Goal: Task Accomplishment & Management: Use online tool/utility

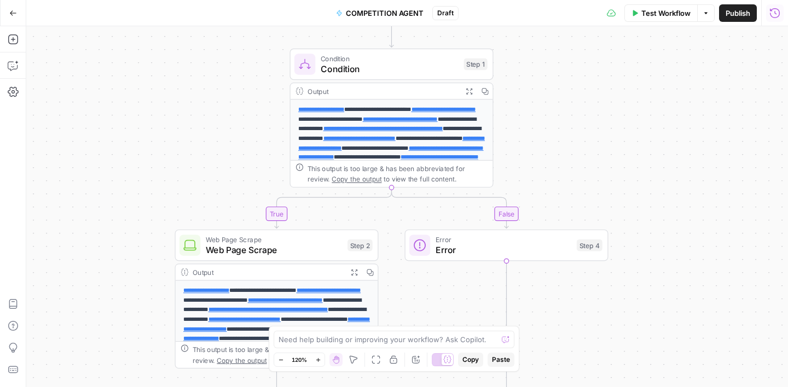
scroll to position [40, 0]
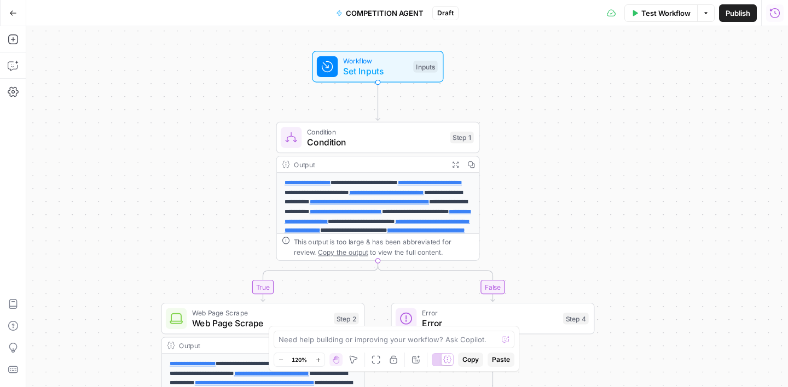
drag, startPoint x: 540, startPoint y: 108, endPoint x: 526, endPoint y: 187, distance: 80.0
click at [526, 187] on div "**********" at bounding box center [406, 206] width 761 height 361
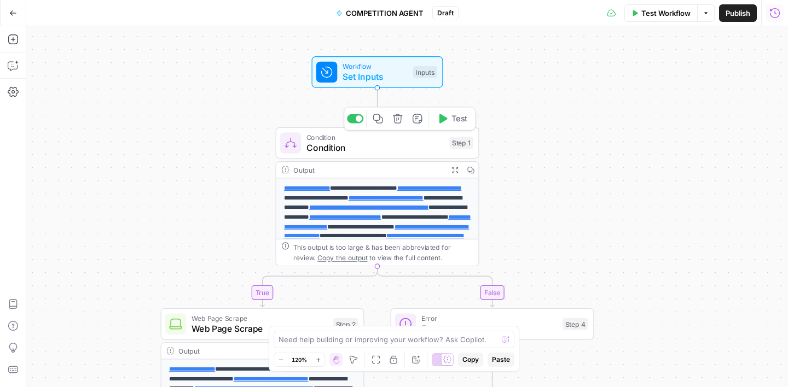
click at [382, 143] on span "Condition" at bounding box center [375, 147] width 138 height 13
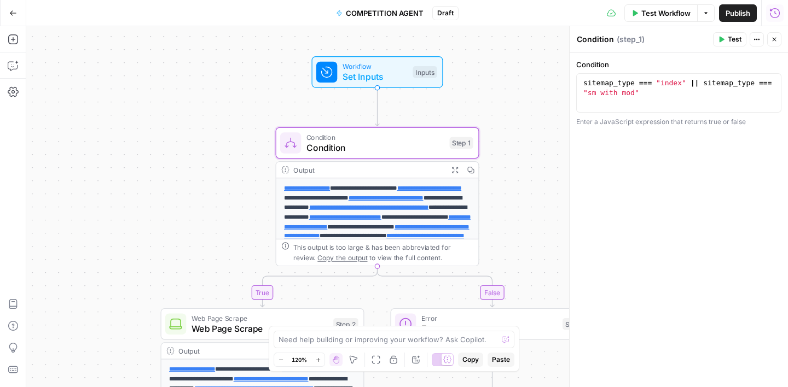
click at [771, 42] on icon "button" at bounding box center [774, 39] width 7 height 7
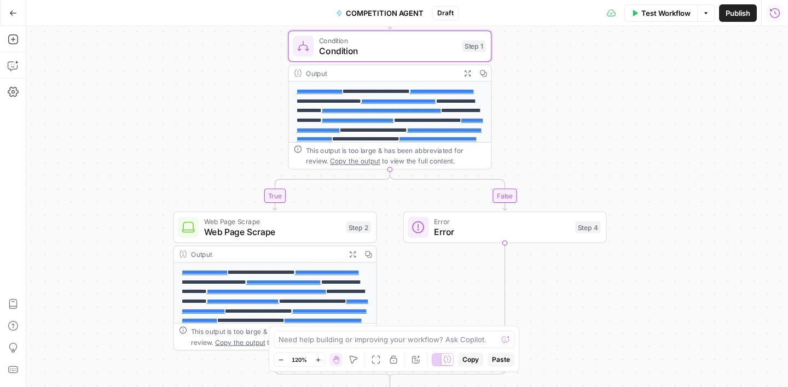
drag, startPoint x: 565, startPoint y: 218, endPoint x: 578, endPoint y: 121, distance: 97.6
click at [578, 121] on div "**********" at bounding box center [406, 206] width 761 height 361
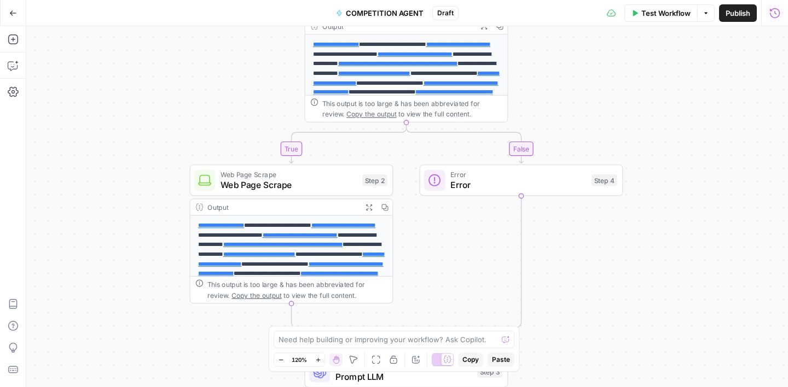
drag, startPoint x: 541, startPoint y: 154, endPoint x: 563, endPoint y: 80, distance: 77.4
click at [563, 80] on div "**********" at bounding box center [406, 206] width 761 height 361
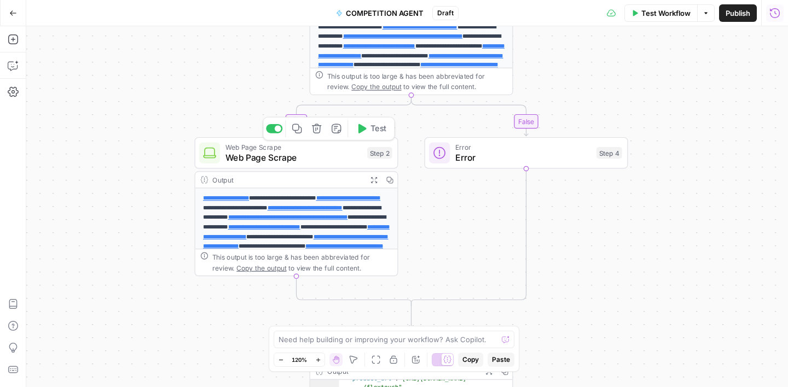
click at [321, 161] on span "Web Page Scrape" at bounding box center [293, 157] width 137 height 13
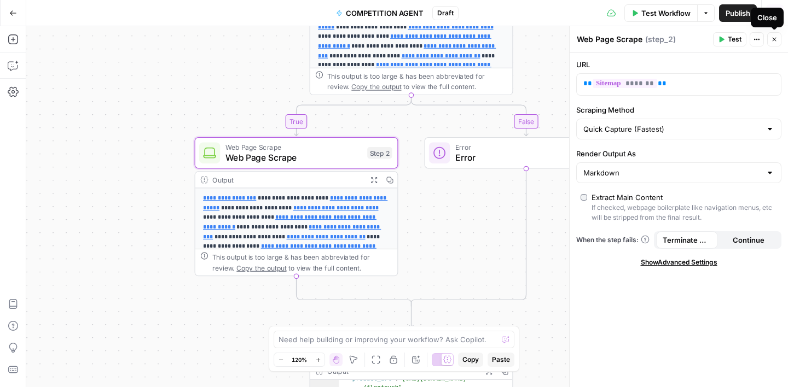
click at [777, 40] on button "Close" at bounding box center [774, 39] width 14 height 14
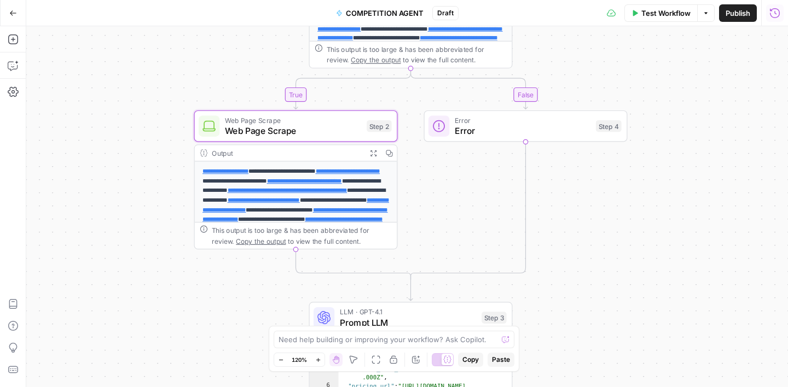
drag, startPoint x: 465, startPoint y: 260, endPoint x: 456, endPoint y: 168, distance: 91.8
click at [457, 169] on div "**********" at bounding box center [406, 206] width 761 height 361
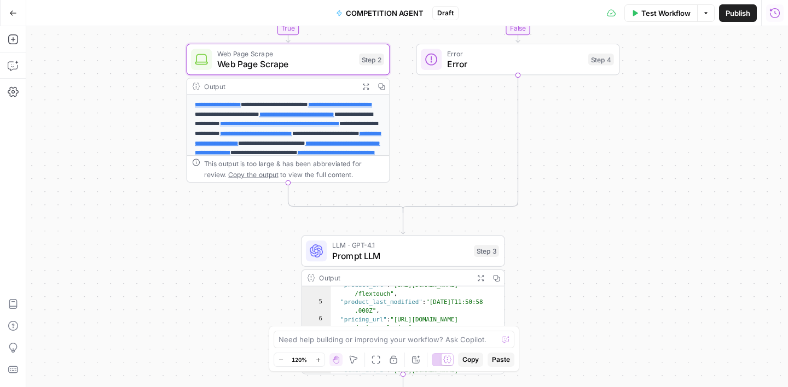
drag, startPoint x: 538, startPoint y: 261, endPoint x: 533, endPoint y: 200, distance: 61.4
click at [533, 200] on div "**********" at bounding box center [406, 206] width 761 height 361
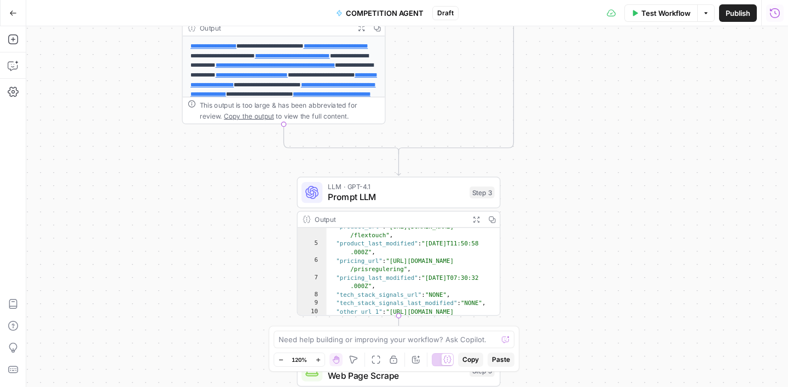
click at [374, 10] on span "COMPETITION AGENT" at bounding box center [385, 13] width 78 height 11
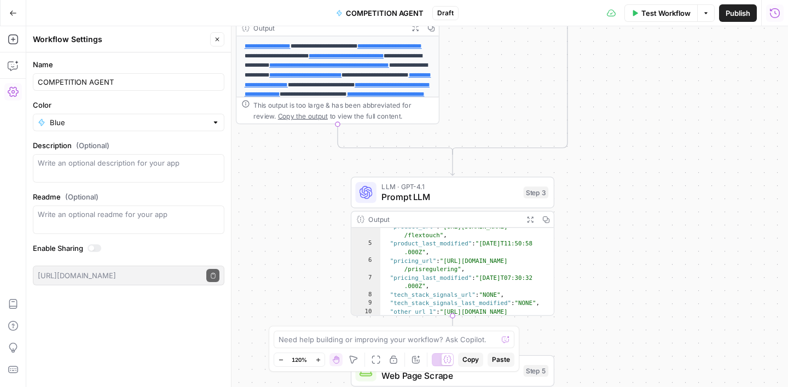
click at [37, 83] on div "COMPETITION AGENT" at bounding box center [128, 82] width 191 height 18
click at [39, 84] on input "COMPETITION AGENT" at bounding box center [129, 82] width 182 height 11
click at [153, 78] on input "STEP 1_COMPETITION AGENT" at bounding box center [129, 82] width 182 height 11
type input "STEP 1_COMPETITION AGENT_Job Postings"
click at [158, 65] on label "Name" at bounding box center [128, 64] width 191 height 11
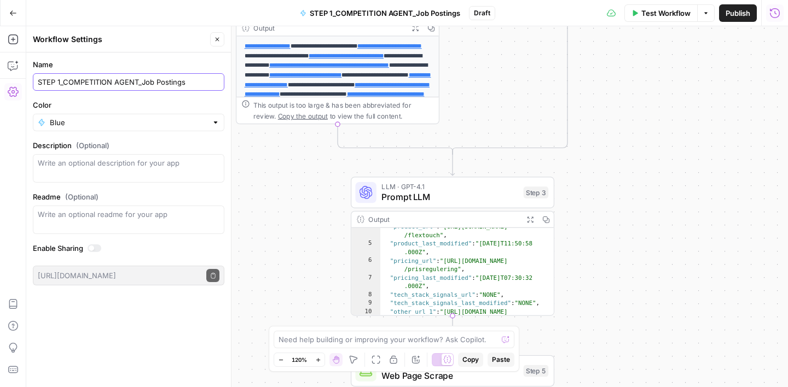
click at [158, 77] on input "STEP 1_COMPETITION AGENT_Job Postings" at bounding box center [129, 82] width 182 height 11
click at [733, 17] on span "Publish" at bounding box center [737, 13] width 25 height 11
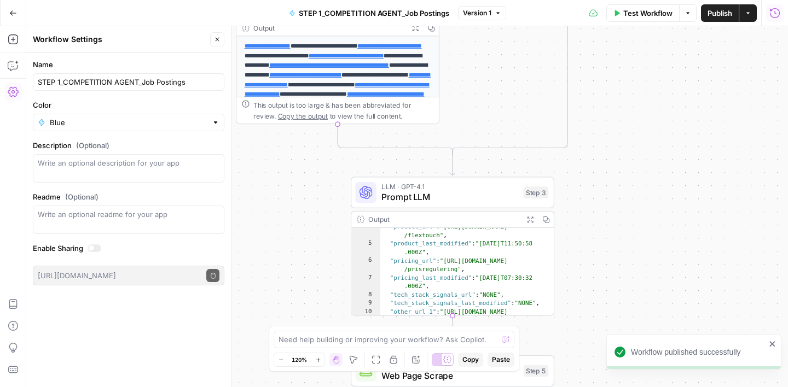
click at [214, 38] on icon "button" at bounding box center [217, 39] width 7 height 7
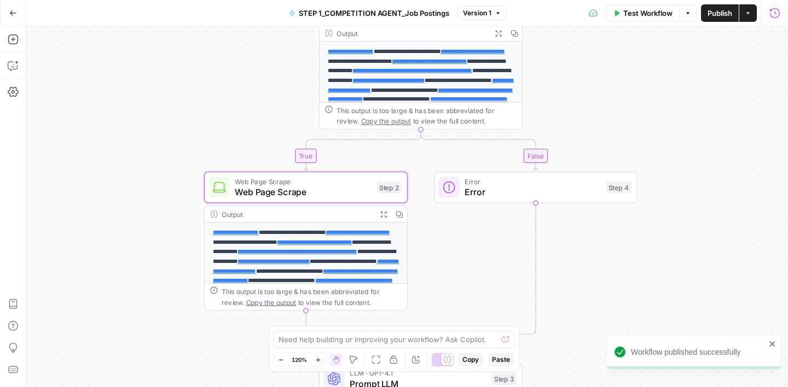
drag, startPoint x: 497, startPoint y: 83, endPoint x: 460, endPoint y: 278, distance: 198.1
click at [462, 280] on div "**********" at bounding box center [406, 206] width 761 height 361
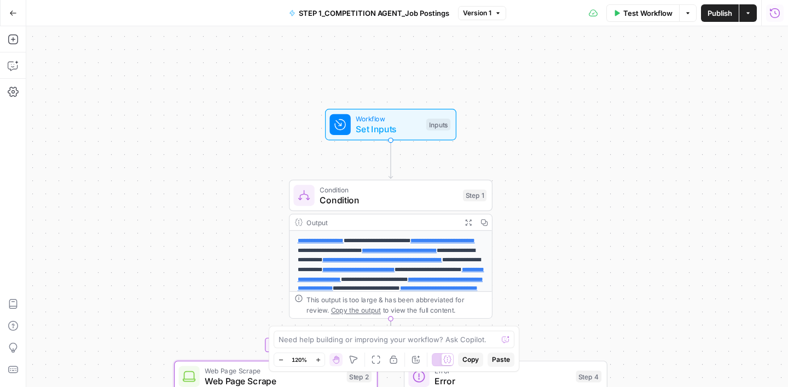
drag, startPoint x: 596, startPoint y: 107, endPoint x: 566, endPoint y: 298, distance: 193.1
click at [566, 298] on div "**********" at bounding box center [406, 206] width 761 height 361
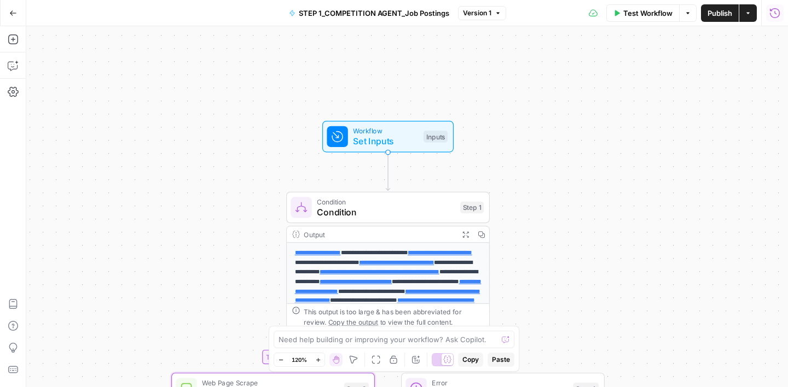
click at [403, 135] on span "Set Inputs" at bounding box center [385, 141] width 65 height 13
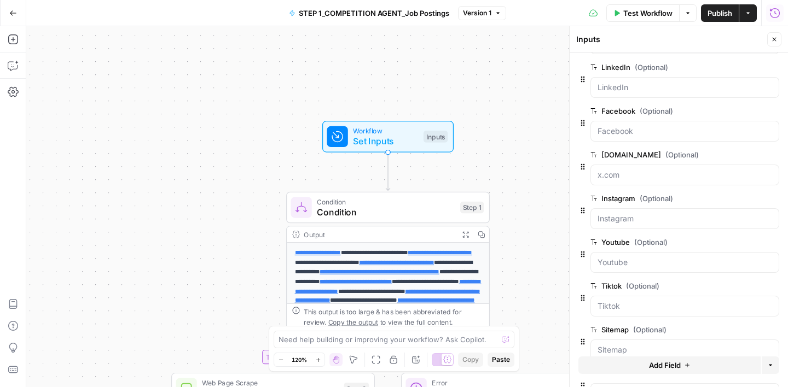
scroll to position [238, 0]
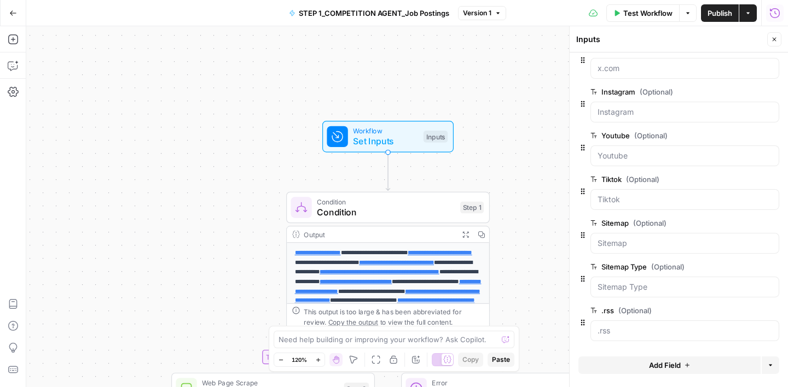
click at [773, 42] on icon "button" at bounding box center [774, 39] width 7 height 7
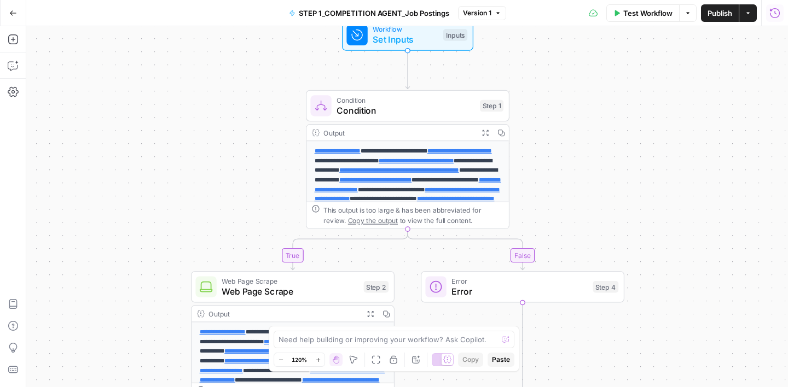
drag, startPoint x: 595, startPoint y: 264, endPoint x: 616, endPoint y: 131, distance: 134.1
click at [616, 136] on div "**********" at bounding box center [406, 206] width 761 height 361
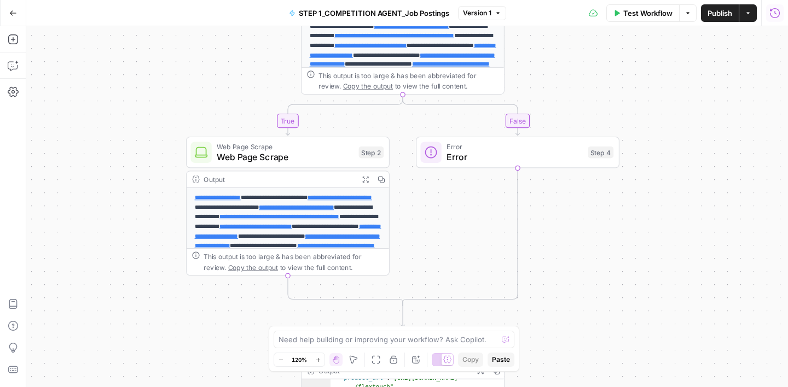
drag, startPoint x: 656, startPoint y: 318, endPoint x: 652, endPoint y: 141, distance: 177.8
click at [652, 141] on div "**********" at bounding box center [406, 206] width 761 height 361
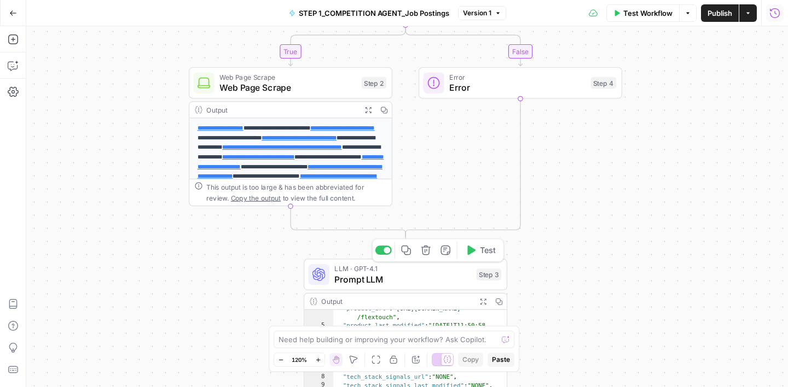
click at [416, 273] on span "Prompt LLM" at bounding box center [402, 279] width 137 height 13
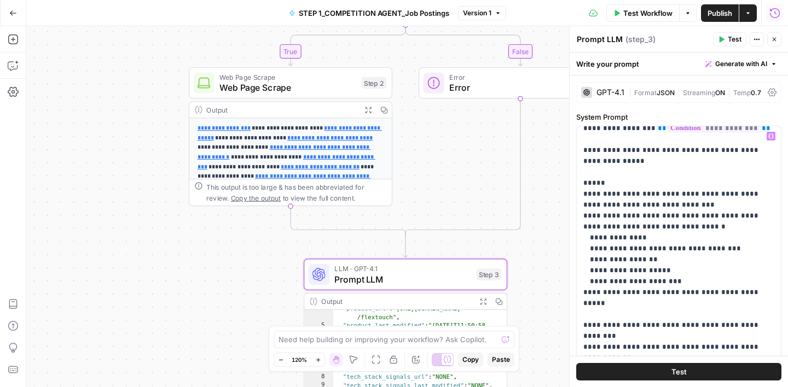
scroll to position [43, 0]
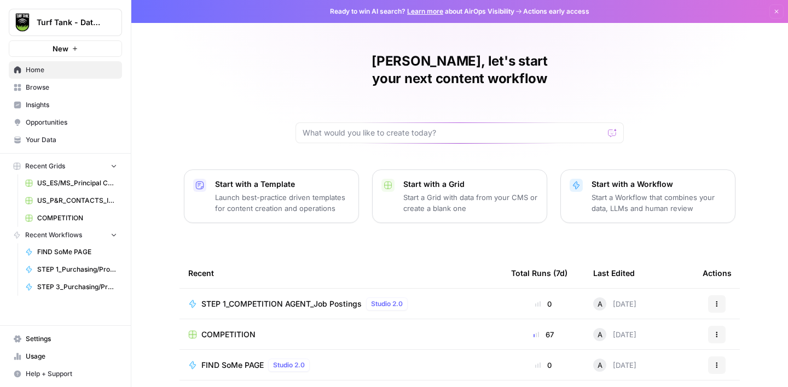
click at [46, 90] on span "Browse" at bounding box center [71, 88] width 91 height 10
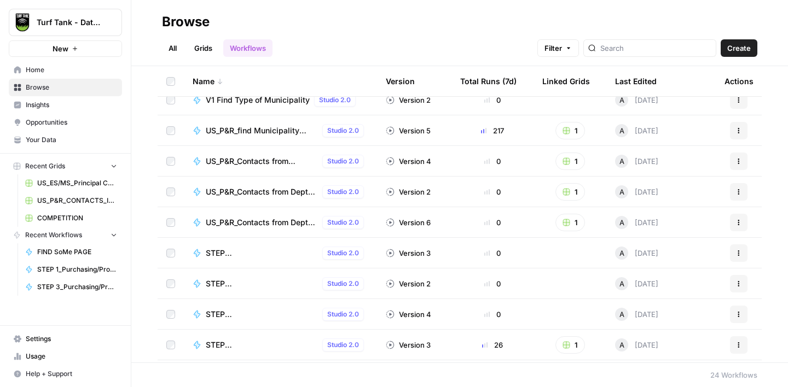
scroll to position [201, 0]
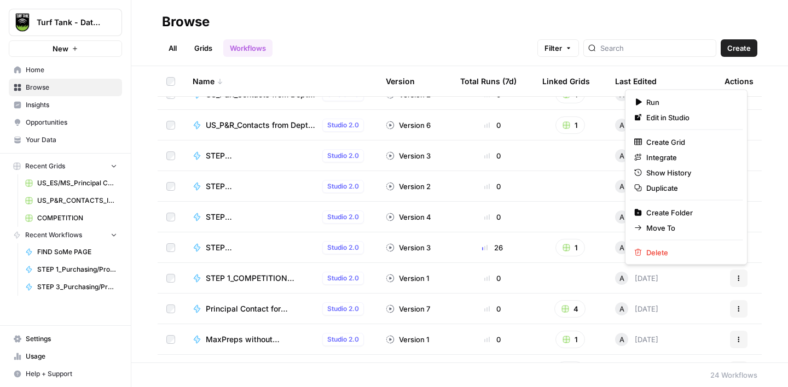
click at [742, 281] on button "Actions" at bounding box center [739, 279] width 18 height 18
click at [663, 185] on span "Duplicate" at bounding box center [690, 188] width 88 height 11
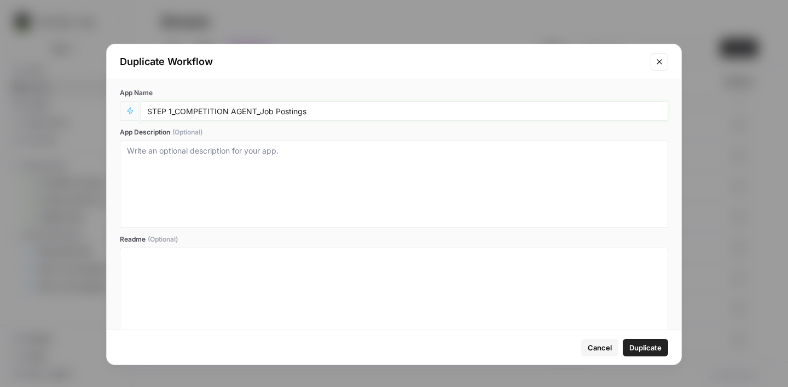
drag, startPoint x: 260, startPoint y: 112, endPoint x: 317, endPoint y: 108, distance: 57.6
click at [317, 108] on input "STEP 1_COMPETITION AGENT_Job Postings" at bounding box center [404, 111] width 514 height 10
click at [172, 112] on input "STEP 1_COMPETITION AGENT_Product" at bounding box center [404, 111] width 514 height 10
click at [296, 112] on input "STEP 2_COMPETITION AGENT_Product" at bounding box center [404, 111] width 514 height 10
type input "STEP 2_COMPETITION AGENT_Product/Pricing"
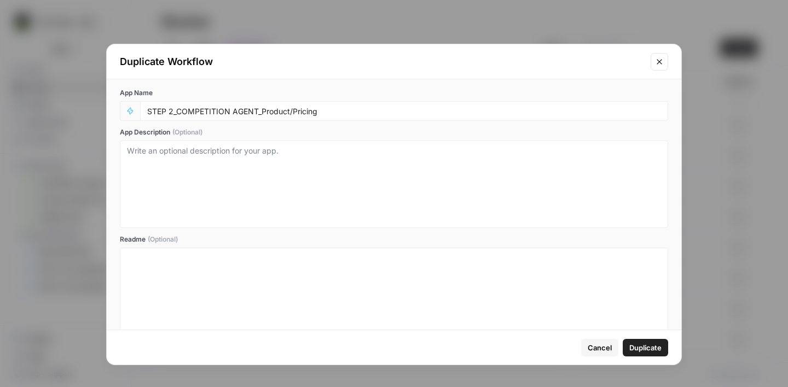
click at [658, 349] on span "Duplicate" at bounding box center [645, 347] width 32 height 11
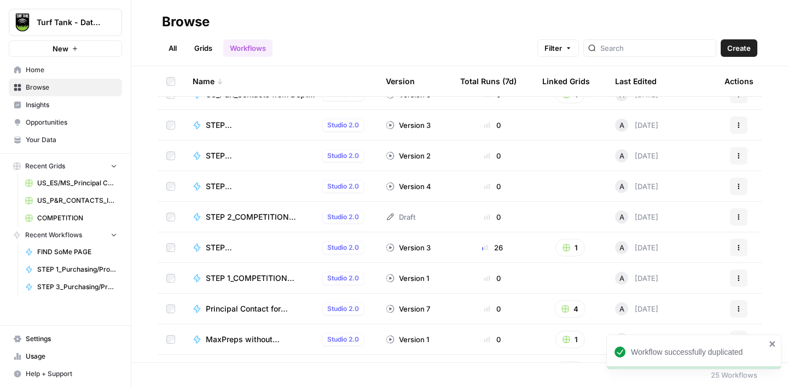
scroll to position [255, 0]
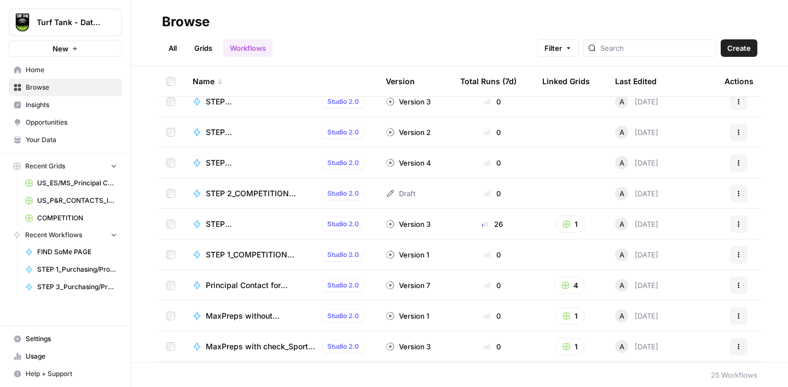
click at [214, 222] on span "STEP 1_Purchasing/Procurement for [US_STATE]" at bounding box center [262, 224] width 112 height 11
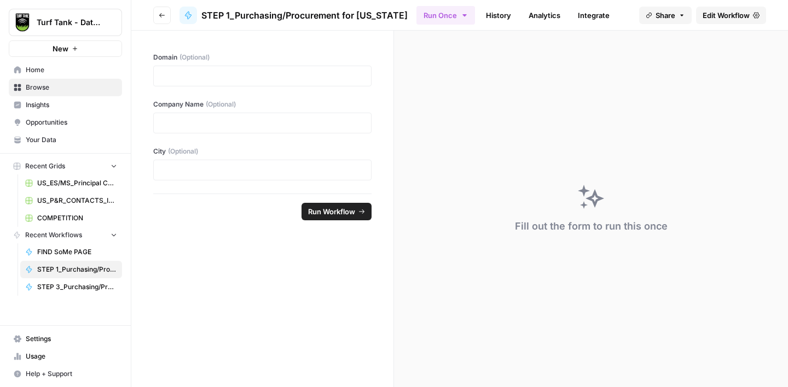
click at [162, 19] on button "Go back" at bounding box center [162, 16] width 18 height 18
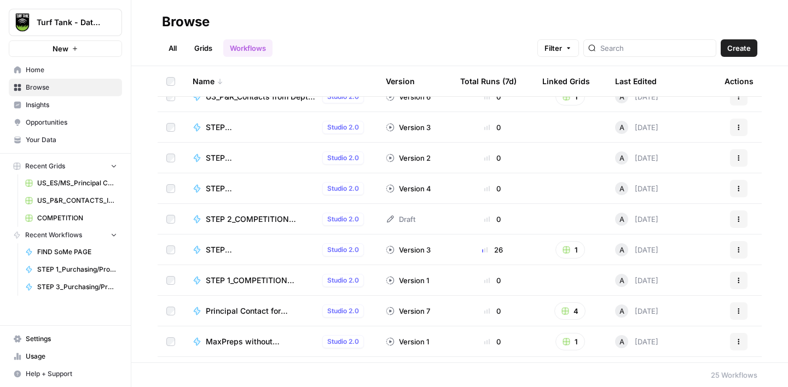
scroll to position [230, 0]
click at [739, 218] on icon "button" at bounding box center [738, 218] width 7 height 7
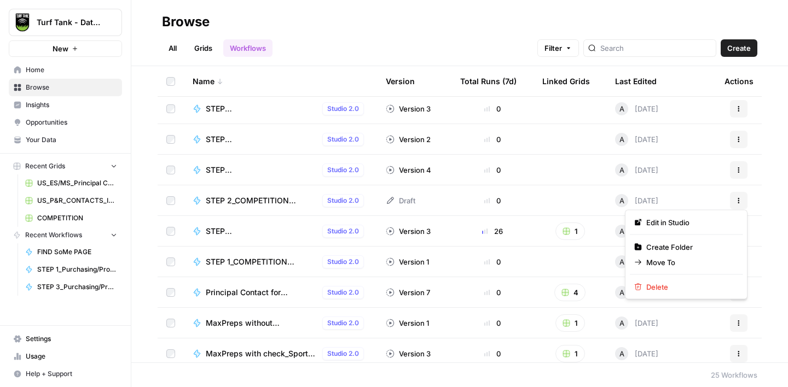
scroll to position [252, 0]
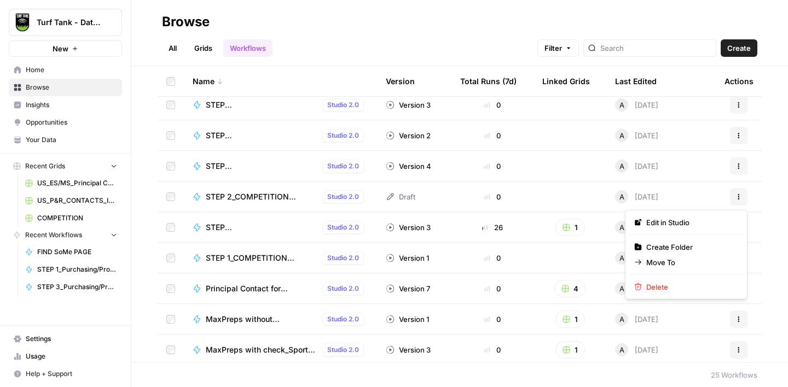
click at [780, 223] on div "Name Version Total Runs (7d) Linked Grids Last Edited Actions V2 Find Type of M…" at bounding box center [459, 214] width 656 height 296
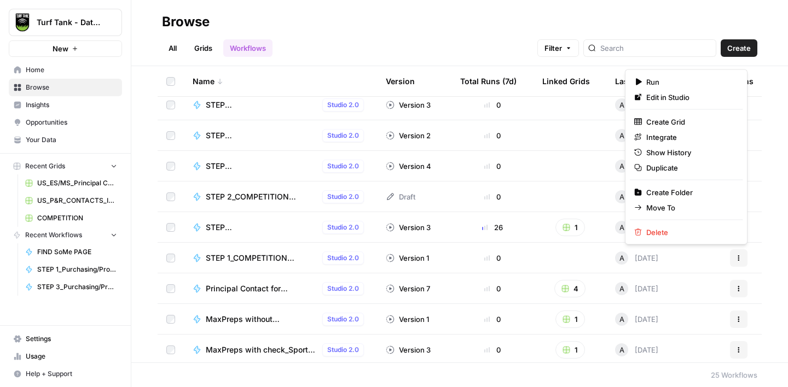
click at [739, 258] on icon "button" at bounding box center [738, 258] width 7 height 7
click at [658, 172] on span "Duplicate" at bounding box center [690, 167] width 88 height 11
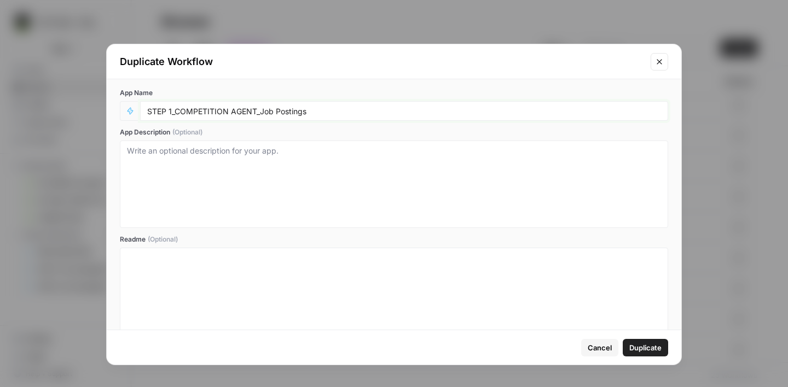
click at [172, 109] on input "STEP 1_COMPETITION AGENT_Job Postings" at bounding box center [404, 111] width 514 height 10
drag, startPoint x: 262, startPoint y: 113, endPoint x: 314, endPoint y: 110, distance: 52.0
click at [312, 111] on input "STEP 3_COMPETITION AGENT_Job Postings" at bounding box center [404, 111] width 514 height 10
click at [286, 112] on input "STEP 3_COMPETITION AGENT_Page changes" at bounding box center [404, 111] width 514 height 10
type input "STEP 3_COMPETITION AGENT_Page Changes"
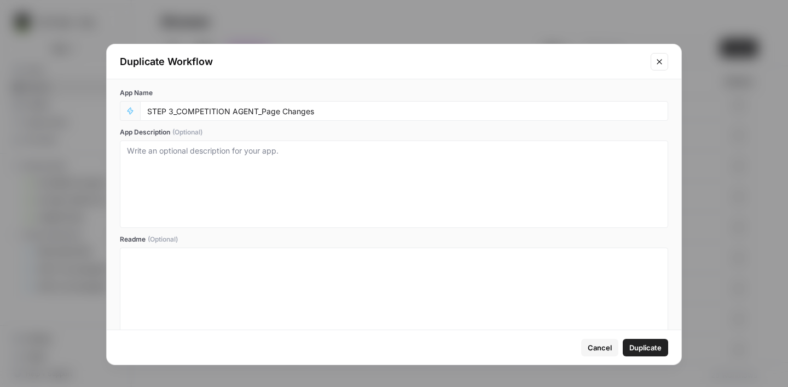
click at [644, 346] on span "Duplicate" at bounding box center [645, 347] width 32 height 11
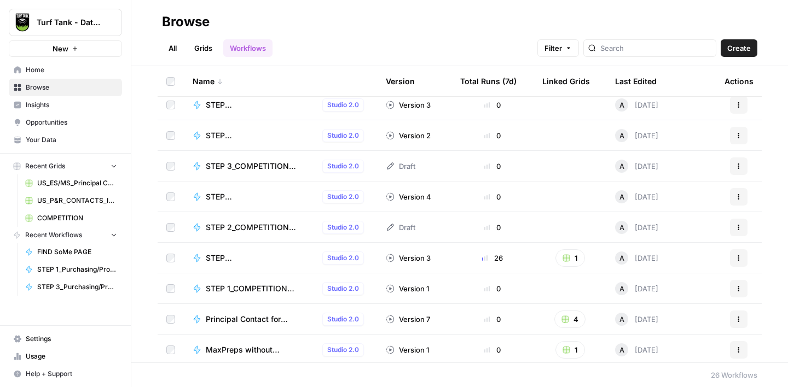
click at [257, 287] on span "STEP 1_COMPETITION AGENT_Job Postings" at bounding box center [262, 288] width 112 height 11
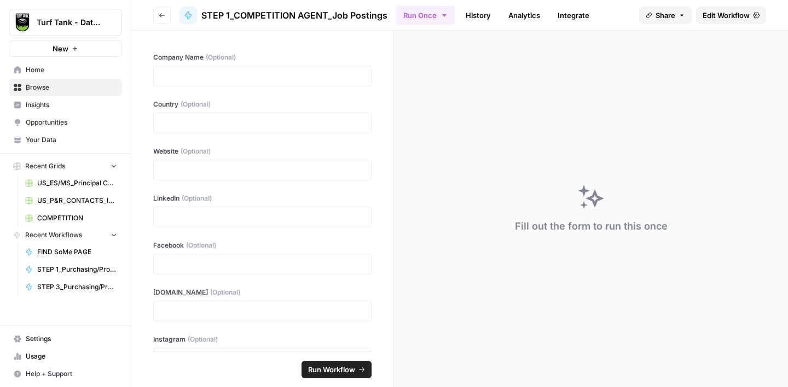
click at [713, 18] on span "Edit Workflow" at bounding box center [725, 15] width 47 height 11
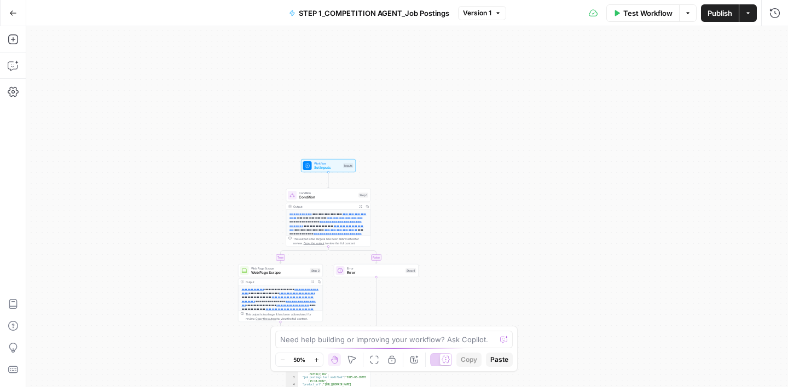
drag, startPoint x: 609, startPoint y: 108, endPoint x: 529, endPoint y: 272, distance: 181.7
click at [529, 272] on div "**********" at bounding box center [406, 206] width 761 height 361
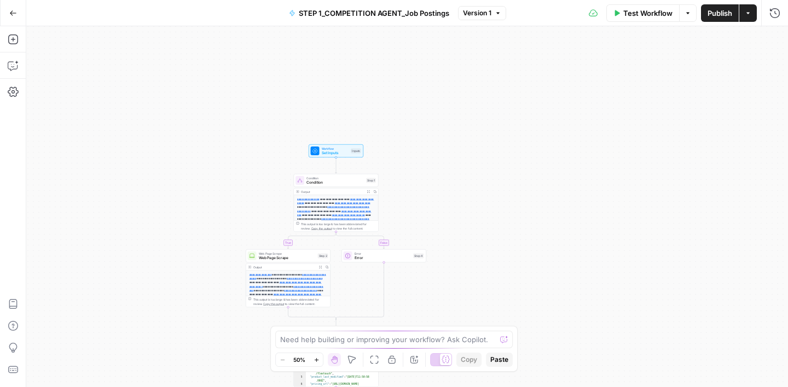
drag, startPoint x: 471, startPoint y: 235, endPoint x: 513, endPoint y: 142, distance: 102.6
click at [513, 142] on div "**********" at bounding box center [406, 206] width 761 height 361
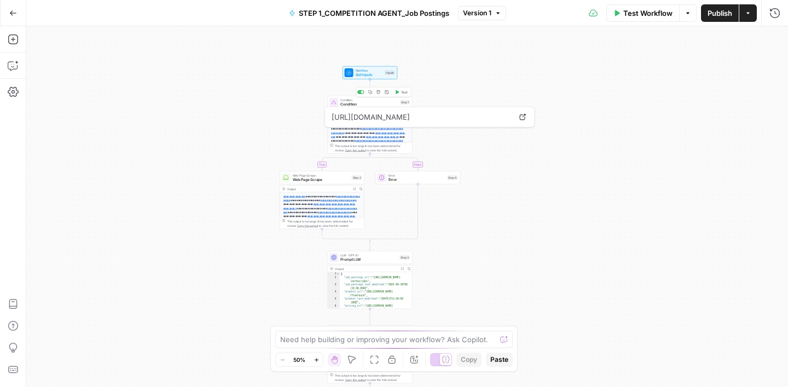
click at [371, 103] on span "Condition" at bounding box center [368, 104] width 57 height 5
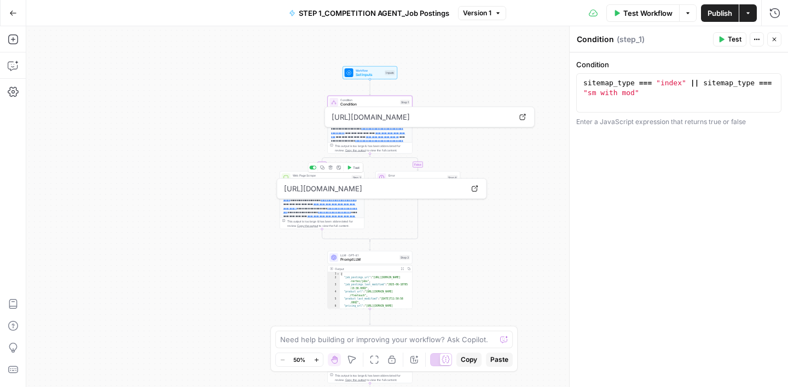
click at [335, 176] on span "Web Page Scrape" at bounding box center [321, 175] width 57 height 4
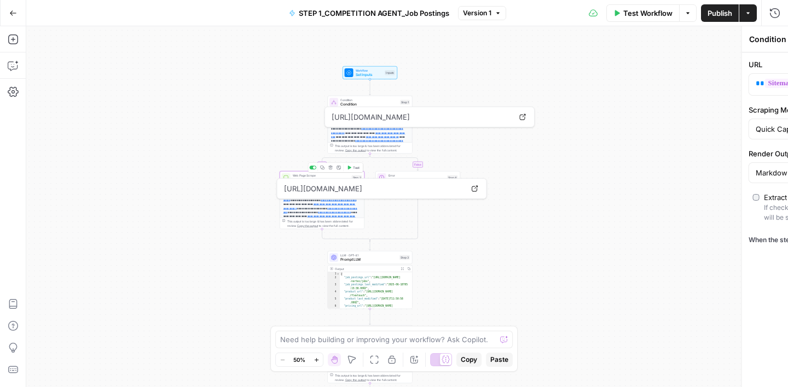
type textarea "Web Page Scrape"
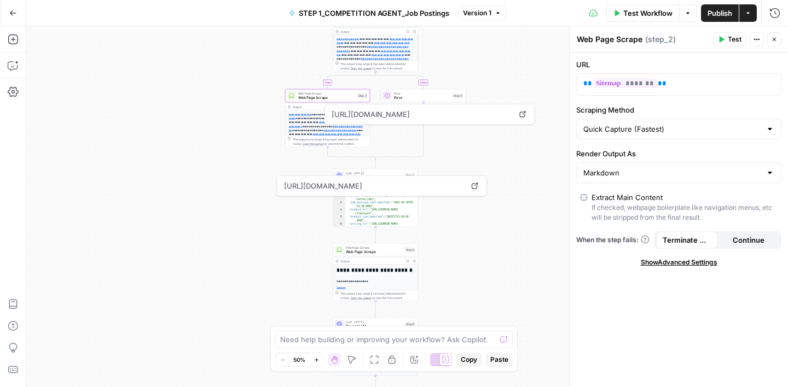
drag, startPoint x: 515, startPoint y: 244, endPoint x: 520, endPoint y: 159, distance: 85.5
click at [520, 159] on div "**********" at bounding box center [406, 206] width 761 height 361
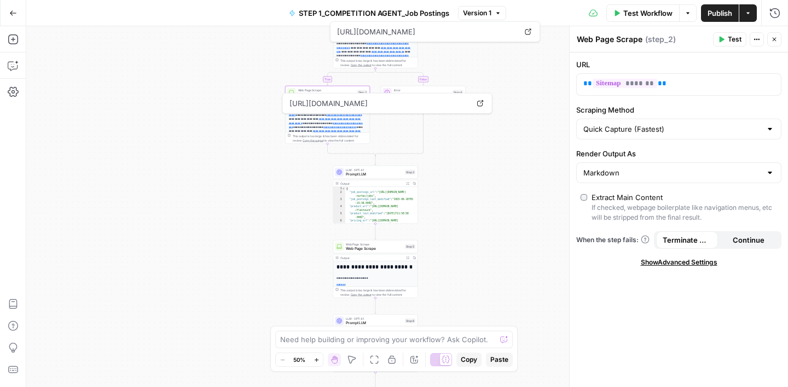
click at [516, 156] on div "**********" at bounding box center [406, 206] width 761 height 361
click at [770, 42] on button "Close" at bounding box center [774, 39] width 14 height 14
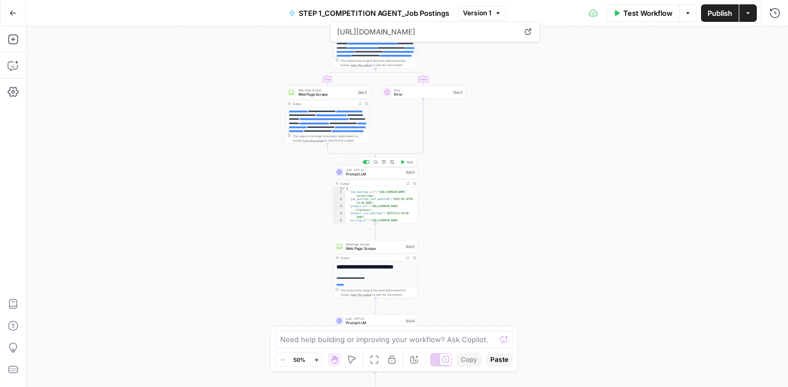
click at [377, 174] on span "Prompt LLM" at bounding box center [374, 174] width 57 height 5
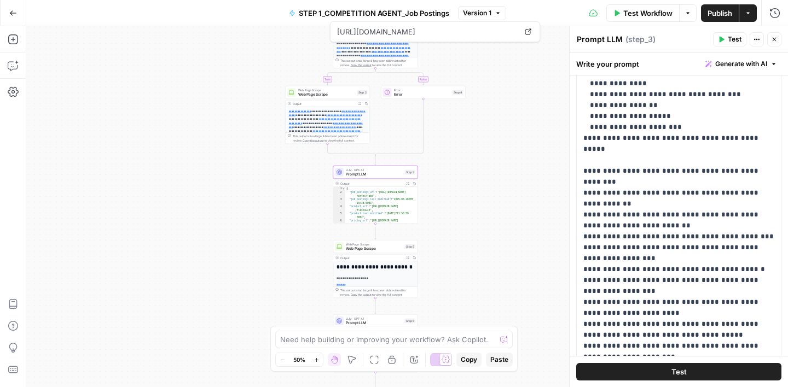
scroll to position [76, 0]
click at [777, 45] on button "Close" at bounding box center [774, 39] width 14 height 14
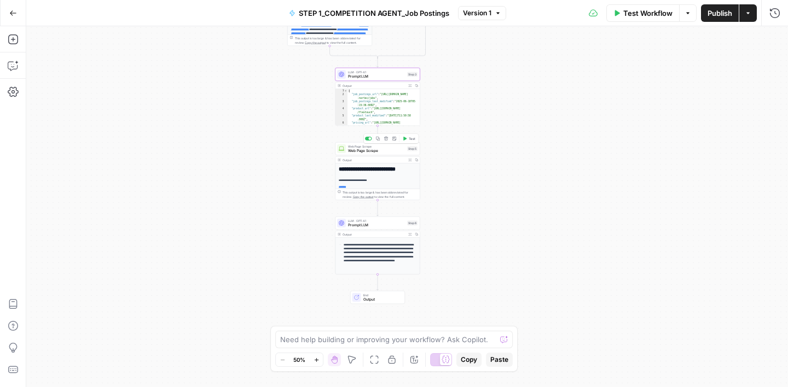
click at [392, 149] on span "Web Page Scrape" at bounding box center [376, 150] width 57 height 5
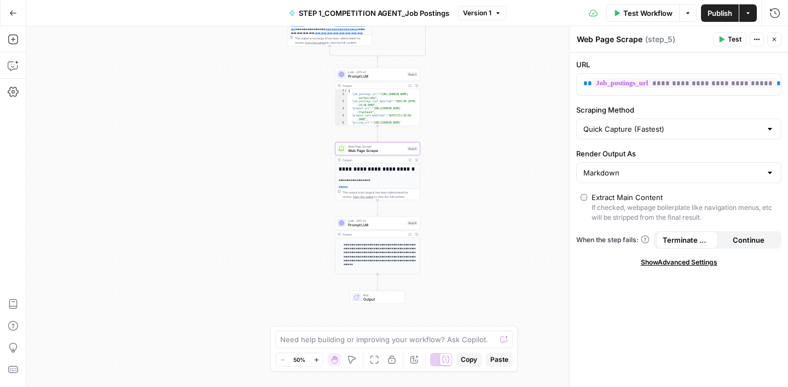
click at [775, 37] on icon "button" at bounding box center [774, 39] width 7 height 7
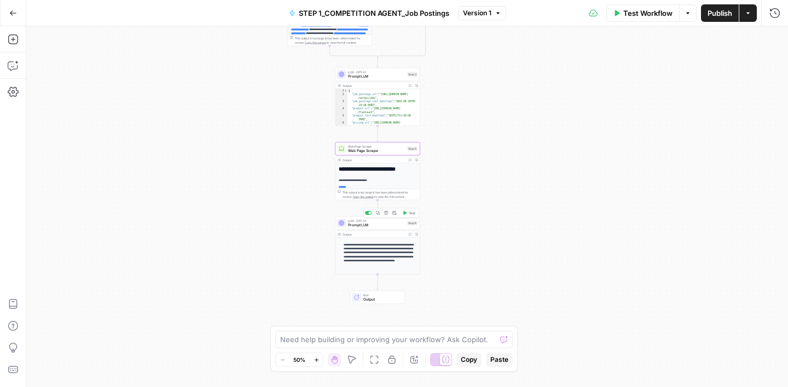
click at [381, 224] on span "Prompt LLM" at bounding box center [376, 225] width 57 height 5
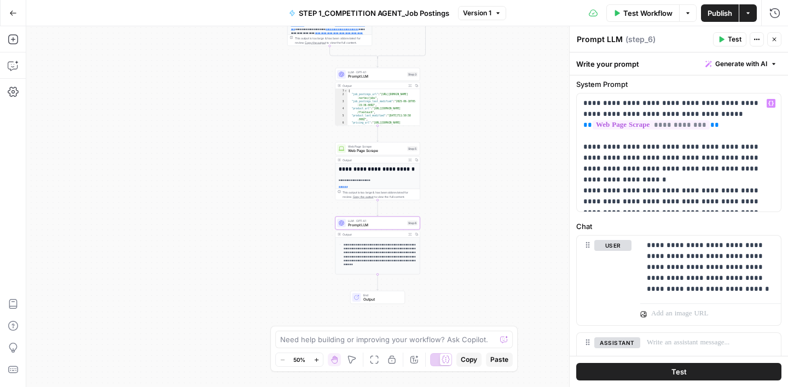
scroll to position [37, 0]
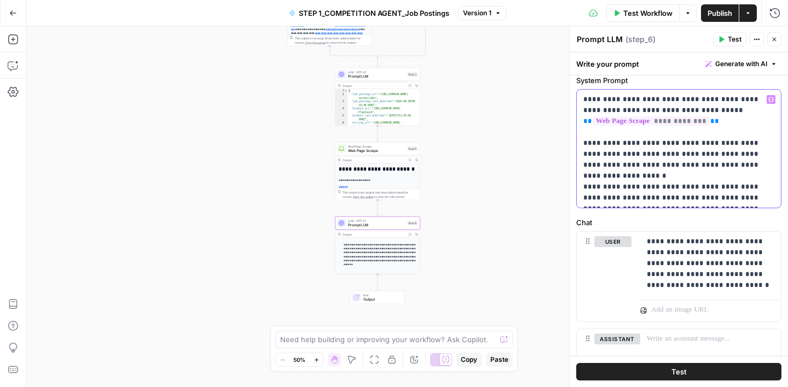
click at [650, 199] on p "**********" at bounding box center [678, 148] width 191 height 109
click at [713, 80] on label "System Prompt" at bounding box center [678, 80] width 205 height 11
click at [774, 41] on icon "button" at bounding box center [774, 39] width 7 height 7
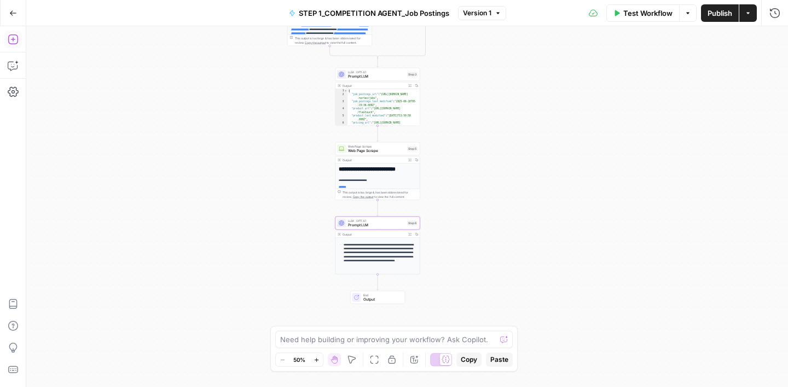
click at [9, 36] on icon "button" at bounding box center [13, 39] width 10 height 10
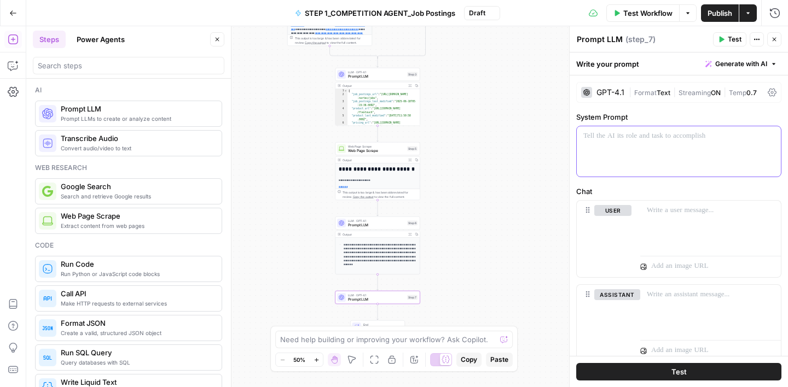
click at [637, 133] on p at bounding box center [678, 136] width 191 height 11
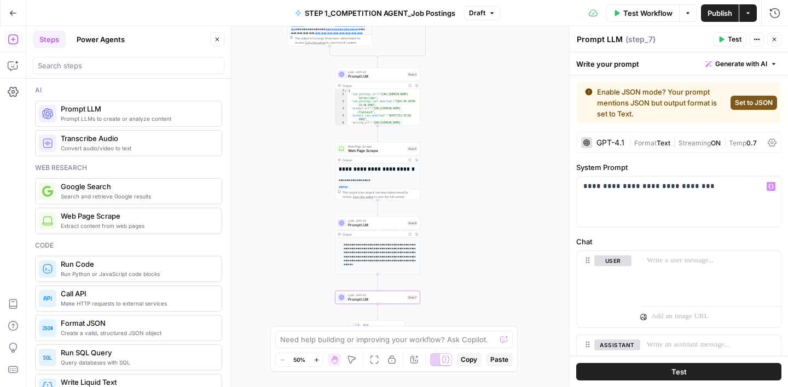
click at [759, 100] on span "Set to JSON" at bounding box center [754, 103] width 38 height 10
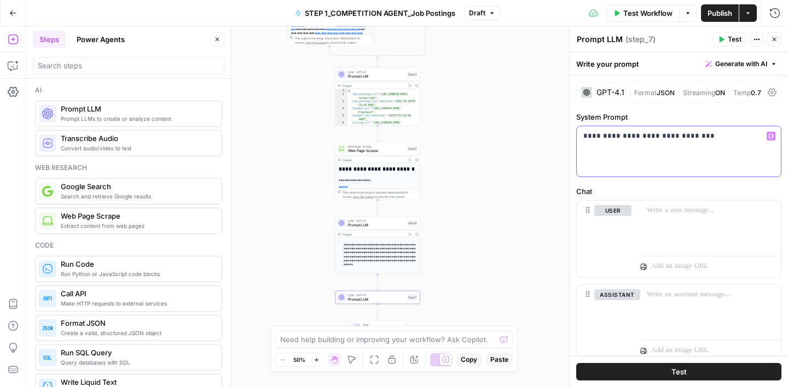
click at [718, 135] on p "**********" at bounding box center [678, 136] width 191 height 11
click at [219, 42] on icon "button" at bounding box center [217, 39] width 7 height 7
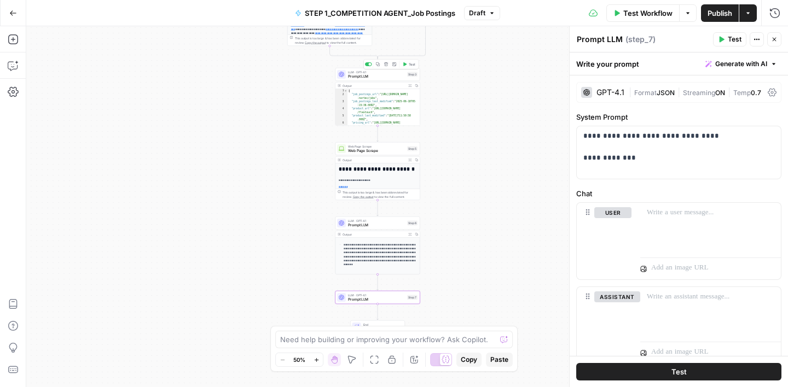
click at [377, 76] on span "Prompt LLM" at bounding box center [376, 76] width 57 height 5
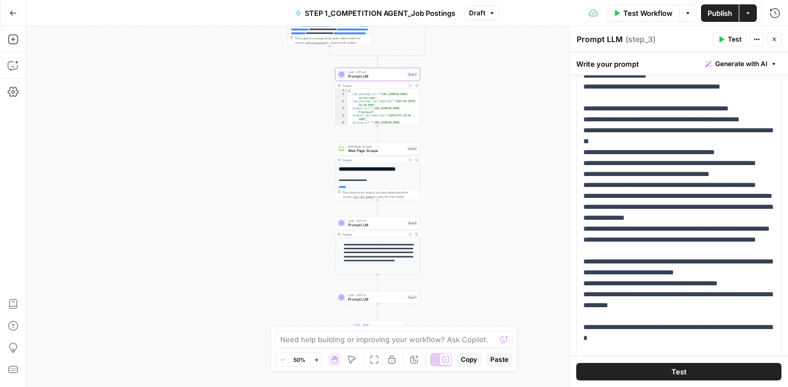
scroll to position [150, 0]
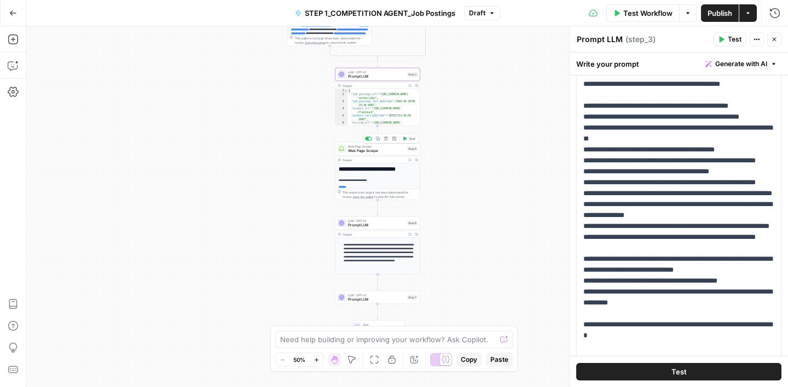
click at [389, 149] on span "Web Page Scrape" at bounding box center [376, 150] width 57 height 5
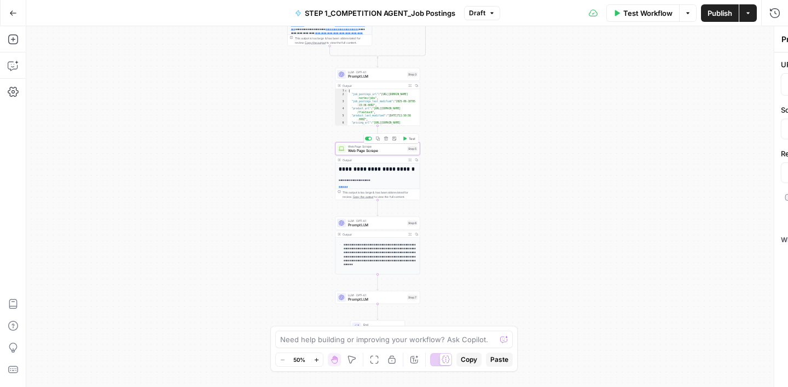
type textarea "Web Page Scrape"
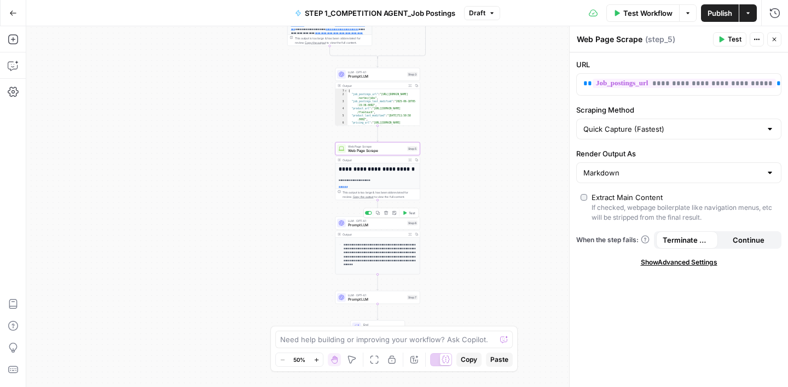
click at [383, 222] on span "LLM · GPT-4.1" at bounding box center [376, 221] width 57 height 4
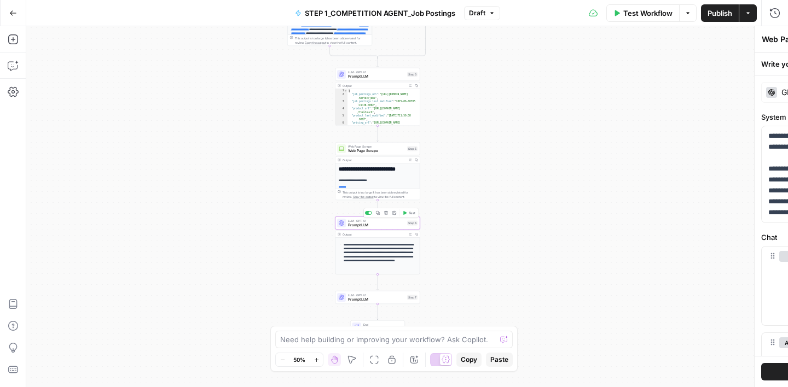
type textarea "Prompt LLM"
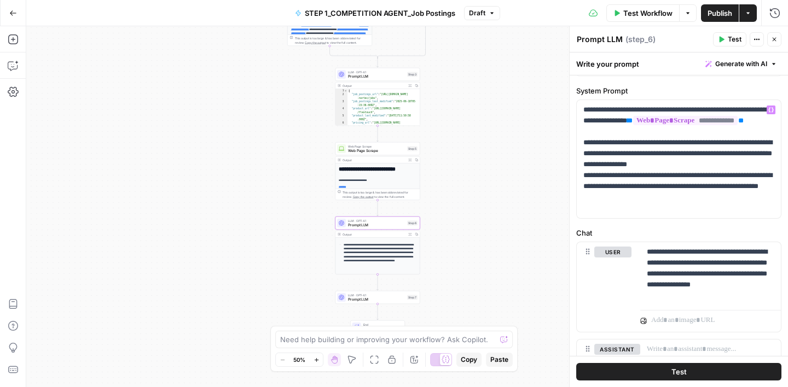
scroll to position [27, 0]
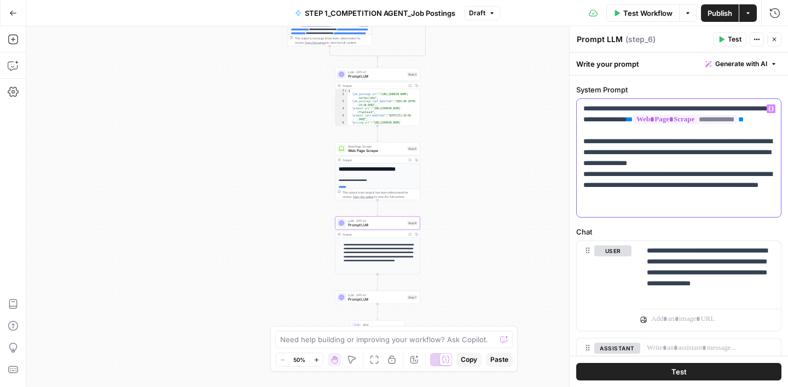
click at [595, 143] on p "**********" at bounding box center [678, 157] width 191 height 109
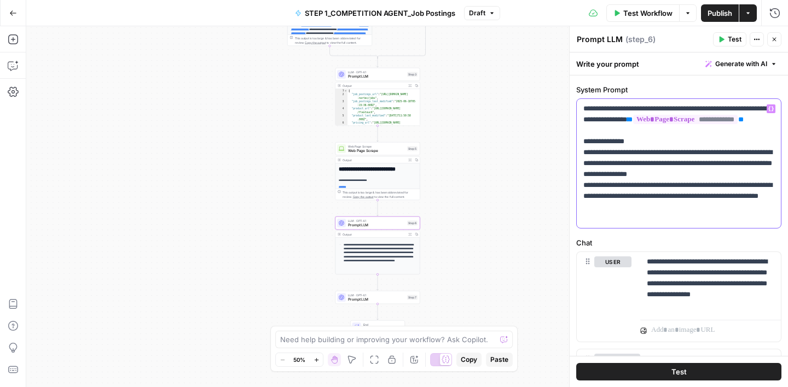
click at [586, 156] on p "**********" at bounding box center [678, 163] width 191 height 120
click at [636, 153] on p "**********" at bounding box center [678, 163] width 191 height 120
click at [650, 150] on p "**********" at bounding box center [678, 163] width 191 height 120
click at [772, 108] on icon "button" at bounding box center [770, 108] width 5 height 5
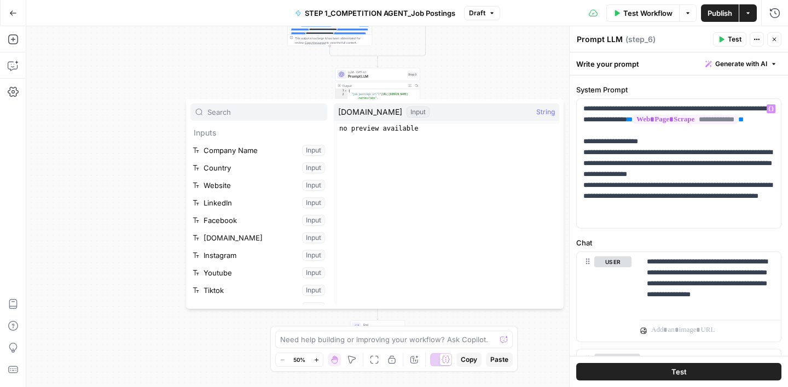
scroll to position [117, 0]
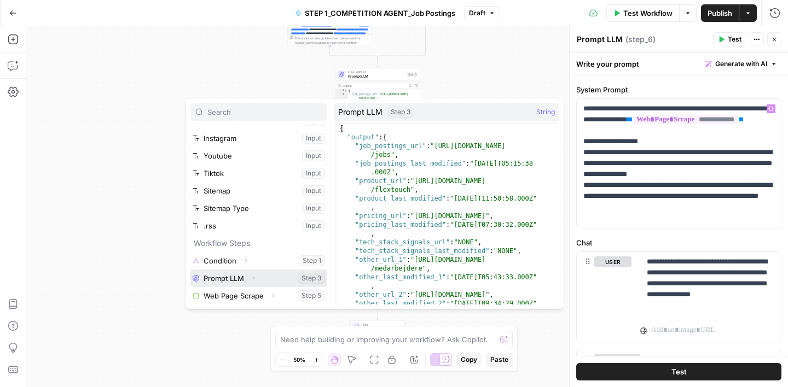
click at [263, 278] on button "Select variable Prompt LLM" at bounding box center [258, 279] width 137 height 18
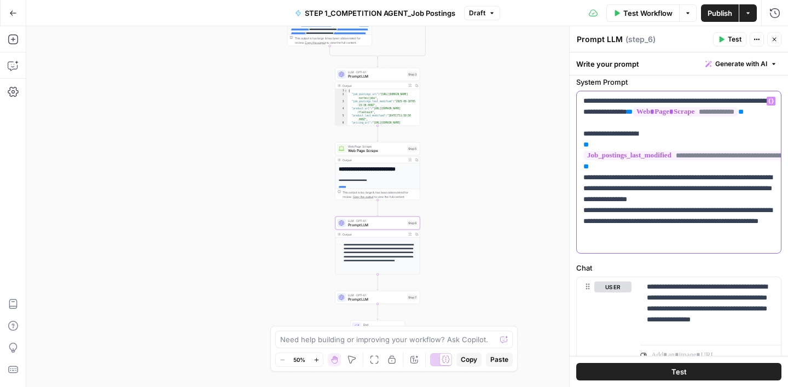
scroll to position [36, 0]
click at [588, 221] on p "**********" at bounding box center [678, 171] width 191 height 153
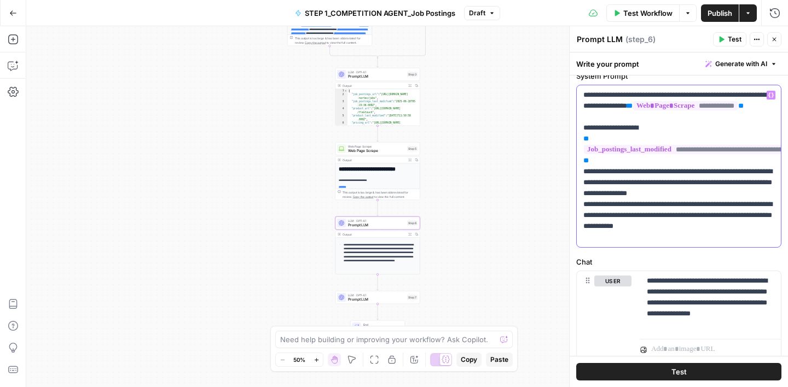
scroll to position [44, 0]
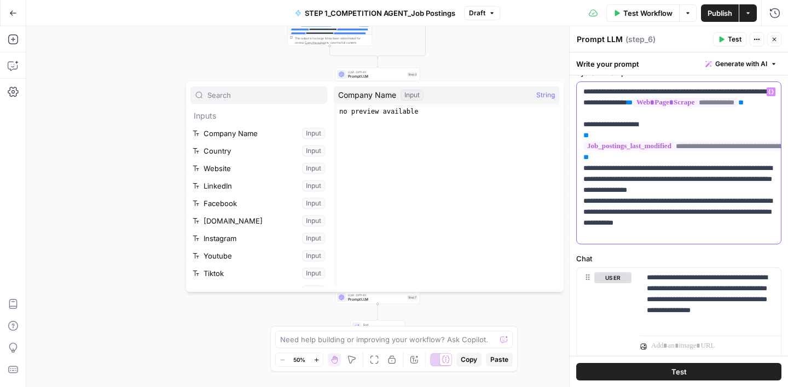
click at [643, 211] on p "**********" at bounding box center [678, 162] width 191 height 153
click at [645, 213] on p "**********" at bounding box center [678, 162] width 191 height 153
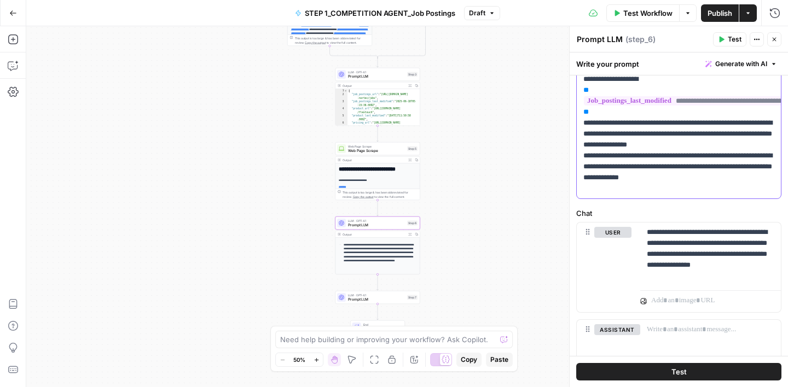
scroll to position [95, 0]
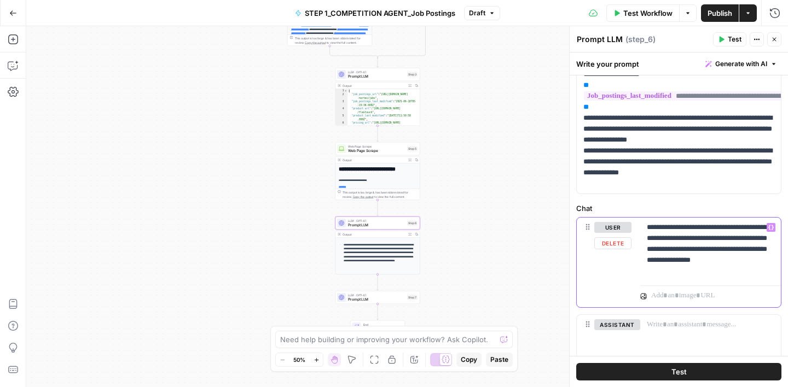
click at [725, 271] on p "**********" at bounding box center [709, 249] width 127 height 55
click at [768, 225] on icon "button" at bounding box center [770, 227] width 5 height 5
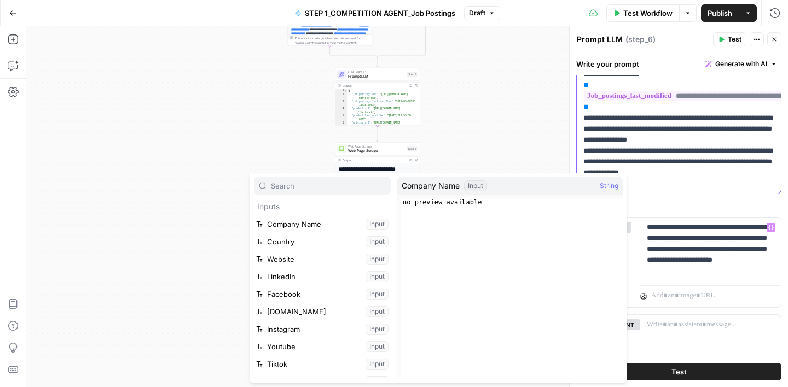
click at [618, 118] on p "**********" at bounding box center [678, 112] width 191 height 153
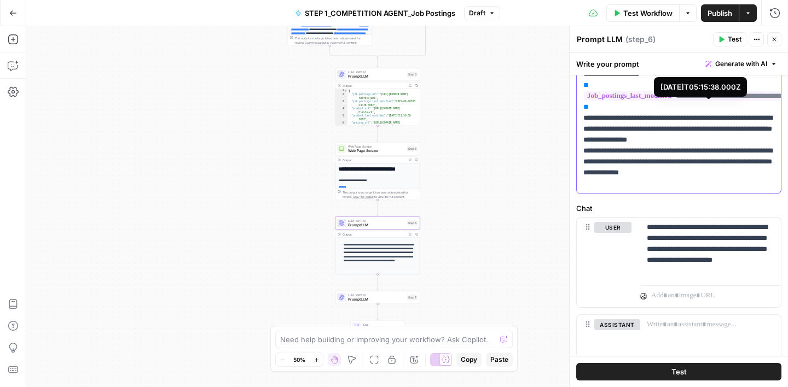
drag, startPoint x: 591, startPoint y: 95, endPoint x: 595, endPoint y: 116, distance: 21.8
click at [595, 116] on p "**********" at bounding box center [678, 112] width 191 height 153
copy p "**********"
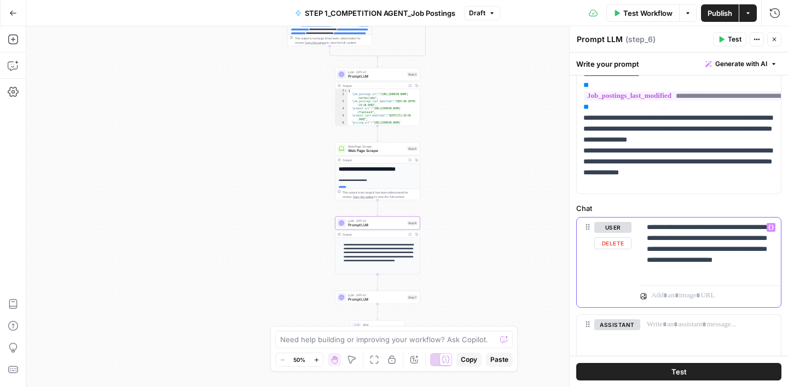
click at [750, 272] on p "**********" at bounding box center [709, 249] width 127 height 55
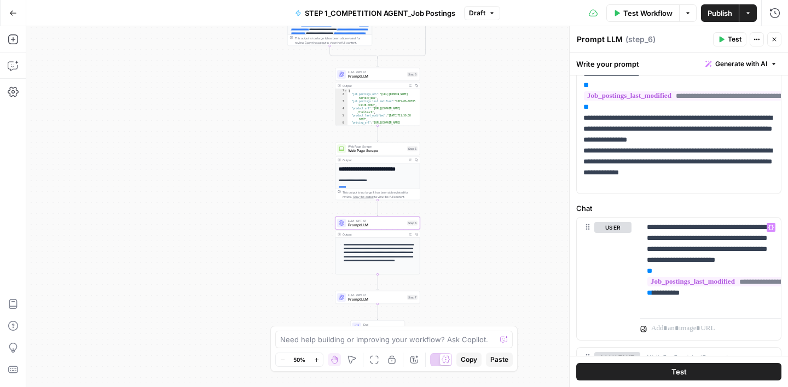
click at [707, 201] on div "**********" at bounding box center [678, 219] width 218 height 476
click at [620, 14] on button "Test Workflow" at bounding box center [642, 13] width 73 height 18
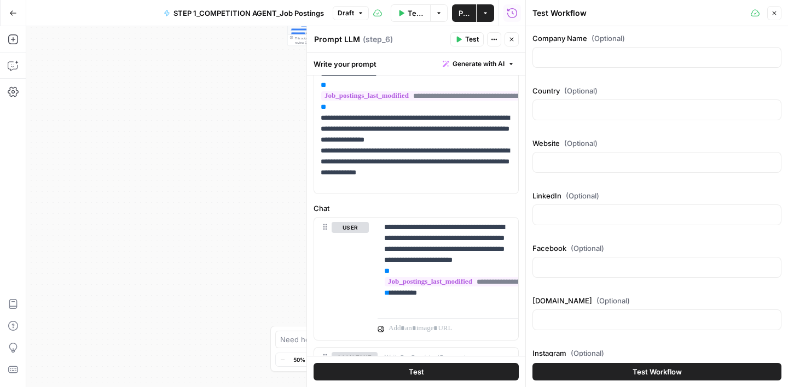
scroll to position [300, 0]
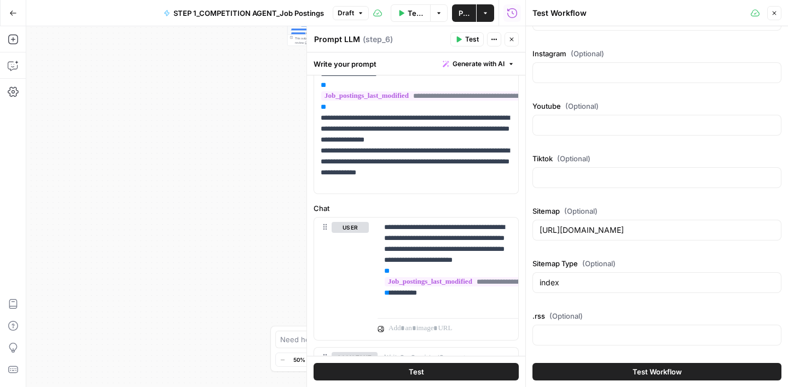
click at [591, 364] on button "Test Workflow" at bounding box center [656, 372] width 249 height 18
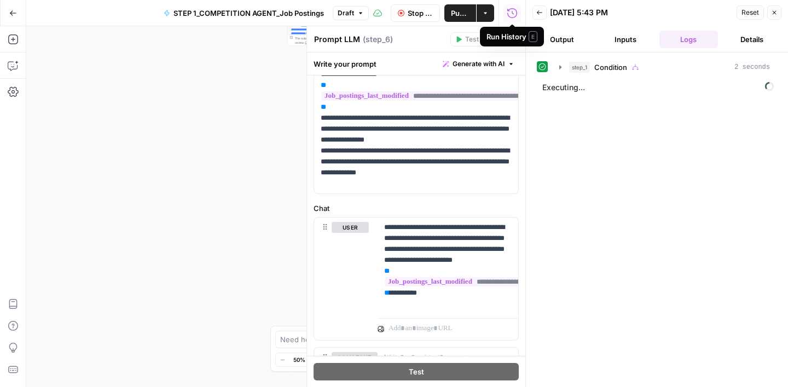
click at [209, 180] on div "**********" at bounding box center [275, 206] width 499 height 361
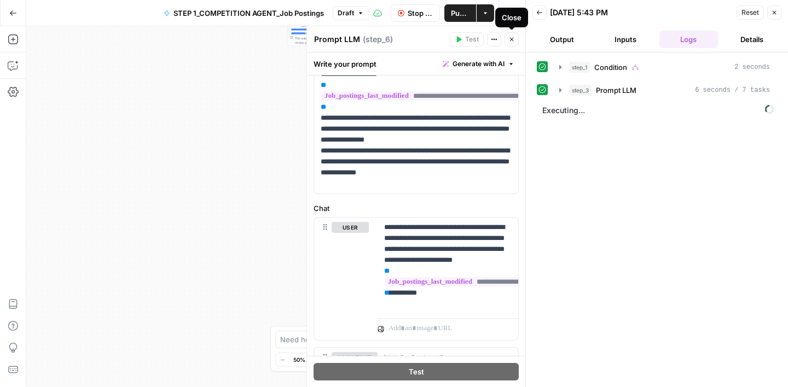
click at [510, 40] on icon "button" at bounding box center [512, 40] width 4 height 4
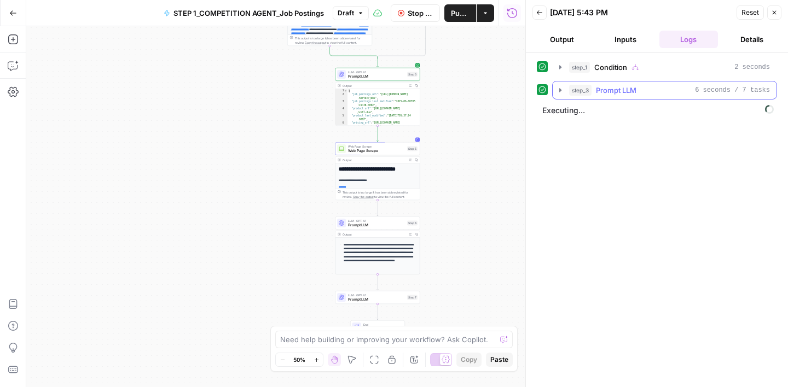
click at [561, 88] on icon "button" at bounding box center [560, 90] width 9 height 9
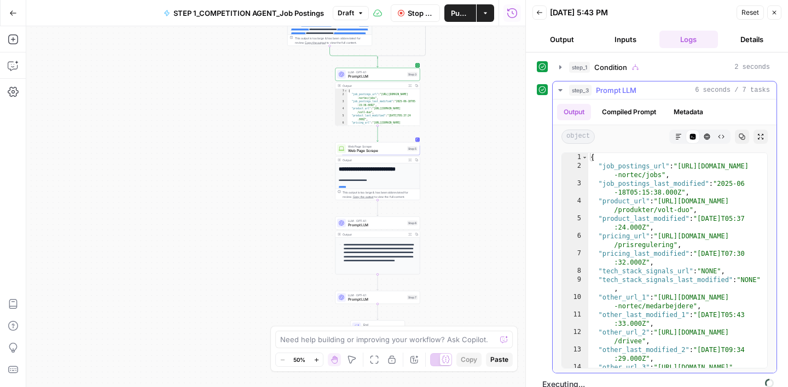
click at [562, 89] on icon "button" at bounding box center [560, 90] width 9 height 9
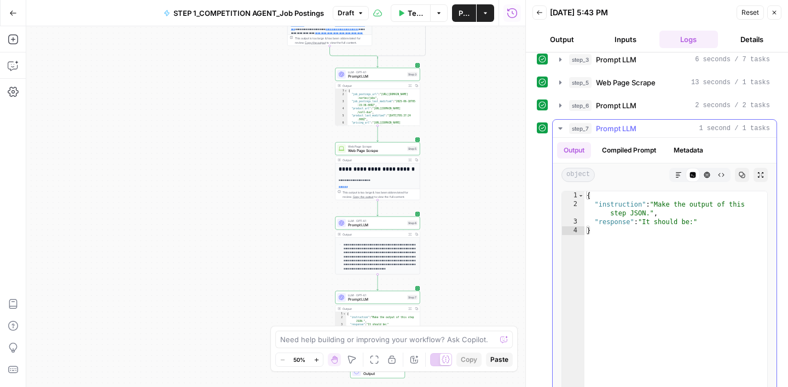
scroll to position [61, 0]
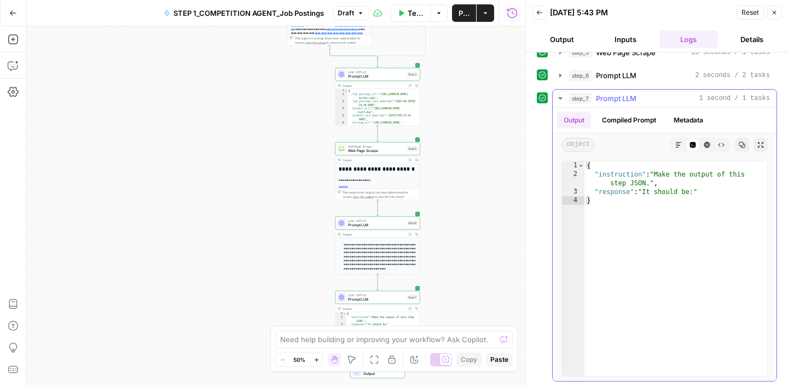
click at [636, 123] on button "Compiled Prompt" at bounding box center [628, 120] width 67 height 16
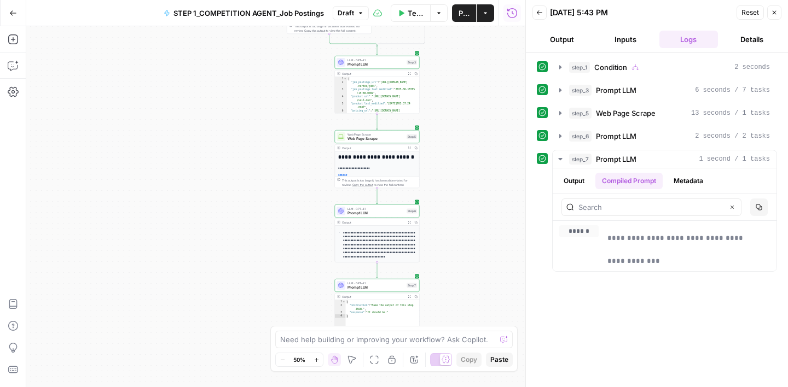
drag, startPoint x: 488, startPoint y: 271, endPoint x: 487, endPoint y: 258, distance: 12.6
click at [487, 258] on div "**********" at bounding box center [275, 206] width 499 height 361
click at [575, 186] on button "Output" at bounding box center [574, 181] width 34 height 16
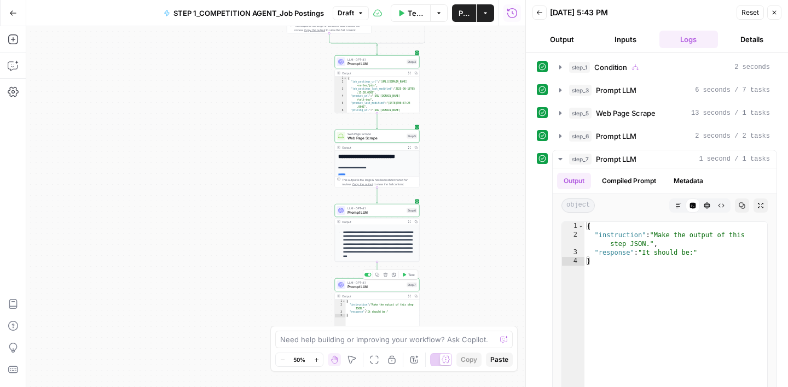
click at [384, 290] on div "LLM · GPT-4.1 Prompt LLM Step 7 Copy step Delete step Add Note Test" at bounding box center [377, 284] width 85 height 13
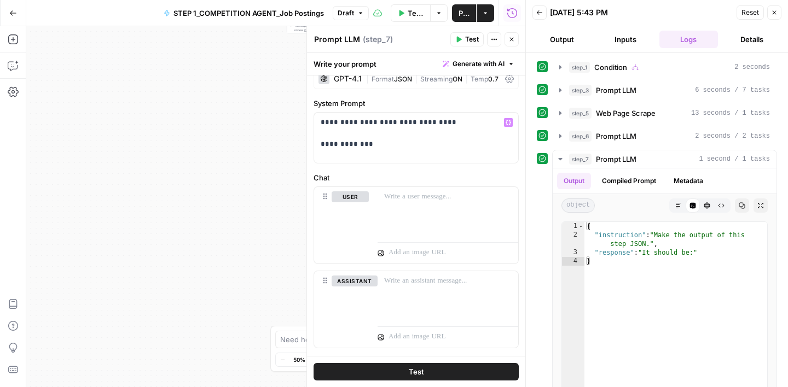
scroll to position [9, 0]
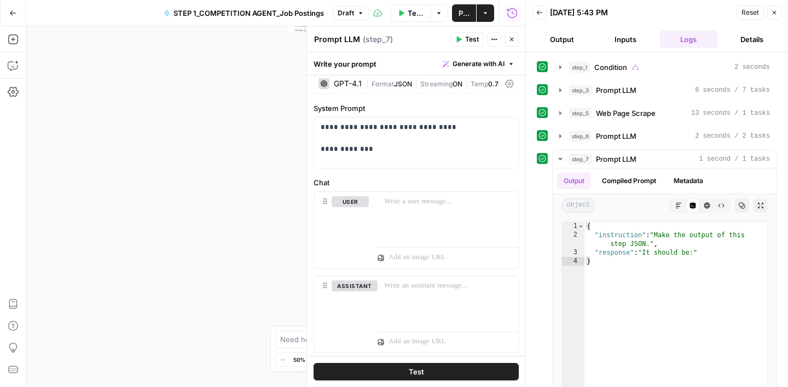
click at [773, 15] on icon "button" at bounding box center [774, 12] width 7 height 7
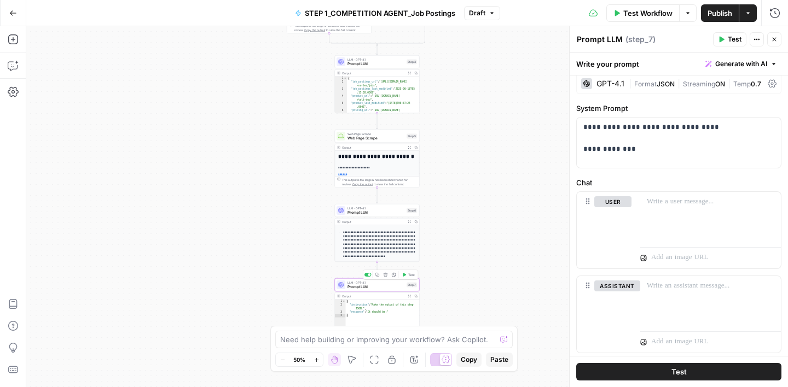
click at [385, 274] on icon "button" at bounding box center [385, 275] width 4 height 4
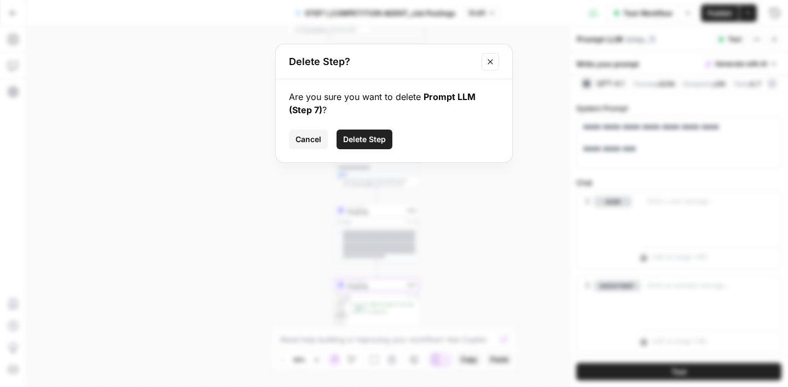
click at [375, 136] on span "Delete Step" at bounding box center [364, 139] width 43 height 11
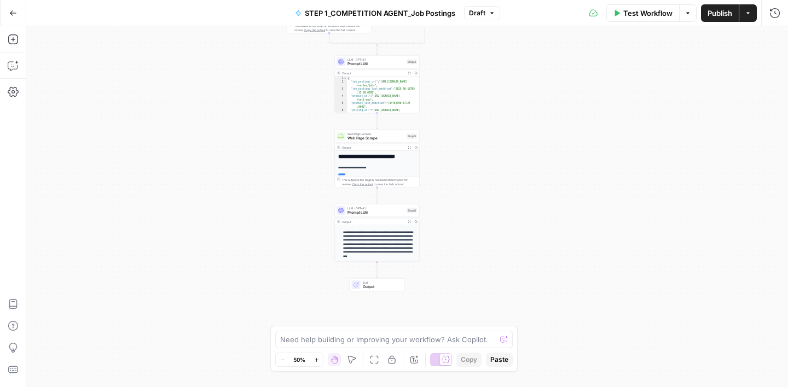
click at [378, 209] on span "LLM · GPT-4.1" at bounding box center [375, 208] width 57 height 4
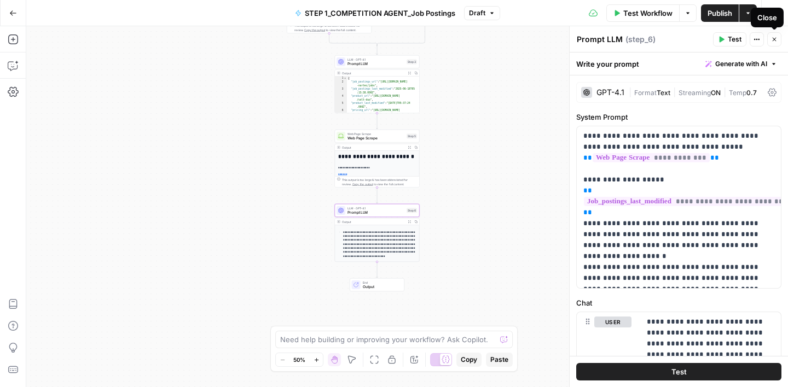
click at [774, 39] on icon "button" at bounding box center [774, 40] width 4 height 4
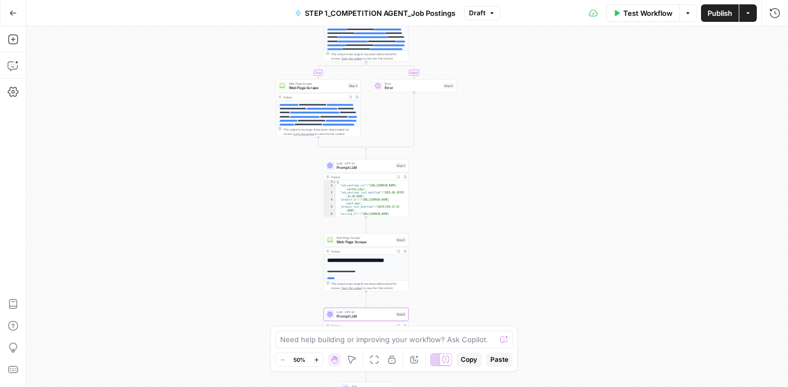
drag, startPoint x: 488, startPoint y: 185, endPoint x: 476, endPoint y: 293, distance: 108.4
click at [476, 293] on div "**********" at bounding box center [406, 206] width 761 height 361
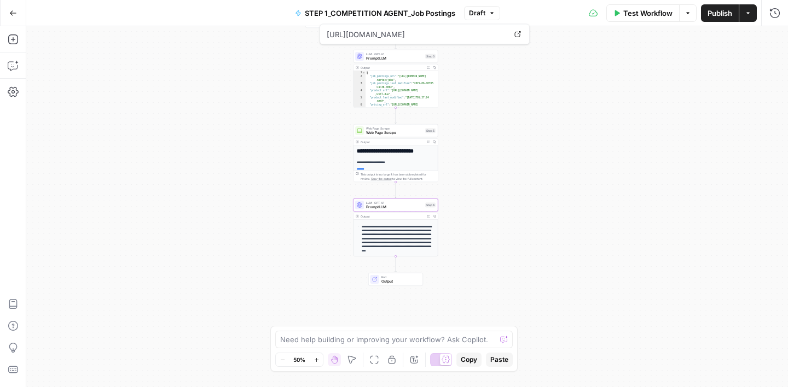
drag, startPoint x: 503, startPoint y: 176, endPoint x: 533, endPoint y: 63, distance: 117.3
click at [533, 63] on div "**********" at bounding box center [406, 206] width 761 height 361
click at [715, 13] on span "Publish" at bounding box center [719, 13] width 25 height 11
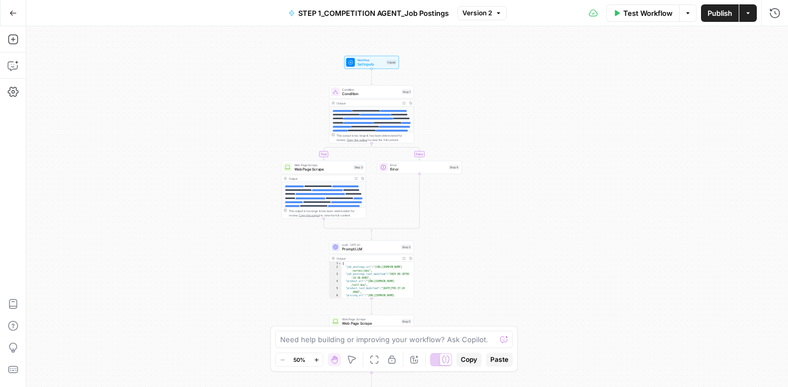
drag, startPoint x: 486, startPoint y: 69, endPoint x: 461, endPoint y: 260, distance: 191.9
click at [461, 260] on div "**********" at bounding box center [406, 206] width 761 height 361
click at [378, 249] on span "Prompt LLM" at bounding box center [369, 248] width 57 height 5
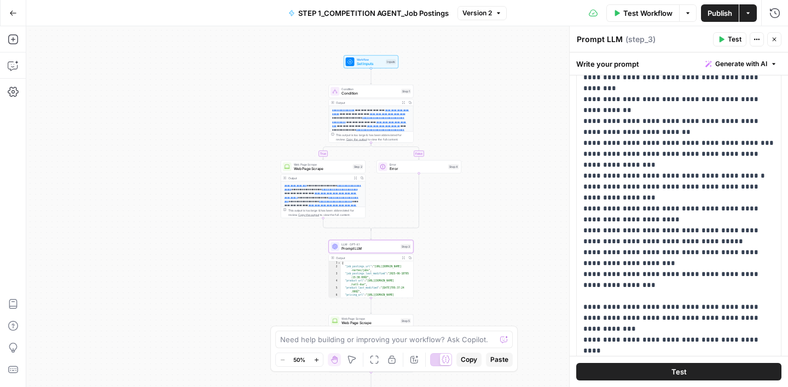
scroll to position [204, 0]
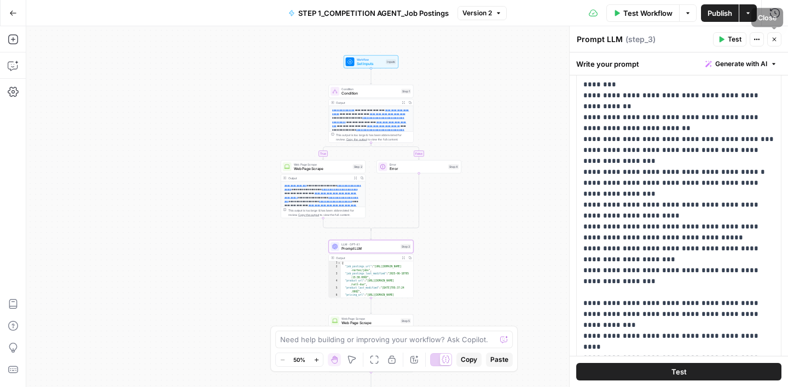
click at [776, 43] on button "Close" at bounding box center [774, 39] width 14 height 14
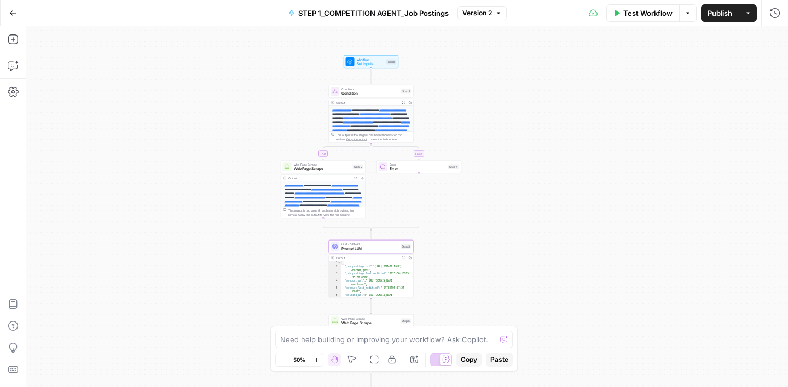
click at [628, 16] on span "Test Workflow" at bounding box center [647, 13] width 49 height 11
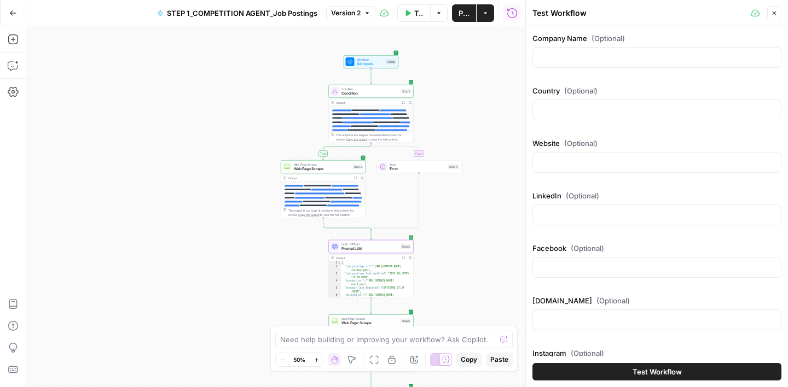
scroll to position [300, 0]
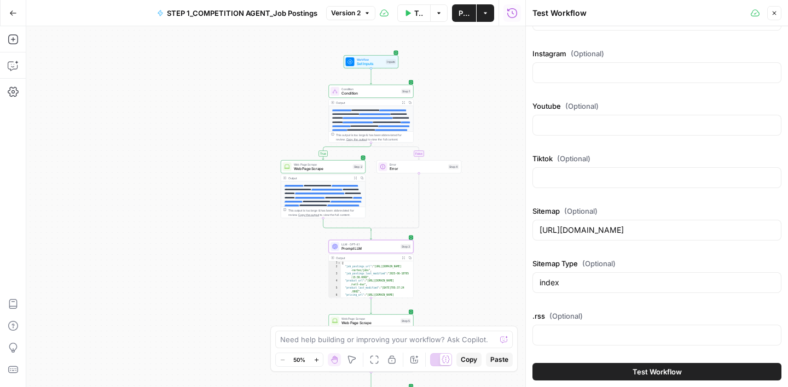
click at [642, 371] on span "Test Workflow" at bounding box center [656, 371] width 49 height 11
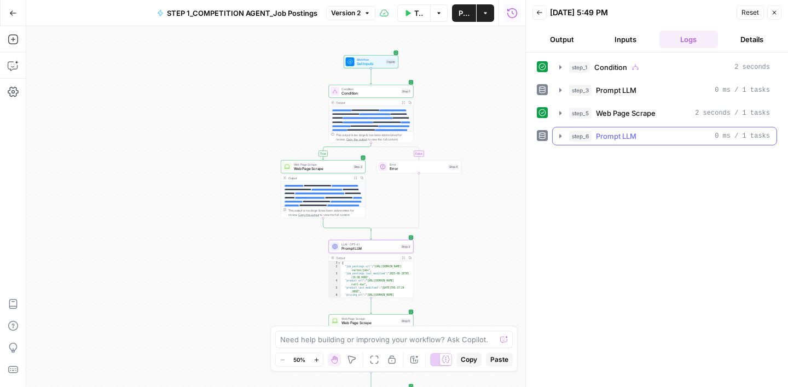
click at [562, 134] on icon "button" at bounding box center [560, 136] width 9 height 9
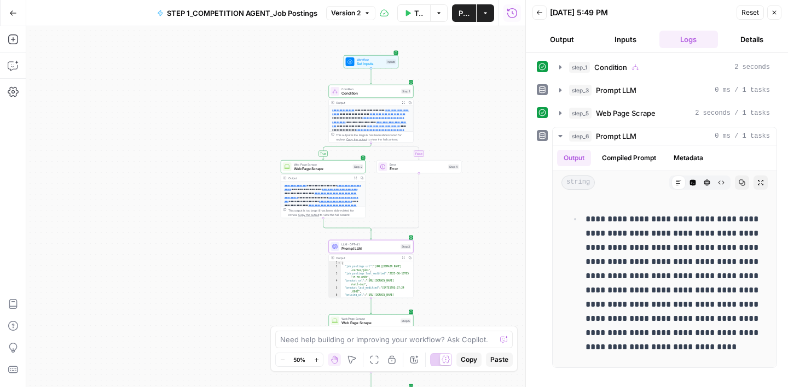
click at [768, 17] on button "Close" at bounding box center [774, 12] width 14 height 14
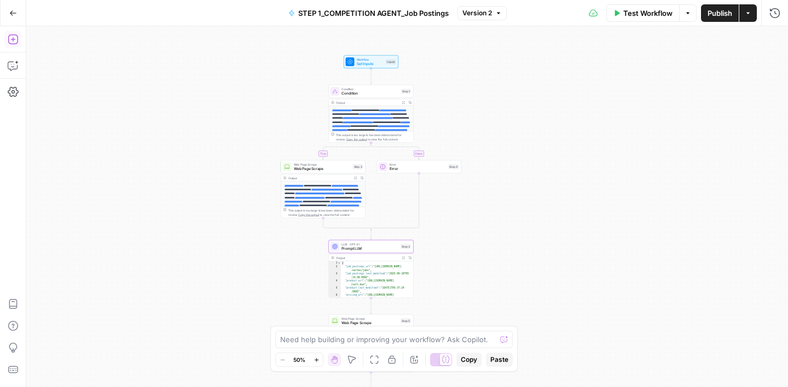
click at [13, 42] on icon "button" at bounding box center [13, 39] width 11 height 11
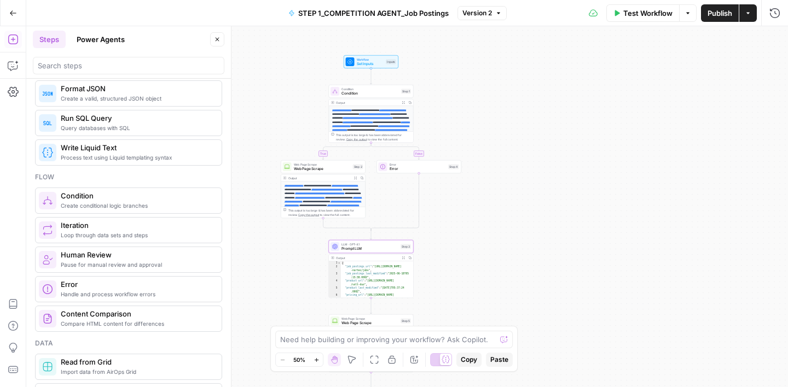
scroll to position [261, 0]
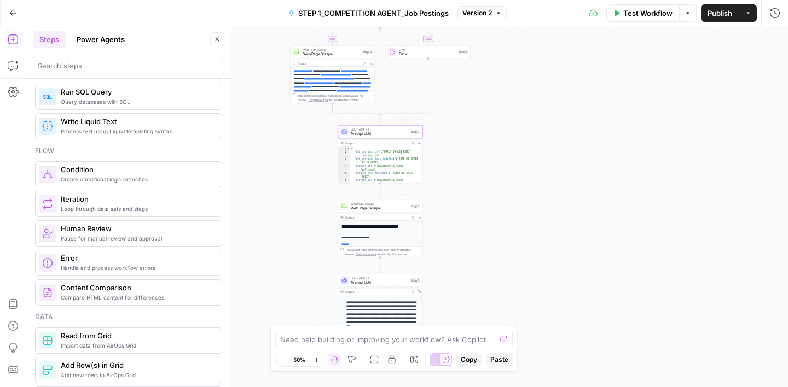
drag, startPoint x: 476, startPoint y: 261, endPoint x: 484, endPoint y: 137, distance: 125.0
click at [485, 137] on div "**********" at bounding box center [406, 206] width 761 height 361
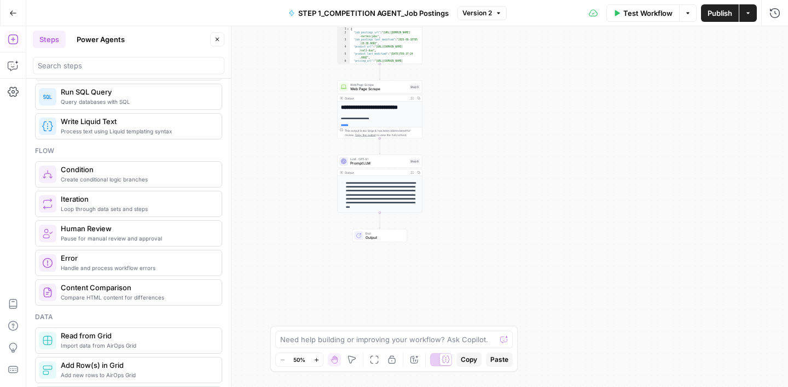
drag, startPoint x: 492, startPoint y: 194, endPoint x: 493, endPoint y: 79, distance: 114.9
click at [493, 79] on div "**********" at bounding box center [406, 206] width 761 height 361
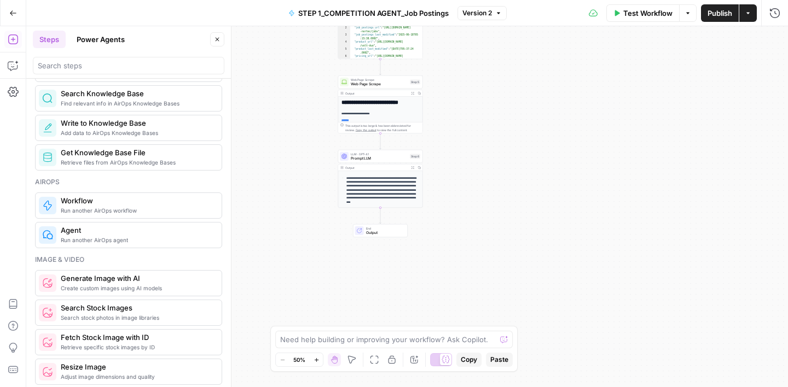
scroll to position [564, 0]
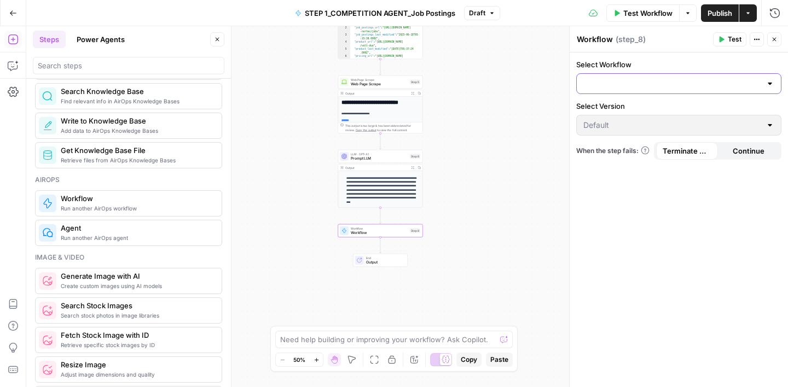
click at [609, 89] on input "Select Workflow" at bounding box center [672, 83] width 178 height 11
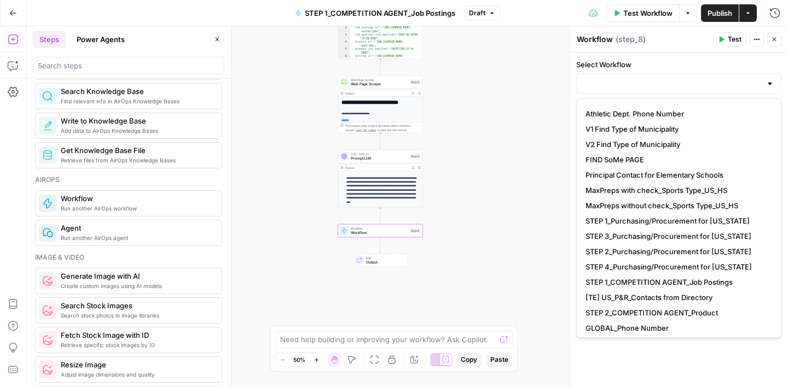
scroll to position [153, 0]
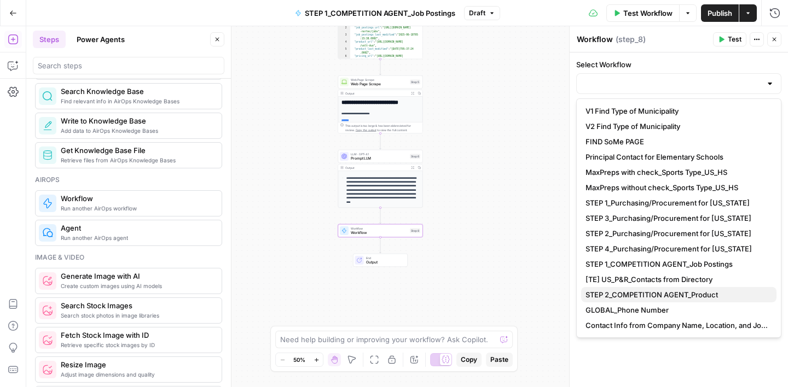
click at [691, 290] on span "STEP 2_COMPETITION AGENT_Product" at bounding box center [676, 294] width 182 height 11
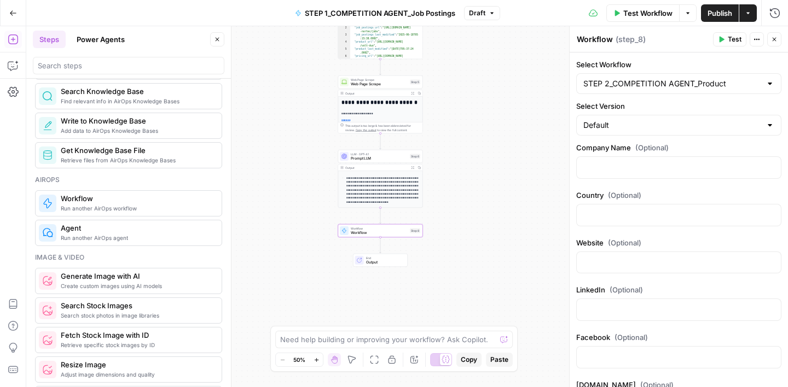
type input "STEP 2_COMPETITION AGENT_Product"
click at [772, 165] on icon "button" at bounding box center [770, 166] width 5 height 5
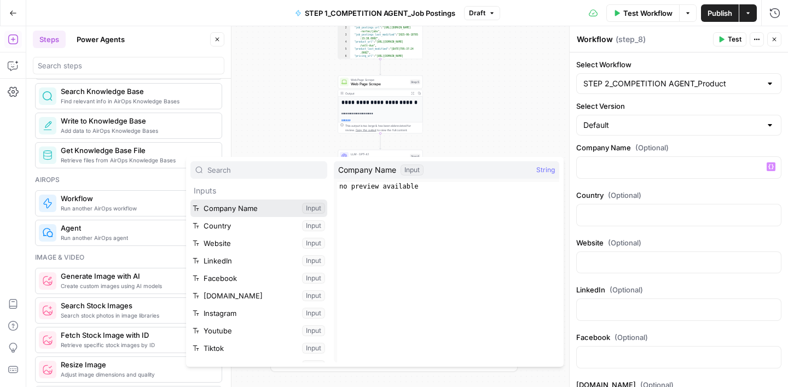
click at [240, 209] on button "Select variable Company Name" at bounding box center [258, 209] width 137 height 18
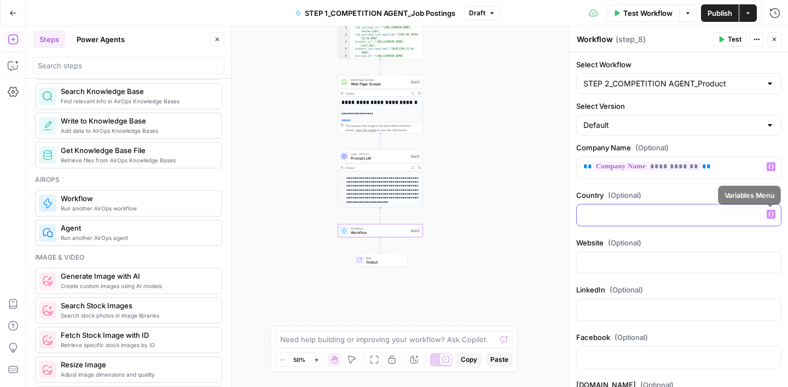
click at [768, 215] on icon "button" at bounding box center [770, 214] width 5 height 5
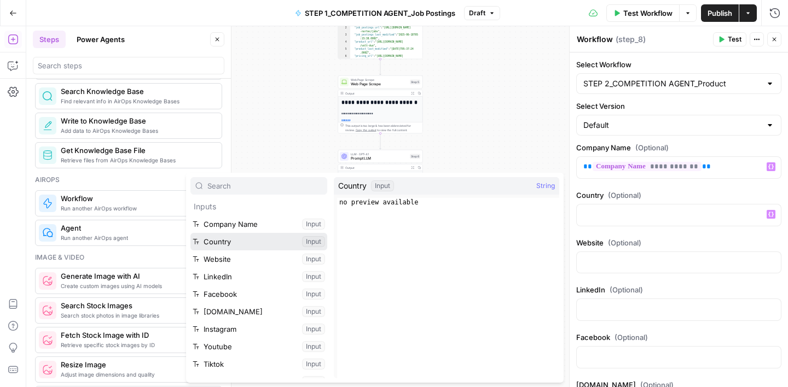
click at [237, 243] on button "Select variable Country" at bounding box center [258, 242] width 137 height 18
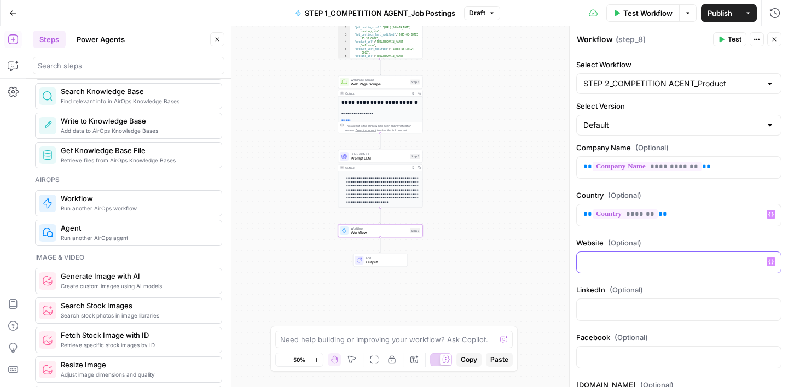
click at [768, 261] on icon "button" at bounding box center [770, 261] width 5 height 5
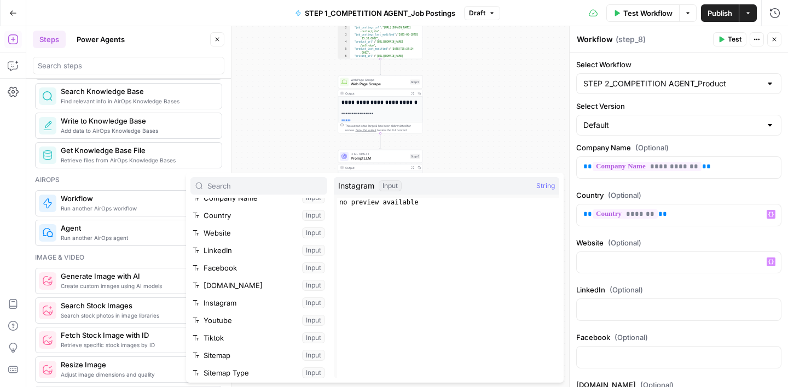
scroll to position [37, 0]
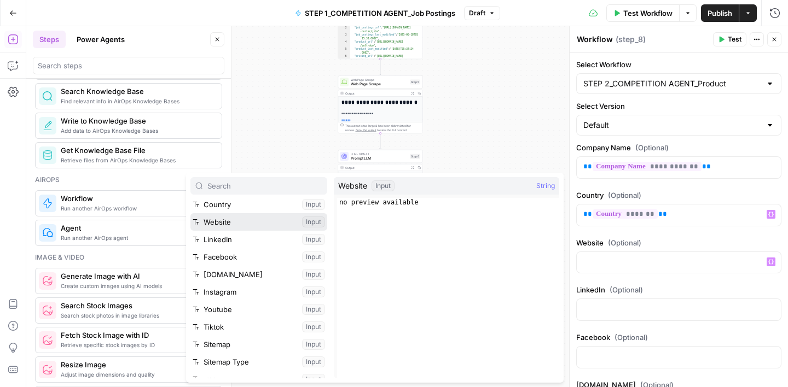
click at [233, 217] on button "Select variable Website" at bounding box center [258, 222] width 137 height 18
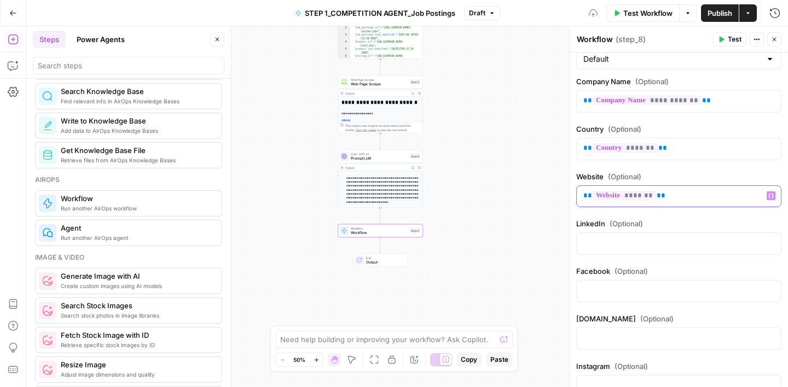
scroll to position [123, 0]
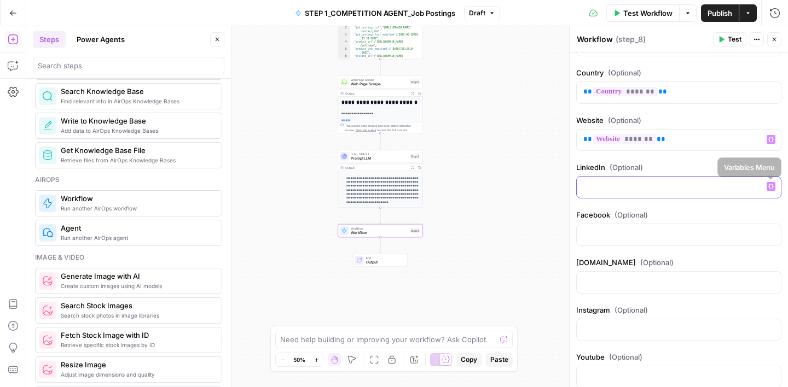
click at [769, 185] on icon "button" at bounding box center [770, 186] width 5 height 5
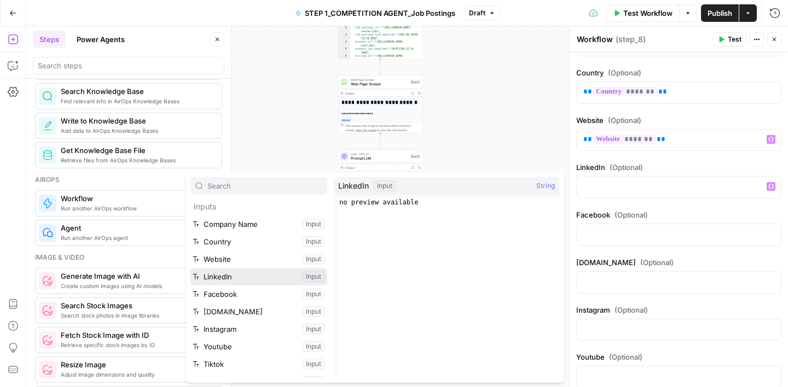
click at [236, 276] on button "Select variable LinkedIn" at bounding box center [258, 277] width 137 height 18
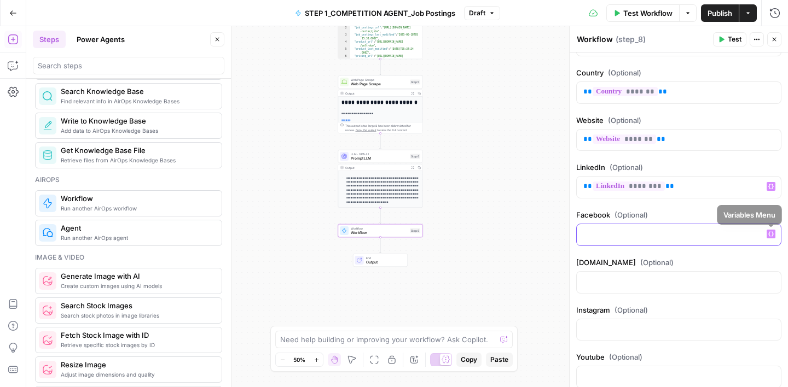
click at [772, 236] on icon "button" at bounding box center [770, 234] width 5 height 5
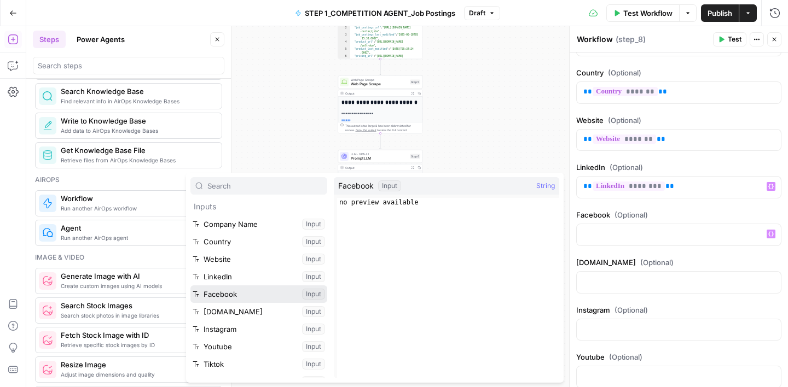
click at [223, 293] on button "Select variable Facebook" at bounding box center [258, 294] width 137 height 18
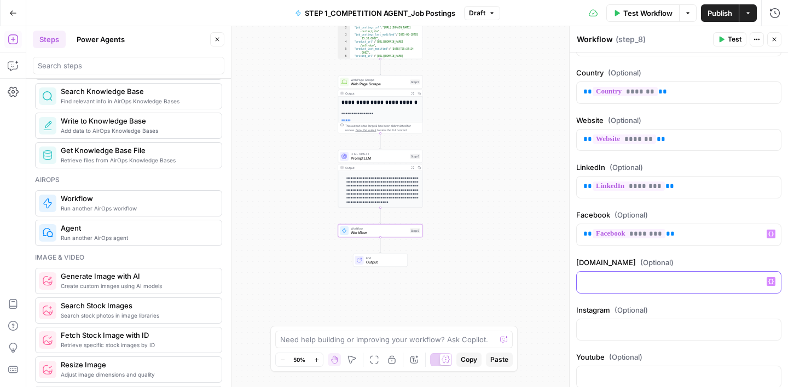
click at [770, 281] on icon "button" at bounding box center [770, 281] width 5 height 5
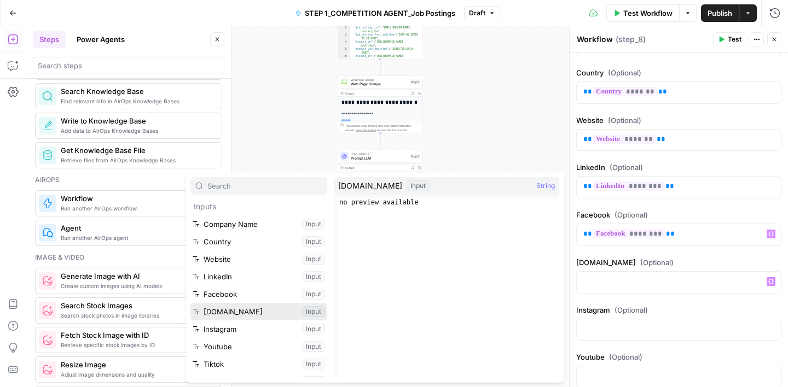
click at [224, 314] on button "Select variable x.com" at bounding box center [258, 312] width 137 height 18
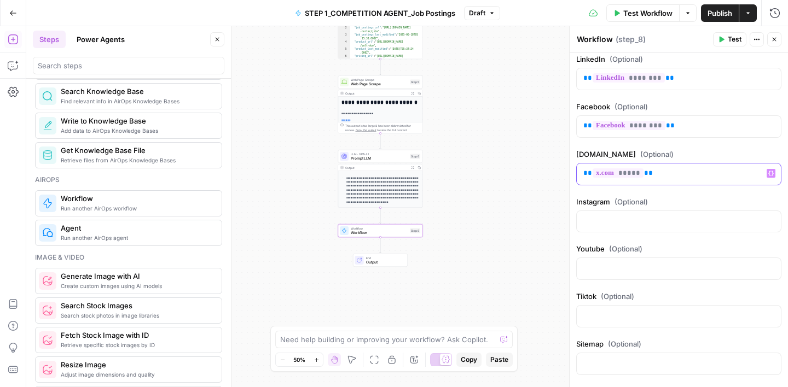
scroll to position [241, 0]
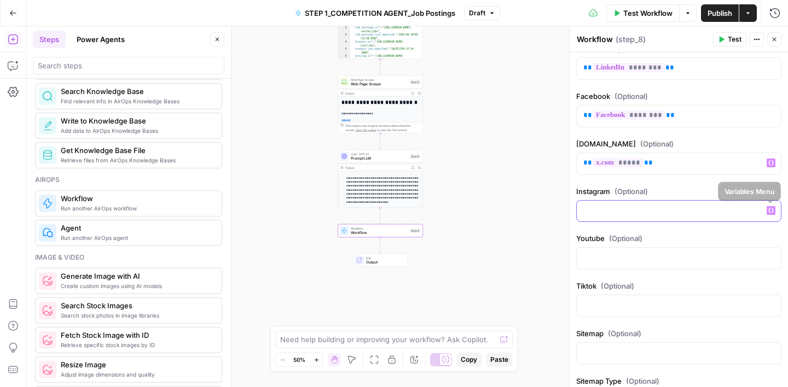
click at [770, 209] on icon "button" at bounding box center [770, 210] width 5 height 5
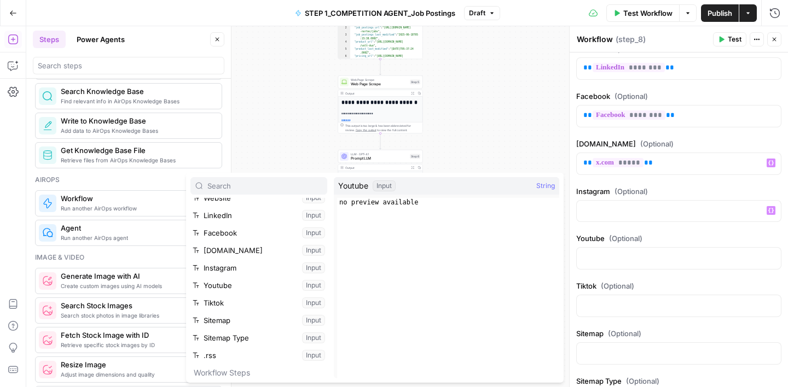
scroll to position [55, 0]
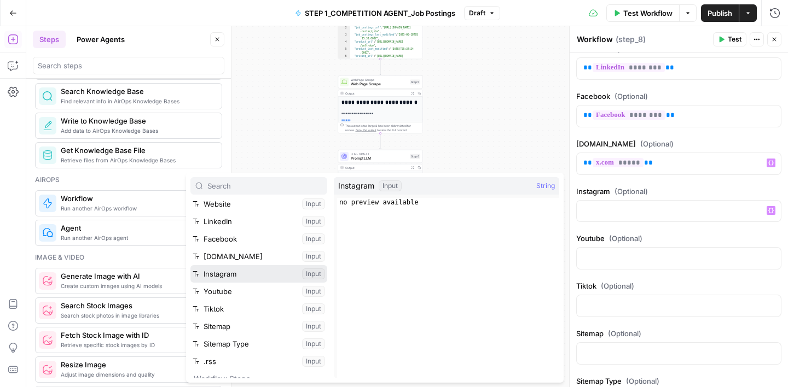
click at [249, 274] on button "Select variable Instagram" at bounding box center [258, 274] width 137 height 18
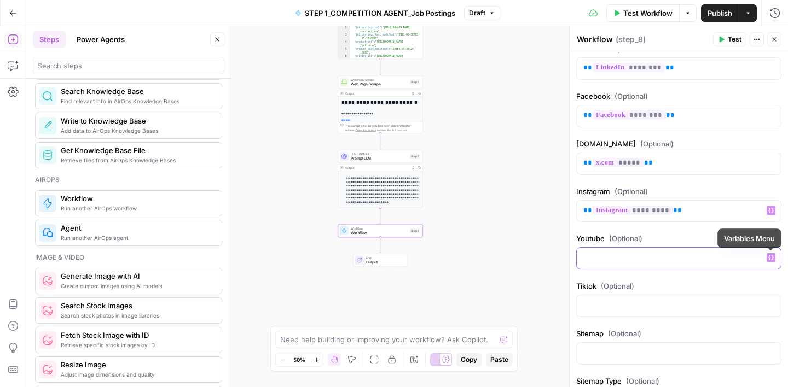
click at [767, 259] on button "Variables Menu" at bounding box center [770, 257] width 9 height 9
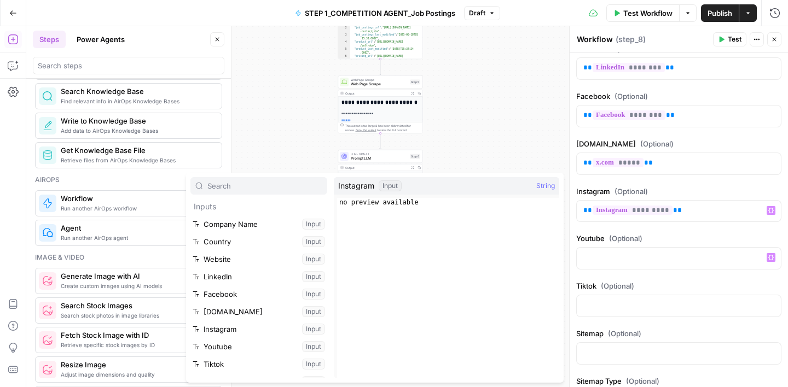
scroll to position [6, 0]
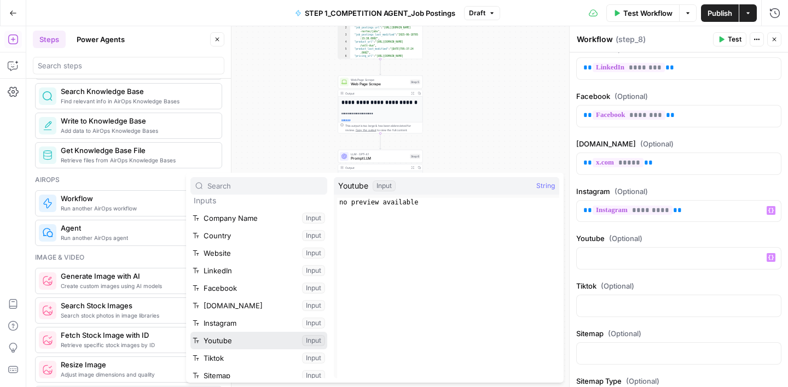
click at [238, 339] on button "Select variable Youtube" at bounding box center [258, 341] width 137 height 18
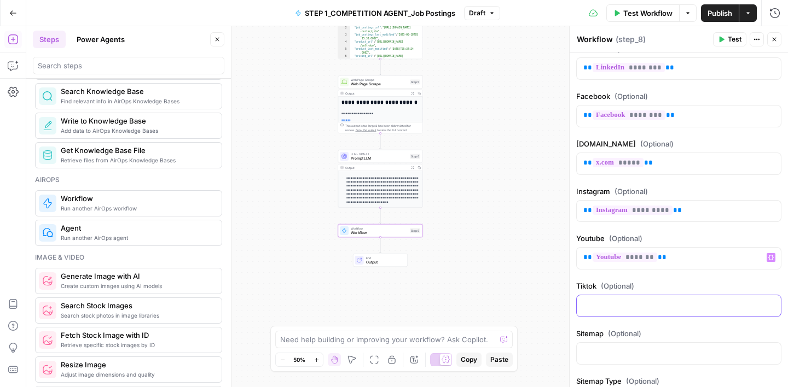
click at [670, 306] on p at bounding box center [678, 305] width 191 height 11
drag, startPoint x: 772, startPoint y: 304, endPoint x: 756, endPoint y: 304, distance: 15.9
click at [772, 304] on icon "button" at bounding box center [770, 305] width 5 height 5
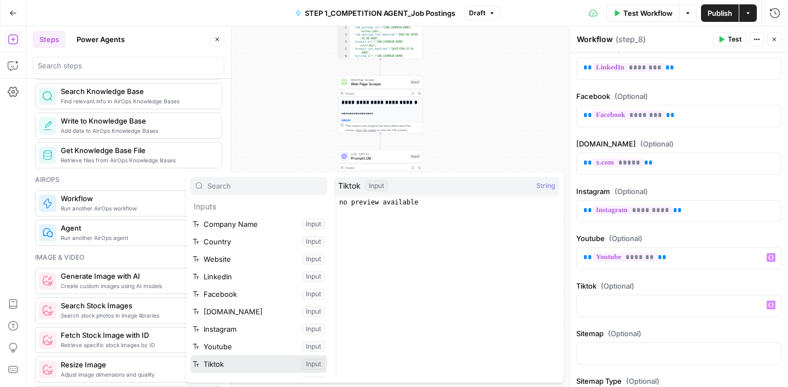
click at [228, 362] on button "Select variable Tiktok" at bounding box center [258, 365] width 137 height 18
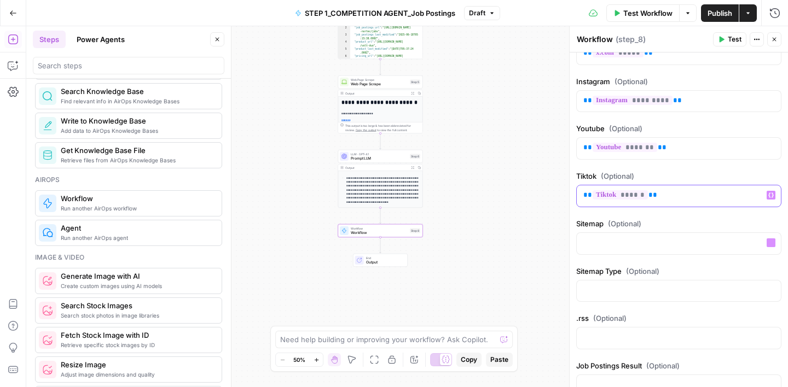
scroll to position [370, 0]
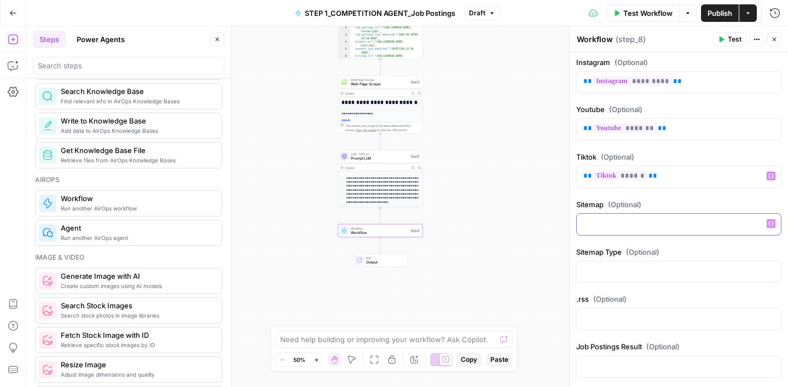
click at [770, 226] on button "Variables Menu" at bounding box center [770, 223] width 9 height 9
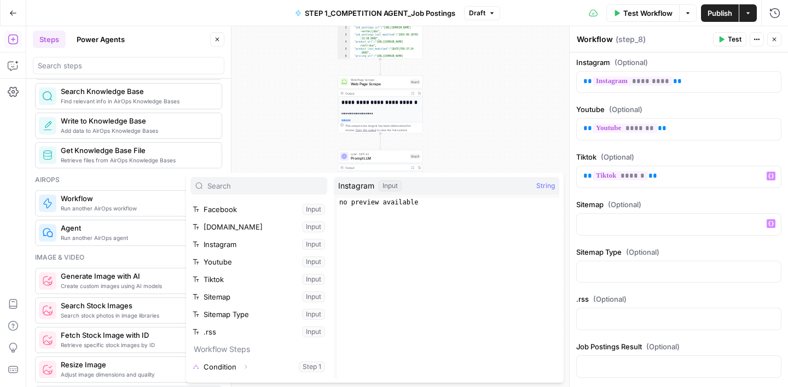
scroll to position [87, 0]
click at [237, 291] on button "Select variable Sitemap" at bounding box center [258, 295] width 137 height 18
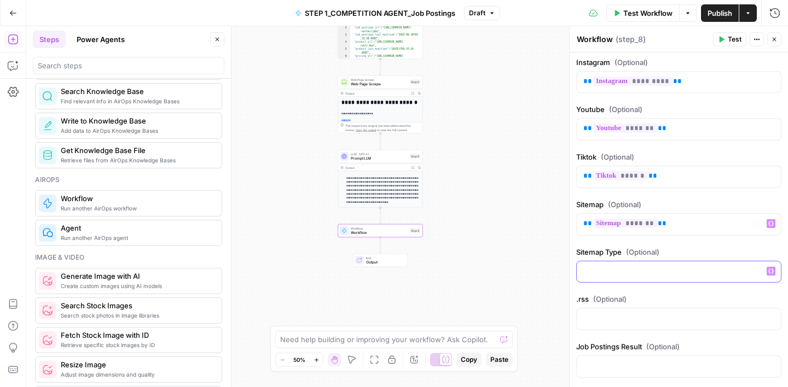
click at [772, 272] on icon "button" at bounding box center [770, 271] width 5 height 5
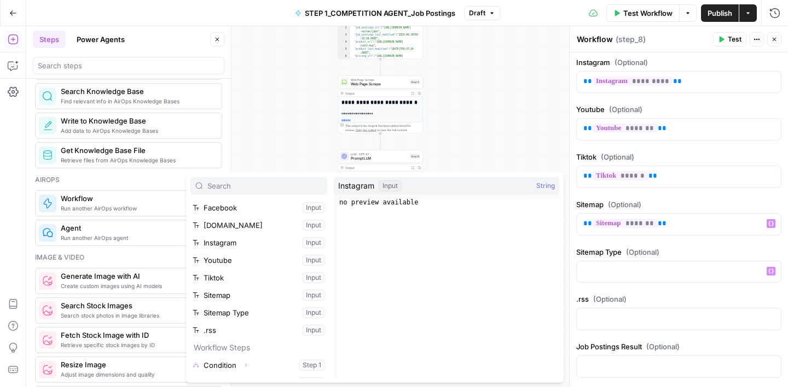
scroll to position [107, 0]
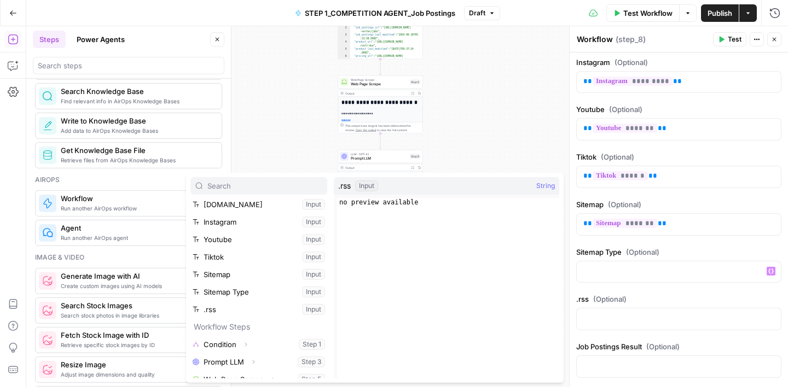
click at [775, 40] on icon "button" at bounding box center [774, 40] width 4 height 4
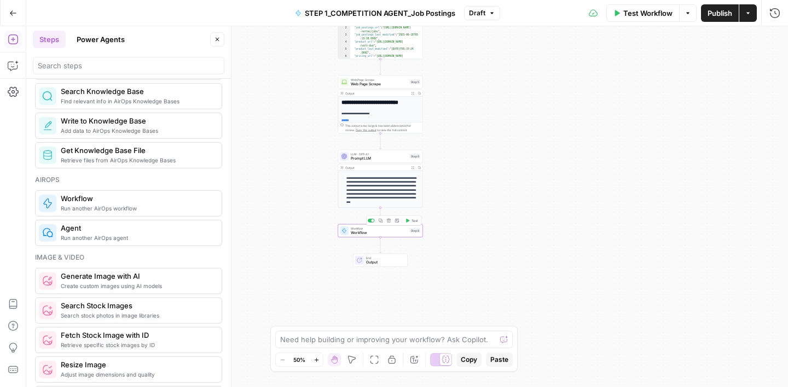
click at [388, 222] on icon "button" at bounding box center [389, 221] width 4 height 4
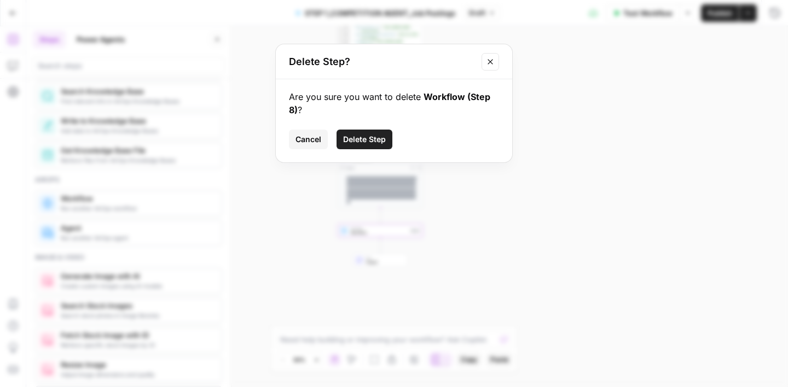
click at [373, 142] on span "Delete Step" at bounding box center [364, 139] width 43 height 11
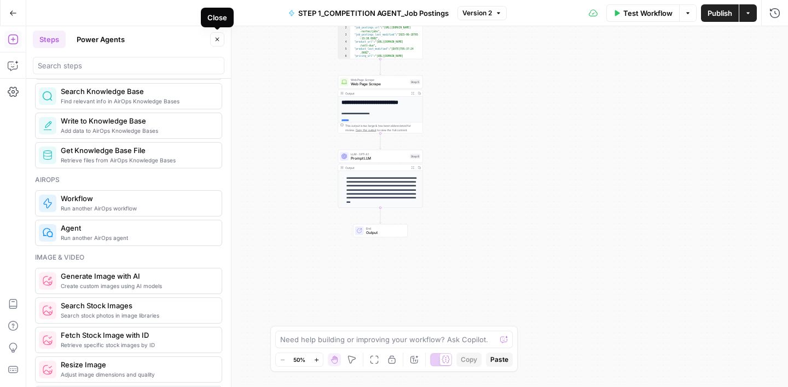
click at [218, 39] on icon "button" at bounding box center [217, 39] width 7 height 7
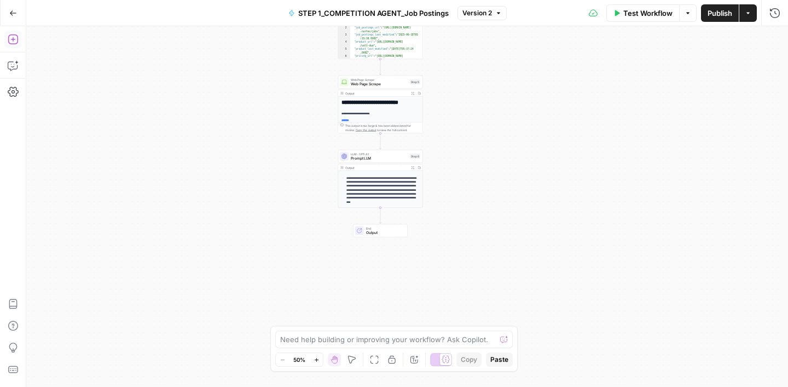
click at [17, 39] on icon "button" at bounding box center [13, 39] width 10 height 10
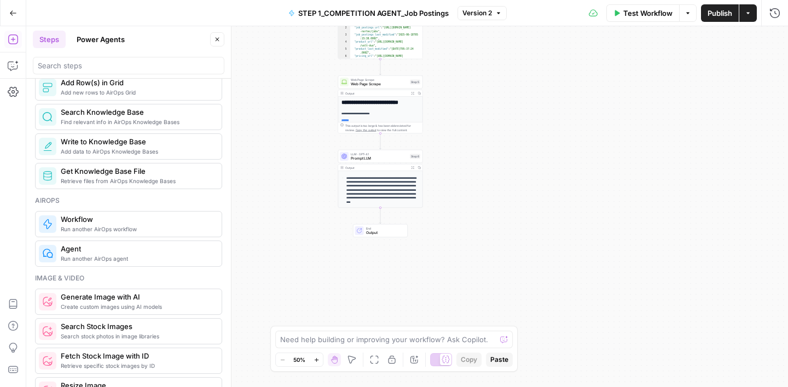
scroll to position [554, 0]
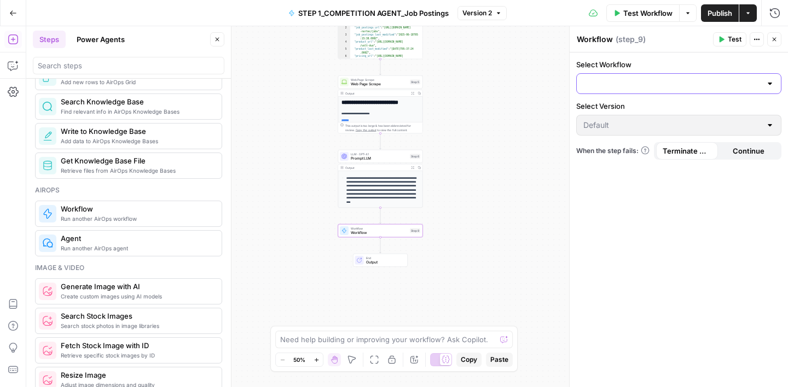
click at [689, 84] on input "Select Workflow" at bounding box center [672, 83] width 178 height 11
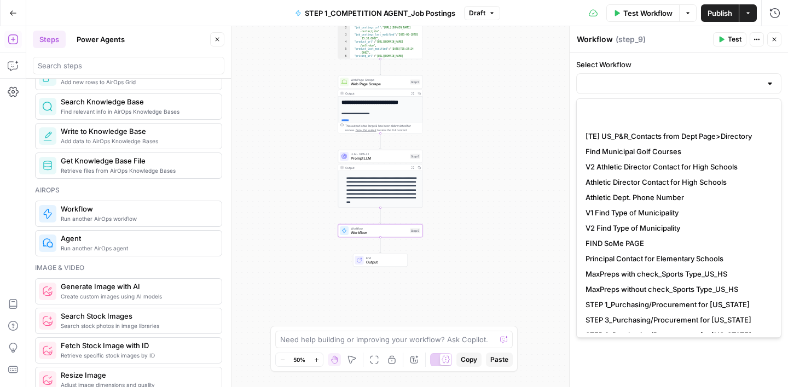
scroll to position [153, 0]
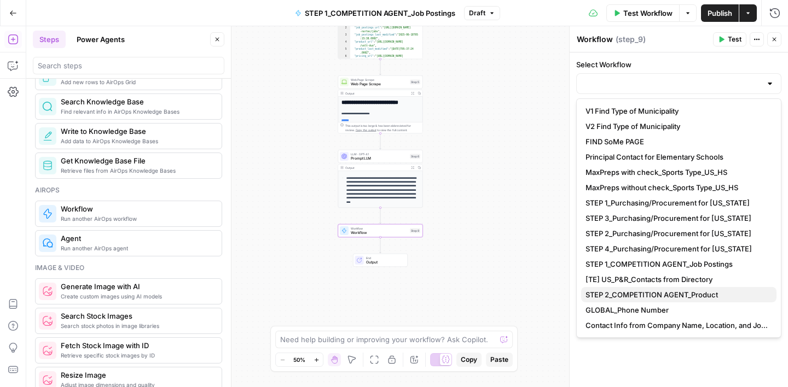
click at [665, 294] on span "STEP 2_COMPETITION AGENT_Product" at bounding box center [676, 294] width 182 height 11
type input "STEP 2_COMPETITION AGENT_Product"
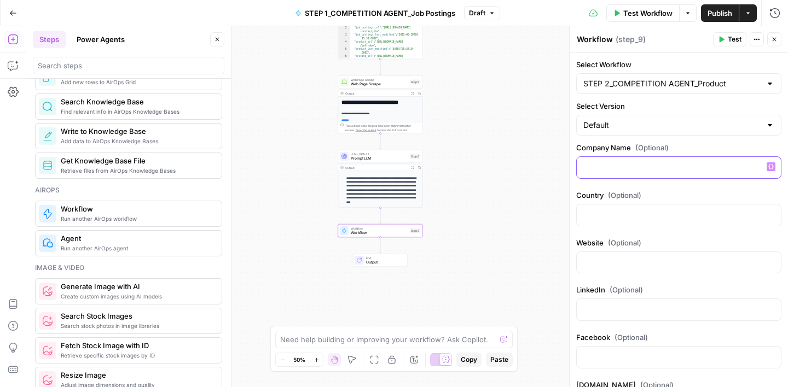
click at [675, 177] on div at bounding box center [678, 167] width 204 height 21
click at [770, 167] on icon "button" at bounding box center [770, 166] width 5 height 5
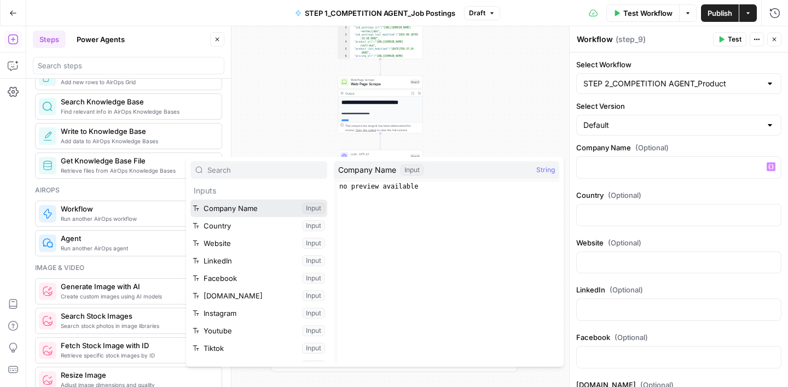
click at [242, 212] on button "Select variable Company Name" at bounding box center [258, 209] width 137 height 18
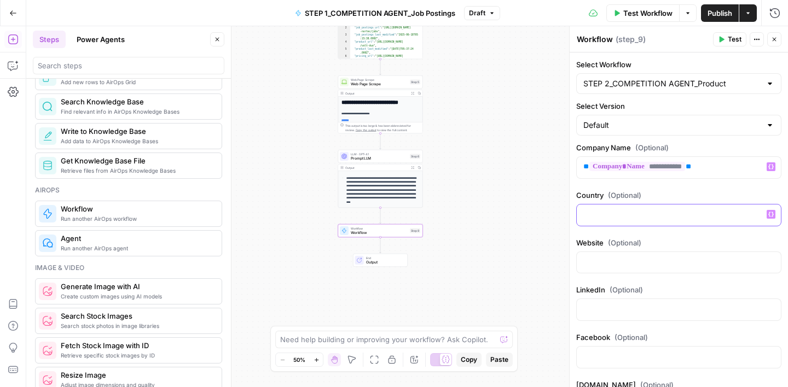
click at [768, 213] on icon "button" at bounding box center [770, 214] width 5 height 5
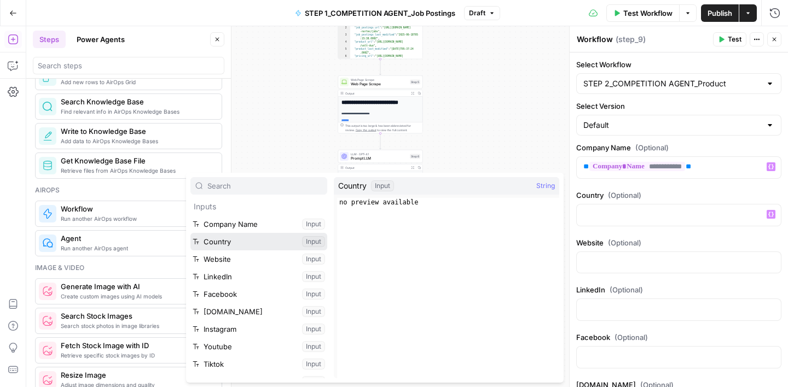
click at [249, 240] on button "Select variable Country" at bounding box center [258, 242] width 137 height 18
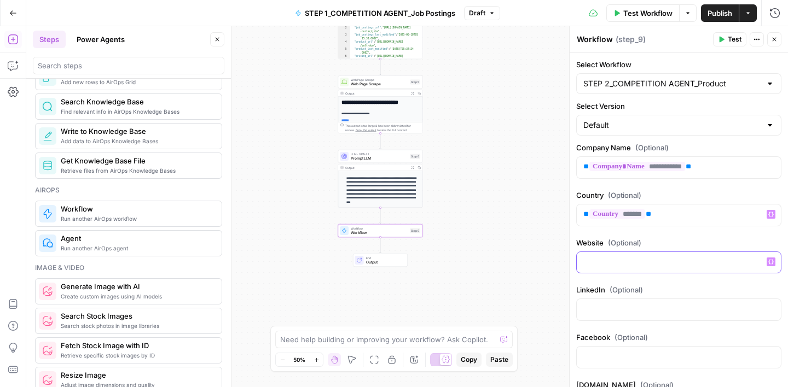
click at [769, 263] on icon "button" at bounding box center [770, 261] width 5 height 5
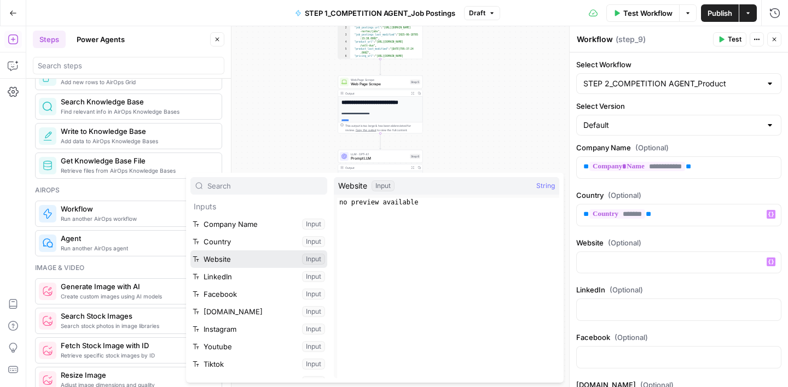
click at [226, 260] on button "Select variable Website" at bounding box center [258, 259] width 137 height 18
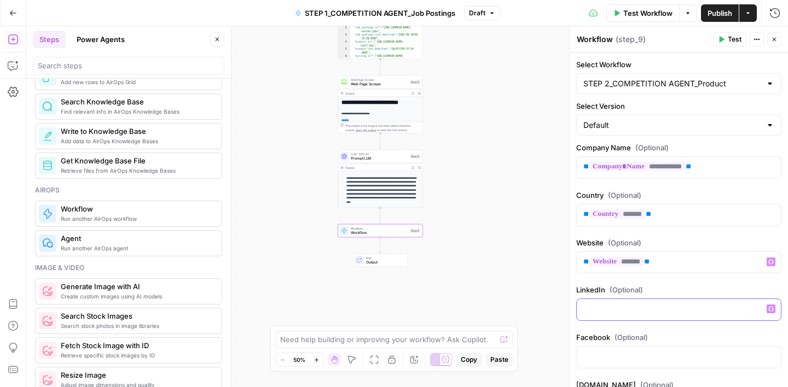
click at [770, 308] on icon "button" at bounding box center [770, 308] width 5 height 5
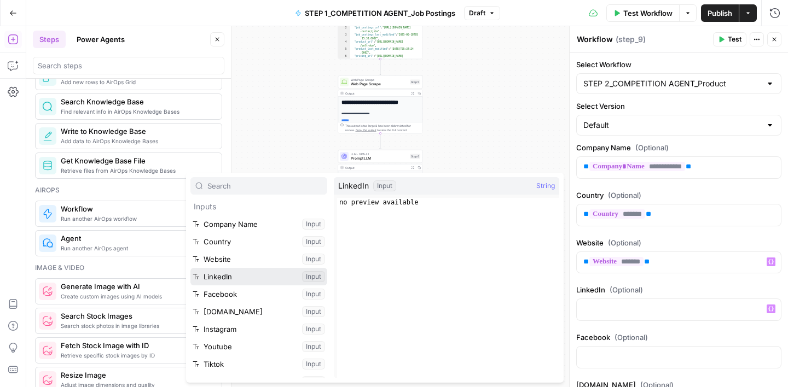
click at [255, 280] on button "Select variable LinkedIn" at bounding box center [258, 277] width 137 height 18
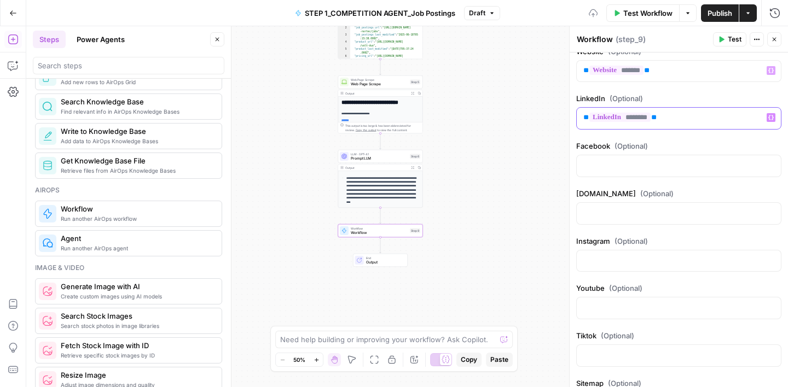
scroll to position [197, 0]
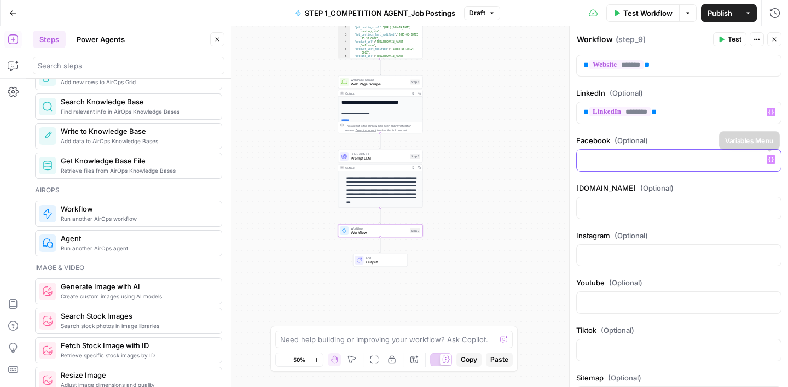
click at [770, 160] on icon "button" at bounding box center [770, 159] width 5 height 5
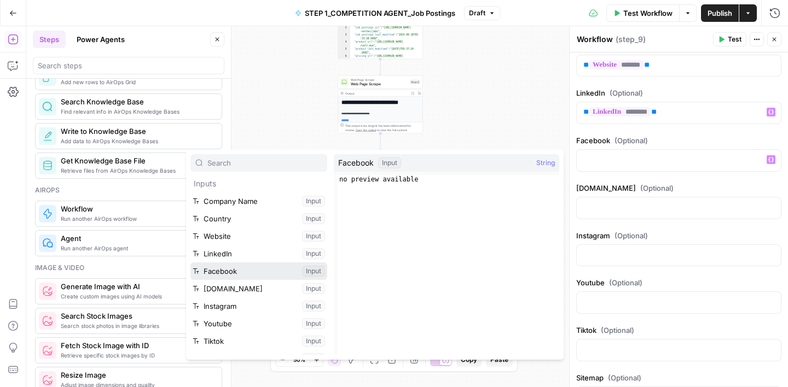
click at [259, 267] on button "Select variable Facebook" at bounding box center [258, 272] width 137 height 18
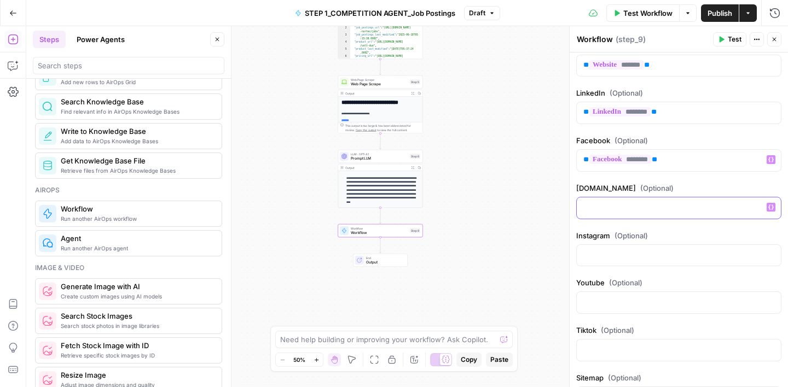
click at [771, 207] on icon "button" at bounding box center [770, 207] width 5 height 5
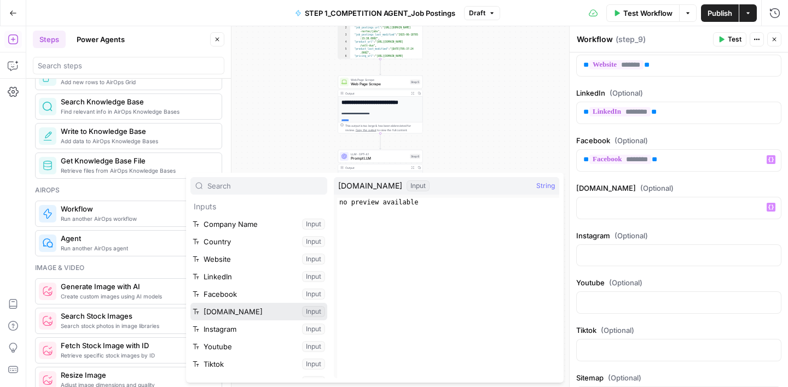
click at [237, 311] on button "Select variable x.com" at bounding box center [258, 312] width 137 height 18
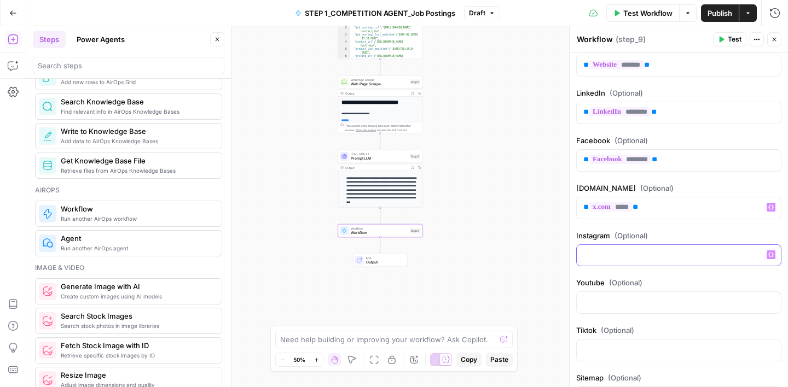
click at [770, 254] on icon "button" at bounding box center [770, 254] width 5 height 5
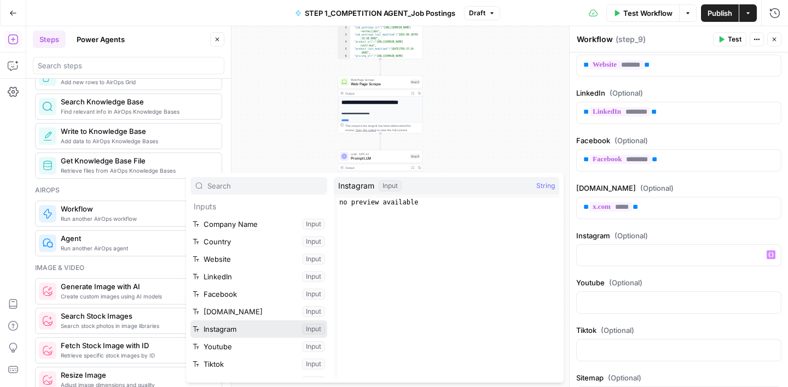
click at [244, 327] on button "Select variable Instagram" at bounding box center [258, 329] width 137 height 18
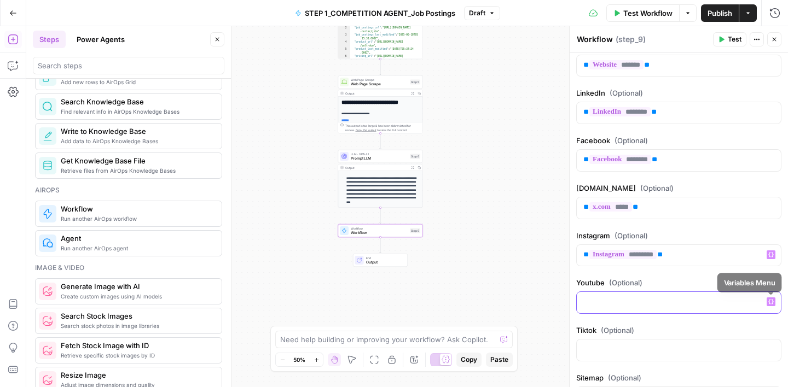
click at [770, 301] on icon "button" at bounding box center [770, 301] width 5 height 5
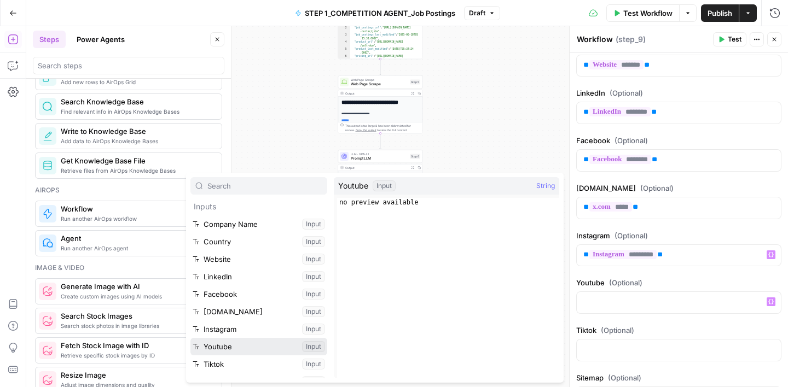
click at [240, 347] on button "Select variable Youtube" at bounding box center [258, 347] width 137 height 18
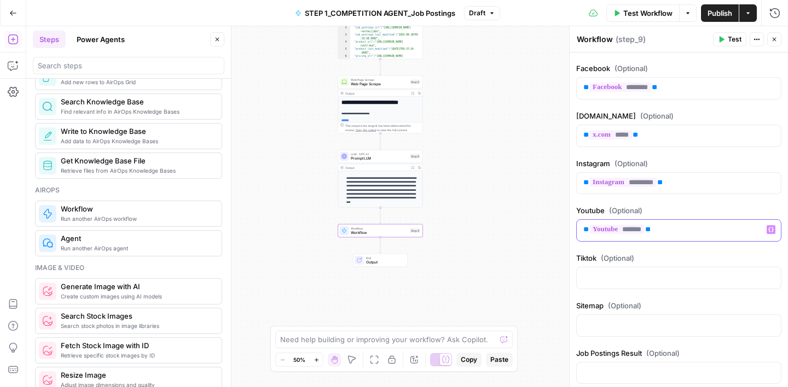
scroll to position [270, 0]
click at [771, 276] on icon "button" at bounding box center [770, 276] width 5 height 5
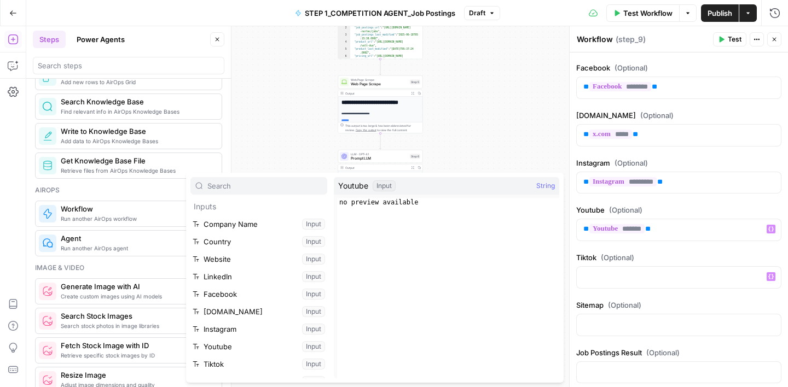
scroll to position [19, 0]
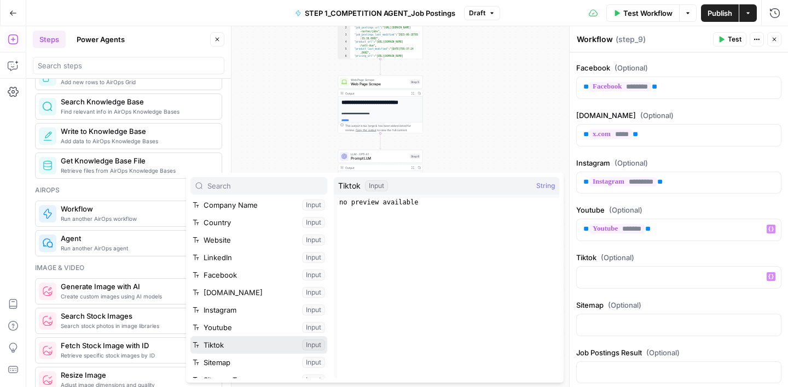
click at [238, 346] on button "Select variable Tiktok" at bounding box center [258, 345] width 137 height 18
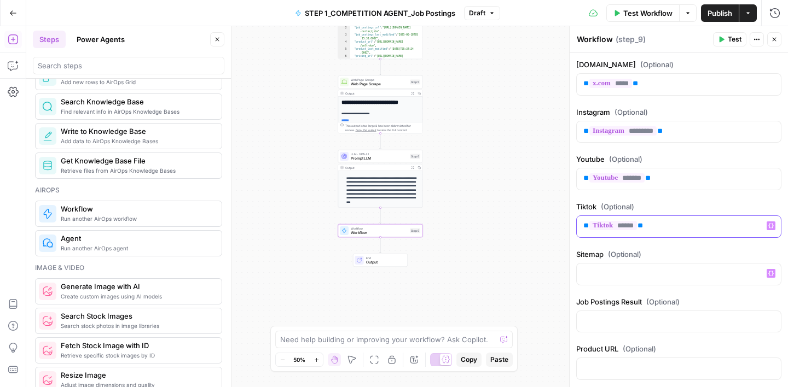
scroll to position [322, 0]
click at [770, 272] on icon "button" at bounding box center [770, 272] width 5 height 5
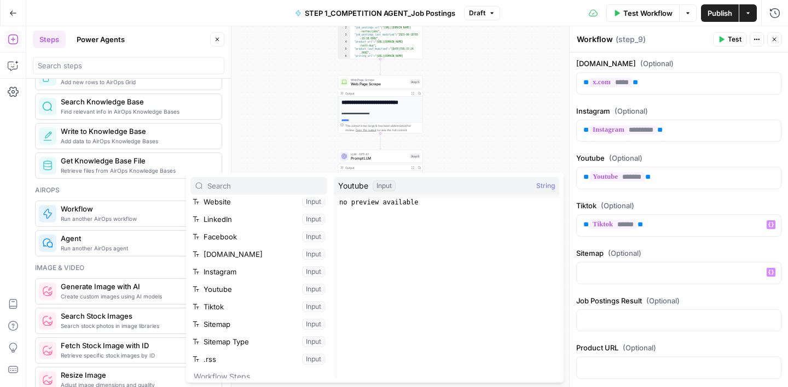
scroll to position [63, 0]
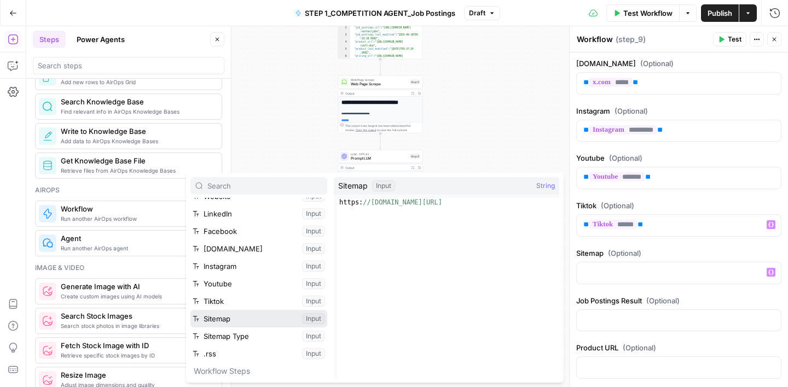
click at [244, 316] on button "Select variable Sitemap" at bounding box center [258, 319] width 137 height 18
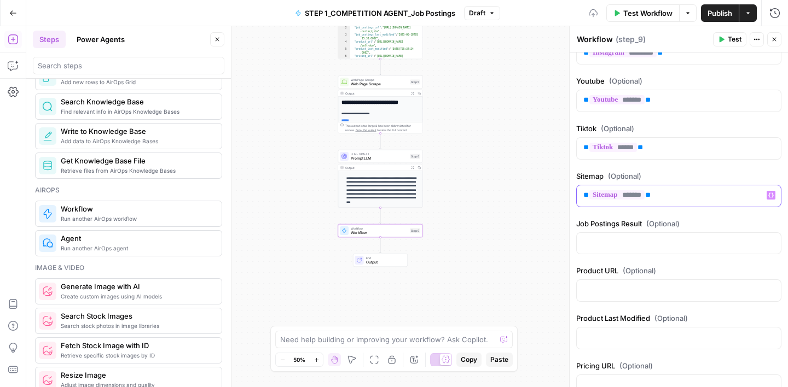
scroll to position [400, 0]
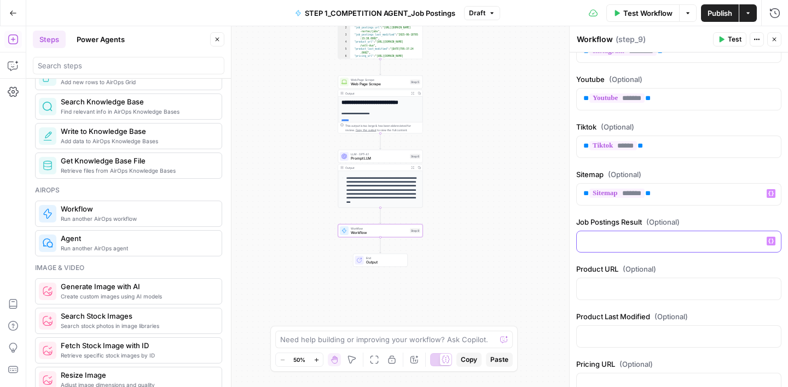
click at [773, 241] on span "Variables Menu" at bounding box center [773, 241] width 1 height 1
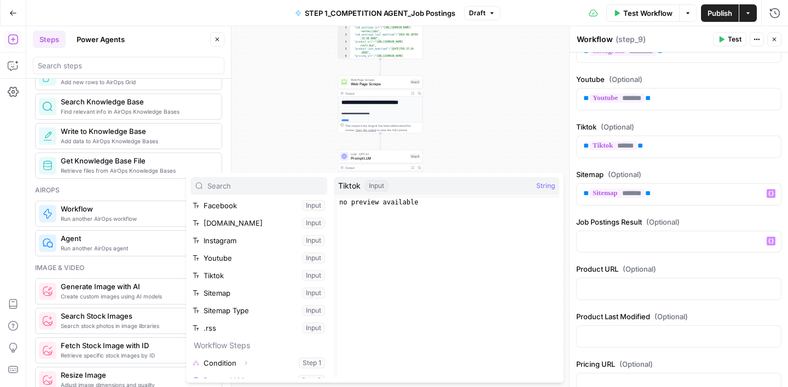
scroll to position [135, 0]
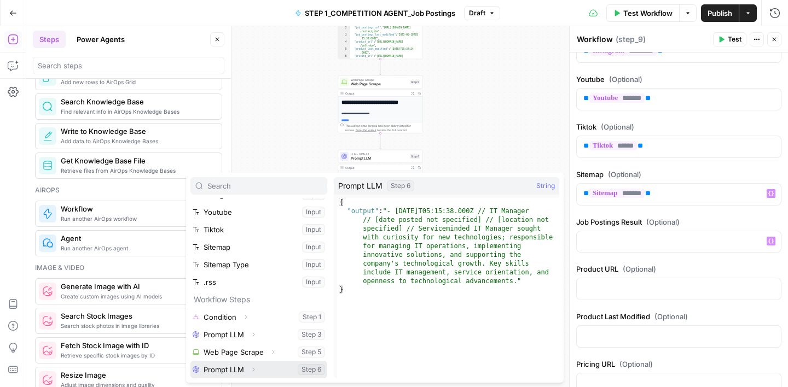
click at [223, 371] on button "Select variable Prompt LLM" at bounding box center [258, 370] width 137 height 18
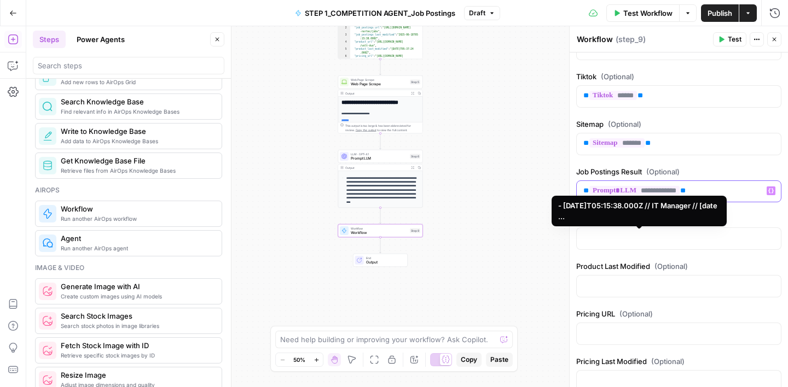
scroll to position [452, 0]
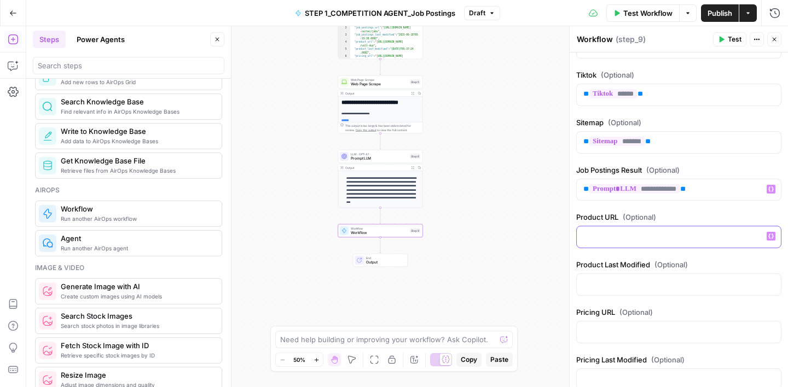
click at [774, 237] on button "Variables Menu" at bounding box center [770, 236] width 9 height 9
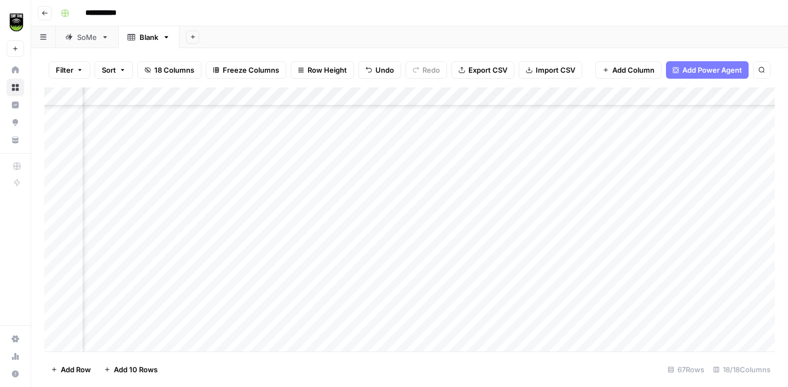
scroll to position [1018, 1086]
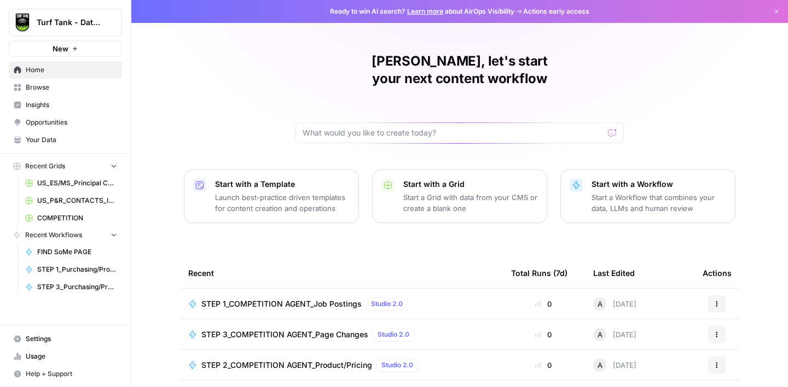
click at [73, 90] on span "Browse" at bounding box center [71, 88] width 91 height 10
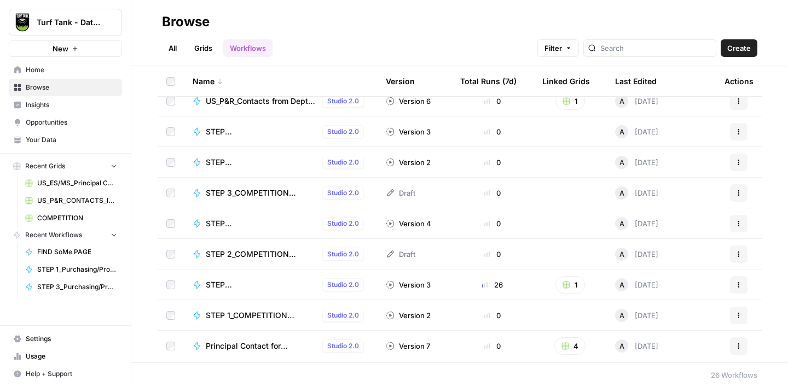
scroll to position [227, 0]
click at [271, 252] on span "STEP 2_COMPETITION AGENT_Product/Pricing" at bounding box center [262, 252] width 112 height 11
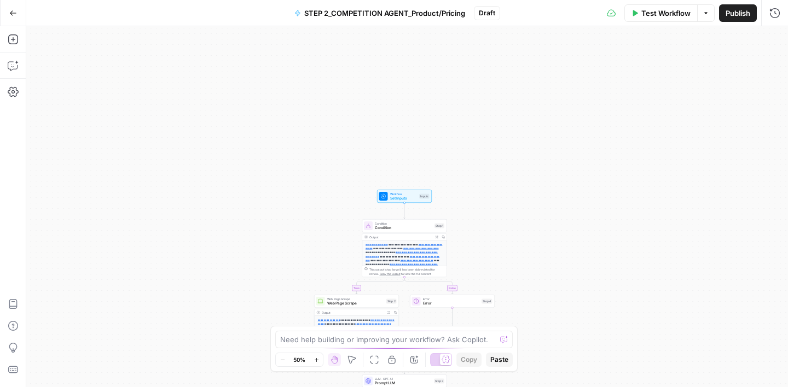
drag, startPoint x: 542, startPoint y: 80, endPoint x: 539, endPoint y: 277, distance: 196.9
click at [539, 277] on div "**********" at bounding box center [406, 206] width 761 height 361
click at [403, 200] on span "Set Inputs" at bounding box center [403, 201] width 27 height 5
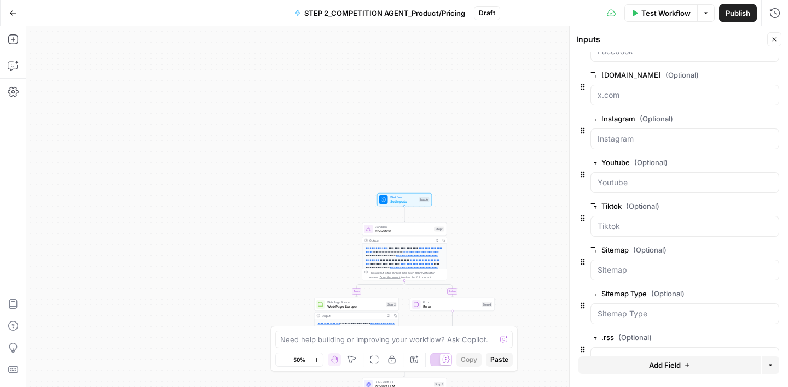
scroll to position [238, 0]
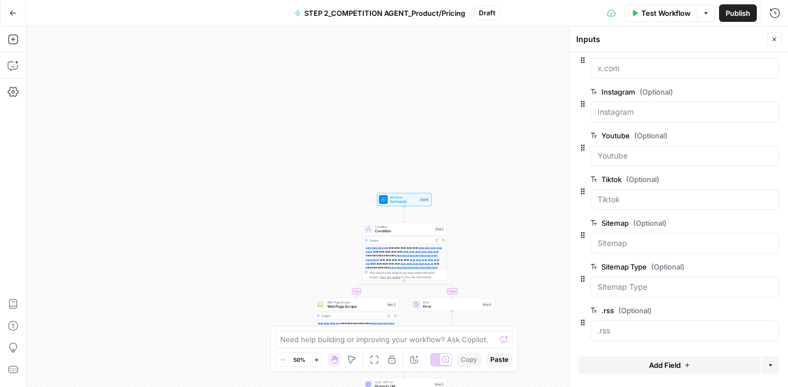
click at [654, 369] on span "Add Field" at bounding box center [665, 365] width 32 height 11
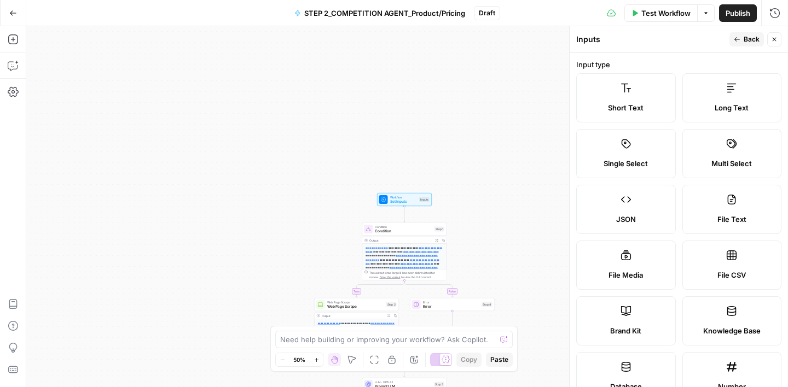
scroll to position [330, 0]
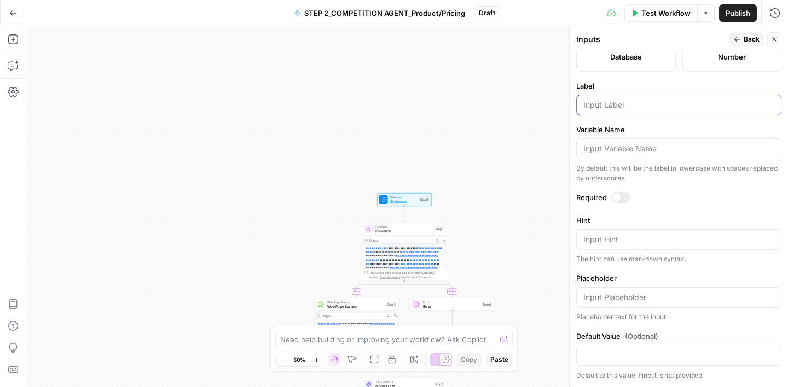
click at [601, 108] on input "Label" at bounding box center [678, 105] width 191 height 11
type input "Job Postings Result"
click at [632, 85] on label "Label" at bounding box center [678, 85] width 205 height 11
click at [632, 100] on input "Job Postings Result" at bounding box center [678, 105] width 191 height 11
click at [739, 39] on icon "button" at bounding box center [736, 39] width 7 height 7
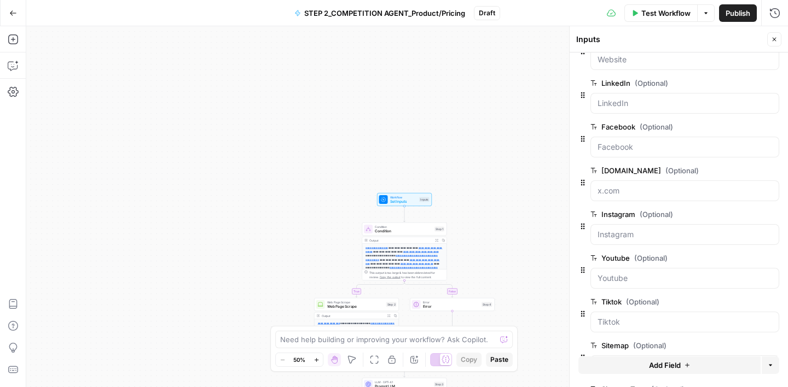
scroll to position [282, 0]
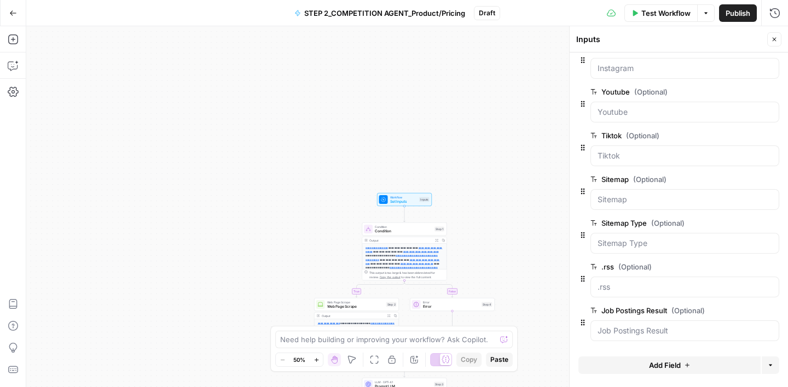
click at [652, 364] on span "Add Field" at bounding box center [665, 365] width 32 height 11
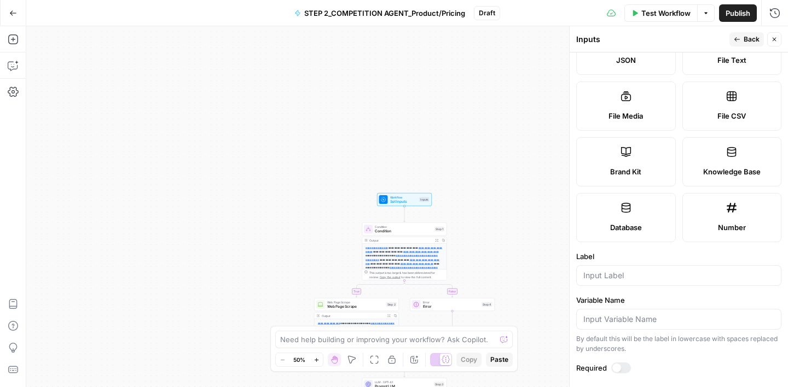
scroll to position [330, 0]
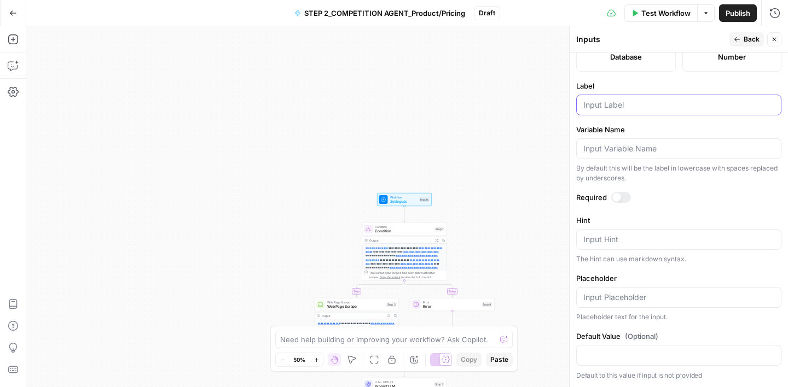
click at [621, 107] on input "Label" at bounding box center [678, 105] width 191 height 11
type input "Product URL"
click at [673, 126] on label "Variable Name" at bounding box center [678, 129] width 205 height 11
click at [673, 143] on input "Variable Name" at bounding box center [678, 148] width 191 height 11
click at [747, 38] on span "Back" at bounding box center [751, 39] width 16 height 10
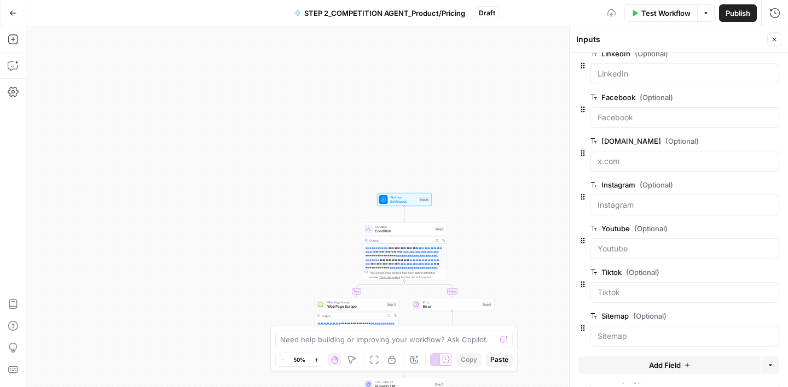
scroll to position [326, 0]
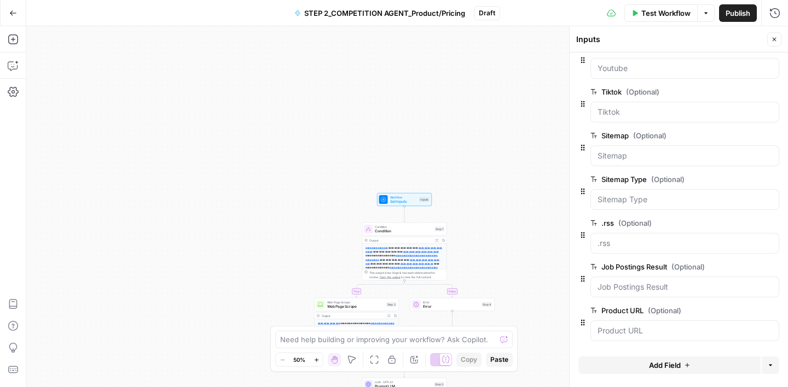
click at [666, 370] on span "Add Field" at bounding box center [665, 365] width 32 height 11
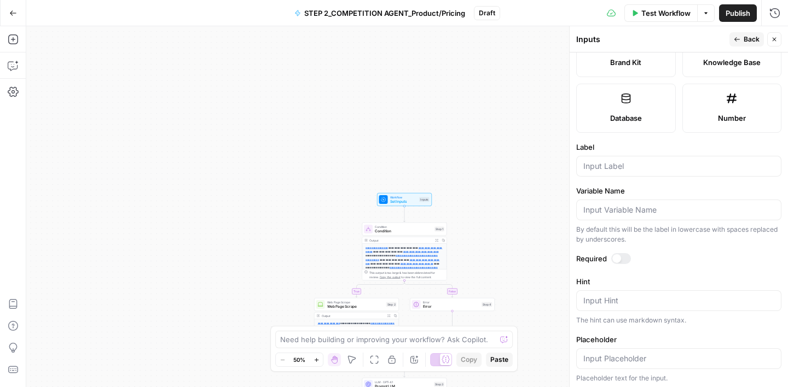
scroll to position [307, 0]
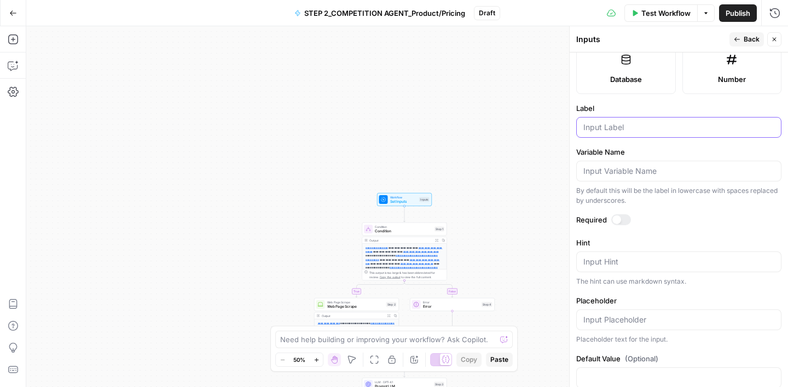
click at [616, 127] on input "Label" at bounding box center [678, 127] width 191 height 11
type input "Product Last Modified"
click at [655, 151] on label "Variable Name" at bounding box center [678, 152] width 205 height 11
click at [655, 166] on input "Variable Name" at bounding box center [678, 171] width 191 height 11
click at [747, 41] on span "Back" at bounding box center [751, 39] width 16 height 10
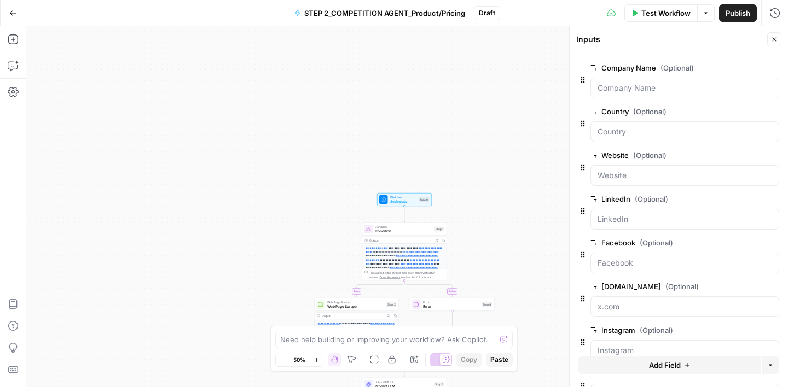
scroll to position [370, 0]
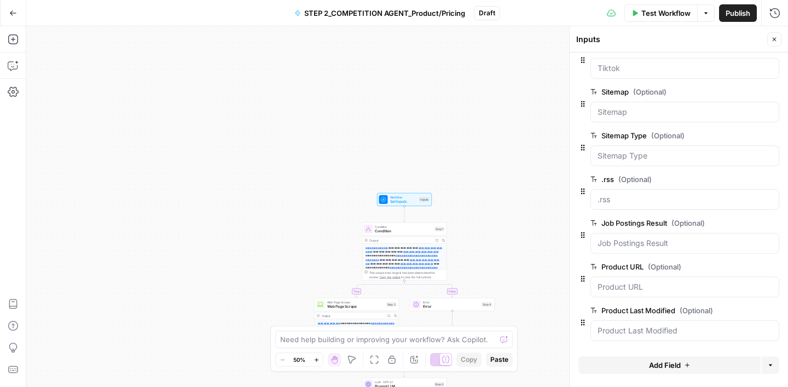
click at [639, 363] on button "Add Field" at bounding box center [669, 366] width 182 height 18
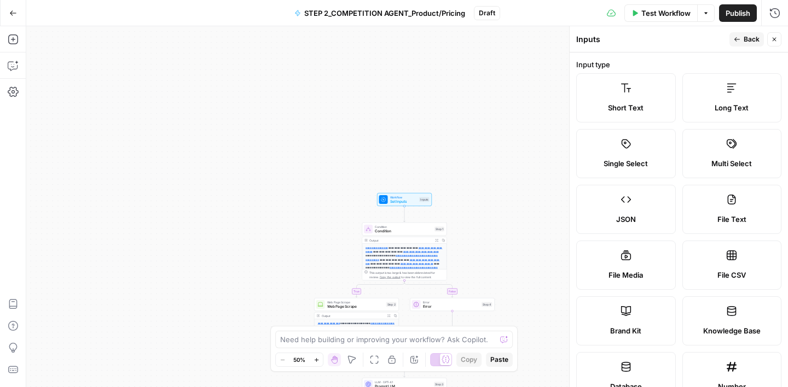
scroll to position [330, 0]
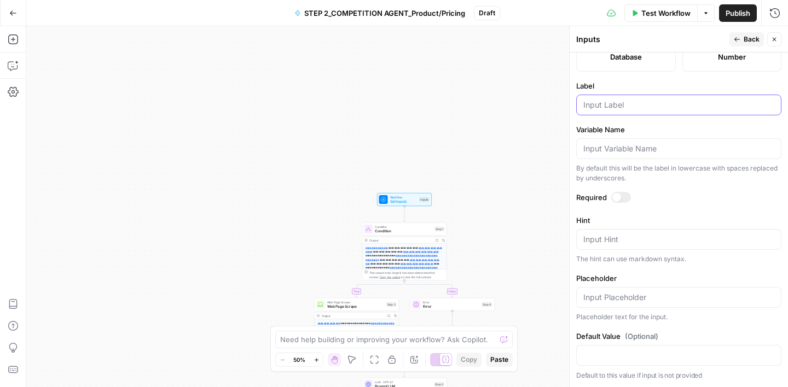
click at [612, 104] on input "Label" at bounding box center [678, 105] width 191 height 11
type input "Pricing URL"
click at [745, 39] on span "Back" at bounding box center [751, 39] width 16 height 10
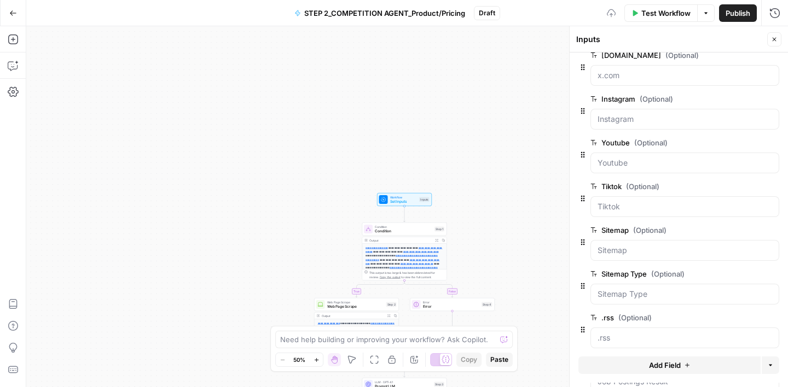
scroll to position [413, 0]
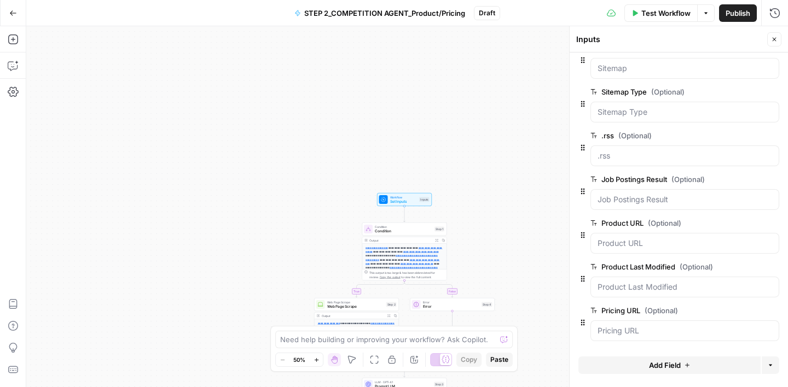
click at [672, 368] on span "Add Field" at bounding box center [665, 365] width 32 height 11
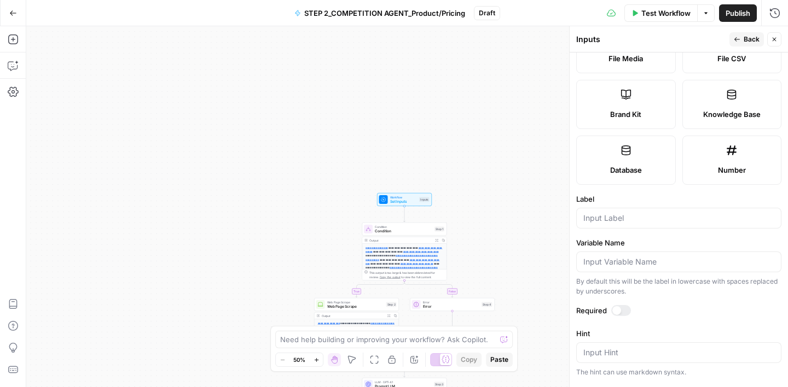
scroll to position [330, 0]
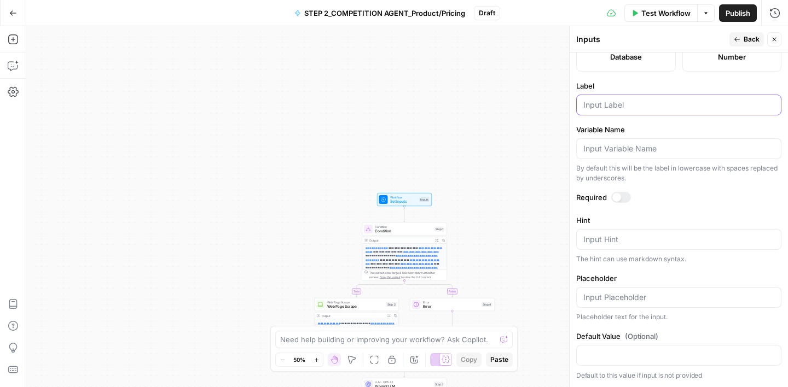
click at [626, 102] on input "Label" at bounding box center [678, 105] width 191 height 11
type input "Pricing Last Modified"
click at [646, 124] on label "Variable Name" at bounding box center [678, 129] width 205 height 11
click at [646, 143] on input "Variable Name" at bounding box center [678, 148] width 191 height 11
click at [742, 39] on button "Back" at bounding box center [746, 39] width 34 height 14
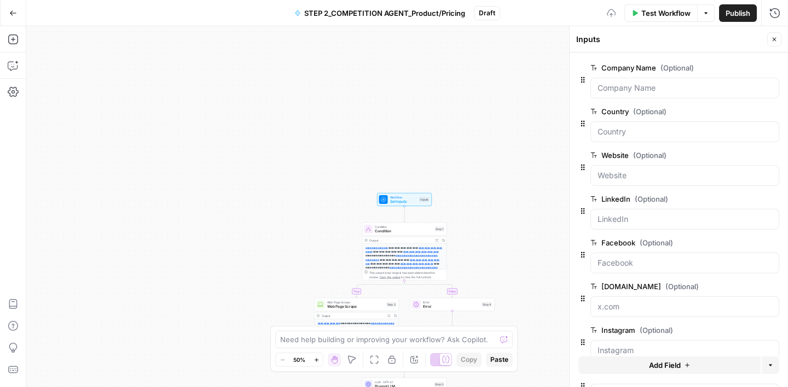
scroll to position [457, 0]
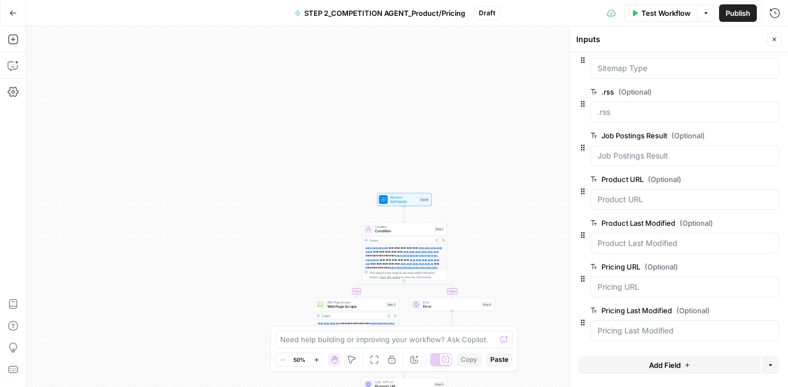
click at [658, 360] on span "Add Field" at bounding box center [665, 365] width 32 height 11
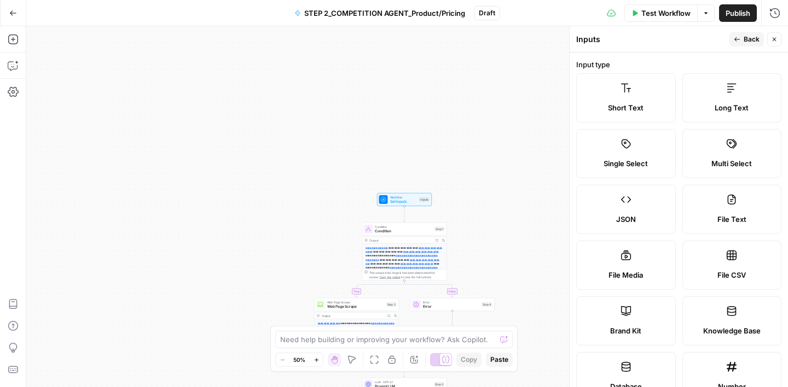
scroll to position [330, 0]
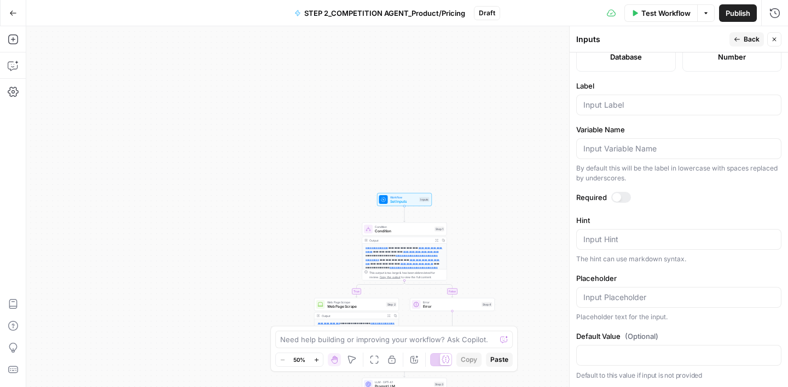
click at [617, 110] on div at bounding box center [678, 105] width 205 height 21
click at [592, 109] on input "TEch Stack Signals" at bounding box center [678, 105] width 191 height 11
click at [671, 104] on input "Tech Stack Signals" at bounding box center [678, 105] width 191 height 11
click at [649, 107] on input "Tech Stack Signals URL" at bounding box center [678, 105] width 191 height 11
type input "Tech Stack Signals URL"
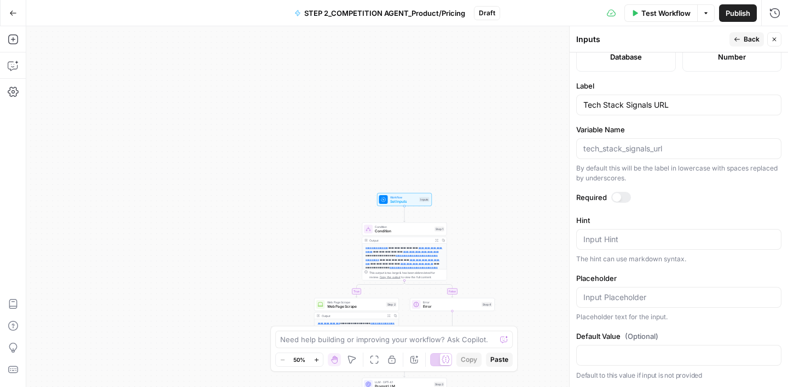
click at [740, 43] on button "Back" at bounding box center [746, 39] width 34 height 14
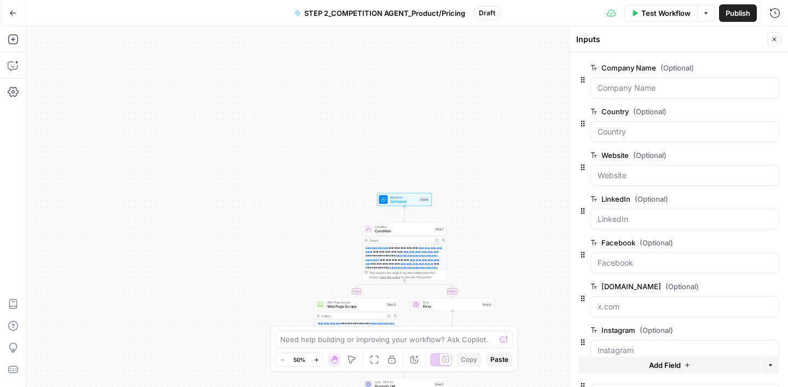
scroll to position [501, 0]
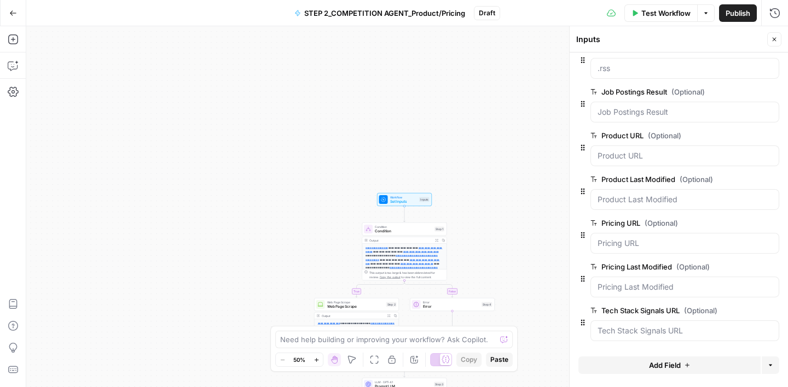
click at [651, 364] on span "Add Field" at bounding box center [665, 365] width 32 height 11
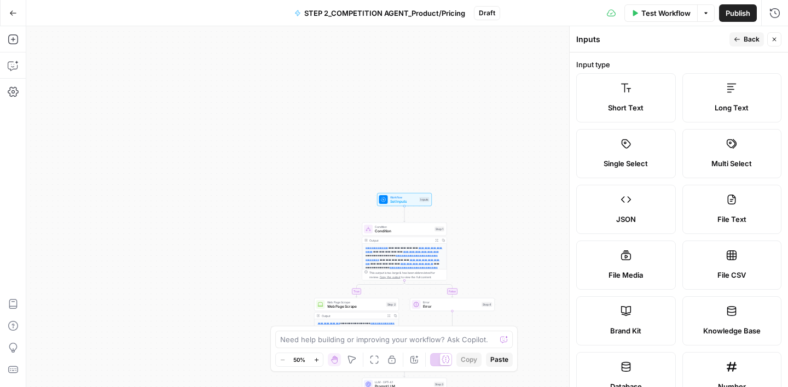
scroll to position [330, 0]
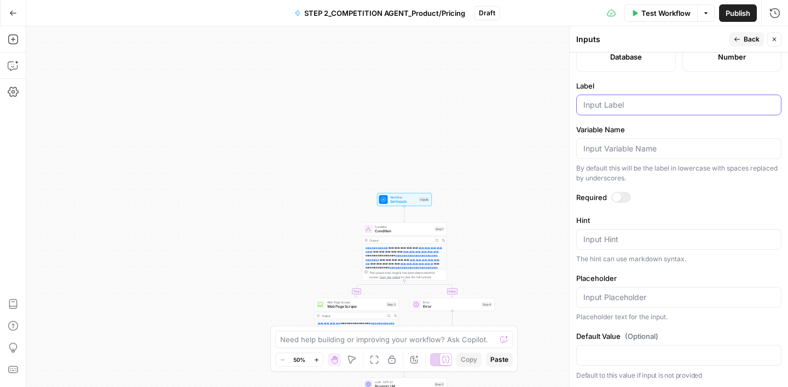
click at [613, 104] on input "Label" at bounding box center [678, 105] width 191 height 11
paste input "Tech Stack Signals"
type input "Tech Stack Signals Last Modified"
click at [700, 85] on label "Label" at bounding box center [678, 85] width 205 height 11
click at [700, 100] on input "Tech Stack Signals Last Modified" at bounding box center [678, 105] width 191 height 11
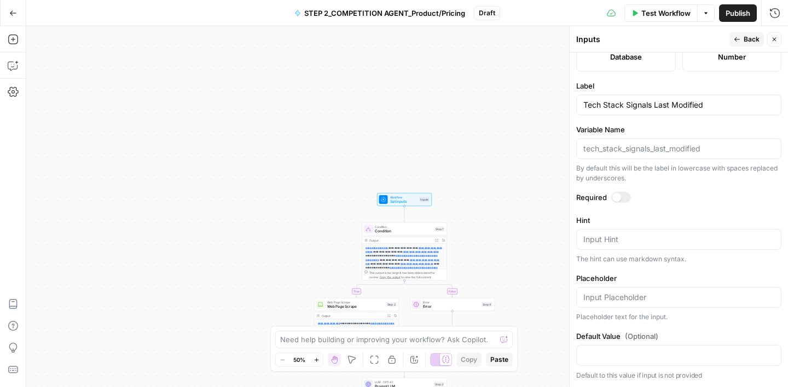
click at [743, 38] on button "Back" at bounding box center [746, 39] width 34 height 14
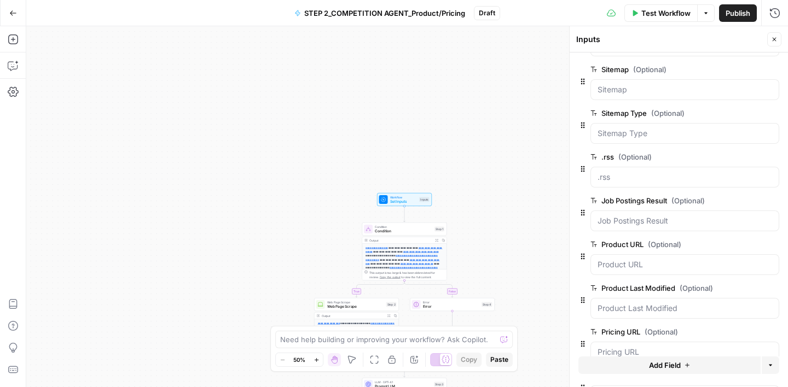
scroll to position [545, 0]
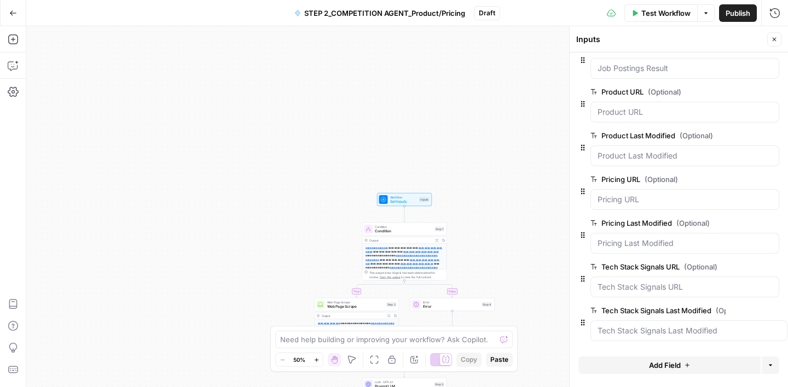
click at [663, 369] on span "Add Field" at bounding box center [665, 365] width 32 height 11
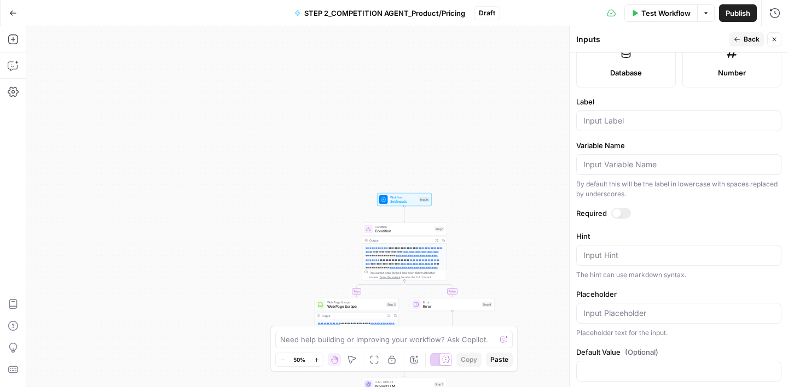
scroll to position [315, 0]
click at [750, 42] on span "Back" at bounding box center [751, 39] width 16 height 10
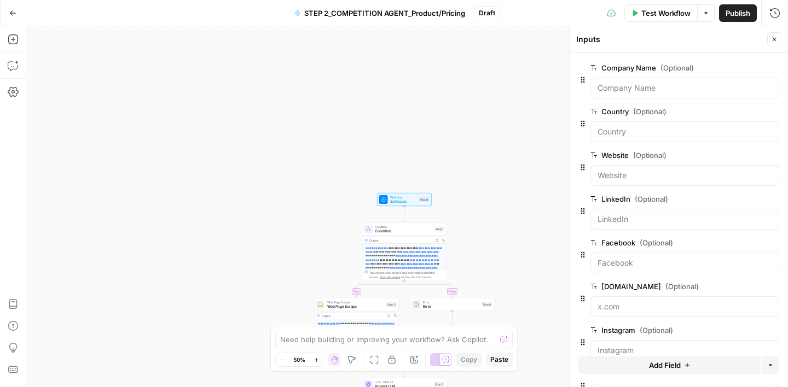
scroll to position [545, 0]
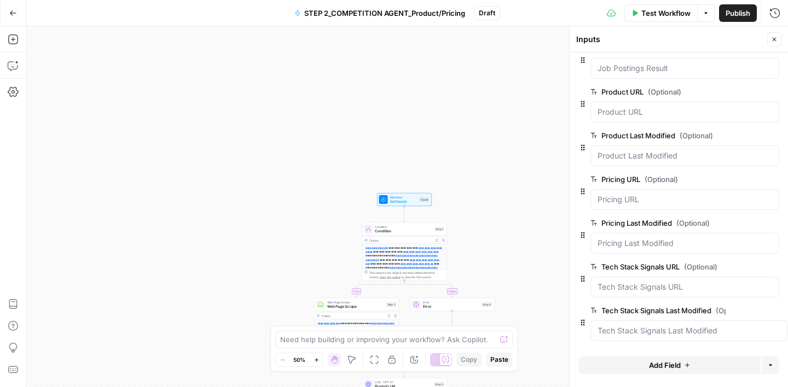
click at [772, 39] on icon "button" at bounding box center [774, 39] width 7 height 7
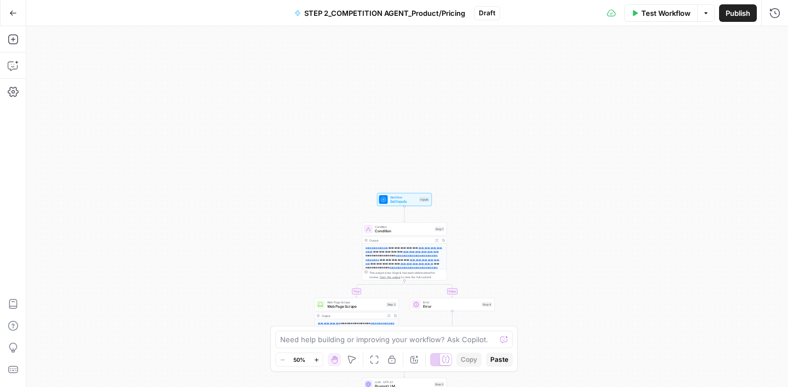
click at [437, 9] on span "STEP 2_COMPETITION AGENT_Product/Pricing" at bounding box center [384, 13] width 161 height 11
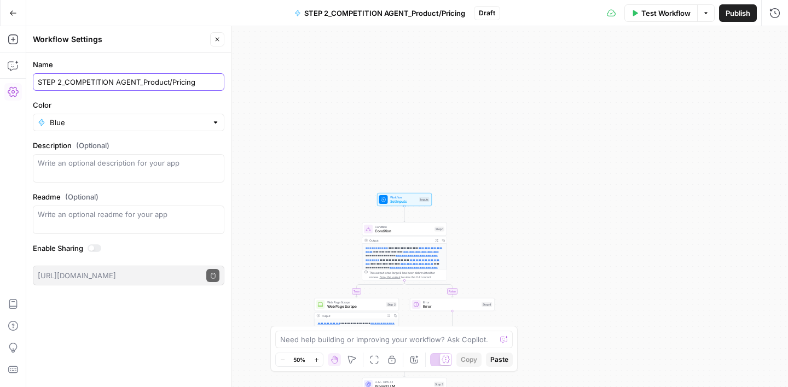
drag, startPoint x: 170, startPoint y: 81, endPoint x: 209, endPoint y: 83, distance: 39.4
click at [170, 81] on input "STEP 2_COMPETITION AGENT_Product/Pricing" at bounding box center [129, 82] width 182 height 11
type input "STEP 2_COMPETITION AGENT_Product"
click at [179, 59] on label "Name" at bounding box center [128, 64] width 191 height 11
click at [179, 77] on input "STEP 2_COMPETITION AGENT_Product" at bounding box center [129, 82] width 182 height 11
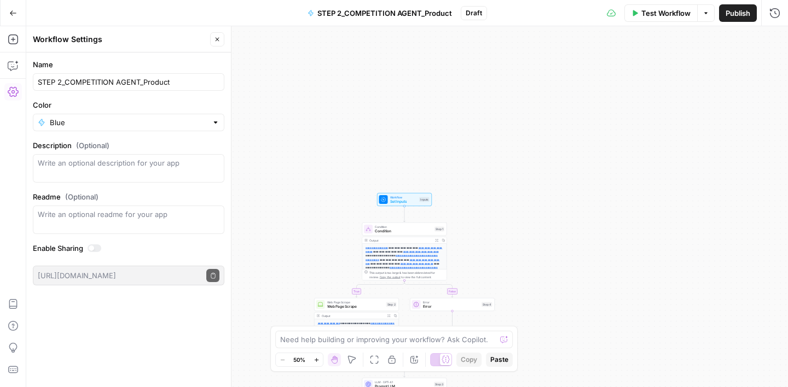
click at [734, 10] on span "Publish" at bounding box center [737, 13] width 25 height 11
click at [219, 40] on icon "button" at bounding box center [217, 39] width 7 height 7
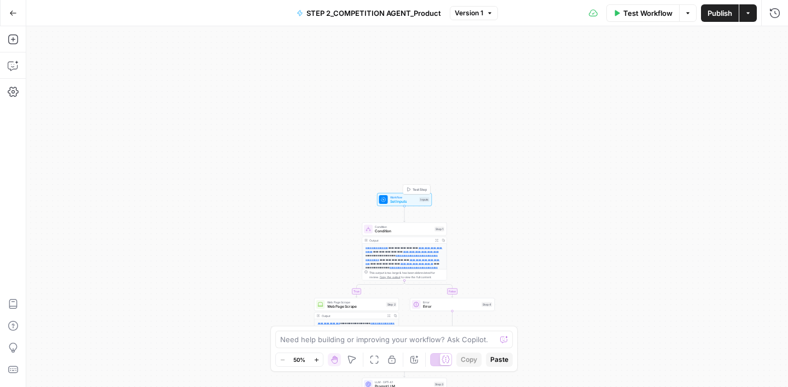
click at [407, 197] on span "Workflow" at bounding box center [403, 197] width 27 height 4
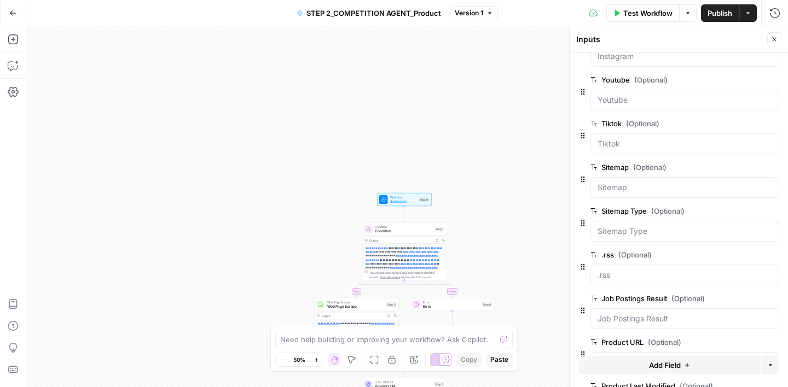
scroll to position [297, 0]
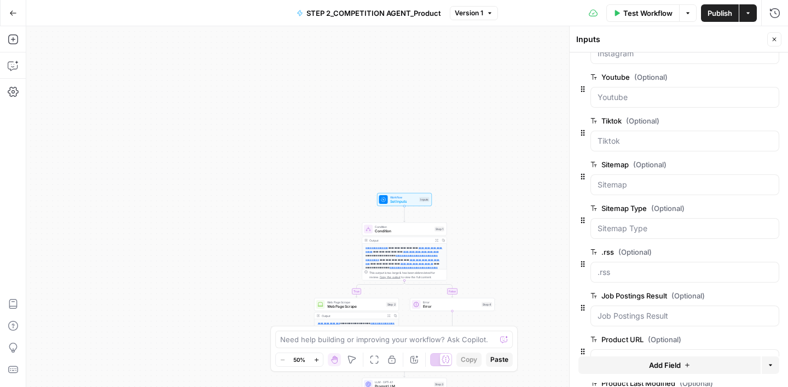
click at [772, 212] on button "Delete group" at bounding box center [772, 208] width 13 height 13
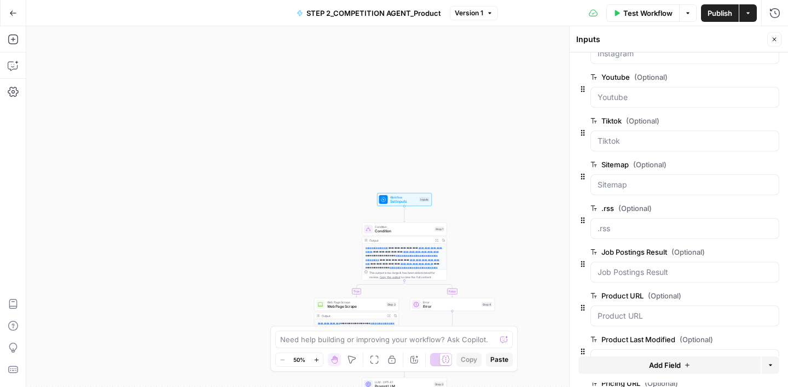
click at [772, 209] on icon "button" at bounding box center [773, 209] width 6 height 6
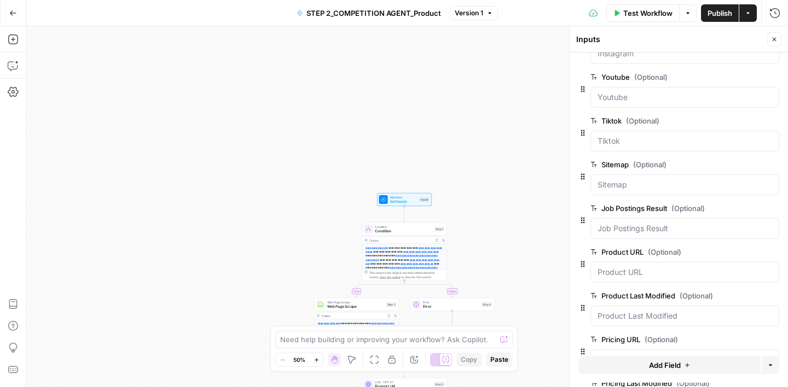
click at [771, 37] on icon "button" at bounding box center [774, 39] width 7 height 7
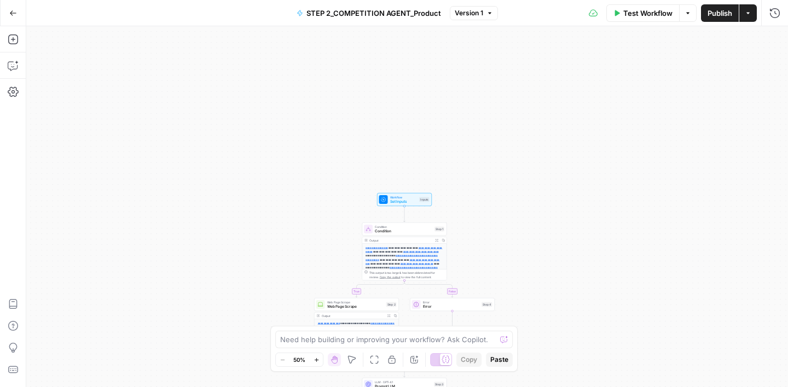
click at [719, 19] on button "Publish" at bounding box center [720, 13] width 38 height 18
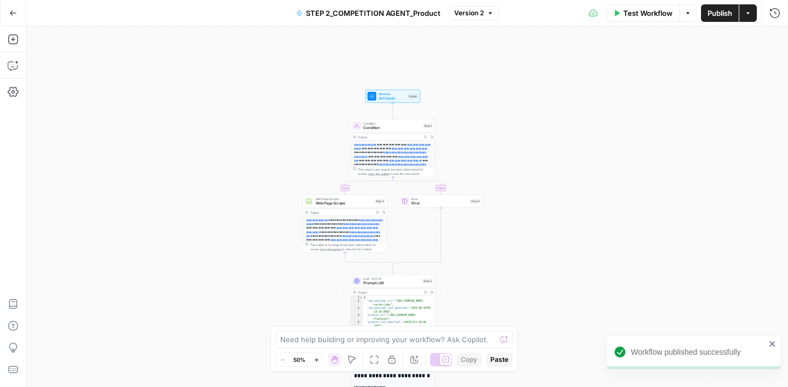
drag, startPoint x: 434, startPoint y: 155, endPoint x: 422, endPoint y: 50, distance: 105.7
click at [422, 50] on div "**********" at bounding box center [406, 206] width 761 height 361
click at [393, 126] on span "Condition" at bounding box center [391, 126] width 57 height 5
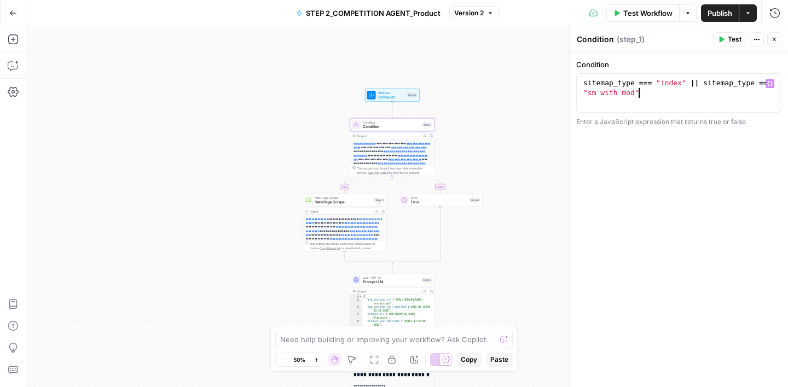
drag, startPoint x: 649, startPoint y: 95, endPoint x: 639, endPoint y: 94, distance: 10.5
click at [639, 94] on div "sitemap_type === "index" || sitemap_type === "sm with mod"" at bounding box center [678, 112] width 195 height 69
drag, startPoint x: 633, startPoint y: 84, endPoint x: 584, endPoint y: 83, distance: 49.3
click at [584, 83] on div "sitemap_type === "index" || sitemap_type === "sm with mod"" at bounding box center [678, 112] width 195 height 69
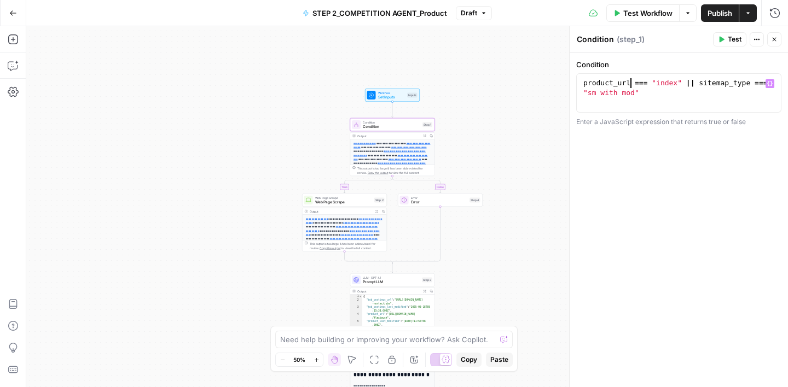
click at [678, 82] on div "product_url === "index" || sitemap_type === "sm with mod"" at bounding box center [678, 112] width 195 height 69
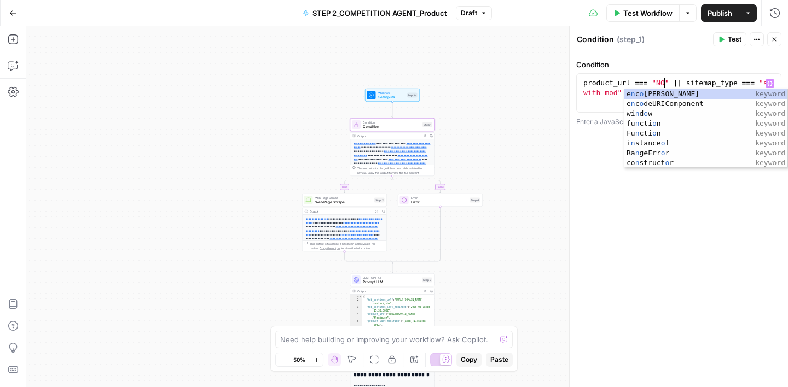
scroll to position [0, 7]
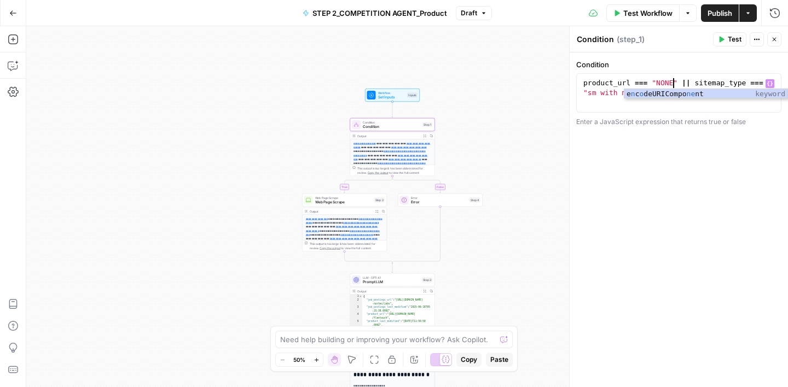
click at [677, 81] on div "product_url === "NONE" || sitemap_type === "sm with mod"" at bounding box center [678, 112] width 195 height 69
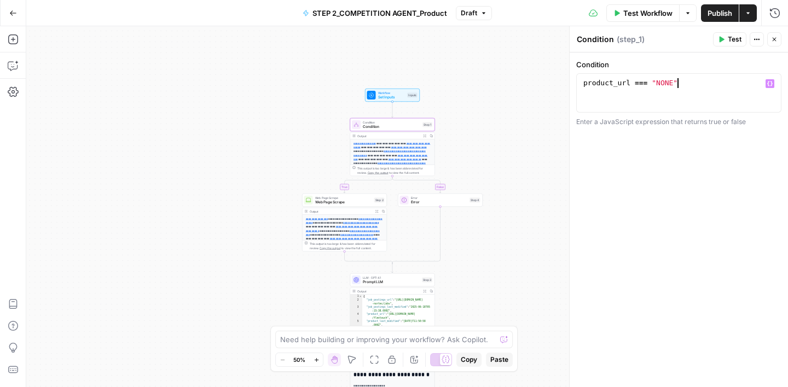
type textarea "**********"
click at [749, 169] on div "**********" at bounding box center [678, 220] width 218 height 335
click at [743, 80] on div "product_url === "NONE"" at bounding box center [678, 102] width 195 height 49
click at [771, 84] on icon "button" at bounding box center [769, 83] width 5 height 5
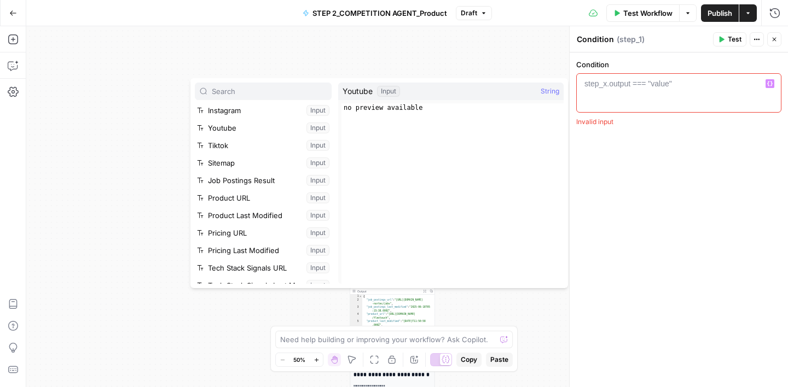
scroll to position [135, 0]
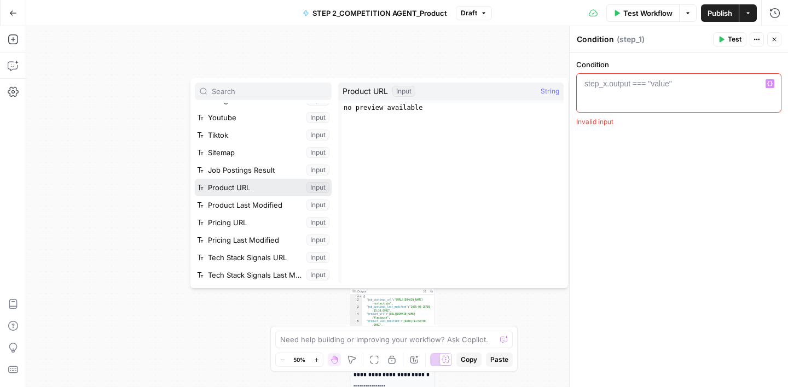
click at [259, 189] on button "Select variable Product URL" at bounding box center [263, 188] width 137 height 18
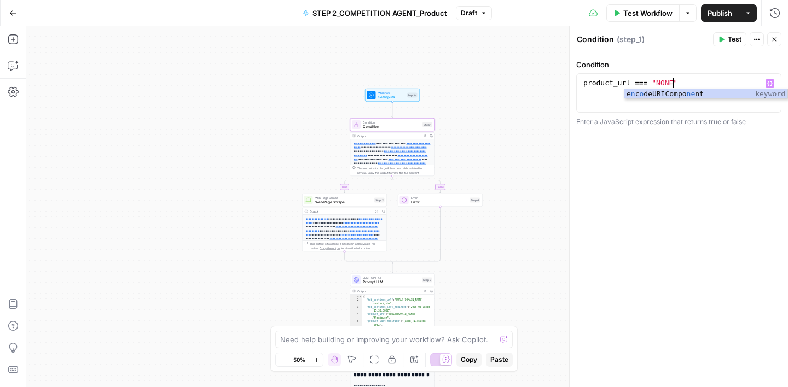
scroll to position [0, 7]
type textarea "**********"
click at [647, 212] on div "**********" at bounding box center [678, 220] width 218 height 335
click at [773, 42] on icon "button" at bounding box center [774, 39] width 7 height 7
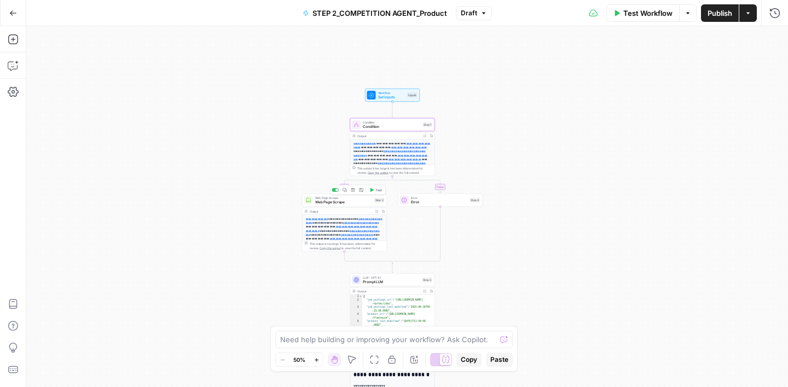
click at [347, 202] on span "Web Page Scrape" at bounding box center [343, 202] width 57 height 5
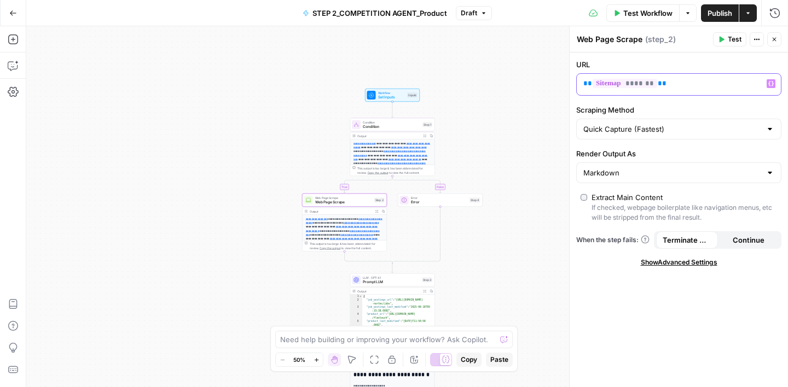
click at [700, 81] on p "** ******* **" at bounding box center [669, 83] width 173 height 11
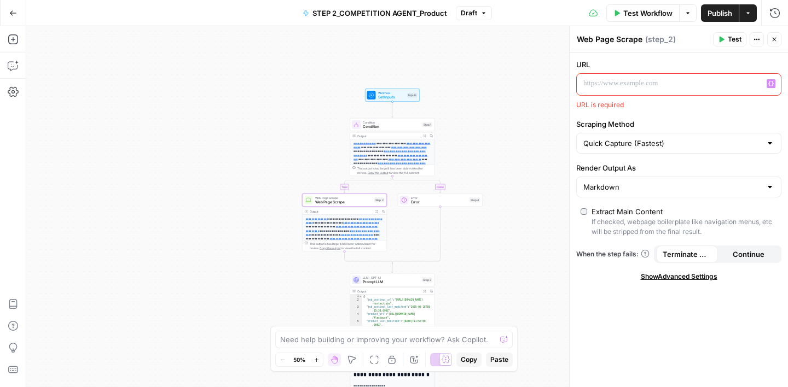
click at [771, 81] on icon "button" at bounding box center [770, 83] width 5 height 5
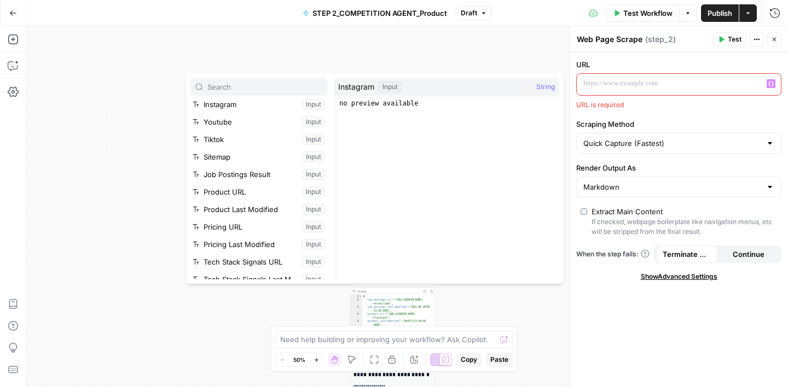
scroll to position [135, 0]
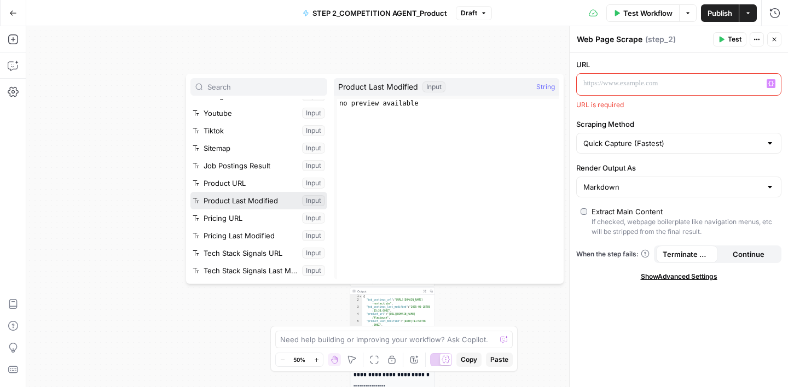
click at [254, 196] on button "Select variable Product Last Modified" at bounding box center [258, 201] width 137 height 18
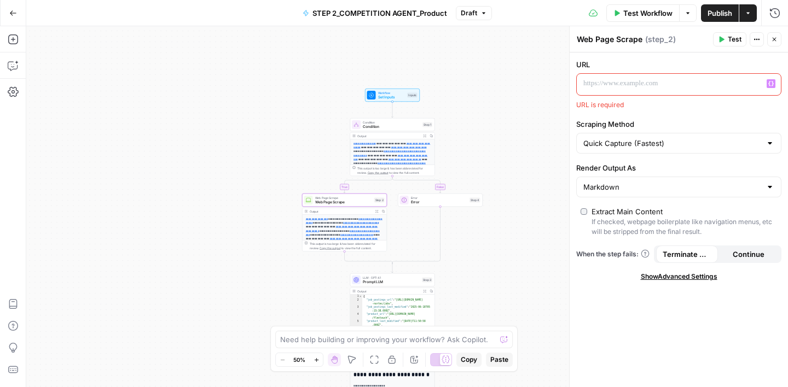
click at [774, 83] on button "Variables Menu" at bounding box center [770, 83] width 9 height 9
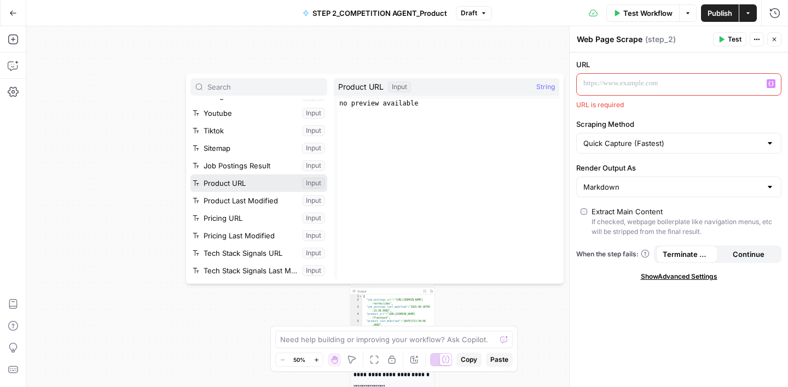
click at [250, 179] on button "Select variable Product URL" at bounding box center [258, 183] width 137 height 18
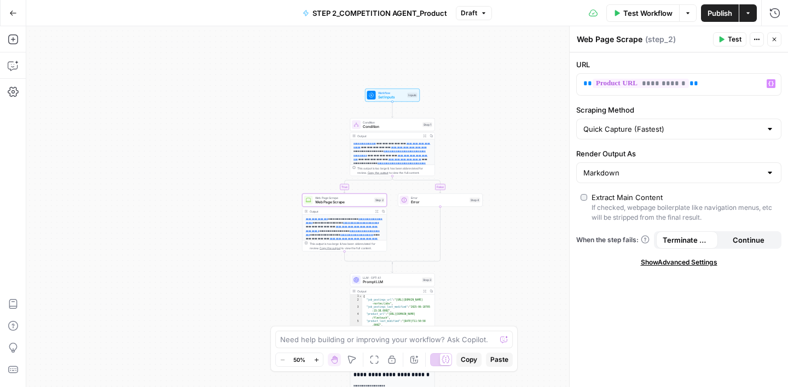
click at [674, 104] on label "Scraping Method" at bounding box center [678, 109] width 205 height 11
click at [674, 124] on input "Quick Capture (Fastest)" at bounding box center [672, 129] width 178 height 11
type input "Quick Capture (Fastest)"
click at [776, 38] on icon "button" at bounding box center [774, 40] width 4 height 4
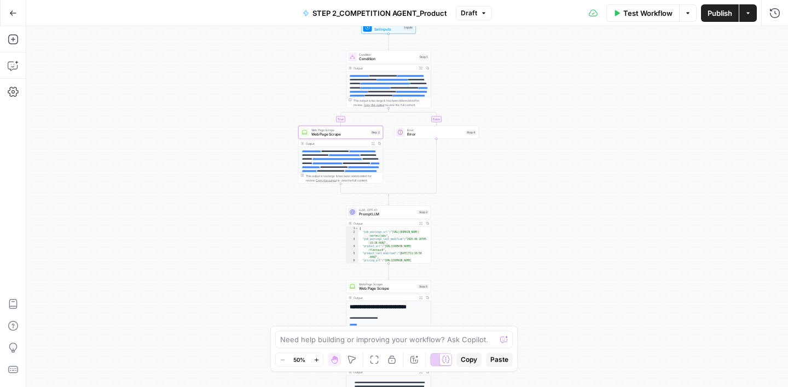
drag, startPoint x: 560, startPoint y: 284, endPoint x: 556, endPoint y: 205, distance: 78.9
click at [556, 205] on div "**********" at bounding box center [406, 206] width 761 height 361
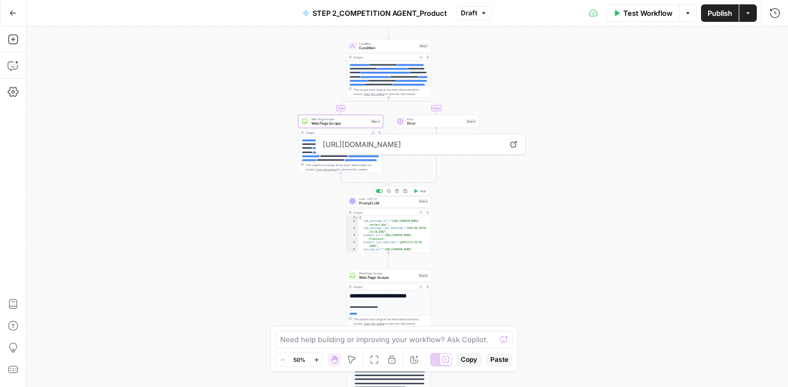
click at [400, 207] on div "LLM · GPT-4.1 Prompt LLM Step 3 Copy step Delete step Add Note Test" at bounding box center [388, 201] width 85 height 13
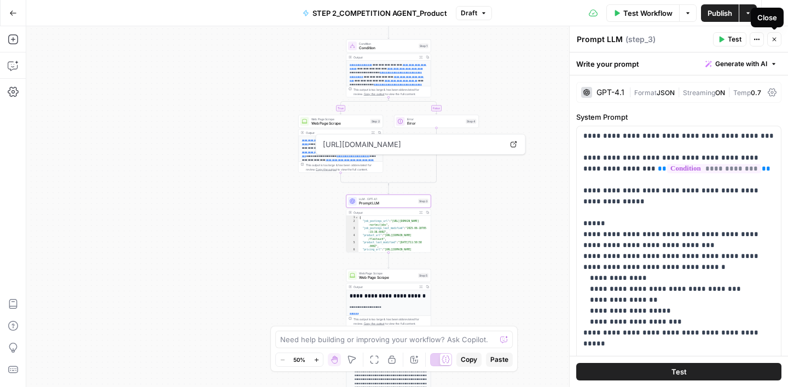
click at [774, 44] on button "Close" at bounding box center [774, 39] width 14 height 14
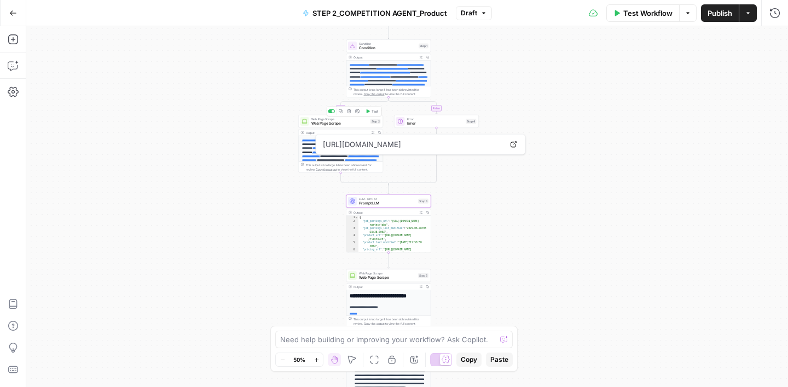
click at [351, 121] on span "Web Page Scrape" at bounding box center [339, 123] width 57 height 5
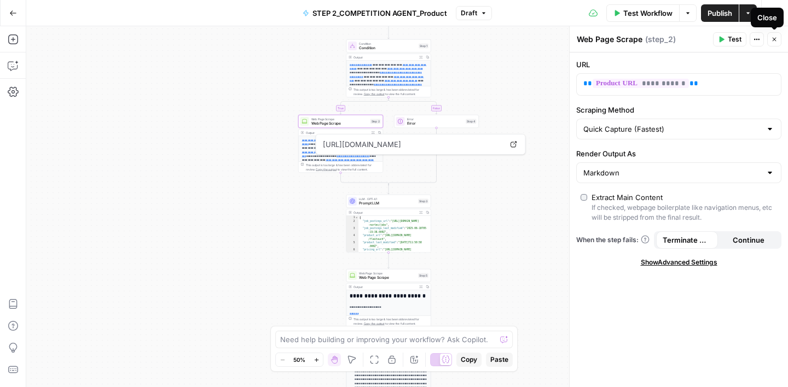
click at [772, 40] on icon "button" at bounding box center [774, 40] width 4 height 4
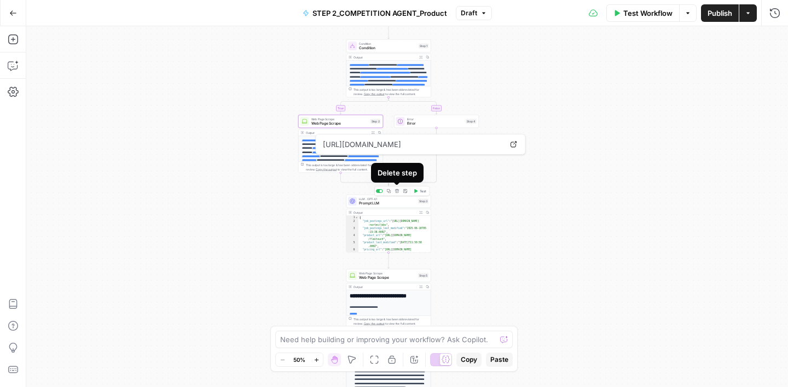
click at [397, 193] on button "Delete step" at bounding box center [396, 191] width 7 height 7
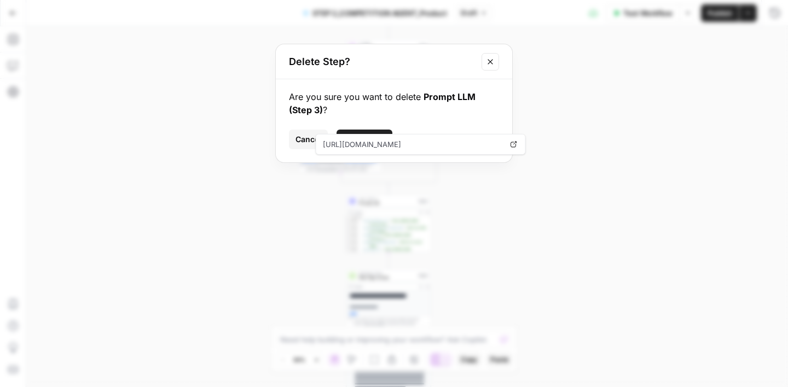
click at [373, 131] on button "Delete Step" at bounding box center [364, 140] width 56 height 20
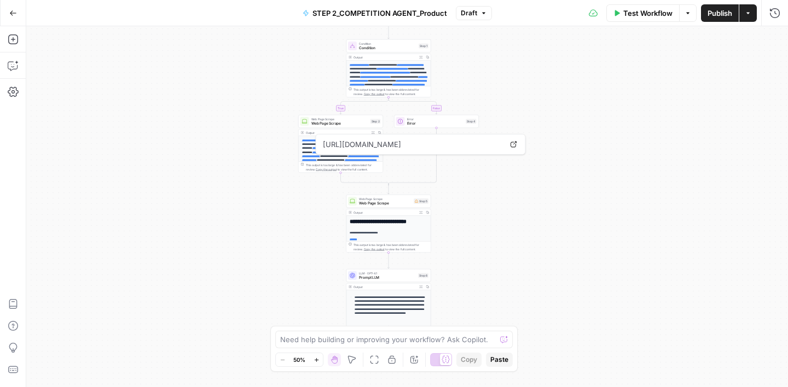
click at [504, 184] on div "**********" at bounding box center [406, 206] width 761 height 361
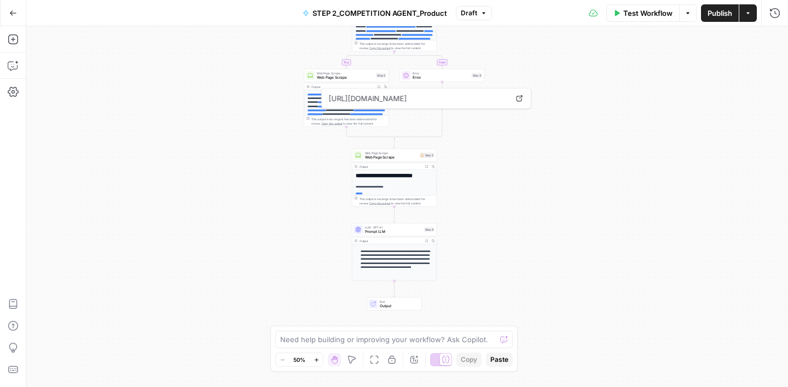
click at [485, 141] on div "**********" at bounding box center [406, 206] width 761 height 361
click at [402, 147] on icon "button" at bounding box center [402, 145] width 4 height 4
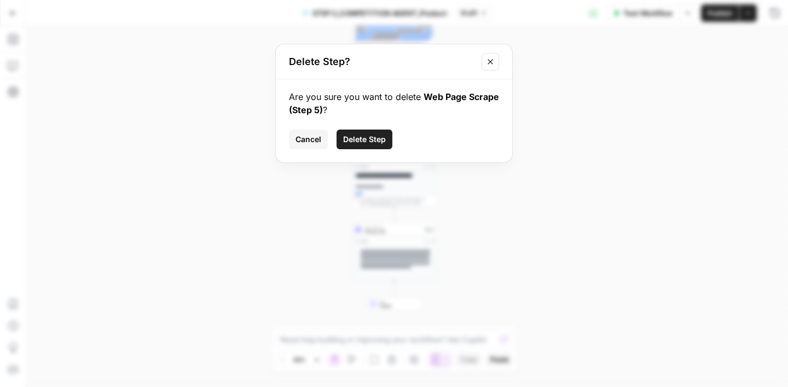
click at [366, 144] on span "Delete Step" at bounding box center [364, 139] width 43 height 11
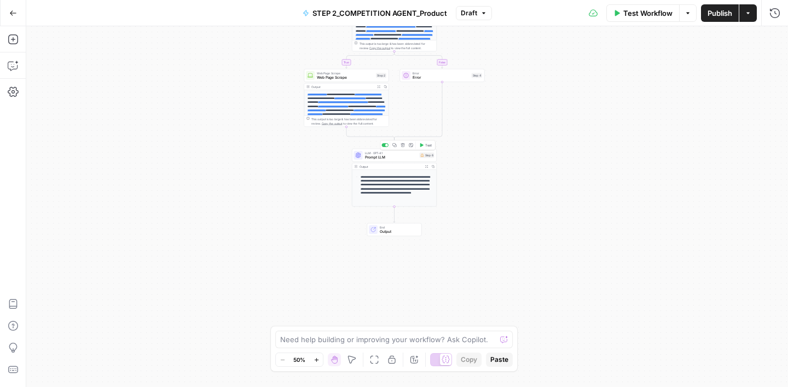
click at [397, 158] on span "Prompt LLM" at bounding box center [391, 157] width 53 height 5
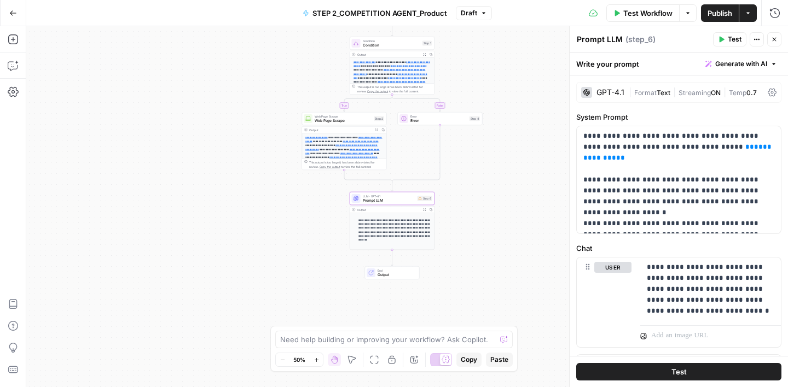
drag, startPoint x: 514, startPoint y: 158, endPoint x: 511, endPoint y: 201, distance: 43.3
click at [511, 201] on div "**********" at bounding box center [406, 206] width 761 height 361
drag, startPoint x: 760, startPoint y: 147, endPoint x: 702, endPoint y: 147, distance: 58.0
click at [702, 147] on p "**********" at bounding box center [678, 180] width 191 height 98
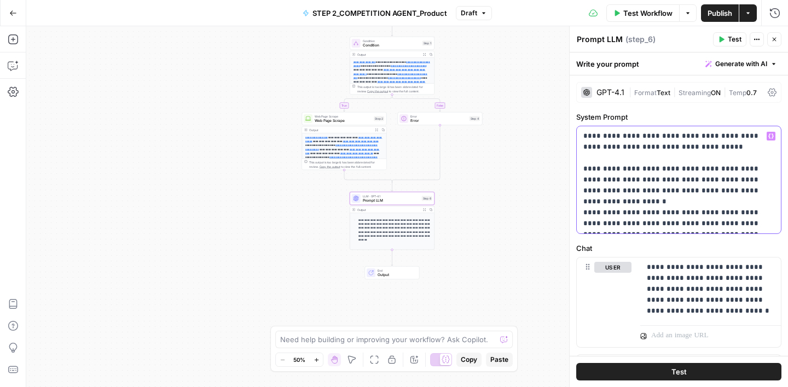
click at [772, 134] on icon "button" at bounding box center [770, 135] width 5 height 5
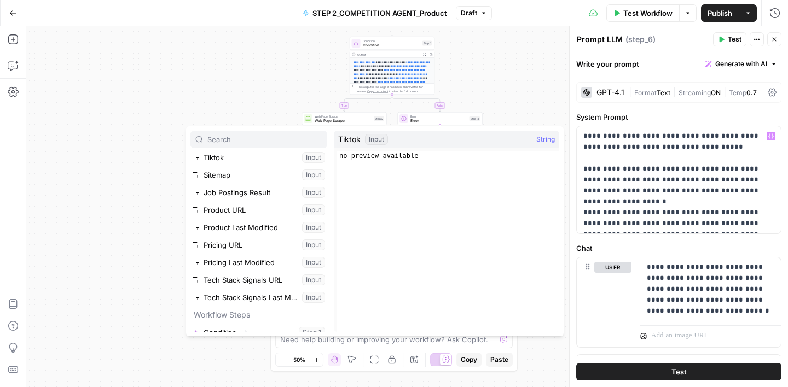
scroll to position [170, 0]
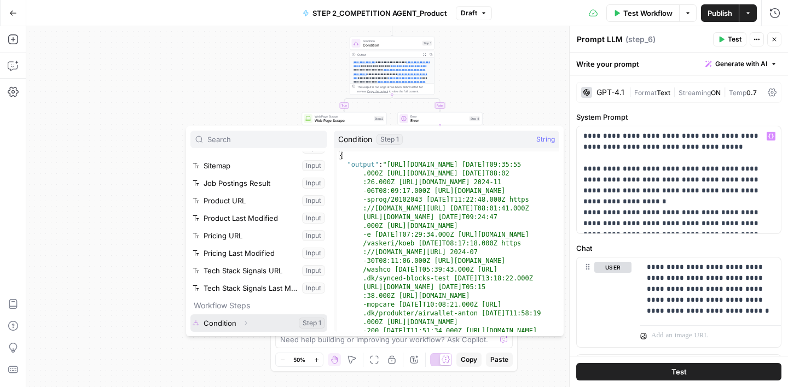
click at [266, 320] on button "Select variable Condition" at bounding box center [258, 323] width 137 height 18
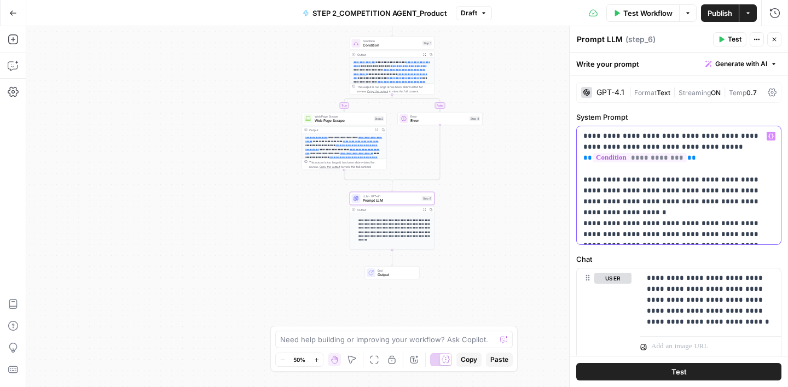
drag, startPoint x: 584, startPoint y: 180, endPoint x: 638, endPoint y: 229, distance: 73.2
click at [638, 229] on p "**********" at bounding box center [678, 185] width 191 height 109
click at [601, 168] on p "**********" at bounding box center [678, 185] width 191 height 109
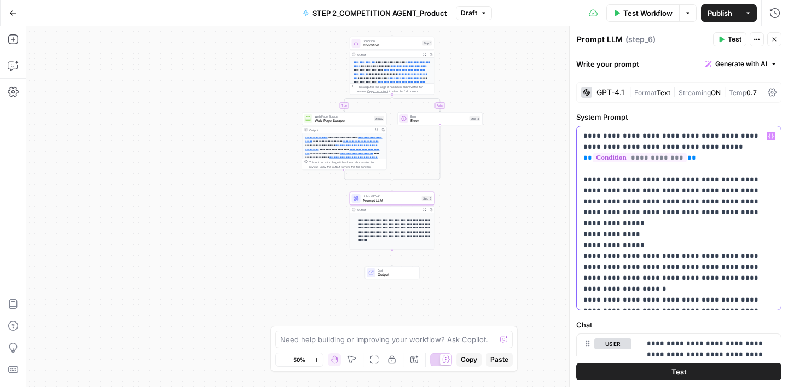
click at [619, 225] on p "**********" at bounding box center [678, 218] width 191 height 175
click at [644, 234] on p "**********" at bounding box center [678, 218] width 191 height 175
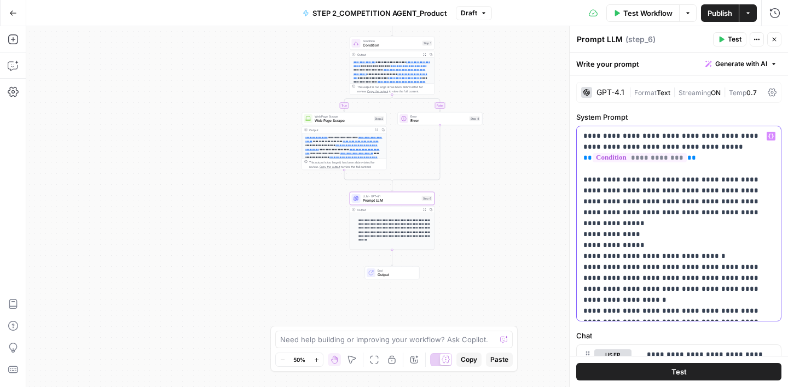
click at [591, 246] on p "**********" at bounding box center [678, 224] width 191 height 186
click at [724, 244] on p "**********" at bounding box center [678, 224] width 191 height 186
click at [591, 247] on p "**********" at bounding box center [678, 224] width 191 height 186
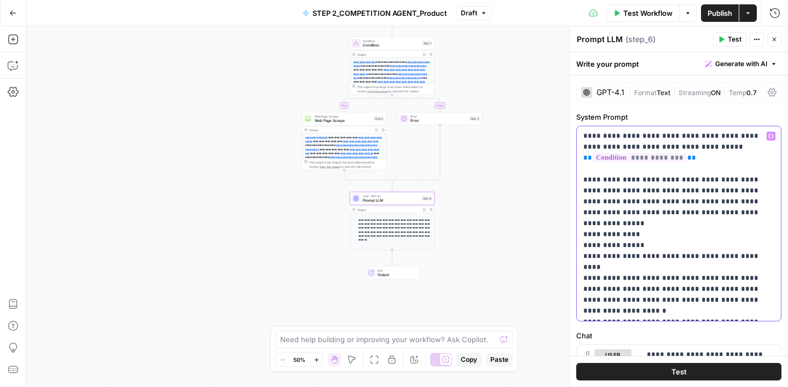
click at [763, 244] on p "**********" at bounding box center [678, 224] width 191 height 186
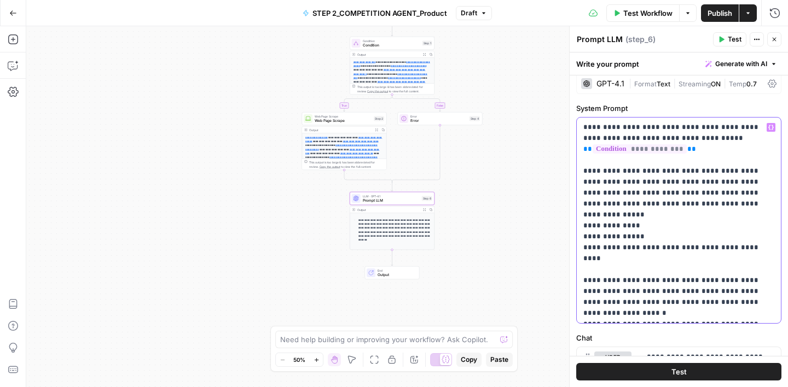
scroll to position [10, 0]
drag, startPoint x: 753, startPoint y: 268, endPoint x: 584, endPoint y: 254, distance: 170.1
click at [584, 254] on p "**********" at bounding box center [678, 219] width 191 height 197
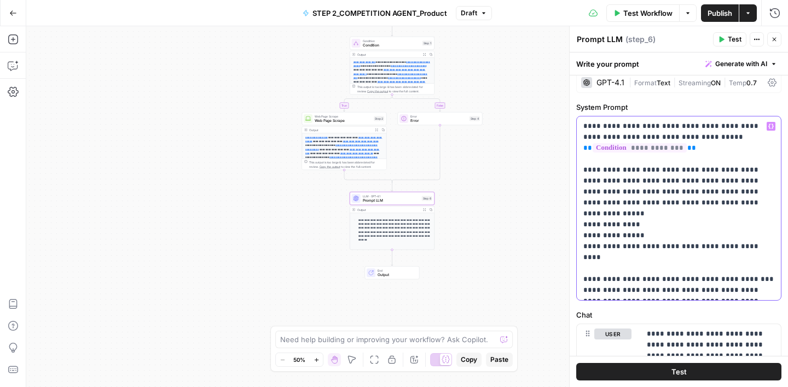
click at [620, 270] on p "**********" at bounding box center [678, 208] width 191 height 175
click at [765, 235] on p "**********" at bounding box center [678, 208] width 191 height 175
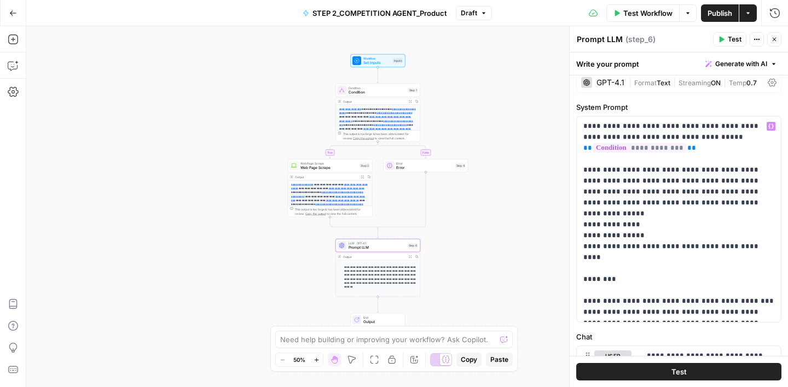
drag, startPoint x: 500, startPoint y: 190, endPoint x: 486, endPoint y: 238, distance: 49.7
click at [486, 238] on div "**********" at bounding box center [406, 206] width 761 height 361
click at [626, 255] on p "**********" at bounding box center [678, 219] width 191 height 197
drag, startPoint x: 667, startPoint y: 258, endPoint x: 584, endPoint y: 261, distance: 82.6
click at [584, 261] on p "**********" at bounding box center [678, 219] width 191 height 197
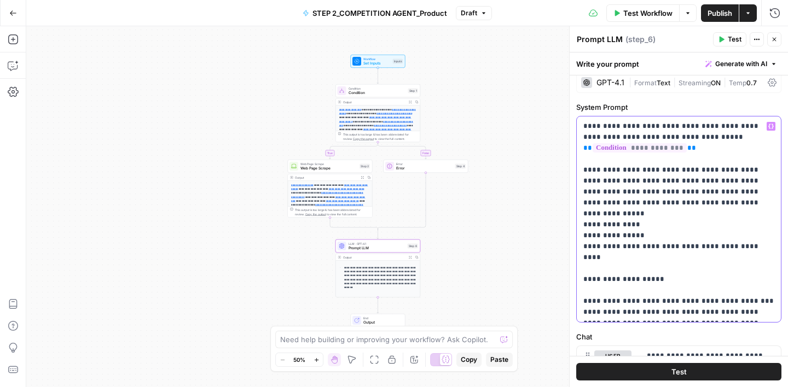
click at [768, 126] on icon "button" at bounding box center [770, 126] width 5 height 5
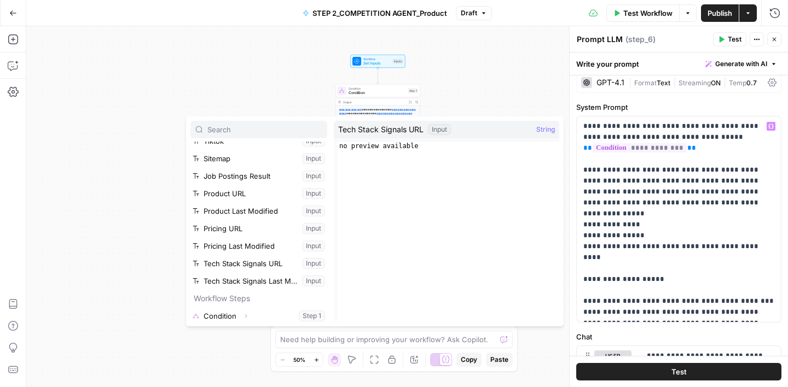
scroll to position [170, 0]
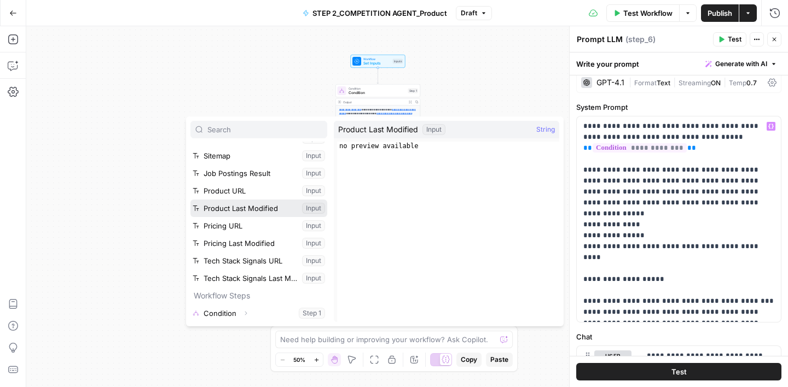
click at [248, 205] on button "Select variable Product Last Modified" at bounding box center [258, 209] width 137 height 18
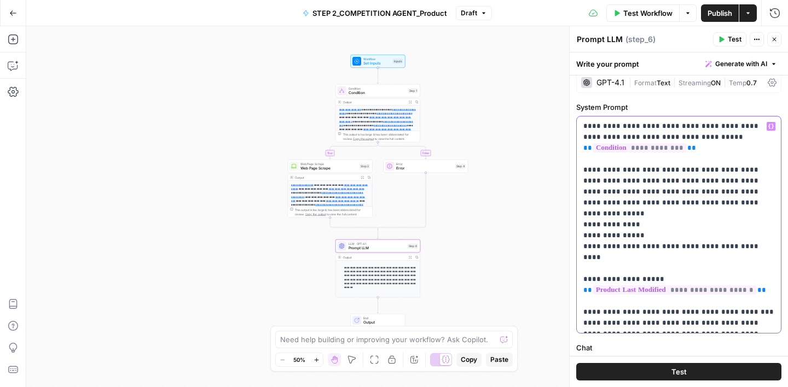
click at [647, 259] on p "**********" at bounding box center [678, 225] width 191 height 208
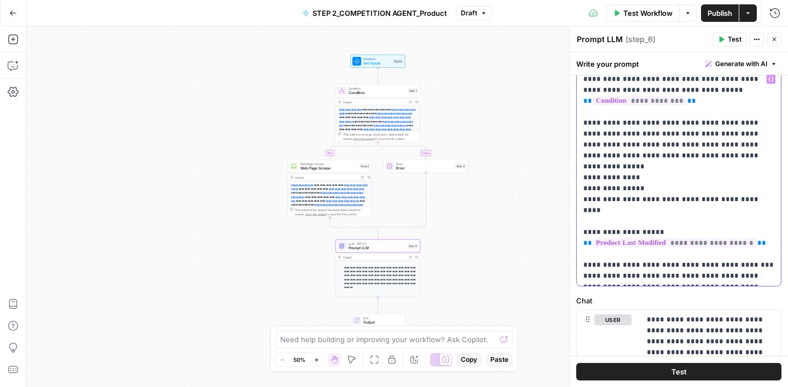
scroll to position [66, 0]
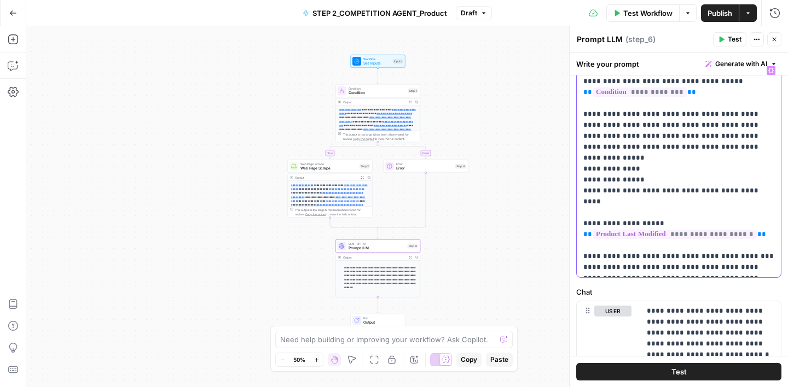
click at [620, 245] on p "**********" at bounding box center [678, 169] width 191 height 208
drag, startPoint x: 691, startPoint y: 246, endPoint x: 652, endPoint y: 247, distance: 38.8
click at [652, 247] on p "**********" at bounding box center [678, 169] width 191 height 208
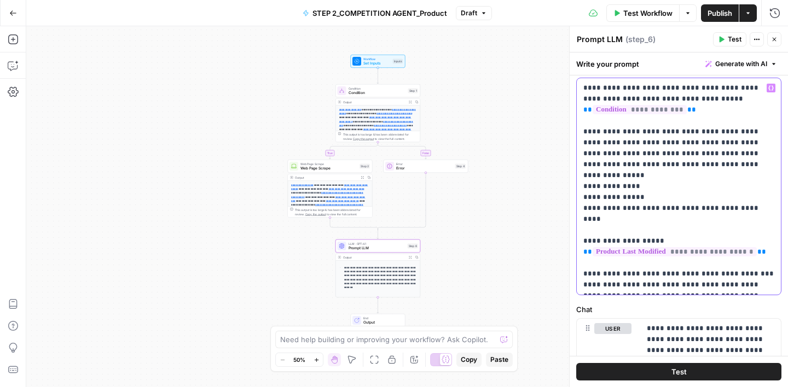
scroll to position [63, 0]
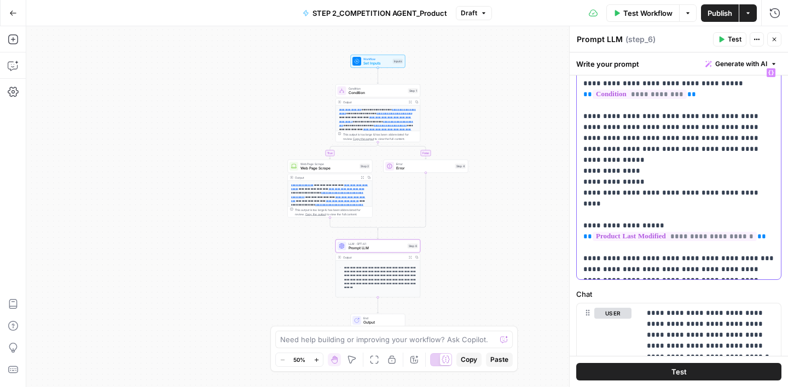
drag, startPoint x: 712, startPoint y: 250, endPoint x: 741, endPoint y: 266, distance: 32.6
click at [741, 266] on p "**********" at bounding box center [678, 171] width 191 height 208
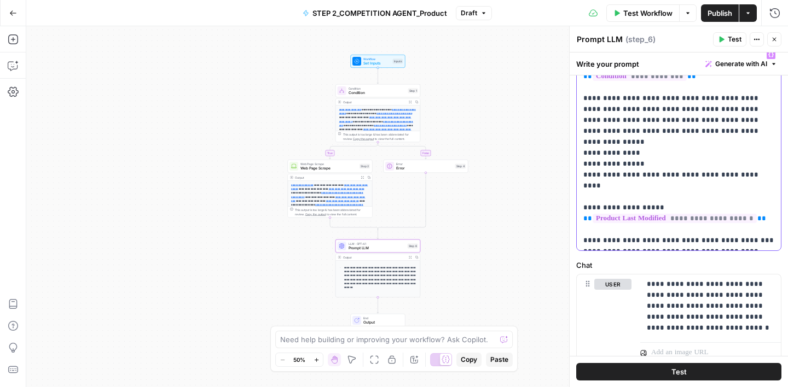
scroll to position [84, 0]
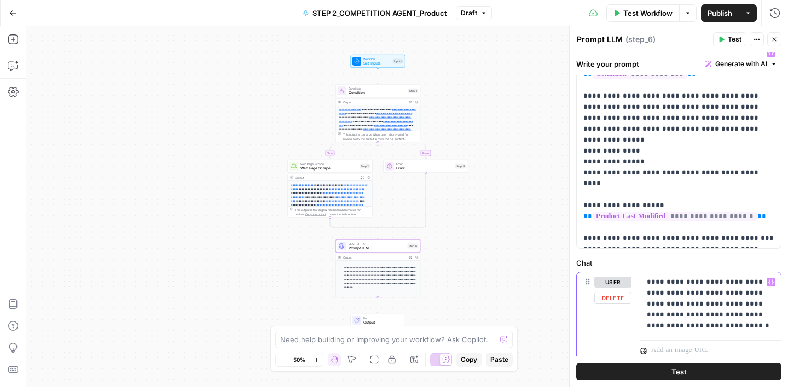
drag, startPoint x: 695, startPoint y: 293, endPoint x: 734, endPoint y: 293, distance: 38.8
click at [734, 293] on p "**********" at bounding box center [709, 304] width 127 height 55
click at [666, 292] on p "**********" at bounding box center [709, 304] width 127 height 55
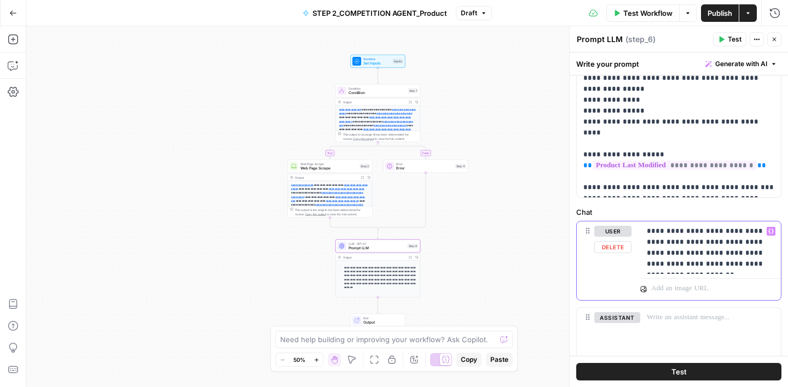
scroll to position [135, 0]
click at [716, 203] on div "**********" at bounding box center [678, 178] width 218 height 476
click at [777, 42] on icon "button" at bounding box center [774, 39] width 7 height 7
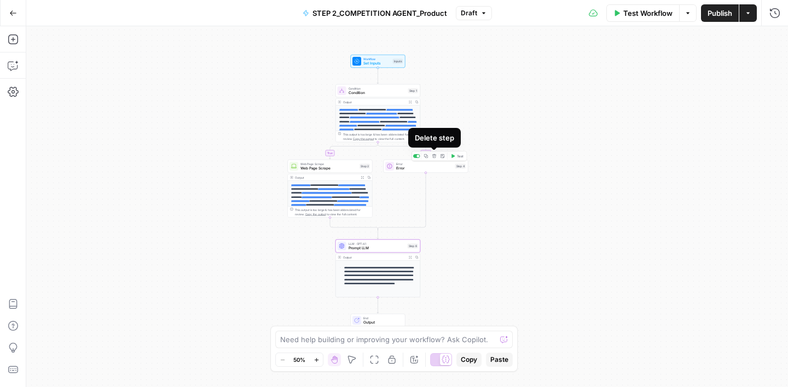
click at [435, 158] on icon "button" at bounding box center [434, 156] width 4 height 4
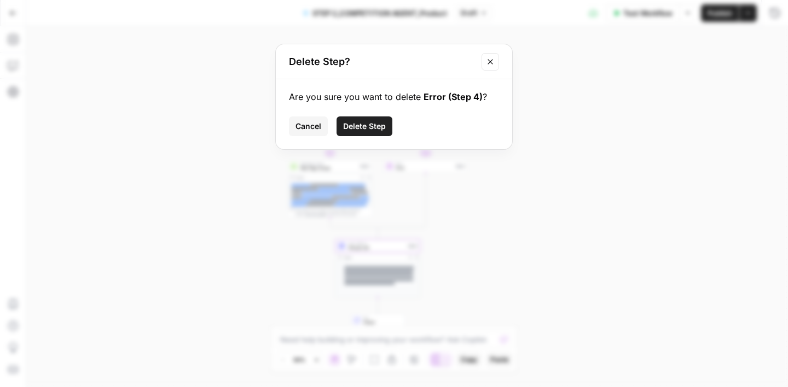
click at [372, 125] on span "Delete Step" at bounding box center [364, 126] width 43 height 11
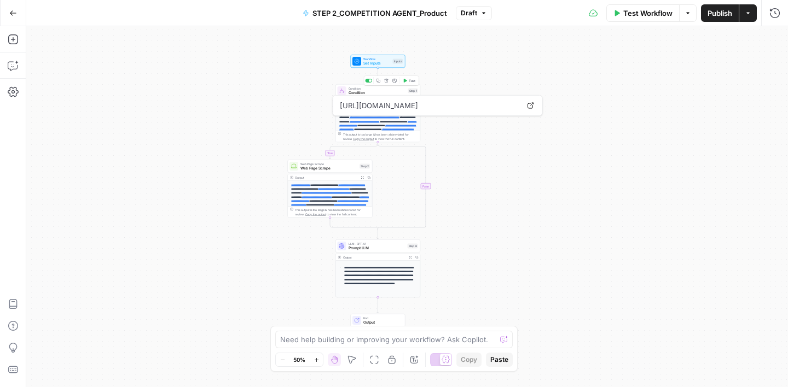
click at [377, 93] on span "Condition" at bounding box center [376, 92] width 57 height 5
click at [774, 42] on icon "button" at bounding box center [774, 39] width 7 height 7
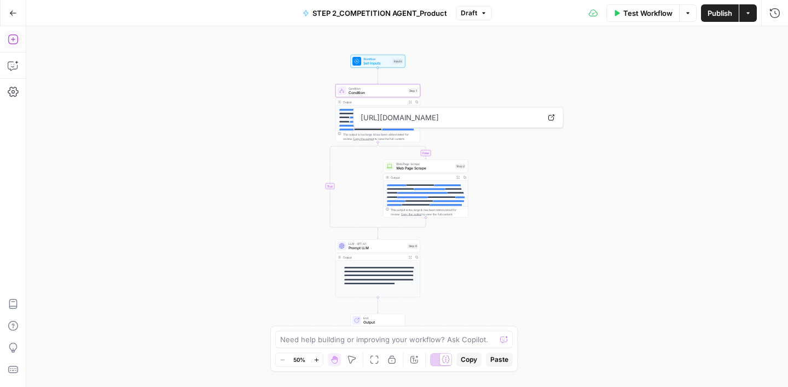
click at [18, 44] on button "Add Steps" at bounding box center [13, 40] width 18 height 18
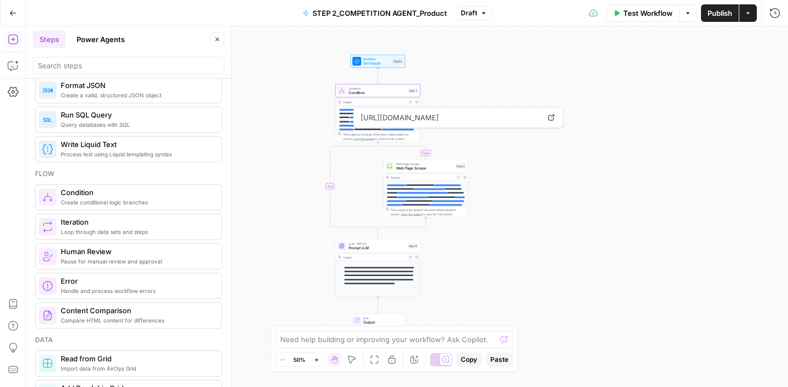
scroll to position [253, 0]
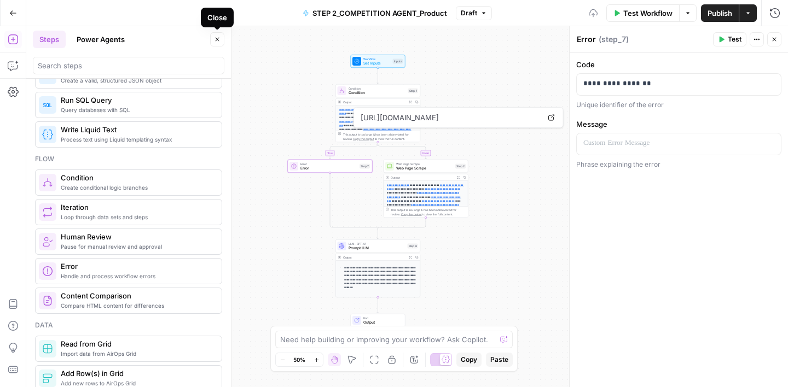
click at [221, 42] on button "Close" at bounding box center [217, 39] width 14 height 14
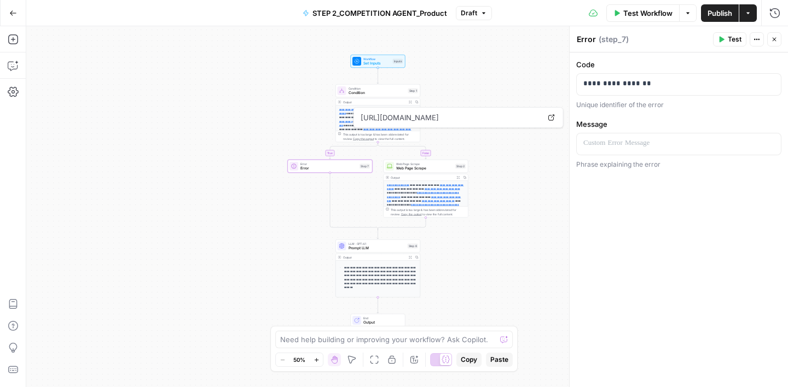
click at [771, 39] on icon "button" at bounding box center [774, 39] width 7 height 7
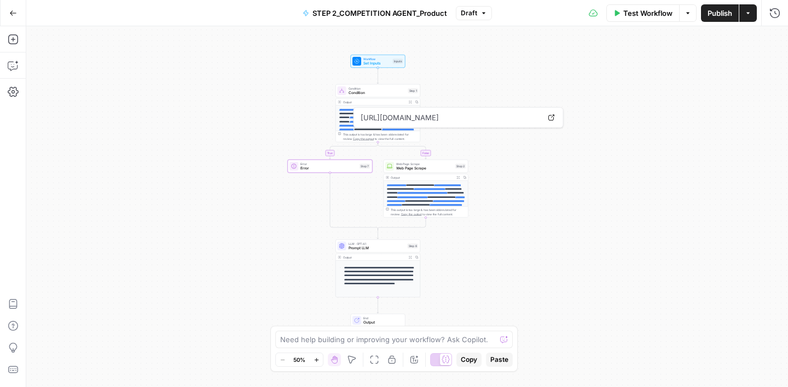
click at [592, 214] on div "**********" at bounding box center [406, 206] width 761 height 361
click at [724, 17] on span "Publish" at bounding box center [719, 13] width 25 height 11
click at [211, 206] on div "**********" at bounding box center [406, 206] width 761 height 361
click at [17, 42] on icon "button" at bounding box center [13, 39] width 10 height 10
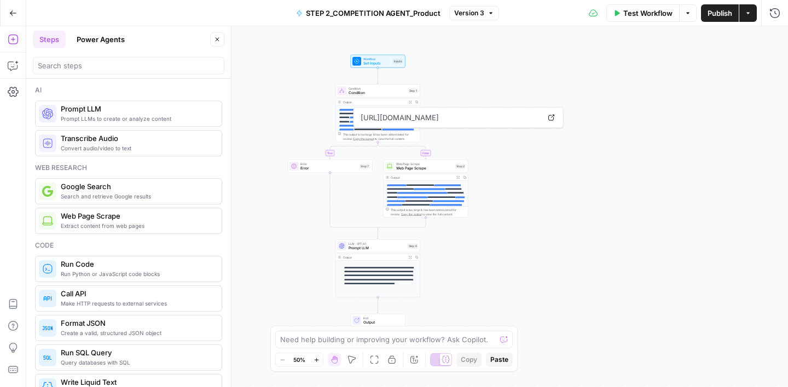
scroll to position [3, 0]
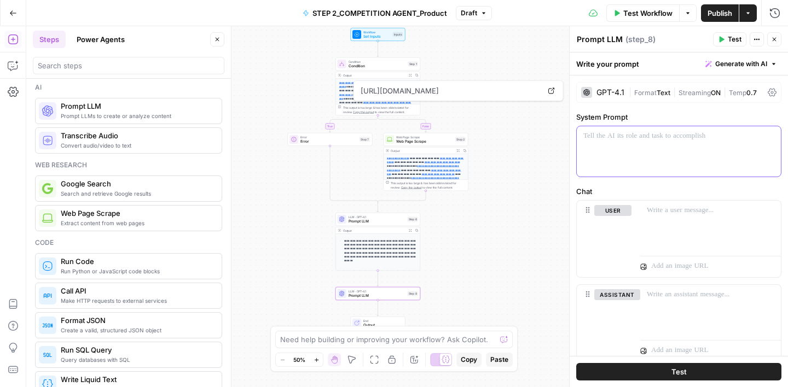
click at [628, 132] on p at bounding box center [678, 136] width 191 height 11
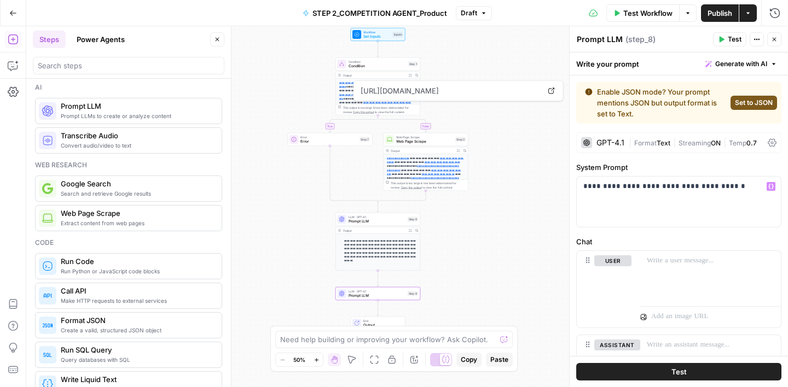
click at [762, 102] on span "Set to JSON" at bounding box center [754, 103] width 38 height 10
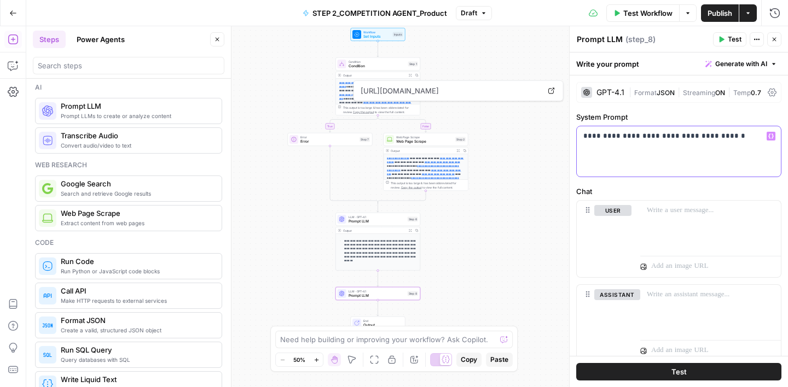
click at [735, 141] on p "**********" at bounding box center [678, 136] width 191 height 11
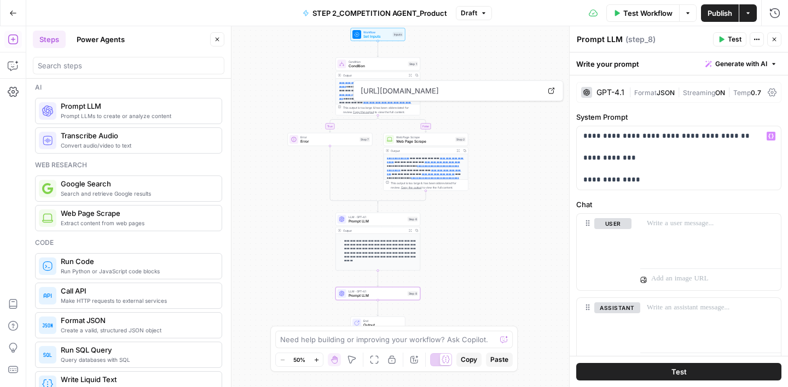
click at [220, 38] on button "Close" at bounding box center [217, 39] width 14 height 14
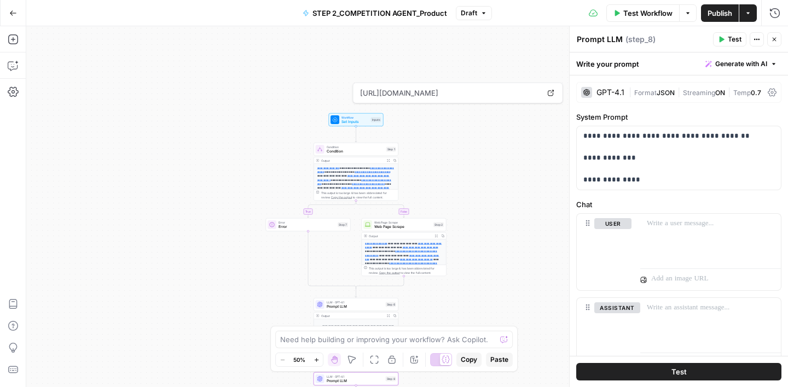
drag, startPoint x: 237, startPoint y: 98, endPoint x: 215, endPoint y: 184, distance: 88.1
click at [215, 184] on div "**********" at bounding box center [406, 206] width 761 height 361
click at [360, 121] on span "Set Inputs" at bounding box center [354, 121] width 27 height 5
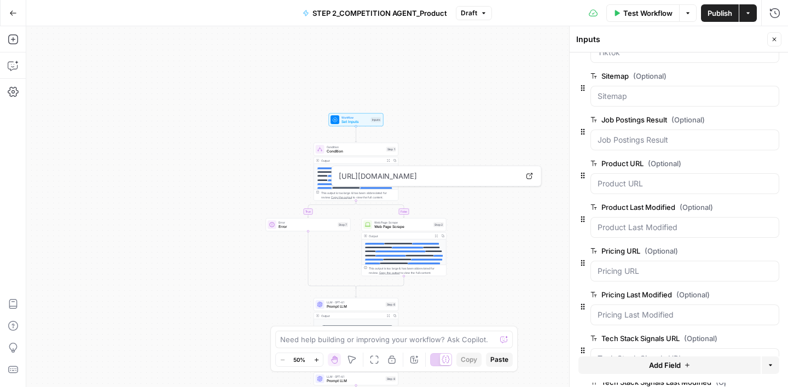
scroll to position [384, 0]
click at [772, 40] on icon "button" at bounding box center [774, 40] width 4 height 4
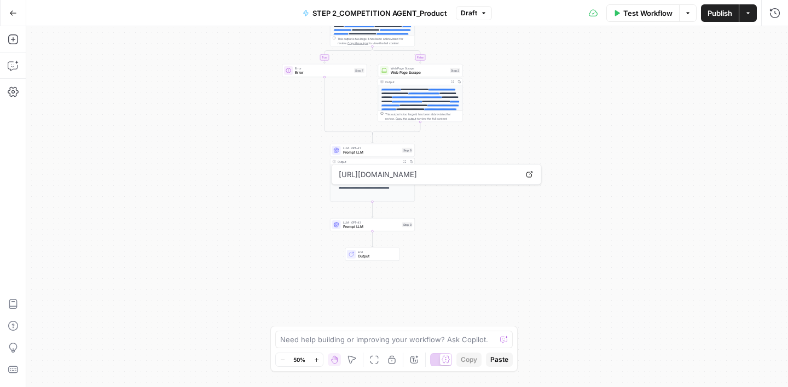
drag, startPoint x: 497, startPoint y: 299, endPoint x: 514, endPoint y: 144, distance: 155.1
click at [514, 144] on div "**********" at bounding box center [406, 206] width 761 height 361
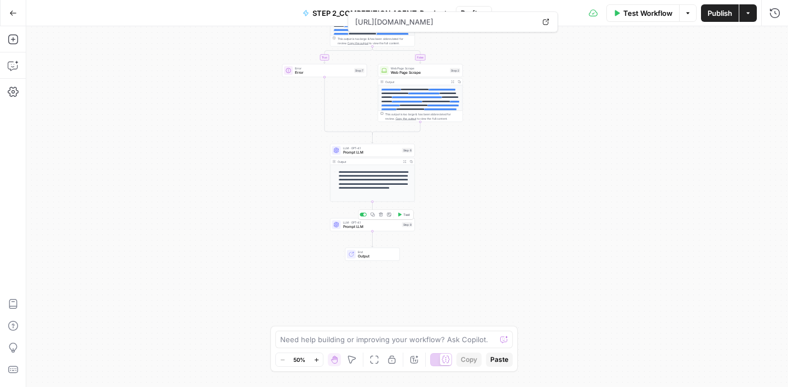
click at [375, 223] on span "LLM · GPT-4.1" at bounding box center [371, 222] width 57 height 4
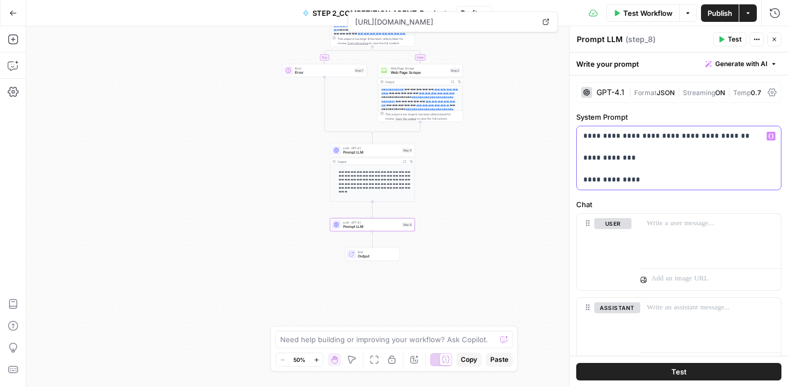
click at [629, 181] on p "**********" at bounding box center [678, 158] width 191 height 55
click at [767, 135] on button "Variables Menu" at bounding box center [770, 136] width 9 height 9
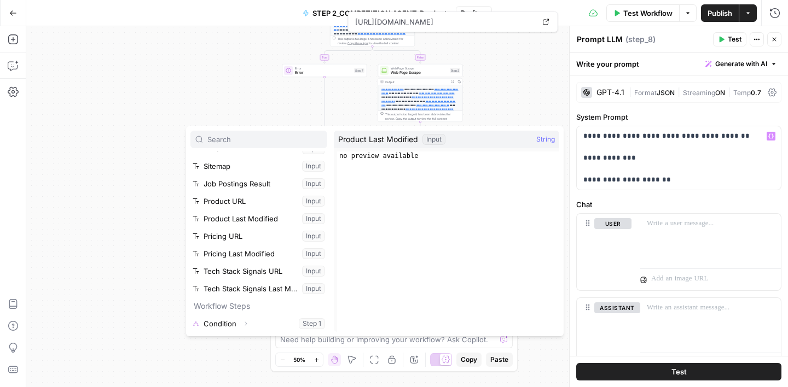
scroll to position [170, 0]
click at [259, 187] on button "Select variable Job Postings Result" at bounding box center [258, 183] width 137 height 18
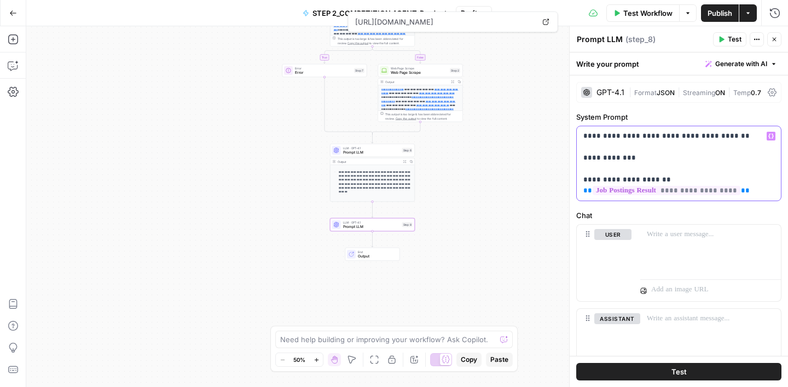
click at [581, 180] on div "**********" at bounding box center [678, 163] width 204 height 74
click at [756, 191] on p "**********" at bounding box center [678, 164] width 191 height 66
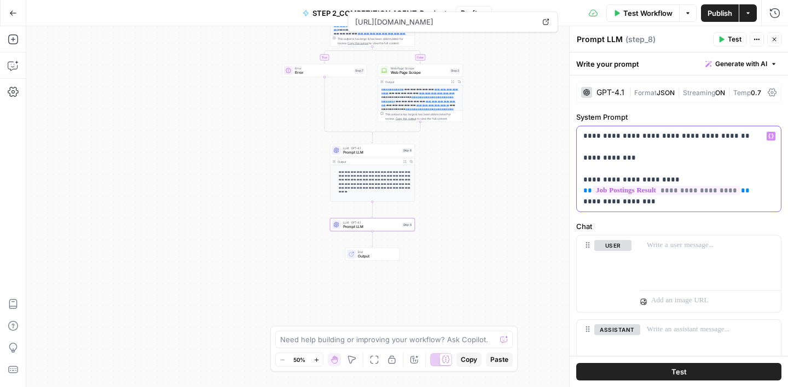
click at [686, 203] on p "**********" at bounding box center [678, 169] width 191 height 77
click at [770, 135] on icon "button" at bounding box center [770, 135] width 5 height 5
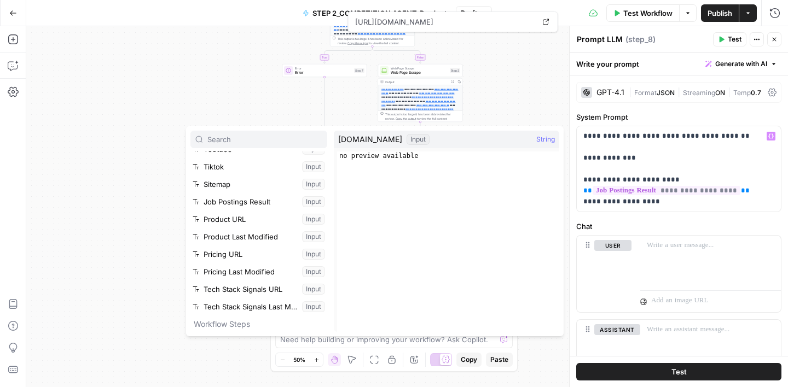
scroll to position [187, 0]
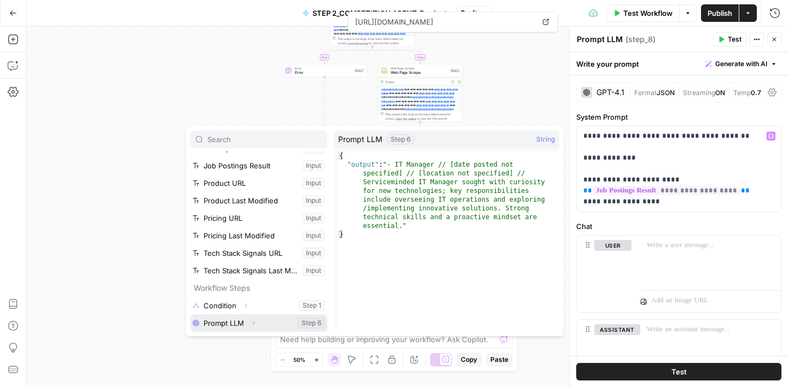
click at [253, 320] on icon "button" at bounding box center [253, 323] width 7 height 7
click at [267, 325] on button "Select variable Prompt LLM" at bounding box center [258, 323] width 137 height 18
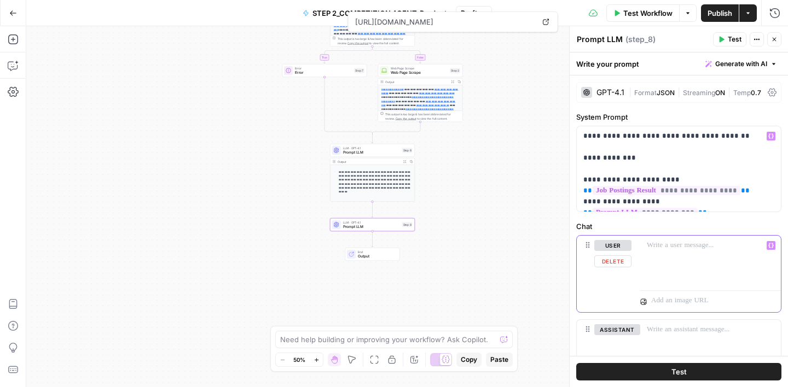
click at [669, 248] on p at bounding box center [709, 245] width 127 height 11
click at [772, 248] on icon "button" at bounding box center [770, 245] width 5 height 5
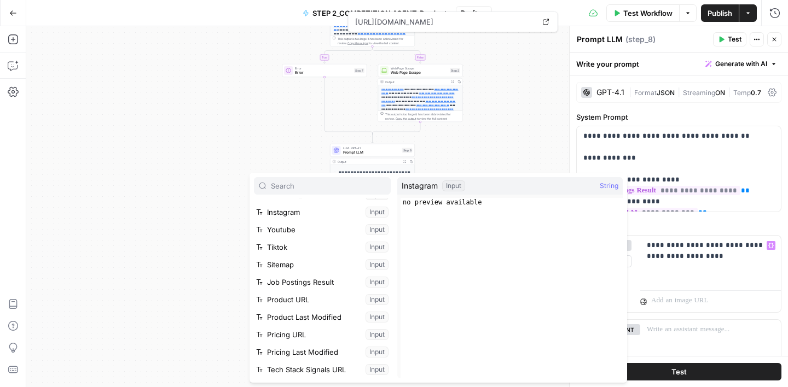
scroll to position [119, 0]
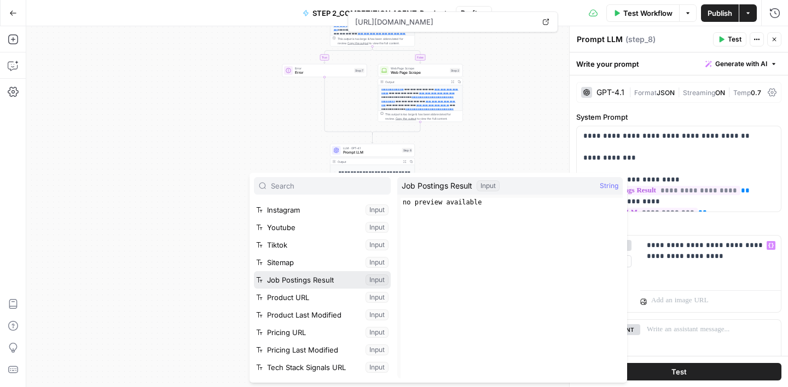
click at [324, 282] on button "Select variable Job Postings Result" at bounding box center [322, 280] width 137 height 18
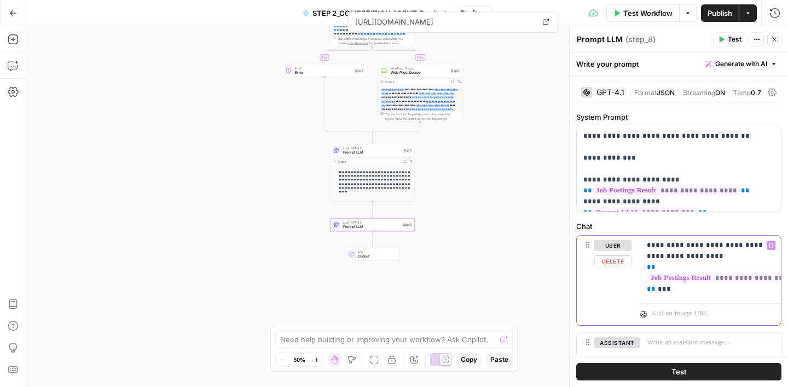
click at [771, 245] on icon "button" at bounding box center [770, 245] width 5 height 5
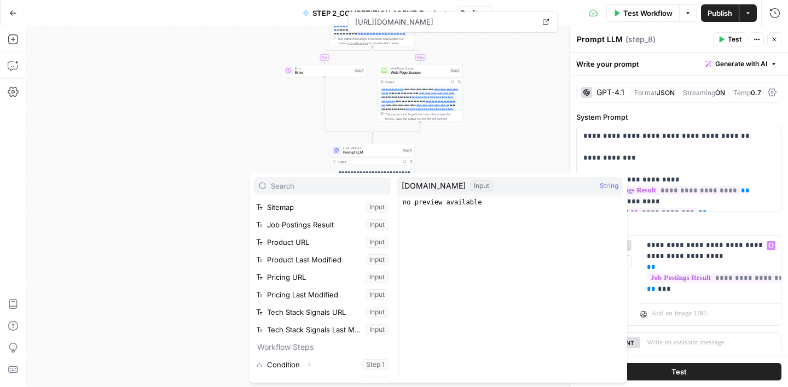
scroll to position [187, 0]
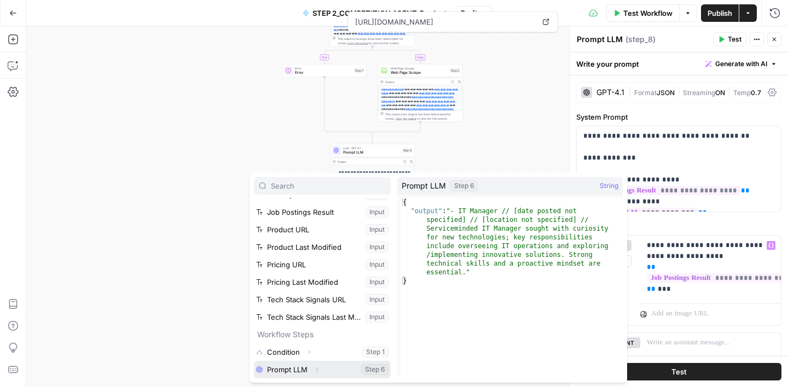
click at [335, 366] on button "Select variable Prompt LLM" at bounding box center [322, 370] width 137 height 18
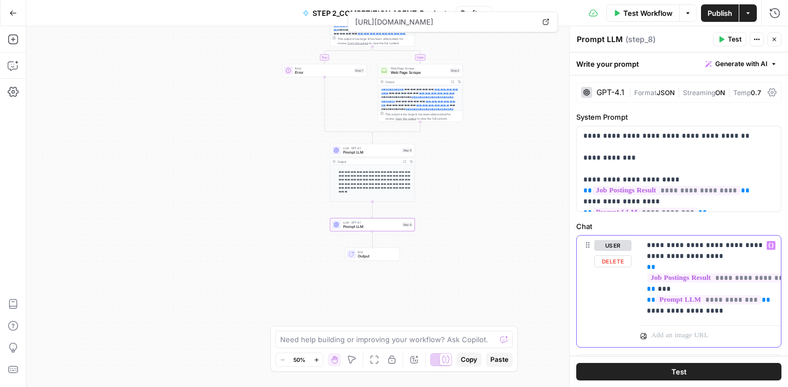
click at [679, 313] on p "**********" at bounding box center [709, 278] width 127 height 77
click at [724, 312] on p "**********" at bounding box center [709, 278] width 127 height 77
click at [743, 224] on label "Chat" at bounding box center [678, 226] width 205 height 11
click at [776, 37] on icon "button" at bounding box center [774, 39] width 7 height 7
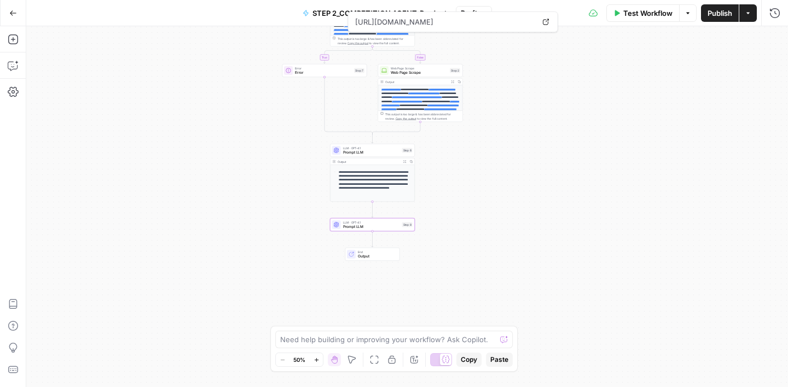
click at [716, 13] on span "Publish" at bounding box center [719, 13] width 25 height 11
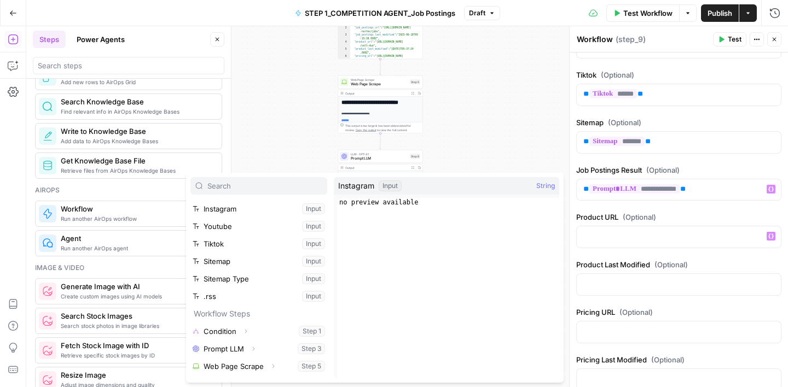
scroll to position [135, 0]
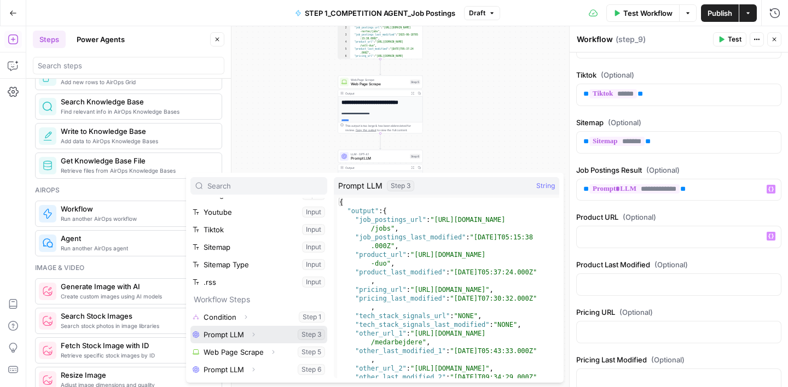
click at [218, 334] on button "Select variable Prompt LLM" at bounding box center [258, 335] width 137 height 18
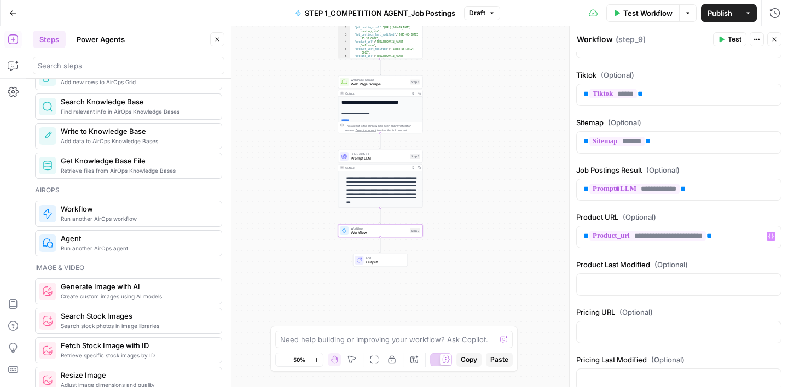
click at [704, 261] on label "Product Last Modified (Optional)" at bounding box center [678, 264] width 205 height 11
click at [771, 283] on icon "button" at bounding box center [770, 283] width 5 height 5
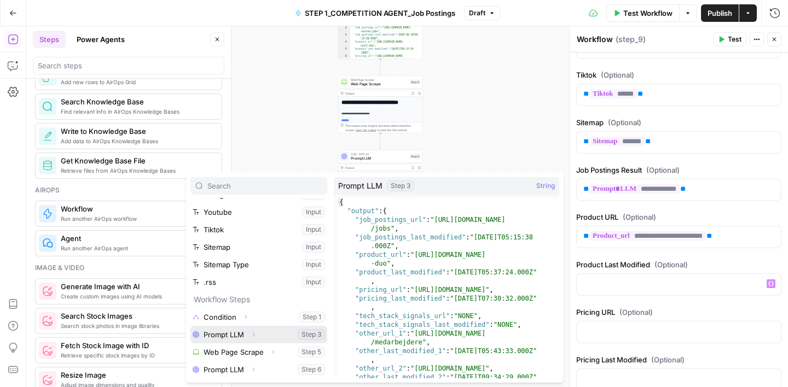
click at [264, 332] on button "Select variable Prompt LLM" at bounding box center [258, 335] width 137 height 18
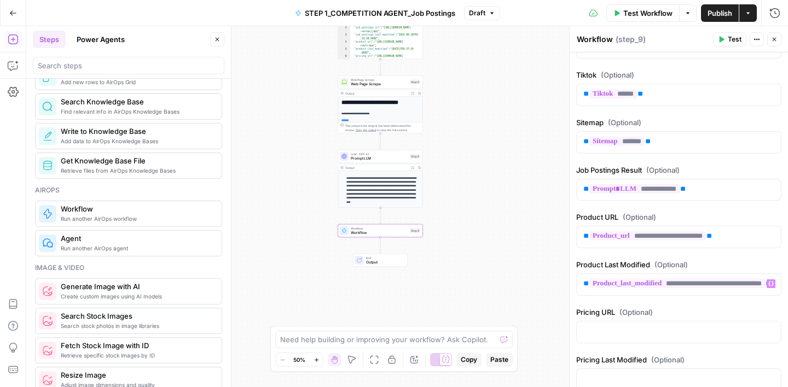
click at [712, 323] on form "**********" at bounding box center [678, 72] width 218 height 945
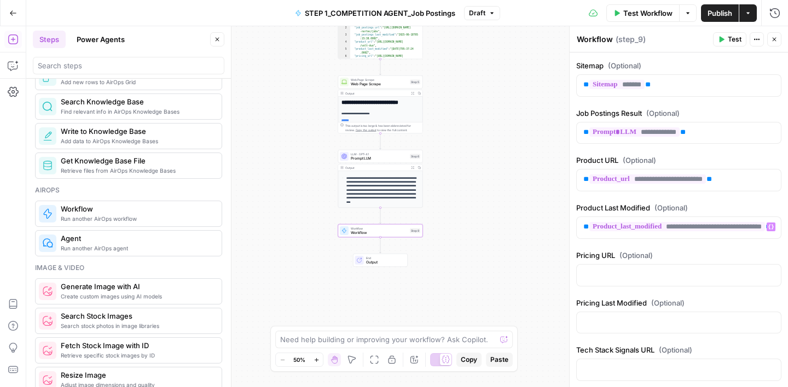
scroll to position [511, 0]
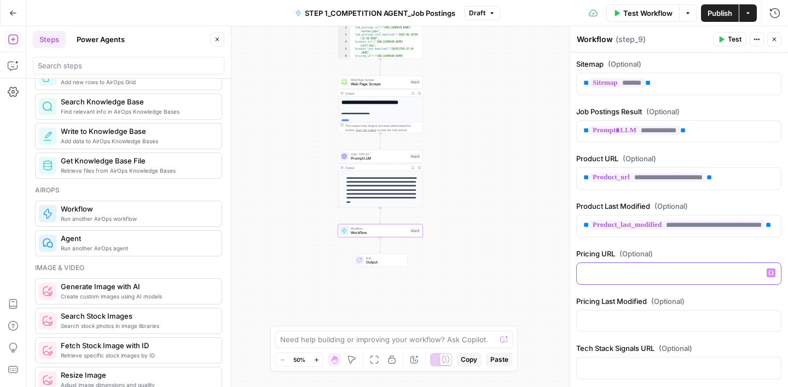
click at [771, 276] on icon "button" at bounding box center [770, 272] width 5 height 5
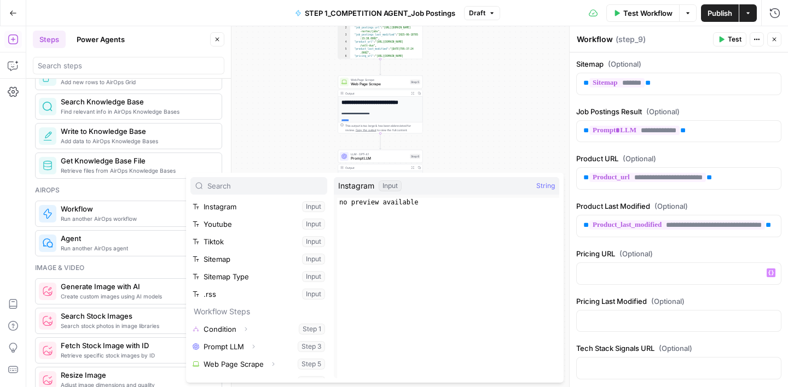
scroll to position [135, 0]
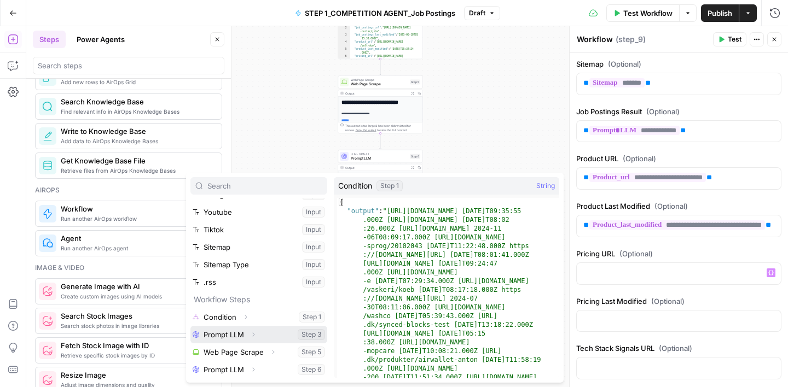
click at [258, 335] on button "Expand" at bounding box center [253, 335] width 14 height 14
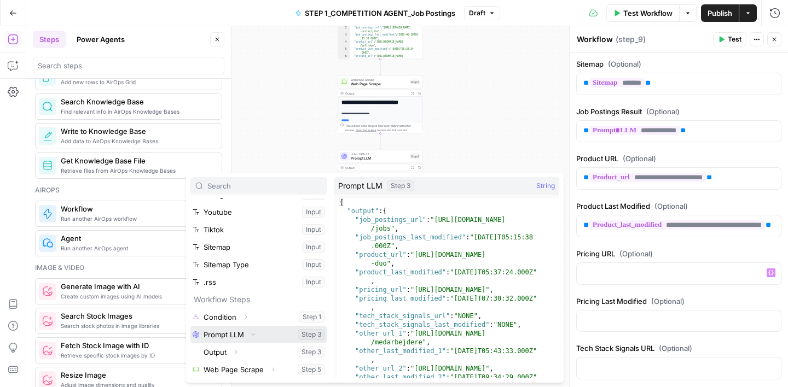
click at [283, 331] on button "Select variable Prompt LLM" at bounding box center [258, 335] width 137 height 18
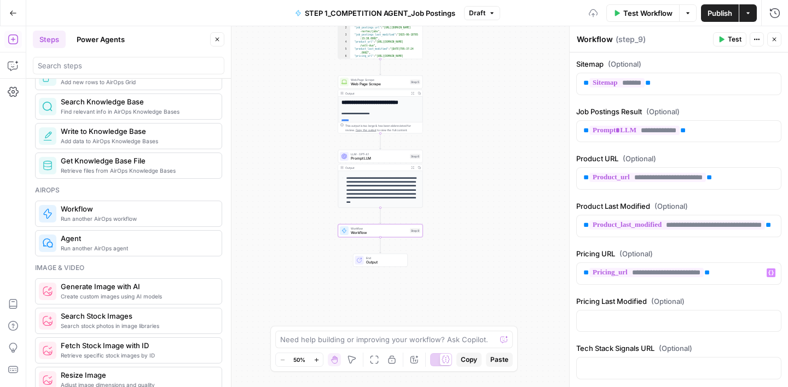
click at [710, 307] on label "Pricing Last Modified (Optional)" at bounding box center [678, 301] width 205 height 11
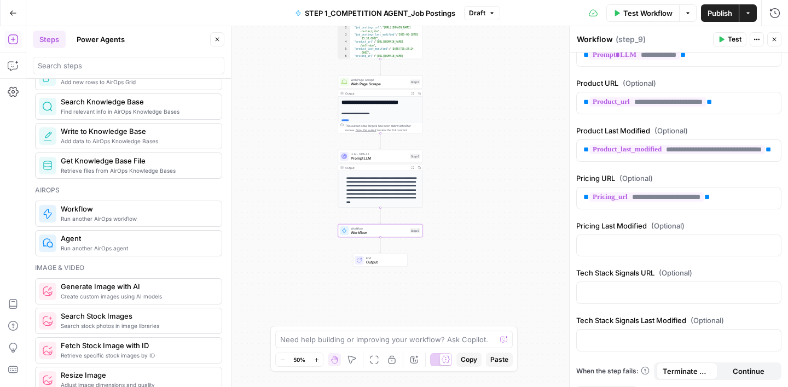
scroll to position [587, 0]
click at [773, 248] on button "Variables Menu" at bounding box center [770, 244] width 9 height 9
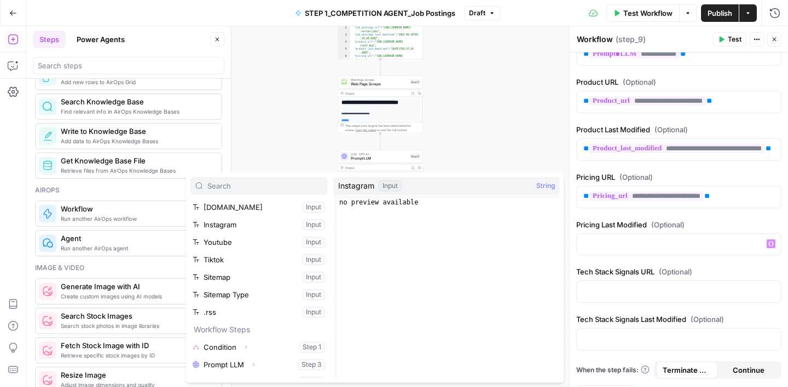
scroll to position [135, 0]
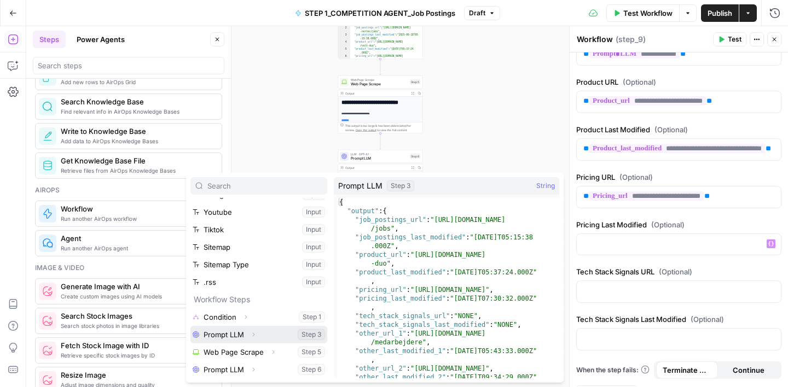
click at [270, 336] on button "Select variable Prompt LLM" at bounding box center [258, 335] width 137 height 18
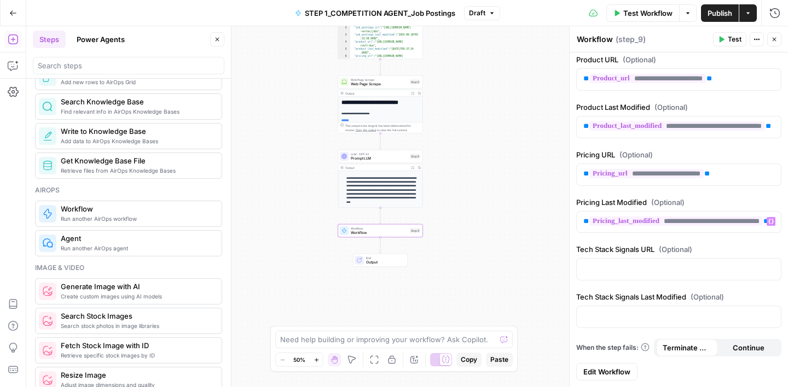
scroll to position [650, 0]
click at [771, 269] on icon "button" at bounding box center [770, 268] width 5 height 5
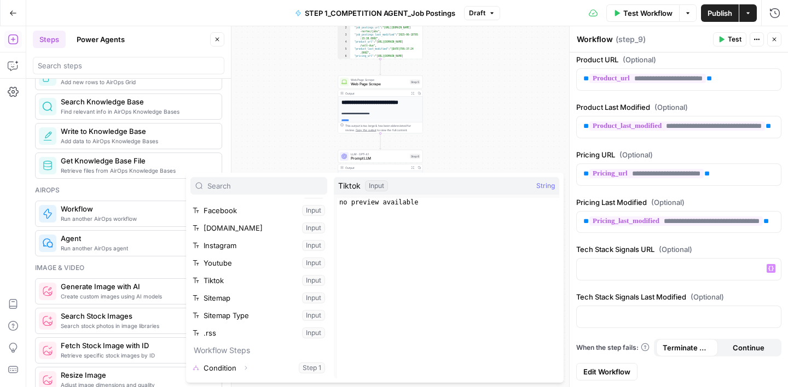
scroll to position [135, 0]
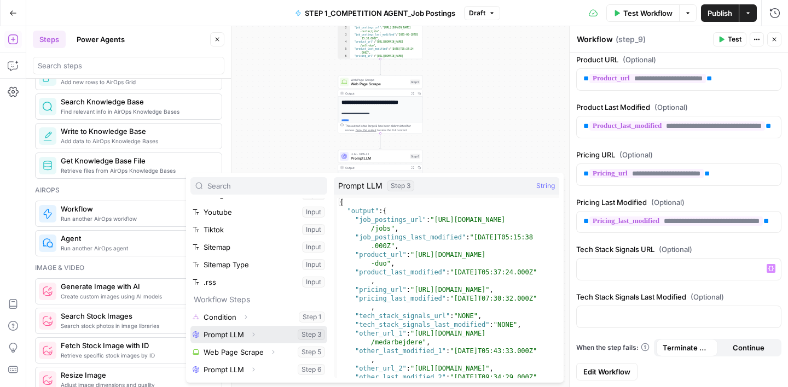
click at [267, 332] on button "Select variable Prompt LLM" at bounding box center [258, 335] width 137 height 18
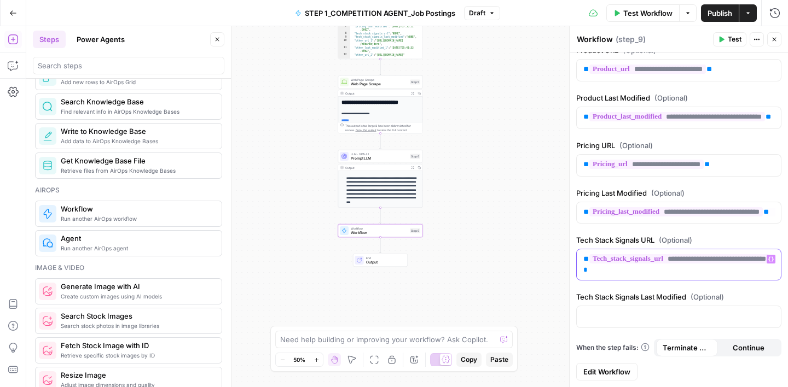
scroll to position [671, 0]
click at [768, 317] on icon "button" at bounding box center [770, 316] width 5 height 5
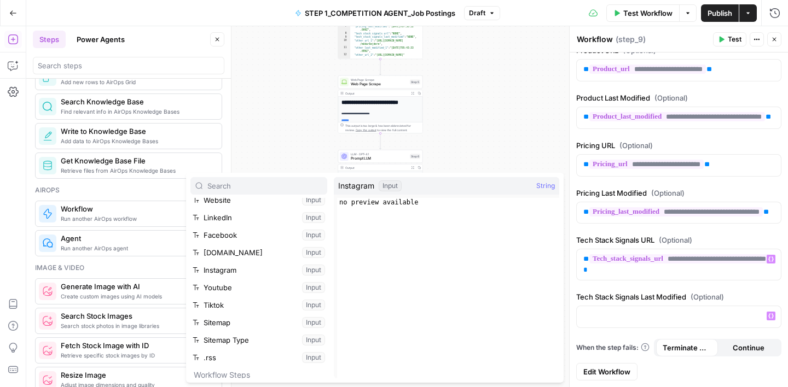
scroll to position [135, 0]
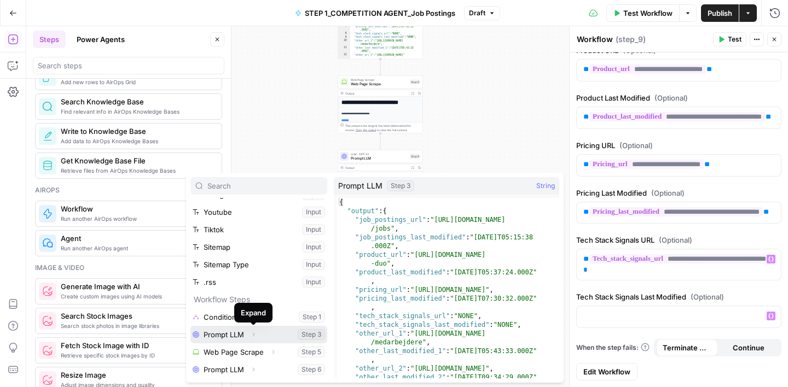
click at [260, 334] on button "Expand" at bounding box center [253, 335] width 14 height 14
click at [259, 336] on button "Collapse" at bounding box center [253, 335] width 14 height 14
click at [276, 331] on button "Select variable Prompt LLM" at bounding box center [258, 335] width 137 height 18
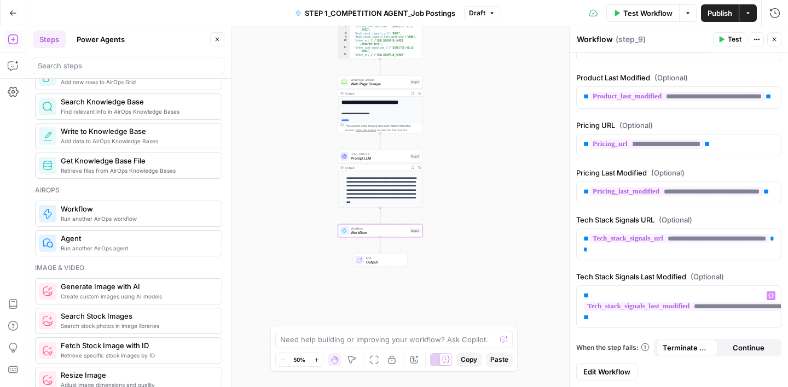
click at [779, 40] on button "Close" at bounding box center [774, 39] width 14 height 14
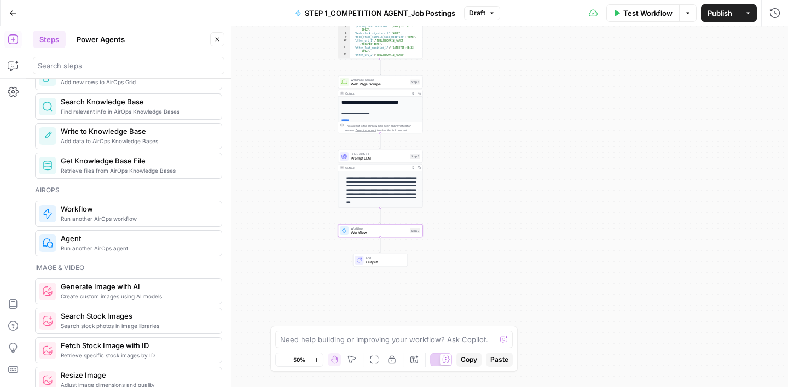
click at [216, 39] on icon "button" at bounding box center [217, 39] width 7 height 7
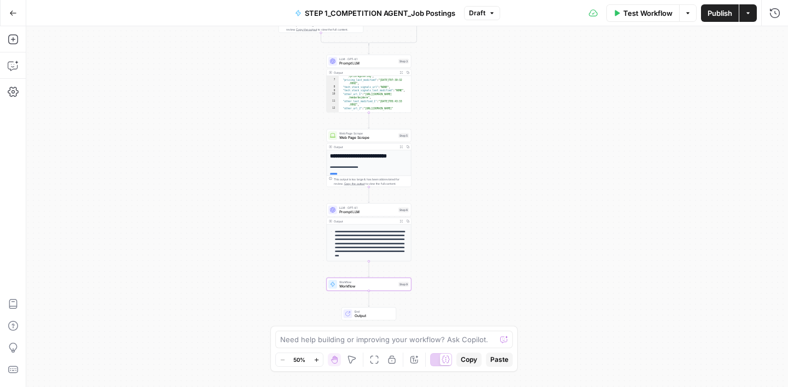
drag, startPoint x: 495, startPoint y: 174, endPoint x: 479, endPoint y: 285, distance: 112.2
click at [479, 285] on div "**********" at bounding box center [406, 206] width 761 height 361
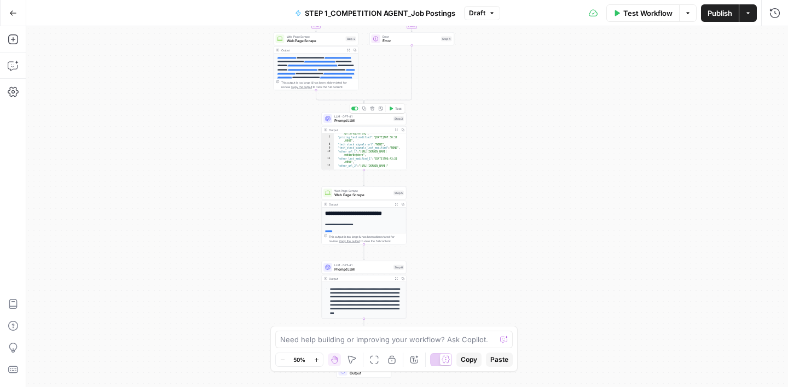
click at [366, 121] on span "Prompt LLM" at bounding box center [362, 120] width 57 height 5
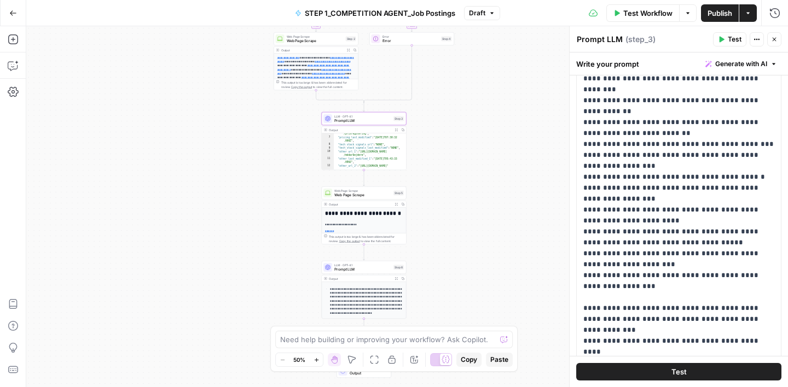
scroll to position [201, 0]
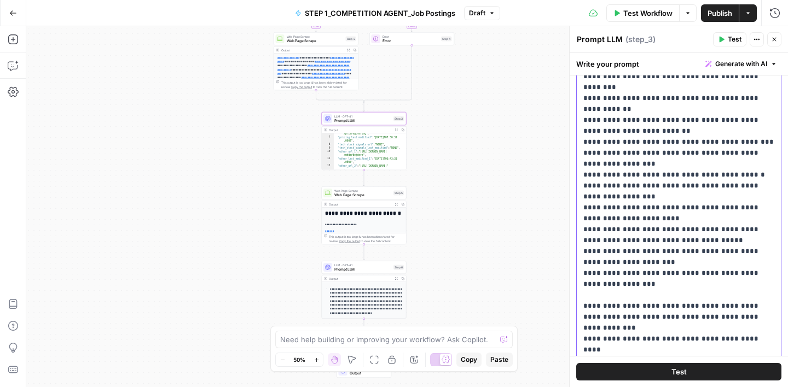
drag, startPoint x: 616, startPoint y: 263, endPoint x: 582, endPoint y: 231, distance: 46.1
click at [583, 231] on p "**********" at bounding box center [678, 103] width 191 height 525
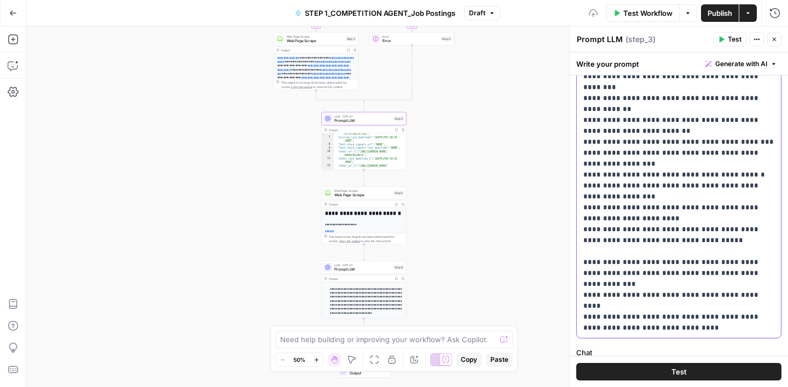
scroll to position [245, 0]
drag, startPoint x: 583, startPoint y: 305, endPoint x: 576, endPoint y: 243, distance: 61.7
click at [576, 243] on div "**********" at bounding box center [678, 104] width 205 height 447
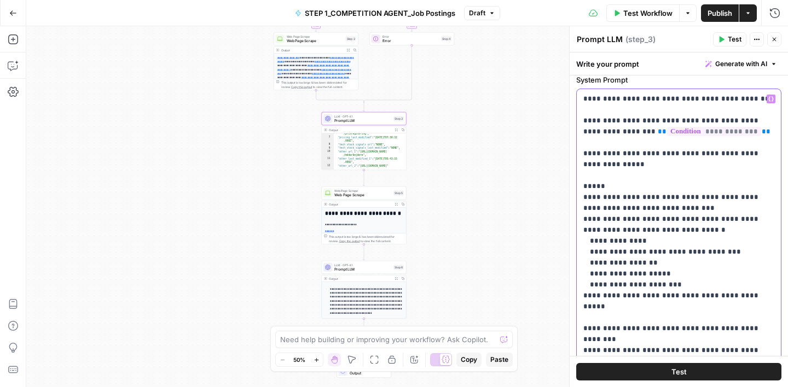
scroll to position [38, 0]
click at [614, 219] on p "**********" at bounding box center [678, 301] width 191 height 416
drag, startPoint x: 592, startPoint y: 219, endPoint x: 591, endPoint y: 201, distance: 17.5
click at [591, 201] on p "**********" at bounding box center [678, 301] width 191 height 416
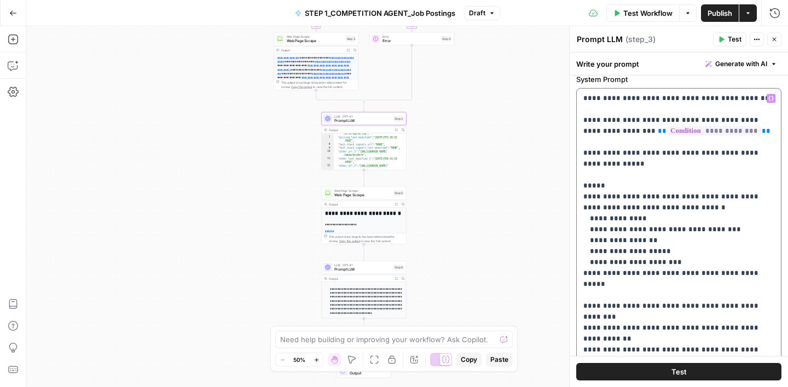
click at [637, 197] on p "**********" at bounding box center [678, 290] width 191 height 394
click at [664, 198] on p "**********" at bounding box center [678, 290] width 191 height 394
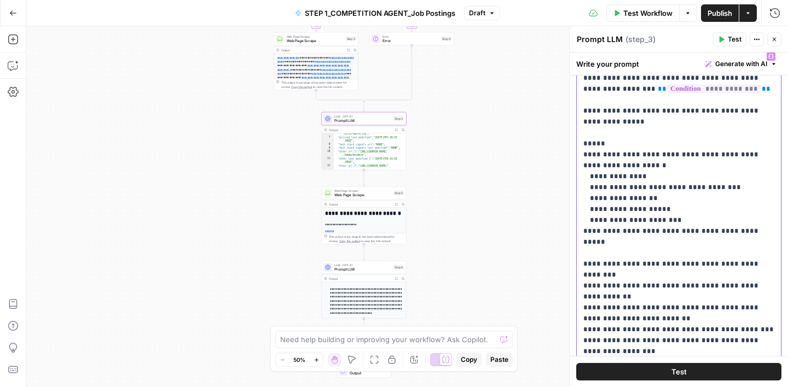
scroll to position [83, 0]
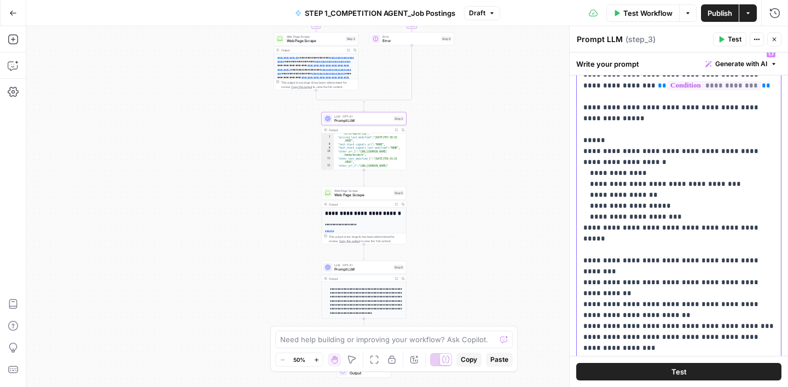
drag, startPoint x: 749, startPoint y: 229, endPoint x: 582, endPoint y: 225, distance: 166.9
click at [582, 225] on div "**********" at bounding box center [678, 244] width 204 height 403
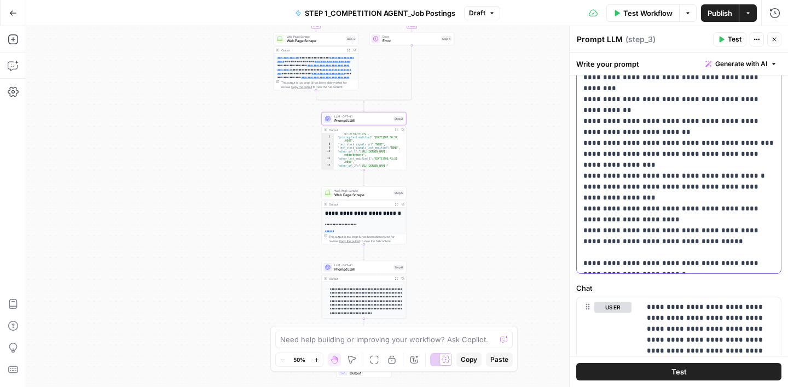
scroll to position [331, 0]
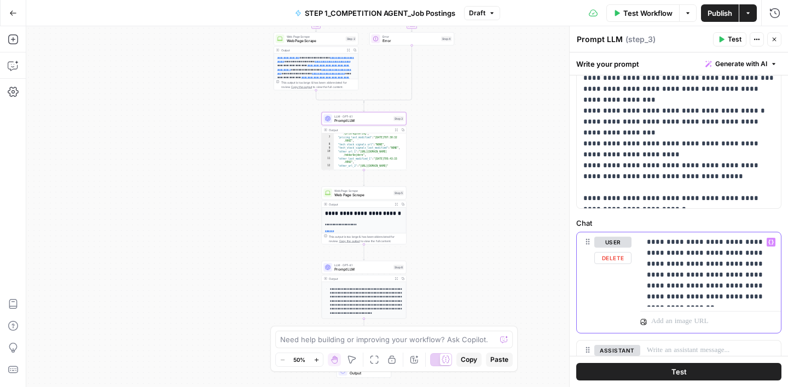
drag, startPoint x: 669, startPoint y: 255, endPoint x: 685, endPoint y: 260, distance: 16.5
click at [685, 260] on p "**********" at bounding box center [709, 270] width 127 height 66
drag, startPoint x: 743, startPoint y: 265, endPoint x: 691, endPoint y: 275, distance: 53.0
click at [691, 275] on p "**********" at bounding box center [709, 264] width 127 height 55
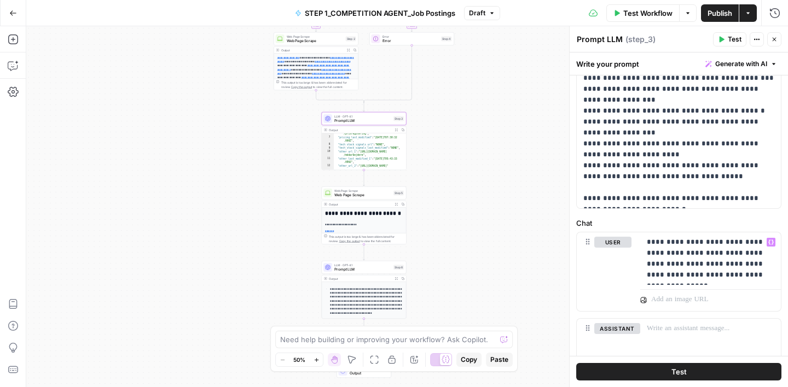
click at [688, 216] on div "**********" at bounding box center [678, 86] width 218 height 684
click at [775, 40] on icon "button" at bounding box center [774, 40] width 4 height 4
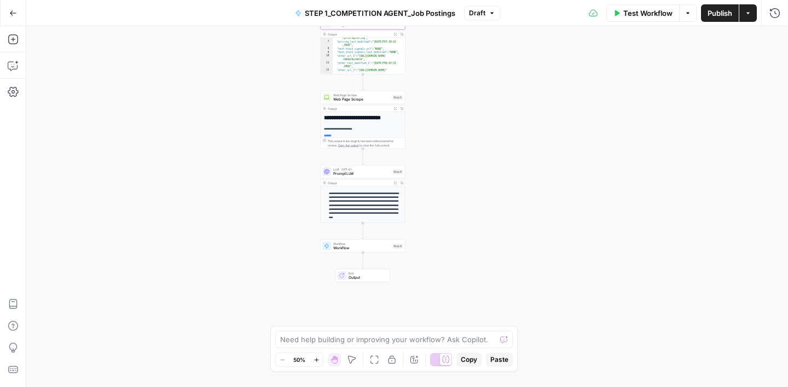
drag, startPoint x: 457, startPoint y: 247, endPoint x: 456, endPoint y: 151, distance: 95.7
click at [456, 151] on div "**********" at bounding box center [406, 206] width 761 height 361
click at [372, 247] on span "Workflow" at bounding box center [361, 248] width 57 height 5
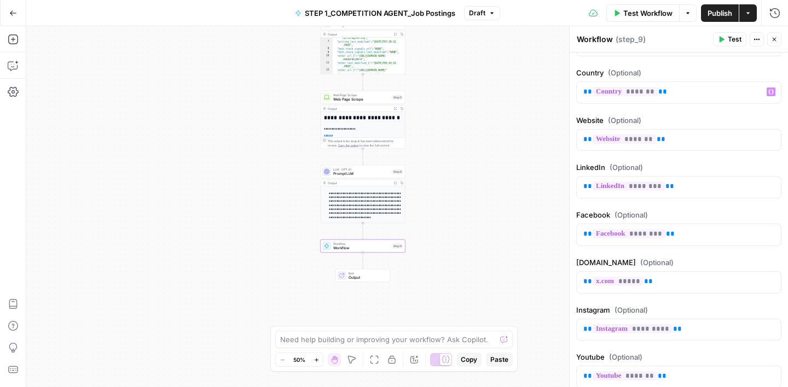
scroll to position [247, 0]
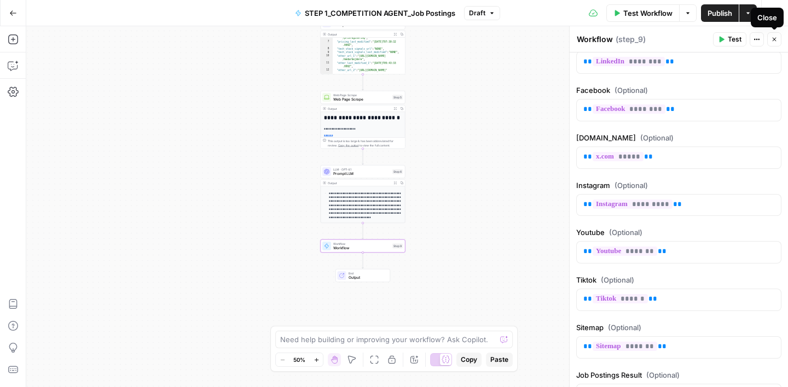
click at [778, 42] on button "Close" at bounding box center [774, 39] width 14 height 14
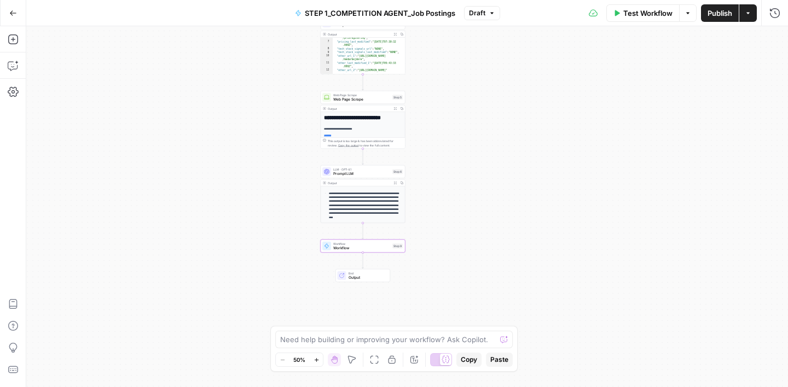
click at [368, 171] on span "Prompt LLM" at bounding box center [361, 173] width 57 height 5
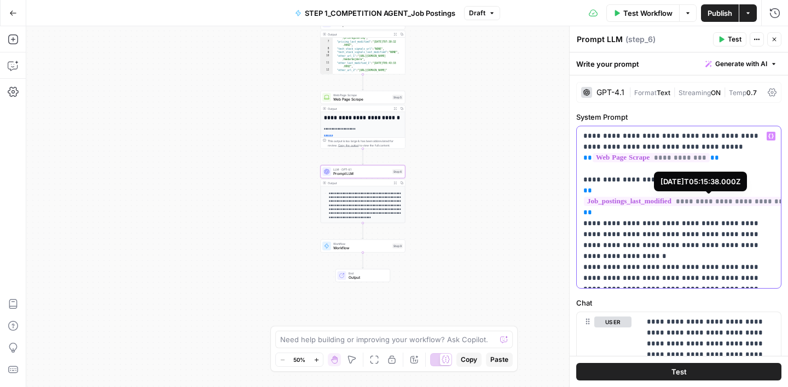
drag, startPoint x: 583, startPoint y: 179, endPoint x: 601, endPoint y: 203, distance: 30.5
click at [601, 203] on p "**********" at bounding box center [678, 207] width 191 height 153
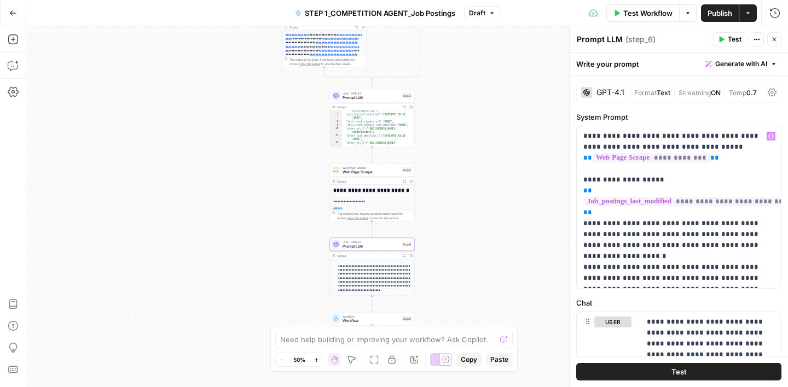
drag, startPoint x: 459, startPoint y: 102, endPoint x: 471, endPoint y: 179, distance: 78.0
click at [471, 180] on div "**********" at bounding box center [406, 206] width 761 height 361
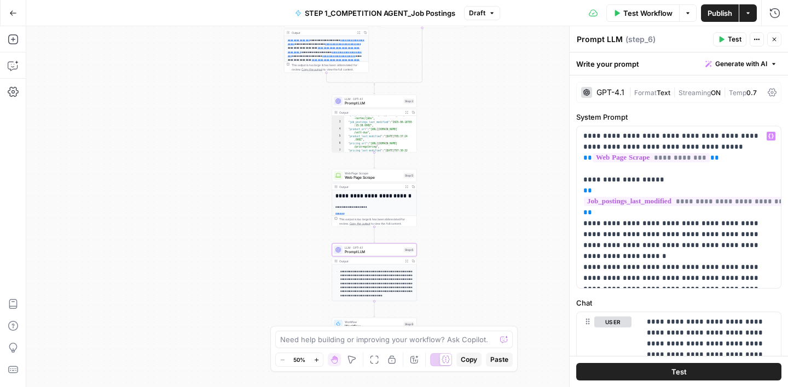
scroll to position [12, 0]
click at [667, 182] on p "**********" at bounding box center [678, 207] width 191 height 153
click at [773, 38] on icon "button" at bounding box center [774, 39] width 7 height 7
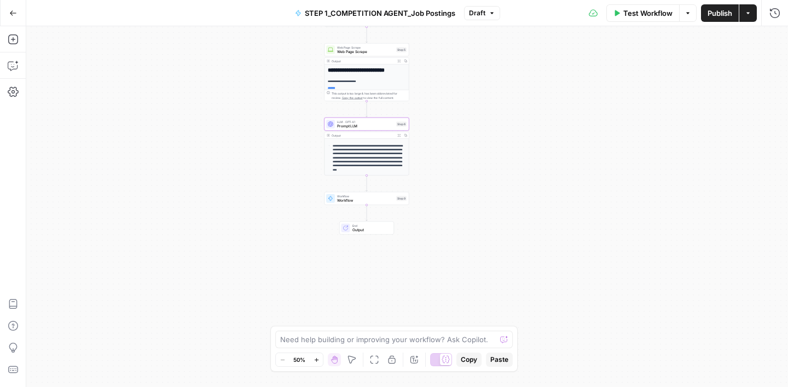
drag, startPoint x: 497, startPoint y: 257, endPoint x: 489, endPoint y: 131, distance: 125.5
click at [489, 131] on div "**********" at bounding box center [406, 206] width 761 height 361
click at [367, 201] on span "Workflow" at bounding box center [365, 200] width 57 height 5
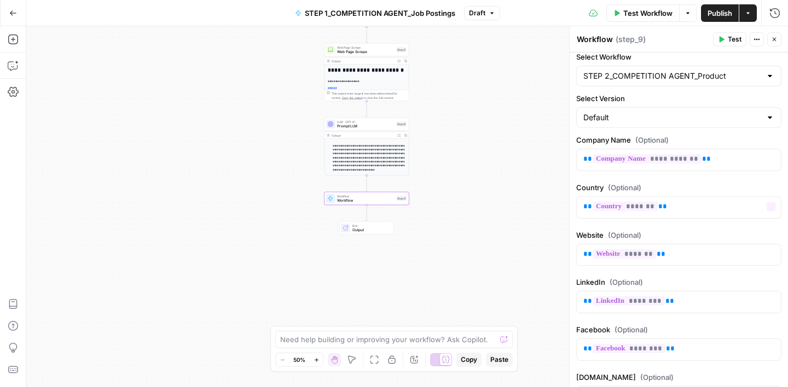
scroll to position [0, 0]
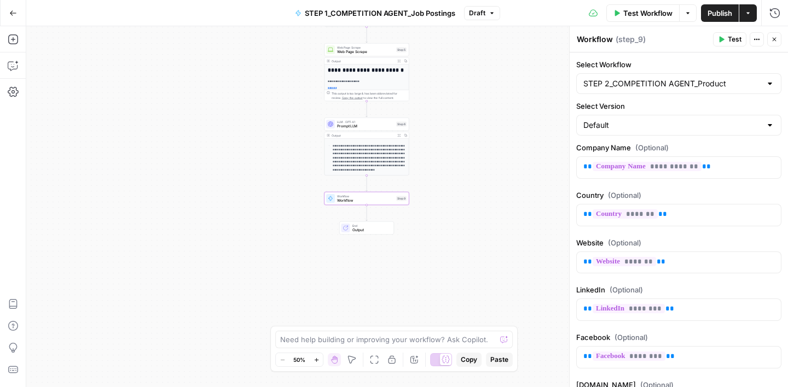
click at [778, 40] on button "Close" at bounding box center [774, 39] width 14 height 14
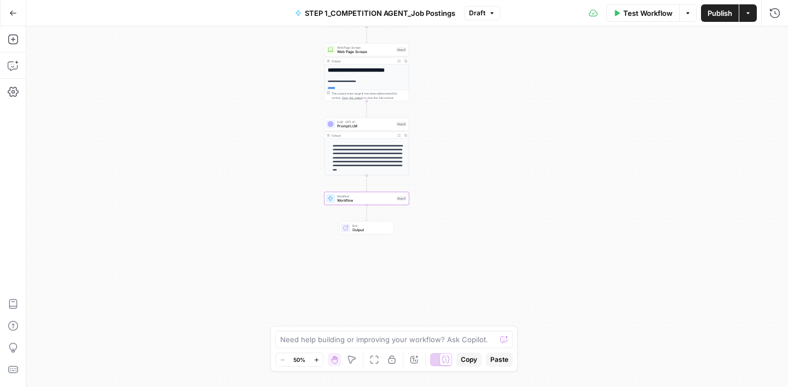
click at [714, 16] on span "Publish" at bounding box center [719, 13] width 25 height 11
click at [628, 14] on span "Test Workflow" at bounding box center [647, 13] width 49 height 11
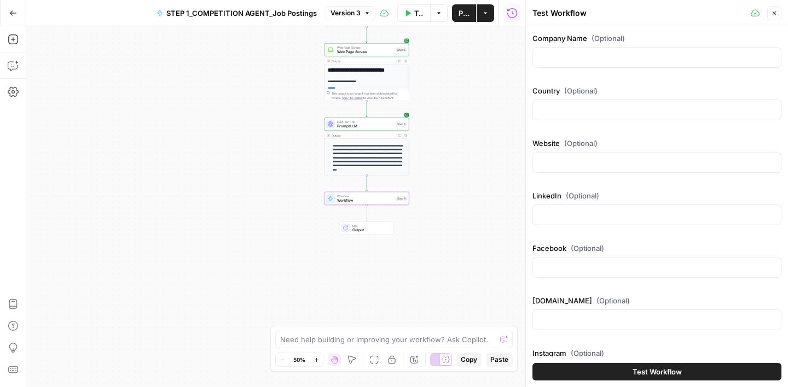
scroll to position [300, 0]
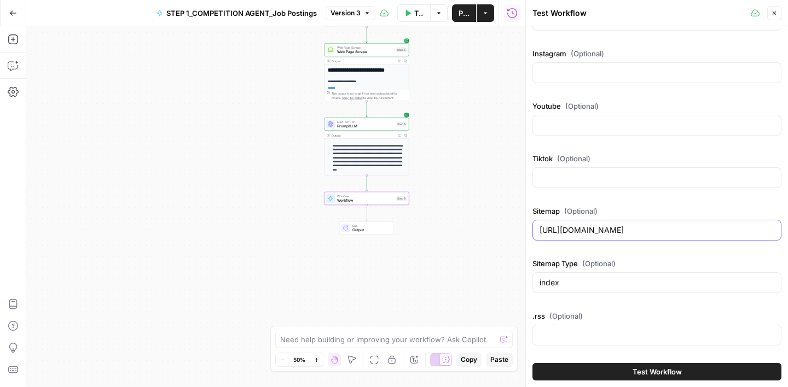
click at [582, 233] on input "https://nortec.dk/sitemap.xml" at bounding box center [656, 230] width 235 height 11
click at [363, 126] on span "Prompt LLM" at bounding box center [365, 126] width 57 height 5
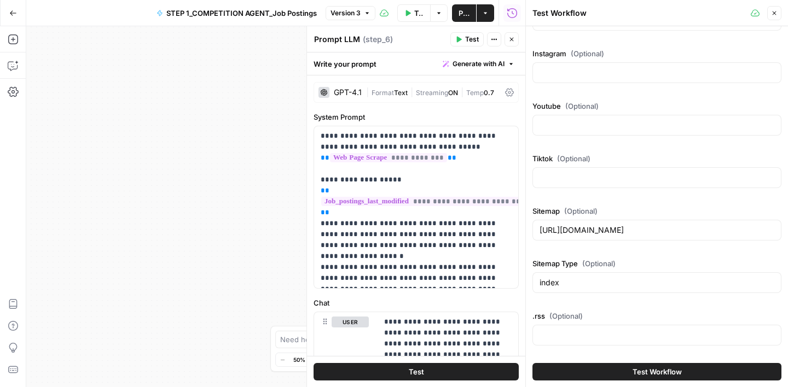
click at [509, 40] on icon "button" at bounding box center [511, 39] width 7 height 7
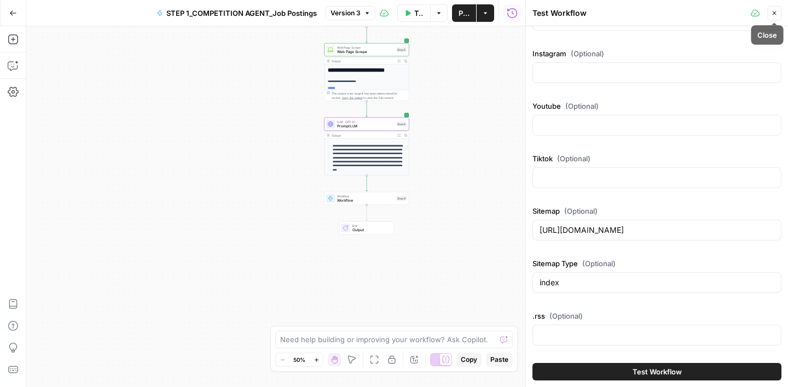
click at [778, 14] on button "Close" at bounding box center [774, 13] width 14 height 14
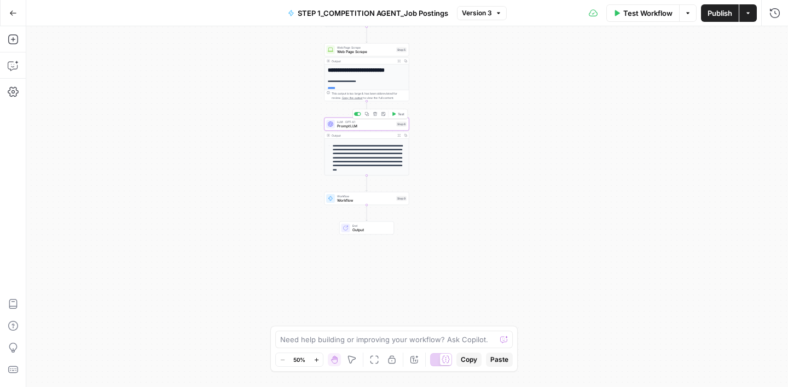
click at [369, 126] on span "Prompt LLM" at bounding box center [365, 126] width 57 height 5
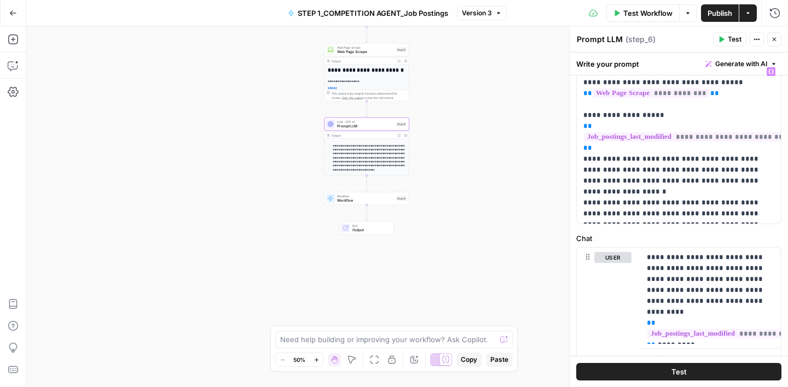
scroll to position [60, 0]
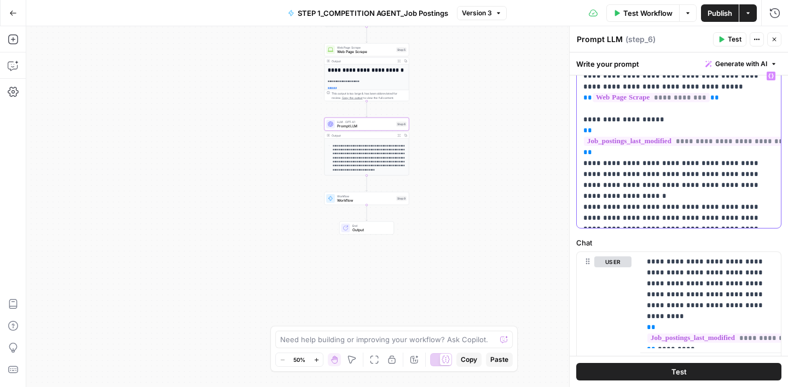
click at [751, 175] on p "**********" at bounding box center [678, 147] width 191 height 153
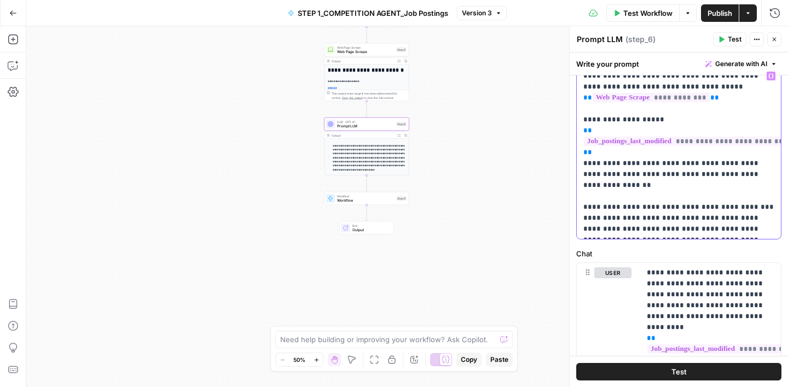
click at [588, 121] on p "**********" at bounding box center [678, 153] width 191 height 164
click at [634, 119] on p "**********" at bounding box center [678, 153] width 191 height 164
click at [642, 123] on p "**********" at bounding box center [678, 153] width 191 height 164
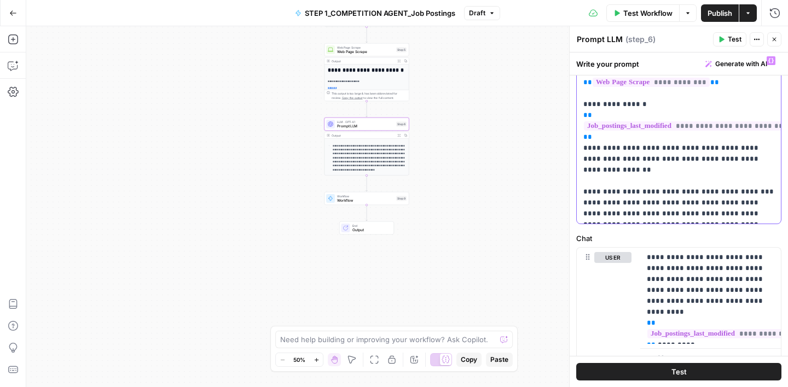
scroll to position [69, 0]
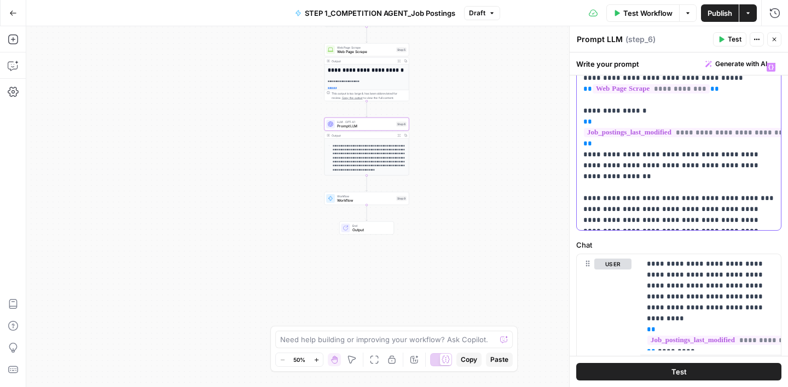
click at [750, 165] on p "**********" at bounding box center [678, 144] width 191 height 164
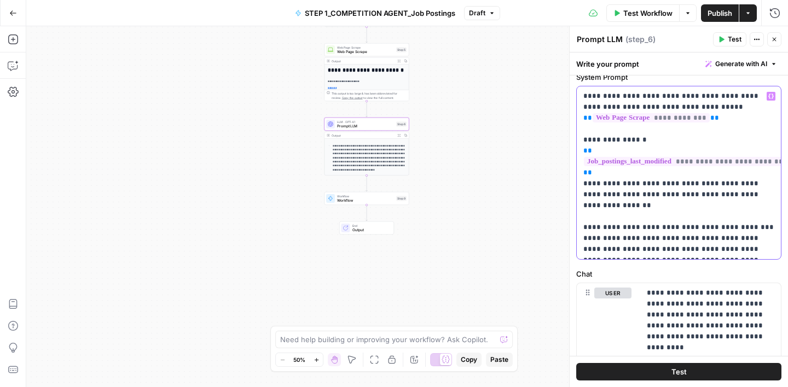
scroll to position [36, 0]
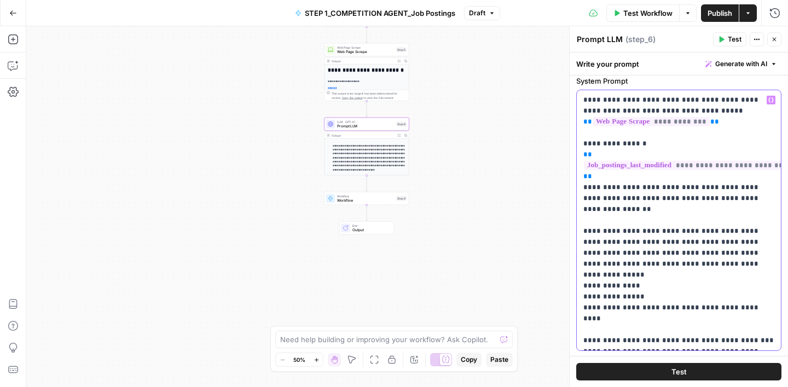
drag, startPoint x: 620, startPoint y: 221, endPoint x: 647, endPoint y: 221, distance: 26.8
click at [647, 221] on p "**********" at bounding box center [678, 221] width 191 height 252
click at [744, 220] on p "**********" at bounding box center [678, 221] width 191 height 252
click at [621, 242] on p "**********" at bounding box center [678, 221] width 191 height 252
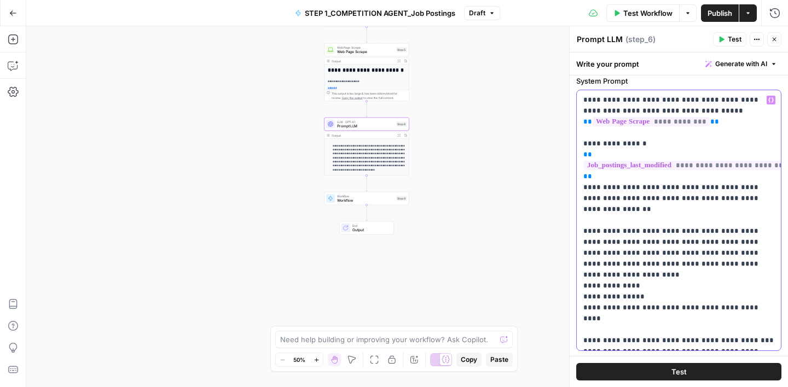
click at [621, 242] on p "**********" at bounding box center [678, 221] width 191 height 252
drag, startPoint x: 634, startPoint y: 266, endPoint x: 589, endPoint y: 269, distance: 45.5
click at [589, 269] on p "**********" at bounding box center [678, 221] width 191 height 252
drag, startPoint x: 616, startPoint y: 264, endPoint x: 590, endPoint y: 266, distance: 26.3
click at [590, 266] on p "**********" at bounding box center [678, 221] width 191 height 252
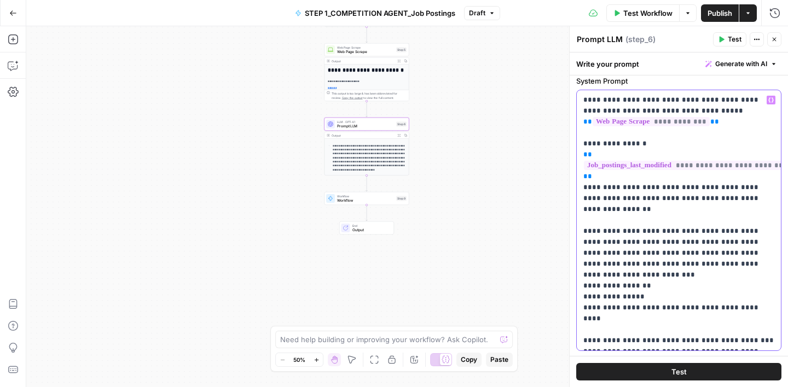
click at [652, 266] on p "**********" at bounding box center [678, 221] width 191 height 252
drag, startPoint x: 597, startPoint y: 177, endPoint x: 579, endPoint y: 158, distance: 25.5
click at [579, 158] on div "**********" at bounding box center [678, 220] width 204 height 260
copy p "**********"
click at [673, 268] on p "**********" at bounding box center [678, 221] width 191 height 252
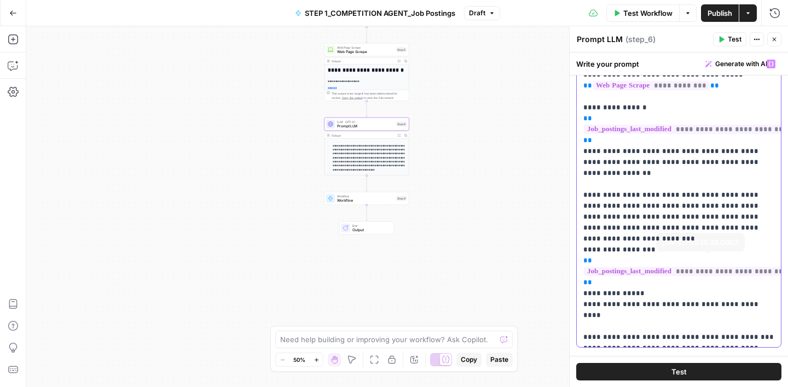
scroll to position [75, 0]
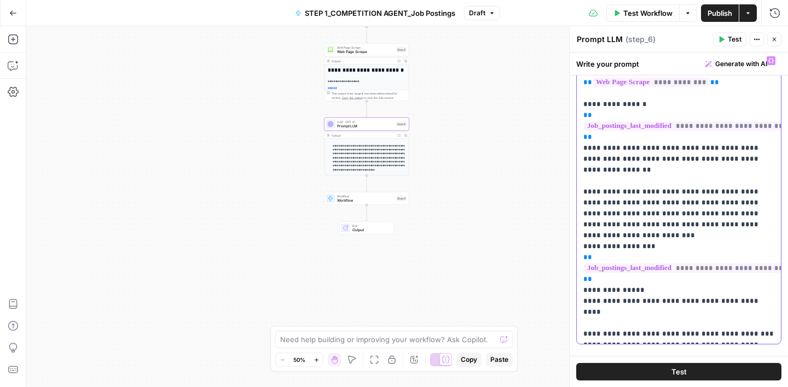
drag, startPoint x: 634, startPoint y: 269, endPoint x: 590, endPoint y: 269, distance: 44.3
click at [590, 269] on p "**********" at bounding box center [678, 197] width 191 height 284
drag, startPoint x: 761, startPoint y: 281, endPoint x: 590, endPoint y: 279, distance: 171.2
click at [590, 279] on p "**********" at bounding box center [678, 197] width 191 height 284
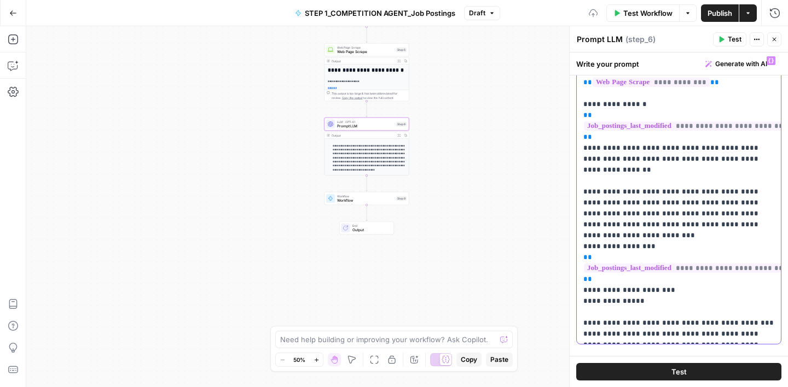
click at [646, 277] on p "**********" at bounding box center [678, 197] width 191 height 284
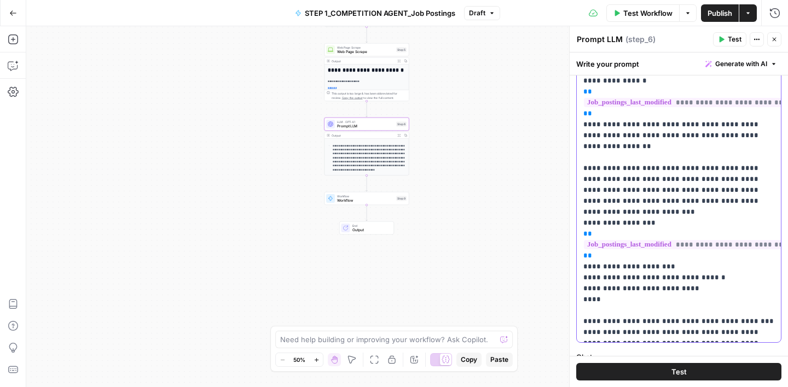
scroll to position [100, 0]
drag, startPoint x: 647, startPoint y: 323, endPoint x: 720, endPoint y: 327, distance: 73.4
click at [720, 327] on p "**********" at bounding box center [678, 184] width 191 height 306
copy p "**********"
click at [656, 279] on p "**********" at bounding box center [678, 184] width 191 height 306
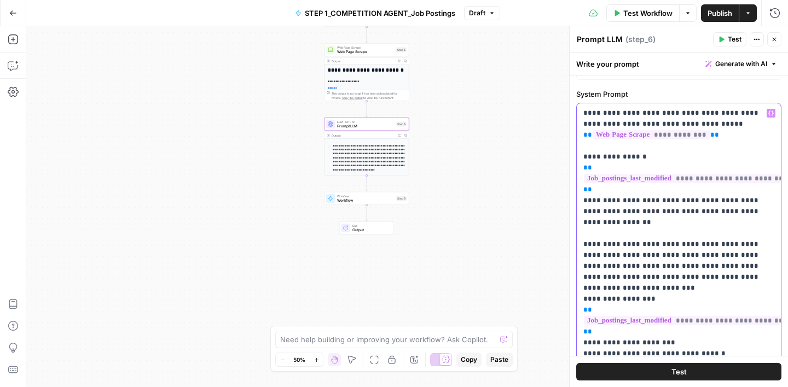
scroll to position [20, 0]
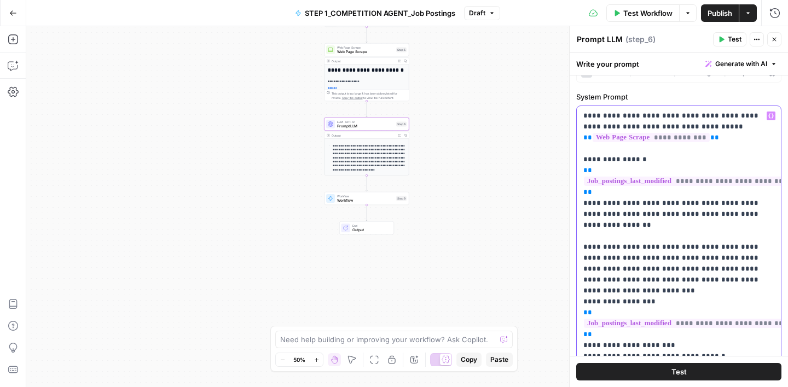
drag, startPoint x: 582, startPoint y: 233, endPoint x: 581, endPoint y: 163, distance: 70.0
click at [581, 163] on div "**********" at bounding box center [678, 269] width 204 height 326
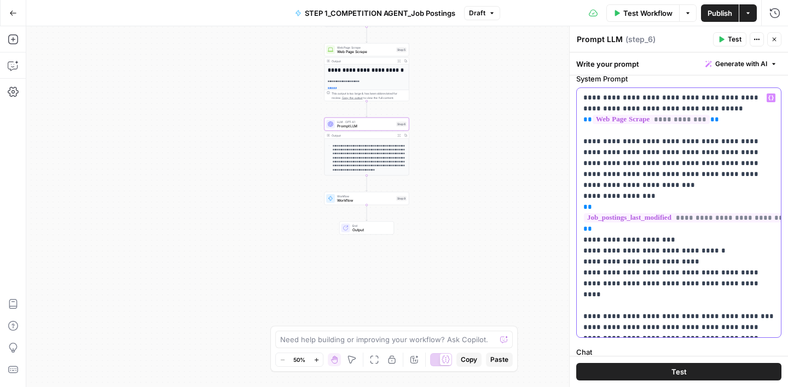
scroll to position [39, 0]
click at [643, 184] on p "**********" at bounding box center [678, 211] width 191 height 241
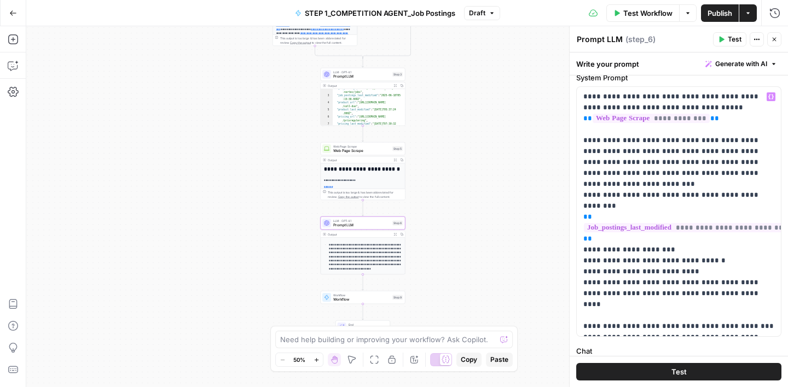
drag, startPoint x: 477, startPoint y: 140, endPoint x: 473, endPoint y: 239, distance: 99.1
click at [473, 239] on div "**********" at bounding box center [406, 206] width 761 height 361
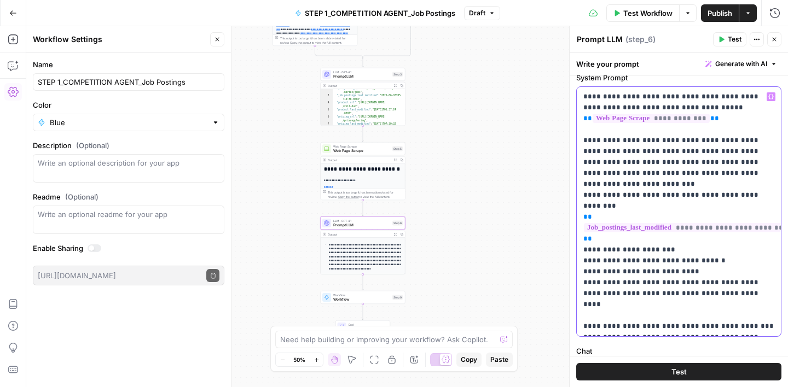
click at [761, 186] on p "**********" at bounding box center [678, 211] width 191 height 241
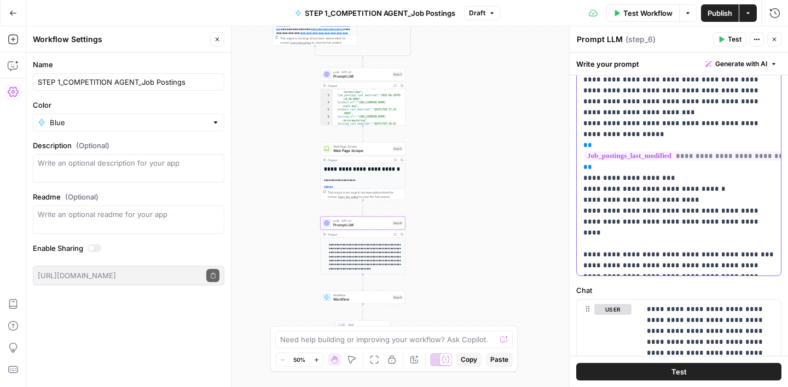
scroll to position [112, 0]
click at [591, 242] on p "**********" at bounding box center [678, 145] width 191 height 252
click at [639, 243] on p "**********" at bounding box center [678, 145] width 191 height 252
click at [652, 244] on p "**********" at bounding box center [678, 145] width 191 height 252
click at [684, 243] on p "**********" at bounding box center [678, 145] width 191 height 252
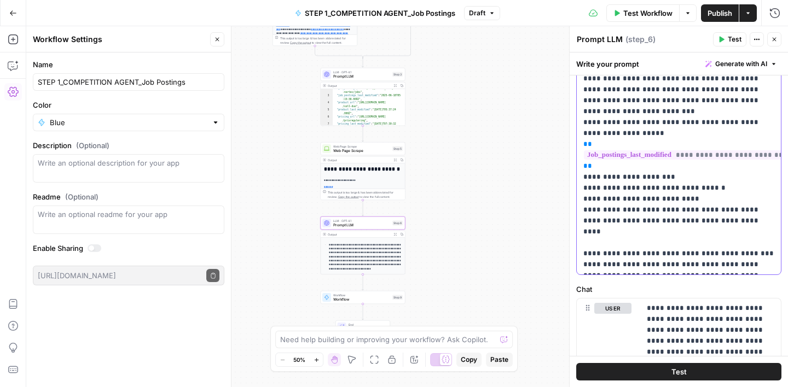
click at [696, 242] on p "**********" at bounding box center [678, 145] width 191 height 252
click at [643, 246] on p "**********" at bounding box center [678, 145] width 191 height 252
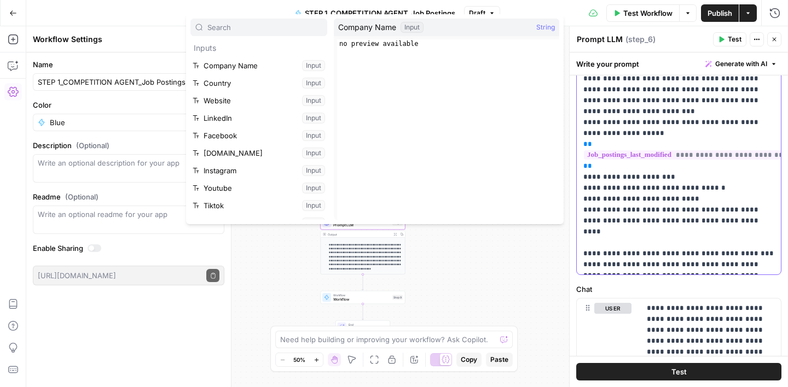
click at [688, 248] on p "**********" at bounding box center [678, 145] width 191 height 252
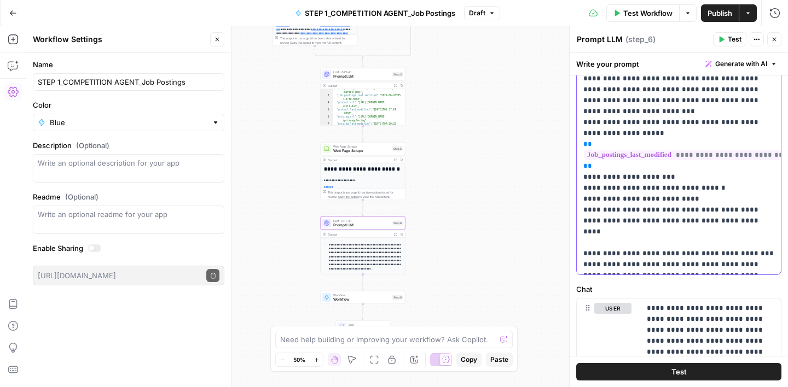
click at [696, 243] on p "**********" at bounding box center [678, 145] width 191 height 252
click at [738, 244] on p "**********" at bounding box center [678, 145] width 191 height 252
click at [636, 256] on p "**********" at bounding box center [678, 145] width 191 height 252
click at [584, 257] on p "**********" at bounding box center [678, 145] width 191 height 252
click at [627, 257] on p "**********" at bounding box center [678, 145] width 191 height 252
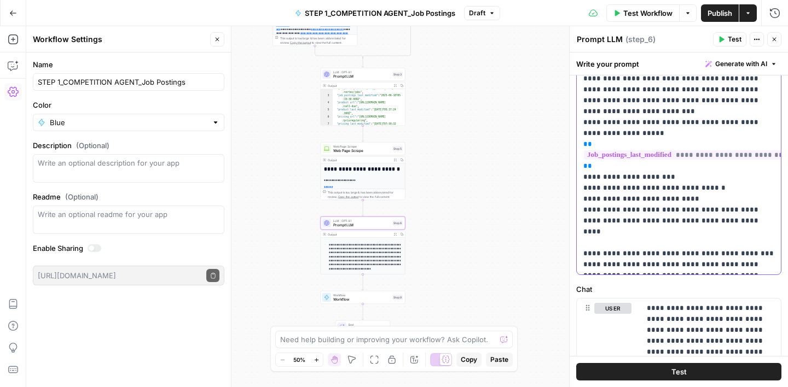
drag, startPoint x: 630, startPoint y: 252, endPoint x: 724, endPoint y: 262, distance: 94.6
click at [724, 262] on p "**********" at bounding box center [678, 145] width 191 height 252
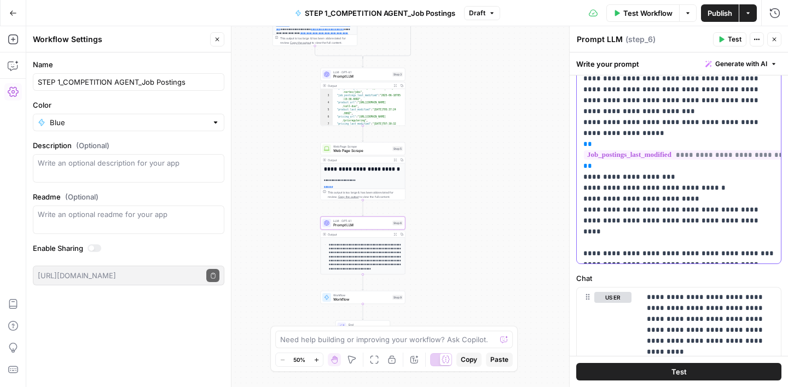
click at [633, 253] on p "**********" at bounding box center [678, 139] width 191 height 241
click at [589, 254] on p "**********" at bounding box center [678, 139] width 191 height 241
click at [700, 242] on p "**********" at bounding box center [678, 139] width 191 height 241
click at [646, 281] on label "Chat" at bounding box center [678, 278] width 205 height 11
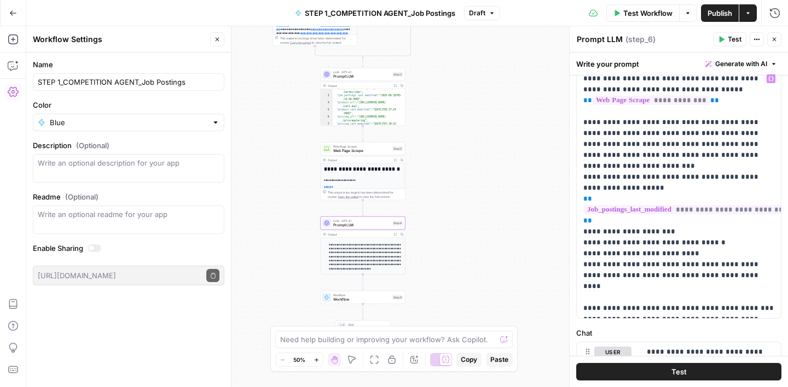
scroll to position [61, 0]
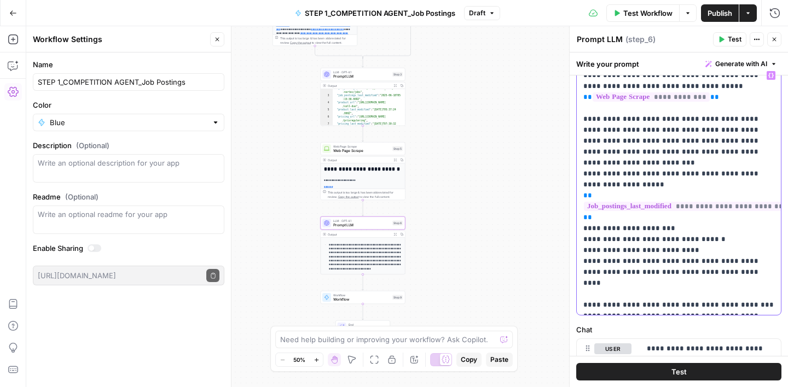
drag, startPoint x: 678, startPoint y: 306, endPoint x: 622, endPoint y: 295, distance: 56.2
click at [622, 295] on p "**********" at bounding box center [678, 190] width 191 height 241
click at [685, 307] on p "**********" at bounding box center [678, 190] width 191 height 241
click at [656, 144] on p "**********" at bounding box center [678, 190] width 191 height 241
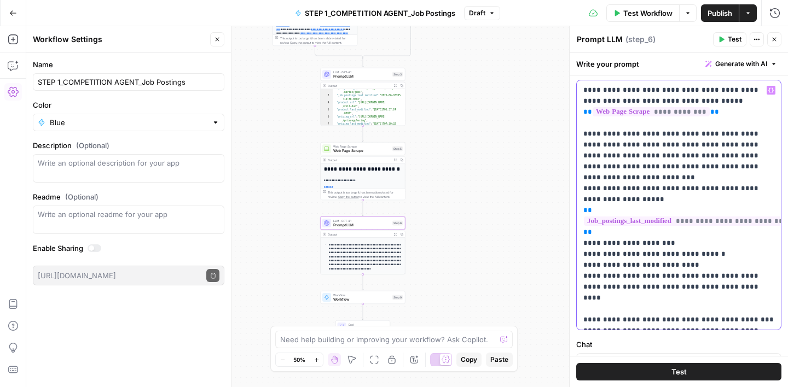
scroll to position [45, 0]
click at [656, 146] on p "**********" at bounding box center [678, 205] width 191 height 241
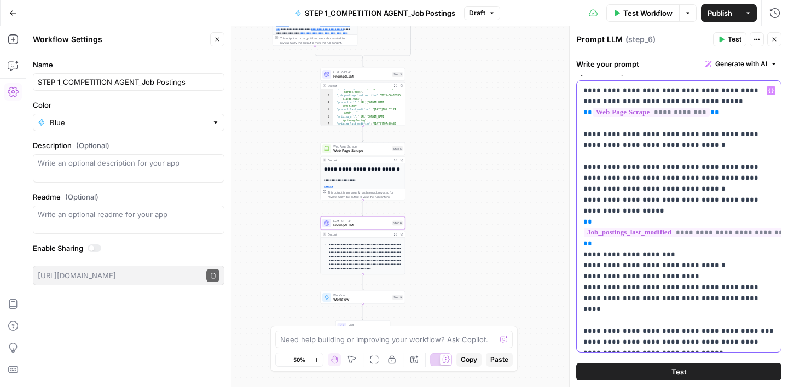
click at [583, 179] on p "**********" at bounding box center [678, 216] width 191 height 263
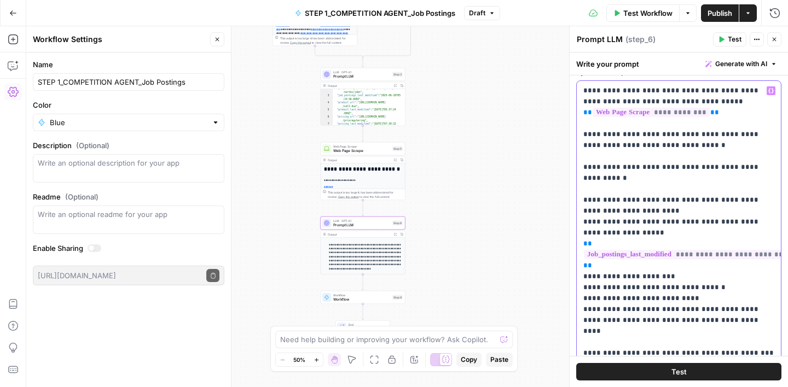
click at [628, 202] on p "**********" at bounding box center [678, 221] width 191 height 273
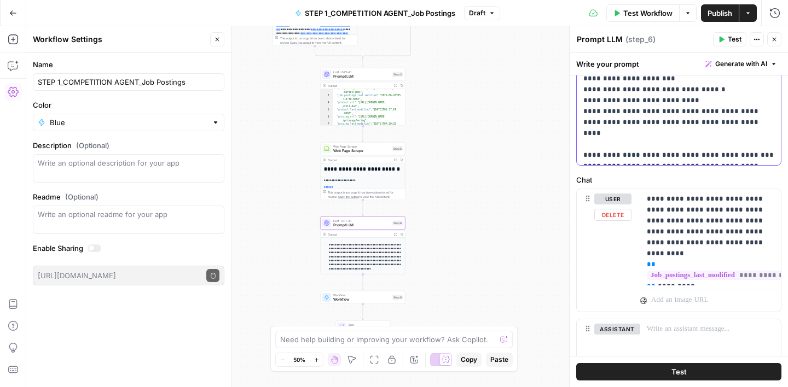
scroll to position [250, 0]
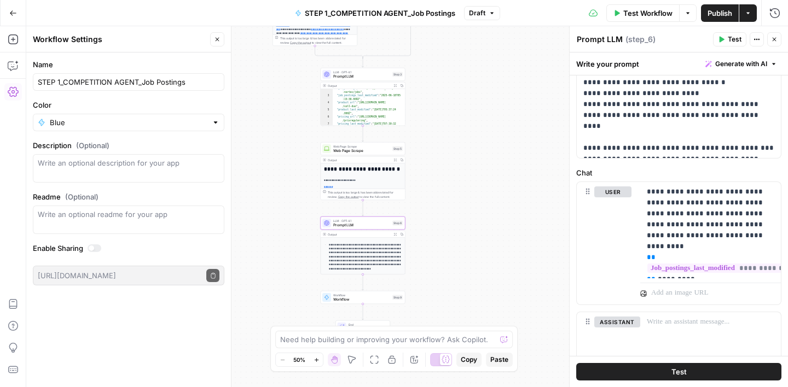
click at [661, 164] on div "**********" at bounding box center [678, 123] width 218 height 596
click at [720, 11] on span "Publish" at bounding box center [719, 13] width 25 height 11
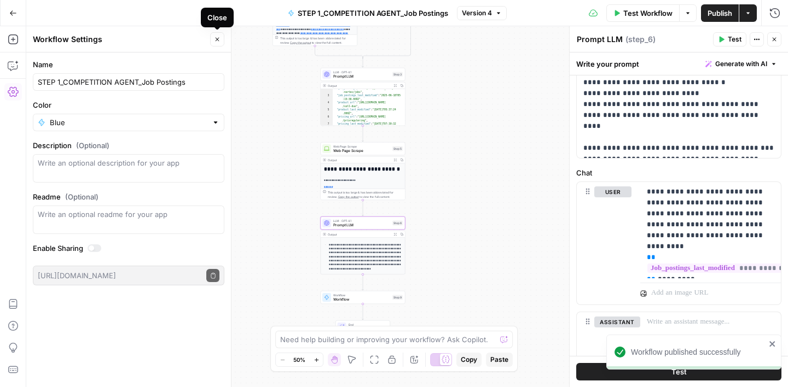
click at [217, 43] on button "Close" at bounding box center [217, 39] width 14 height 14
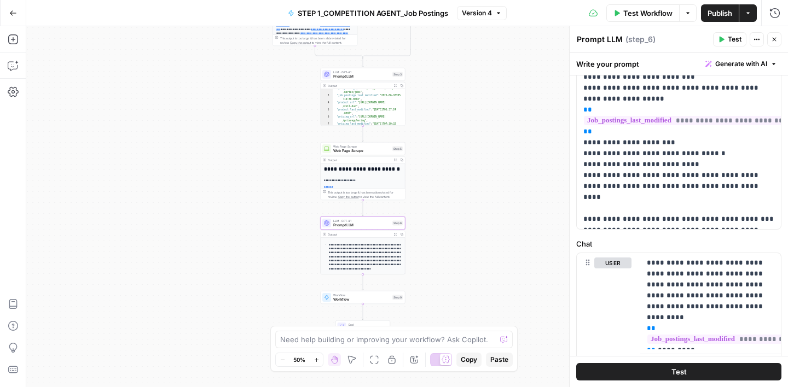
scroll to position [190, 0]
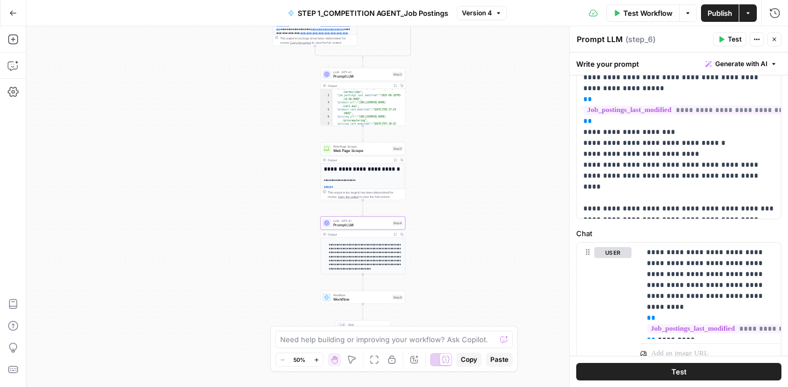
click at [371, 78] on span "Prompt LLM" at bounding box center [361, 76] width 57 height 5
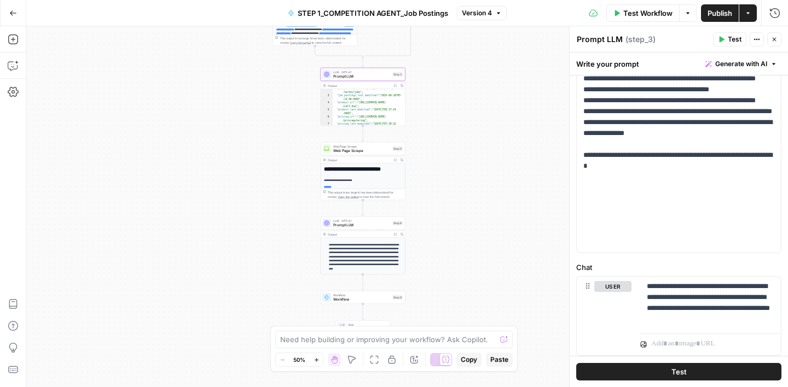
scroll to position [289, 0]
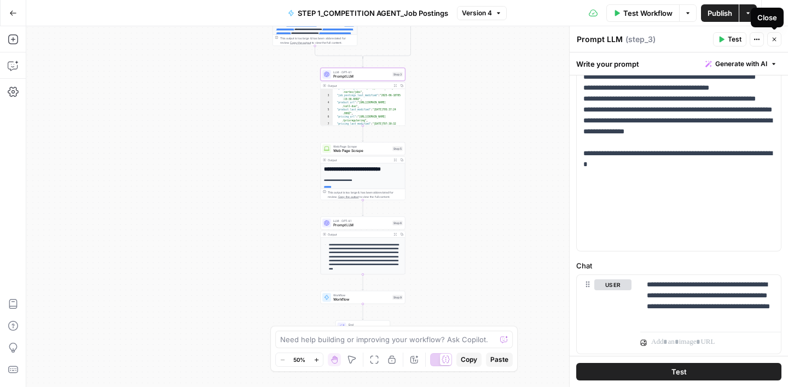
click at [773, 45] on button "Close" at bounding box center [774, 39] width 14 height 14
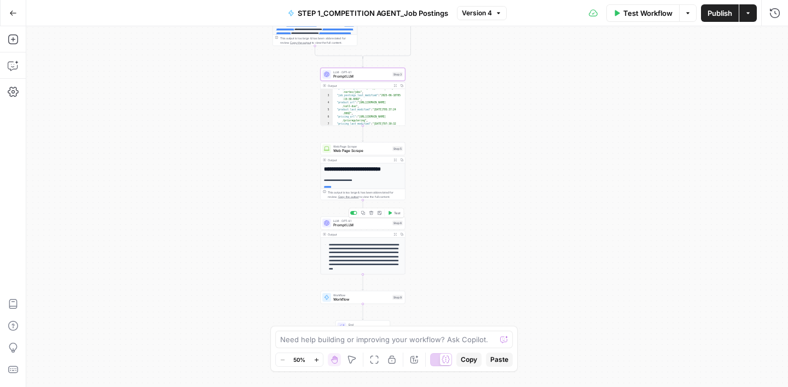
click at [373, 225] on span "Prompt LLM" at bounding box center [361, 225] width 57 height 5
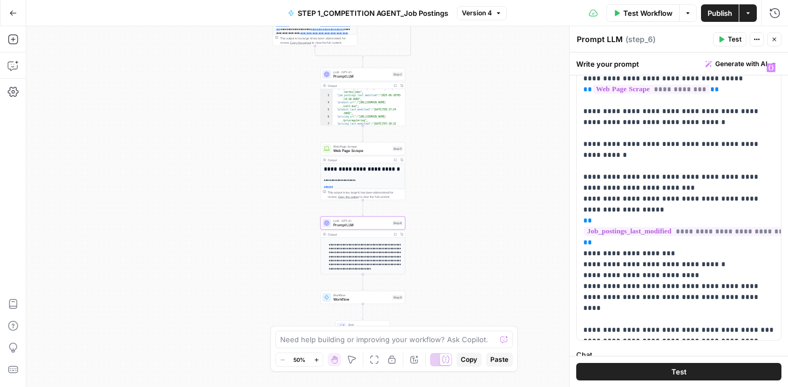
scroll to position [81, 0]
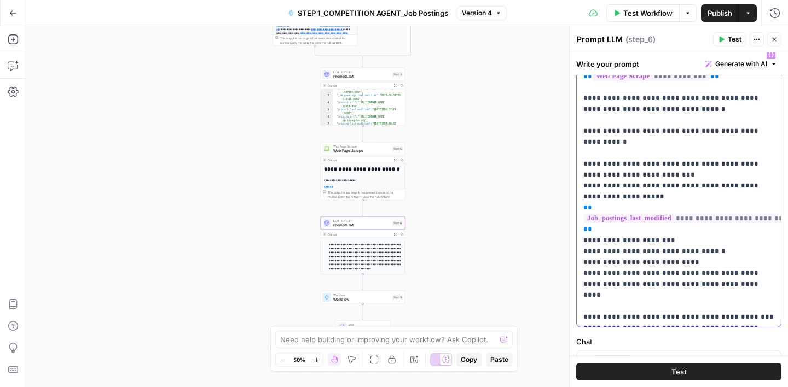
drag, startPoint x: 708, startPoint y: 241, endPoint x: 588, endPoint y: 242, distance: 119.2
click at [588, 242] on p "**********" at bounding box center [678, 185] width 191 height 273
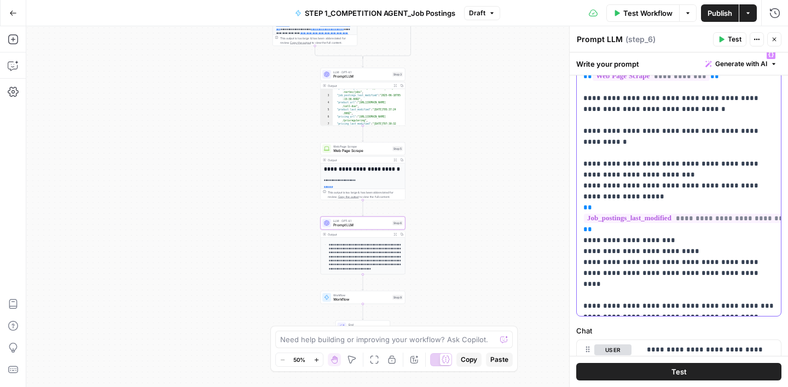
click at [740, 296] on p "**********" at bounding box center [678, 180] width 191 height 263
click at [733, 326] on label "Chat" at bounding box center [678, 330] width 205 height 11
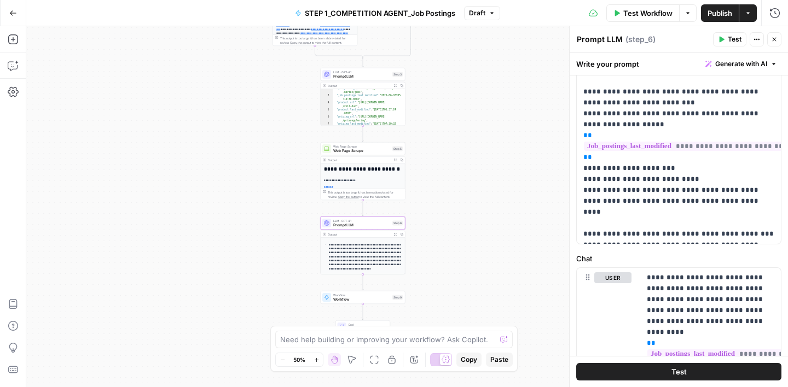
scroll to position [201, 0]
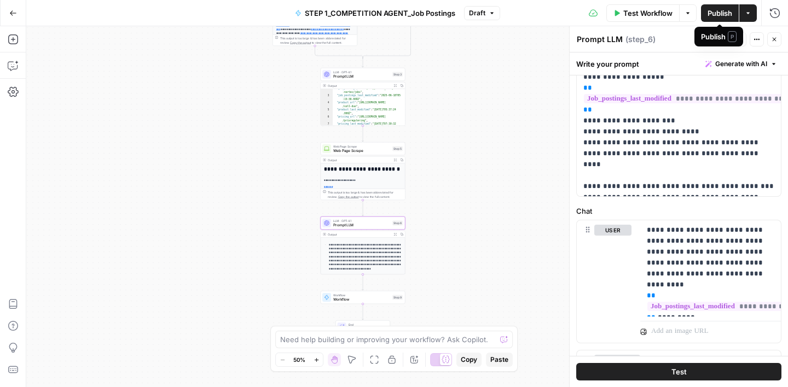
click at [715, 8] on span "Publish" at bounding box center [719, 13] width 25 height 11
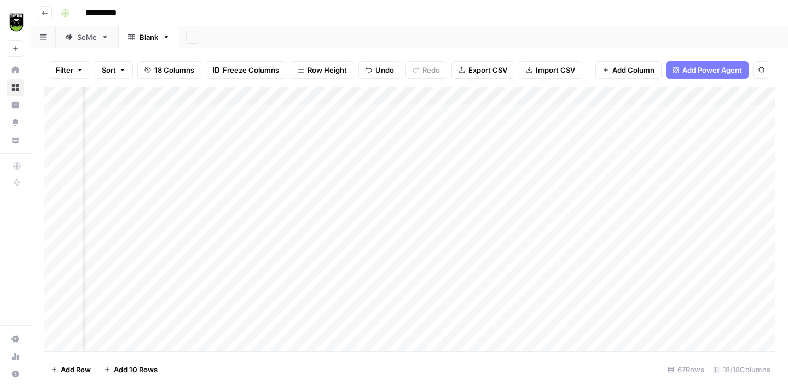
scroll to position [0, 1098]
click at [190, 40] on button "Add Sheet" at bounding box center [192, 37] width 13 height 13
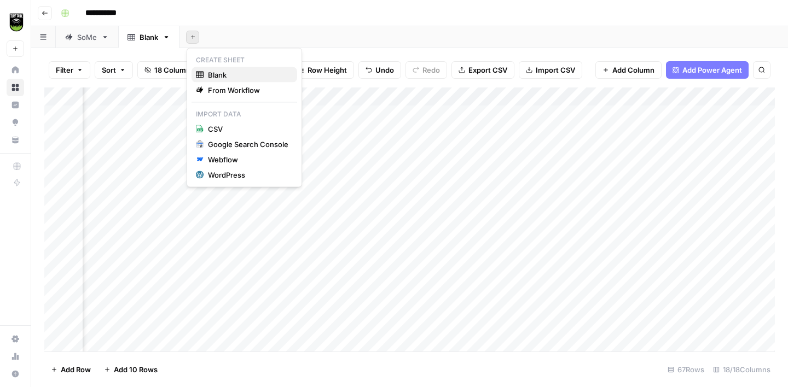
click at [219, 71] on span "Blank" at bounding box center [248, 74] width 80 height 11
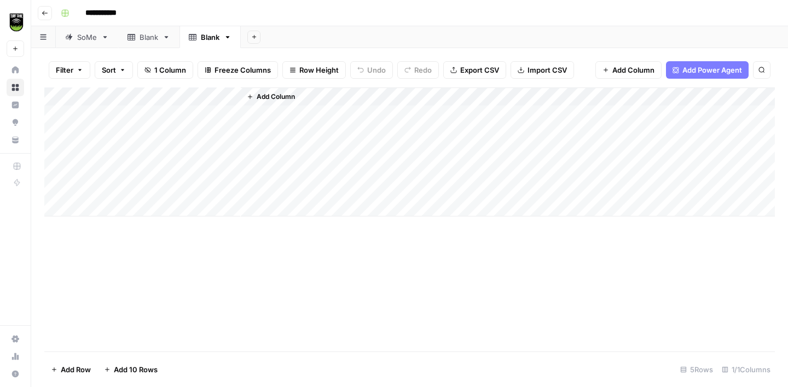
click at [136, 114] on div "Add Column" at bounding box center [409, 152] width 730 height 129
click at [259, 112] on div "Add Column" at bounding box center [508, 152] width 534 height 129
click at [259, 102] on button "Add Column" at bounding box center [270, 97] width 57 height 14
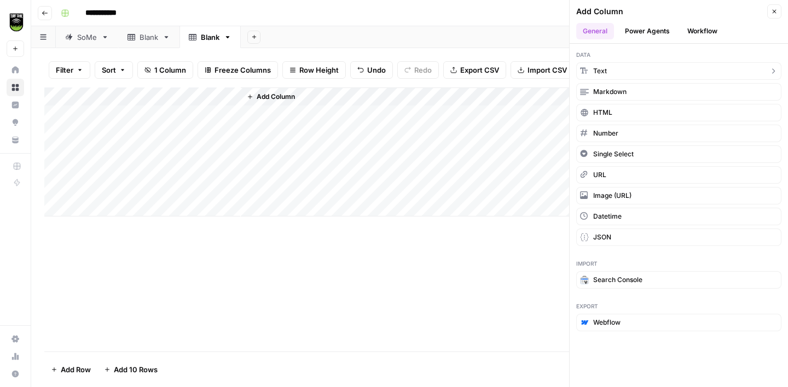
click at [612, 74] on button "Text" at bounding box center [678, 71] width 205 height 18
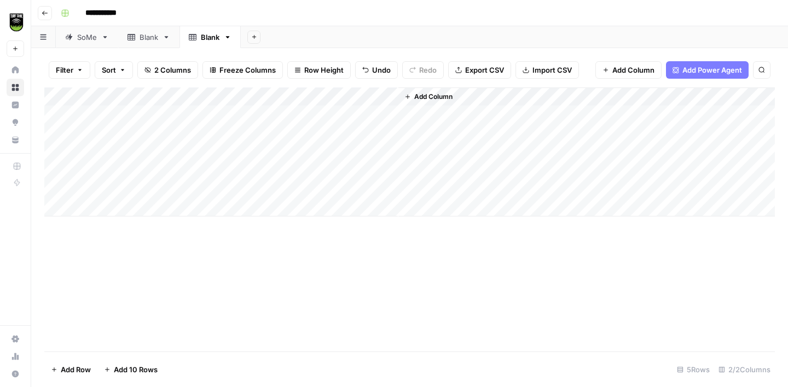
click at [287, 116] on div "Add Column" at bounding box center [409, 152] width 730 height 129
type textarea "*****"
click at [325, 294] on div "Add Column" at bounding box center [409, 220] width 730 height 264
click at [160, 92] on div "Add Column" at bounding box center [409, 152] width 730 height 129
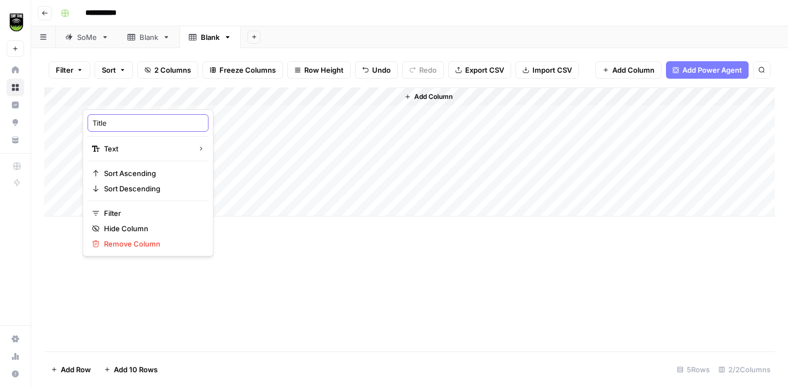
click at [130, 124] on input "Title" at bounding box center [147, 123] width 111 height 11
type input "Sitemap"
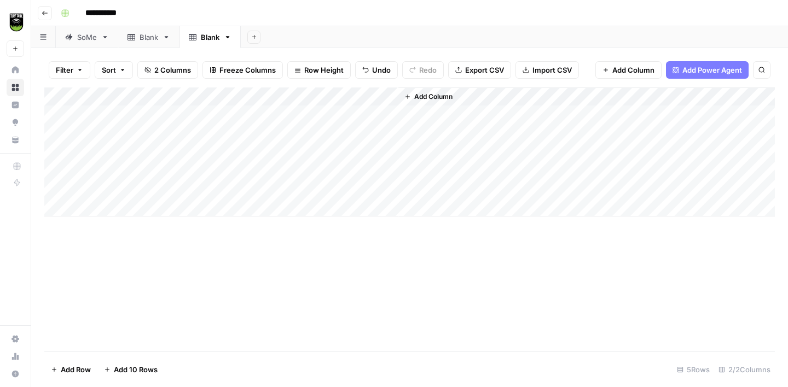
click at [317, 95] on div "Add Column" at bounding box center [409, 152] width 730 height 129
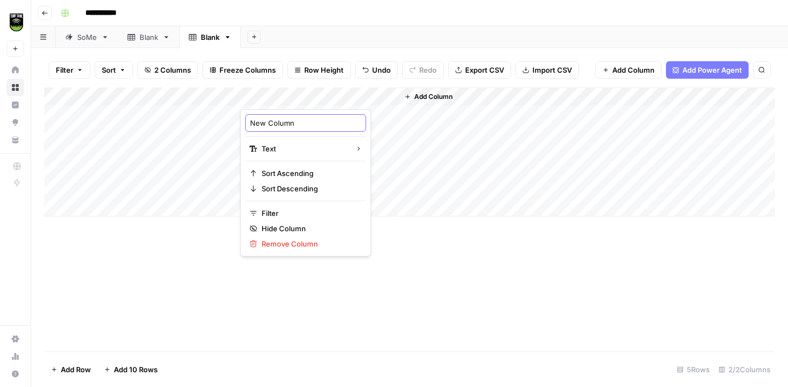
click at [260, 125] on input "New Column" at bounding box center [305, 123] width 111 height 11
type input "index"
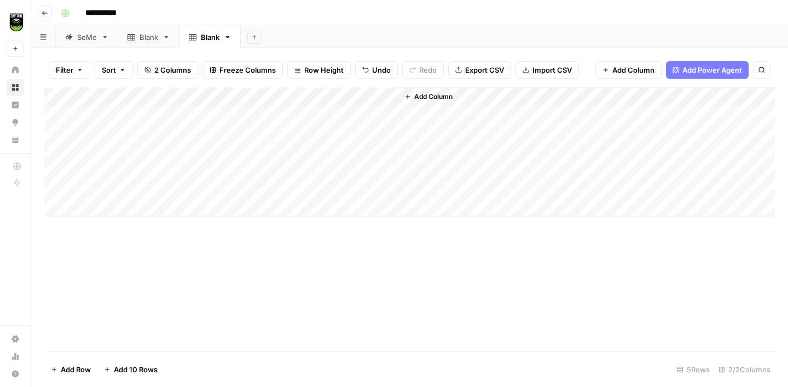
click at [411, 294] on div "Add Column" at bounding box center [409, 220] width 730 height 264
click at [423, 91] on button "Add Column" at bounding box center [428, 97] width 57 height 14
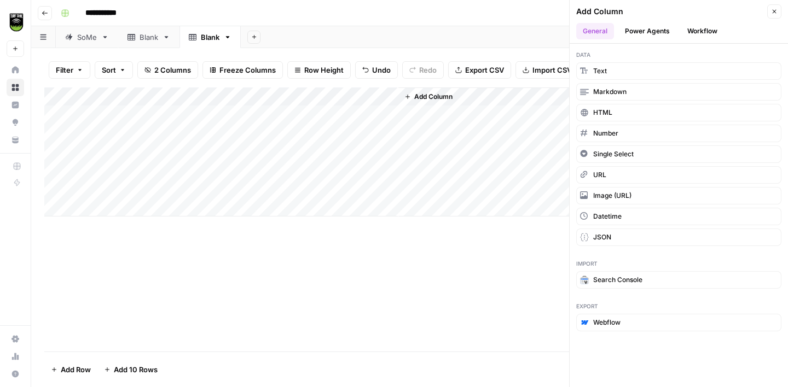
click at [707, 33] on button "Workflow" at bounding box center [701, 31] width 43 height 16
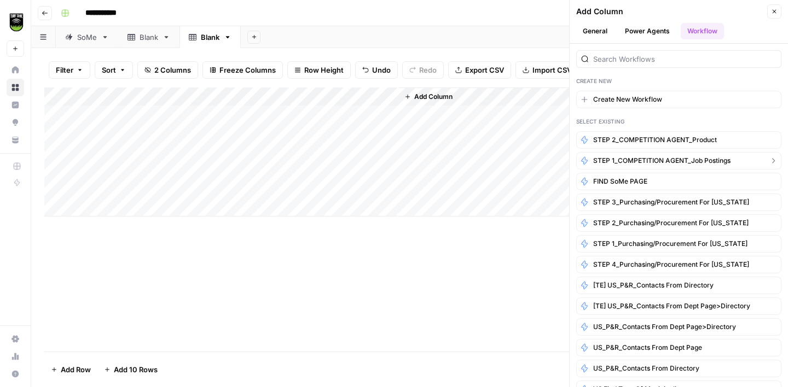
click at [657, 157] on span "STEP 1_COMPETITION AGENT_Job Postings" at bounding box center [661, 161] width 137 height 10
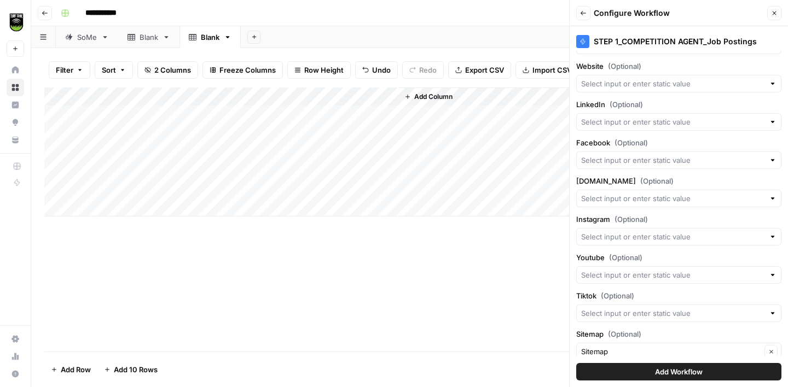
scroll to position [160, 0]
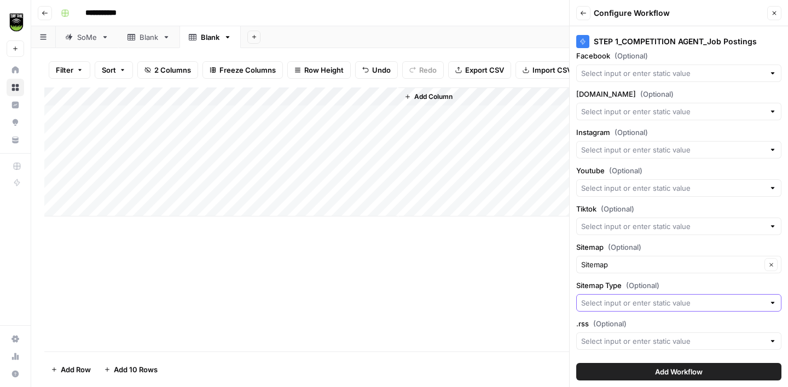
click at [670, 298] on input "Sitemap Type (Optional)" at bounding box center [672, 303] width 183 height 11
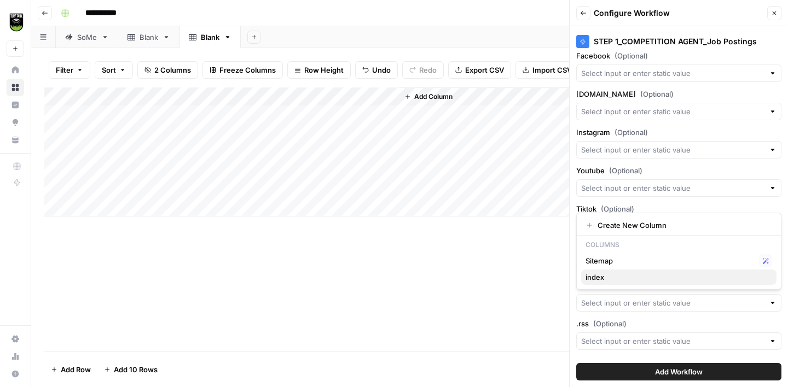
click at [658, 280] on span "index" at bounding box center [676, 277] width 182 height 11
type input "index"
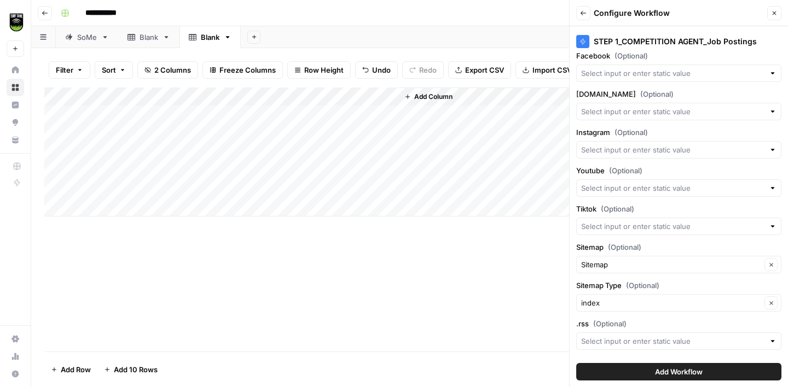
click at [671, 368] on span "Add Workflow" at bounding box center [679, 371] width 48 height 11
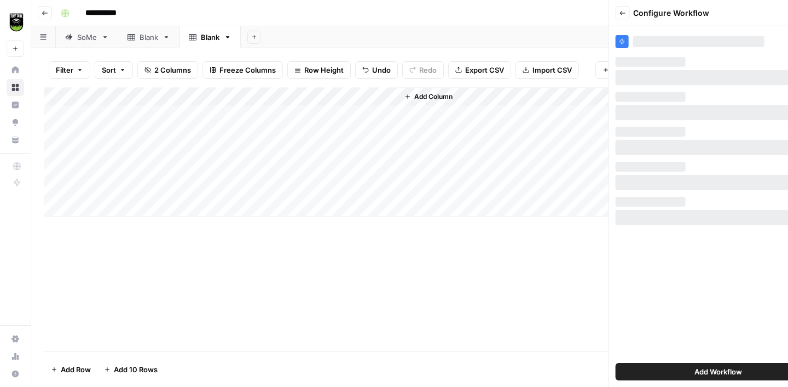
scroll to position [0, 0]
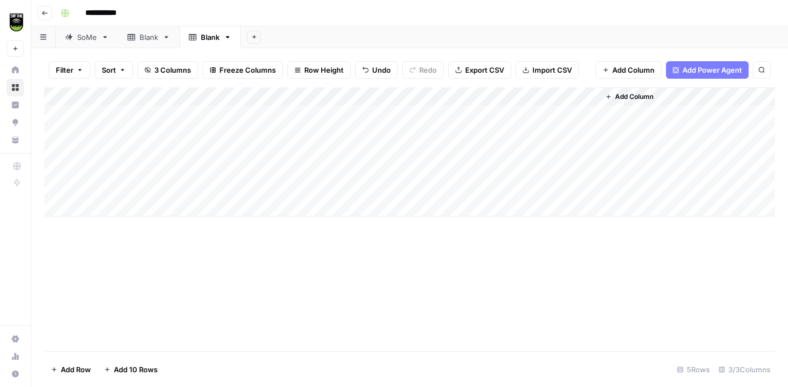
click at [56, 133] on div "Add Column" at bounding box center [409, 152] width 730 height 129
click at [60, 150] on div "Add Column" at bounding box center [409, 152] width 730 height 129
click at [56, 167] on div "Add Column" at bounding box center [409, 152] width 730 height 129
click at [55, 188] on div "Add Column" at bounding box center [409, 152] width 730 height 129
click at [79, 365] on span "Delete 4 Rows" at bounding box center [75, 369] width 49 height 11
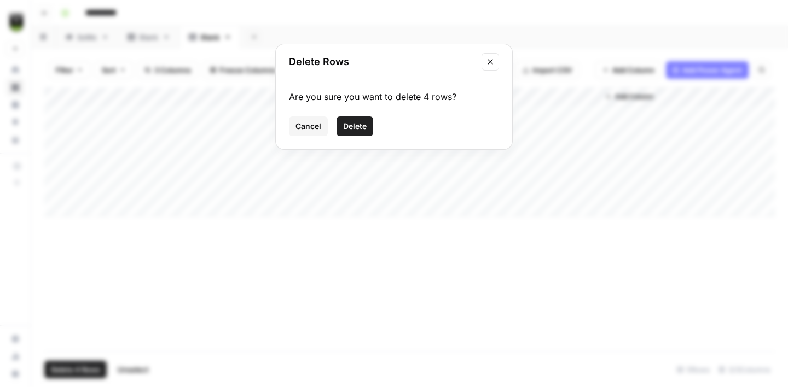
click at [365, 120] on button "Delete" at bounding box center [354, 126] width 37 height 20
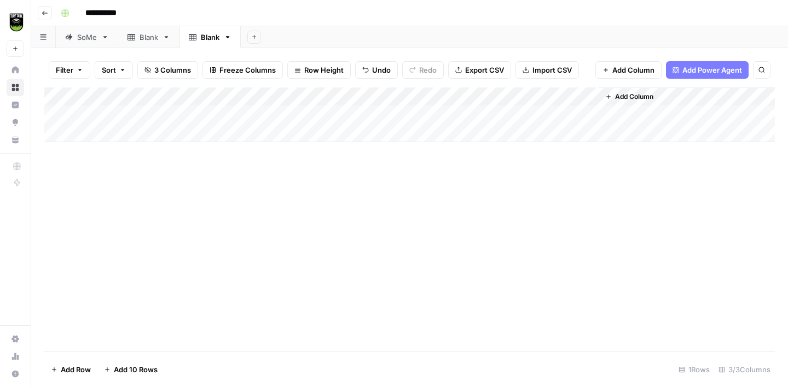
click at [590, 97] on div "Add Column" at bounding box center [409, 115] width 730 height 55
click at [513, 187] on div "Add Column" at bounding box center [409, 220] width 730 height 264
click at [497, 115] on div "Add Column" at bounding box center [409, 115] width 730 height 55
drag, startPoint x: 597, startPoint y: 93, endPoint x: 509, endPoint y: 93, distance: 88.1
click at [511, 93] on div "Add Column" at bounding box center [409, 115] width 730 height 55
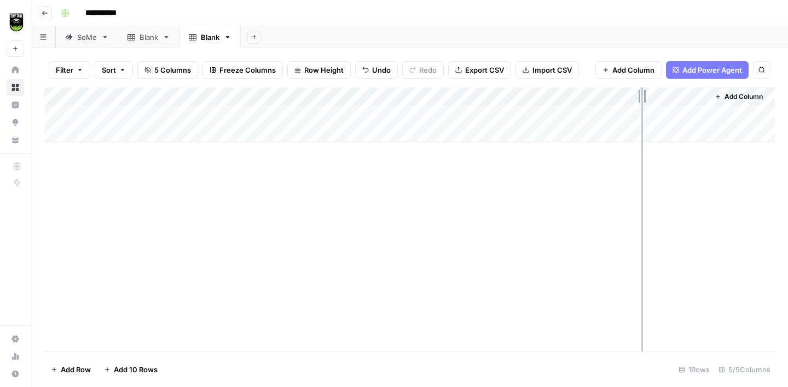
drag, startPoint x: 610, startPoint y: 96, endPoint x: 686, endPoint y: 95, distance: 76.6
click at [686, 95] on div "Add Column" at bounding box center [409, 115] width 730 height 55
click at [676, 115] on div "Add Column" at bounding box center [409, 115] width 730 height 55
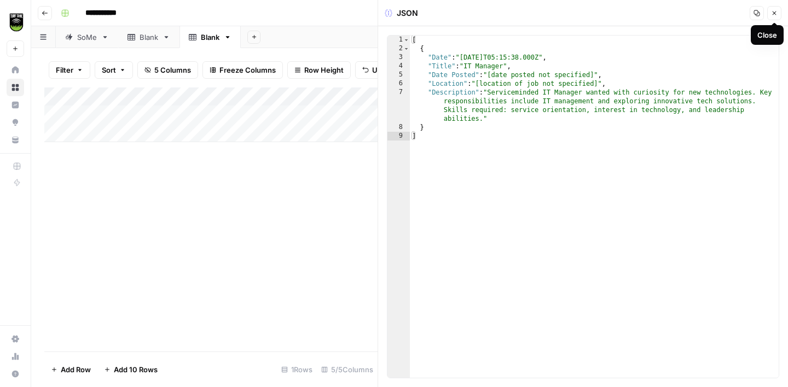
click at [772, 16] on icon "button" at bounding box center [774, 13] width 7 height 7
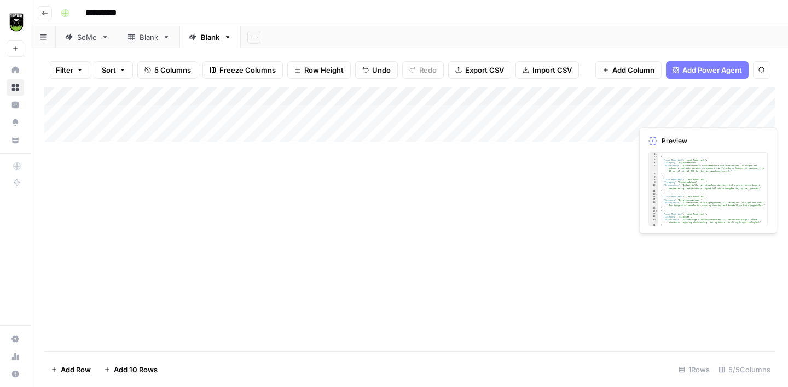
click at [735, 112] on div "Add Column" at bounding box center [409, 115] width 730 height 55
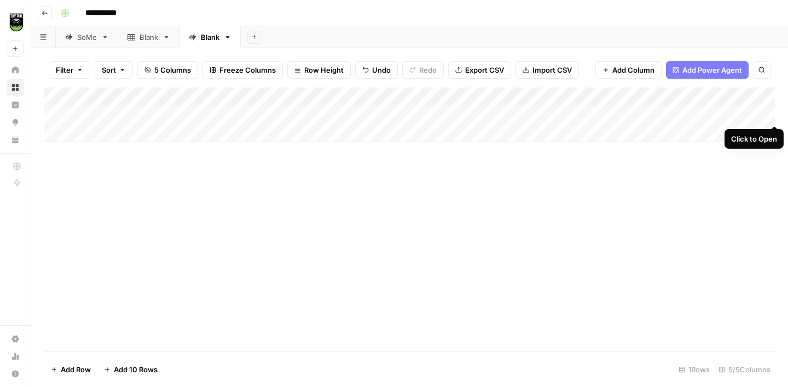
click at [773, 112] on div "Add Column" at bounding box center [409, 115] width 730 height 55
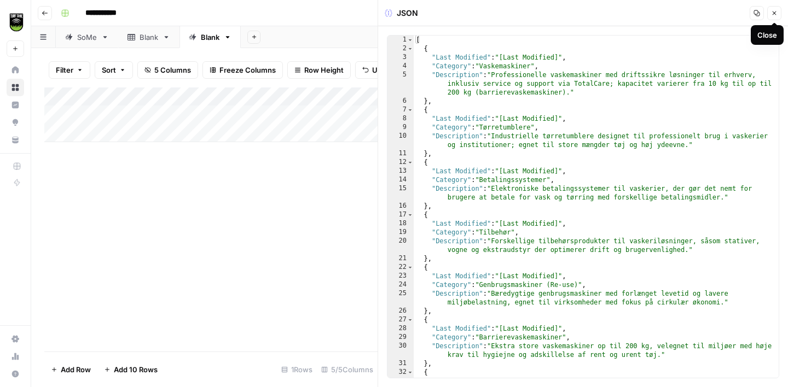
click at [773, 10] on icon "button" at bounding box center [774, 13] width 7 height 7
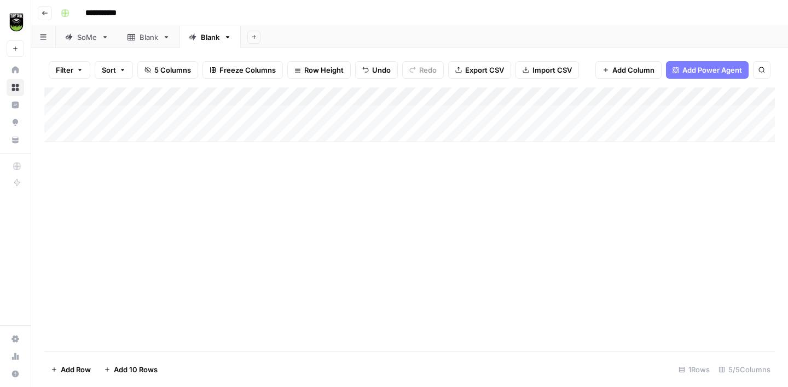
click at [587, 113] on div "Add Column" at bounding box center [409, 115] width 730 height 55
click at [679, 115] on div "Add Column" at bounding box center [409, 115] width 730 height 55
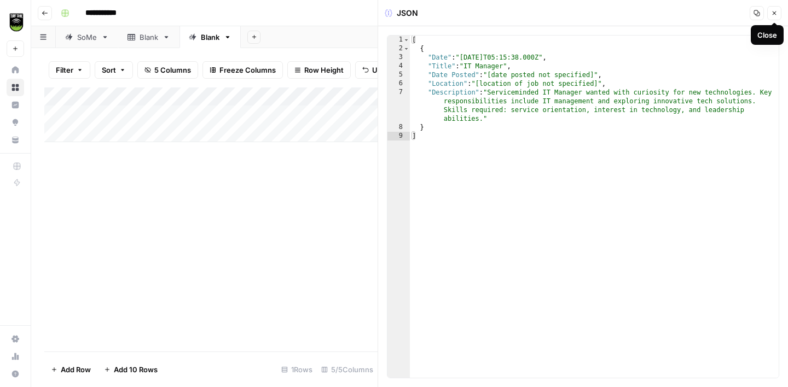
click at [774, 12] on icon "button" at bounding box center [774, 13] width 4 height 4
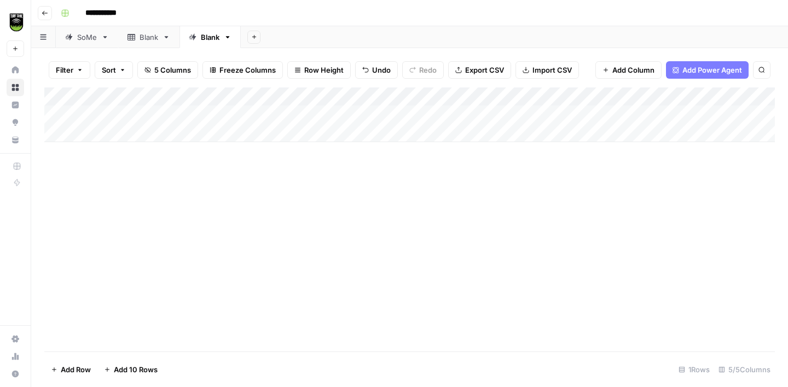
click at [733, 112] on div "Add Column" at bounding box center [409, 115] width 730 height 55
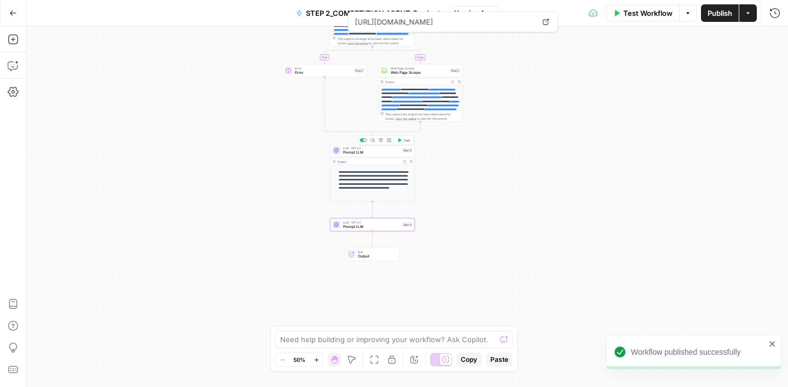
click at [381, 151] on span "Prompt LLM" at bounding box center [371, 152] width 57 height 5
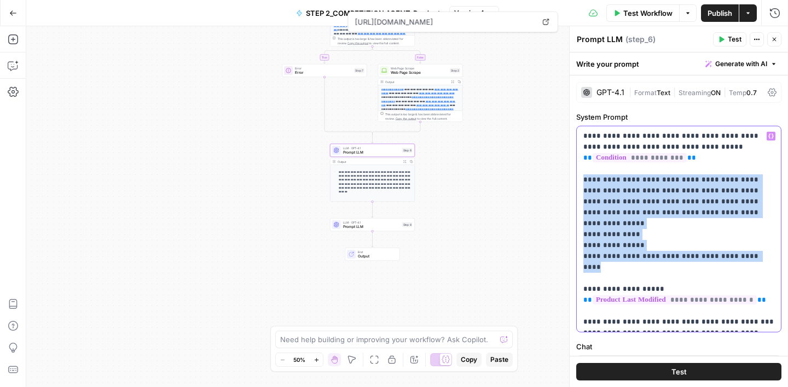
drag, startPoint x: 582, startPoint y: 179, endPoint x: 765, endPoint y: 244, distance: 193.9
click at [765, 244] on div "**********" at bounding box center [678, 229] width 204 height 206
copy p "**********"
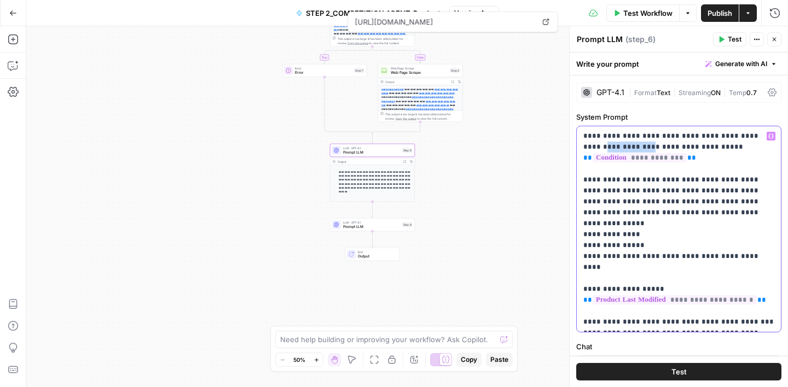
drag, startPoint x: 624, startPoint y: 147, endPoint x: 581, endPoint y: 149, distance: 42.7
click at [581, 149] on div "**********" at bounding box center [678, 229] width 204 height 206
click at [619, 148] on p "**********" at bounding box center [678, 229] width 191 height 197
click at [588, 223] on p "**********" at bounding box center [678, 229] width 191 height 197
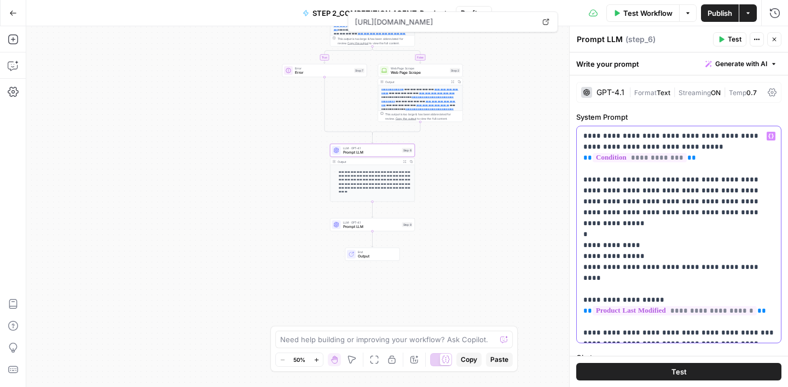
click at [604, 222] on p "**********" at bounding box center [678, 235] width 191 height 208
drag, startPoint x: 764, startPoint y: 289, endPoint x: 582, endPoint y: 288, distance: 181.0
click at [583, 288] on p "**********" at bounding box center [678, 235] width 191 height 208
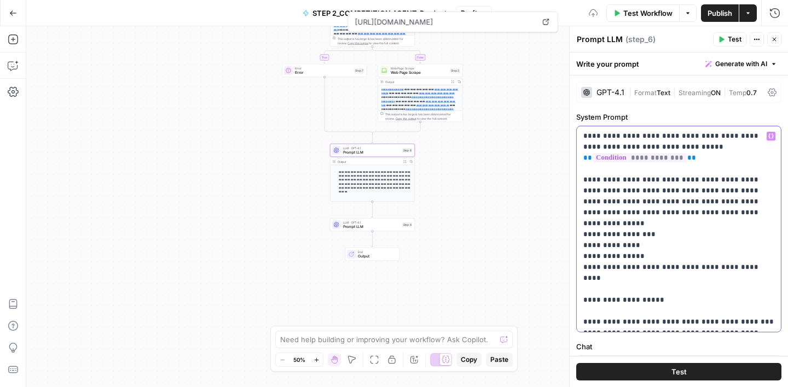
click at [676, 221] on p "**********" at bounding box center [678, 229] width 191 height 197
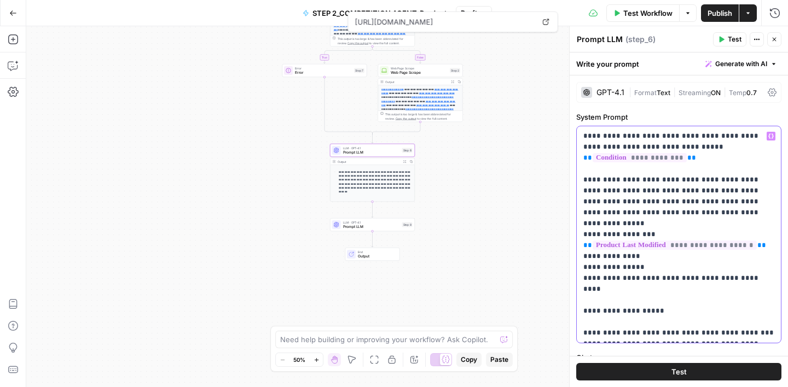
click at [588, 248] on p "**********" at bounding box center [678, 235] width 191 height 208
click at [642, 244] on p "**********" at bounding box center [678, 235] width 191 height 208
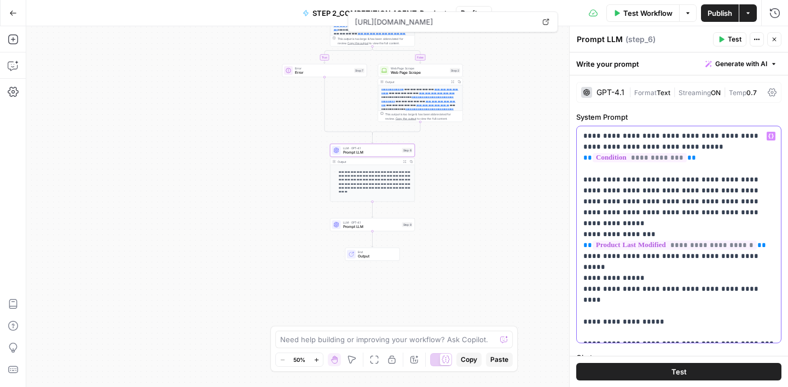
click at [590, 254] on p "**********" at bounding box center [678, 235] width 191 height 208
click at [640, 258] on p "**********" at bounding box center [678, 235] width 191 height 208
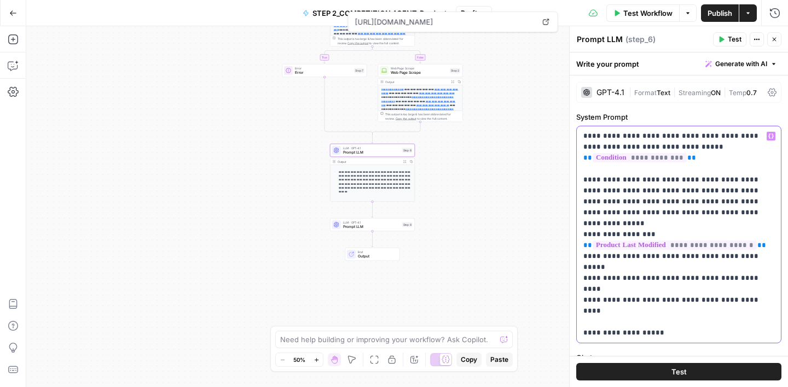
click at [589, 267] on p "**********" at bounding box center [678, 235] width 191 height 208
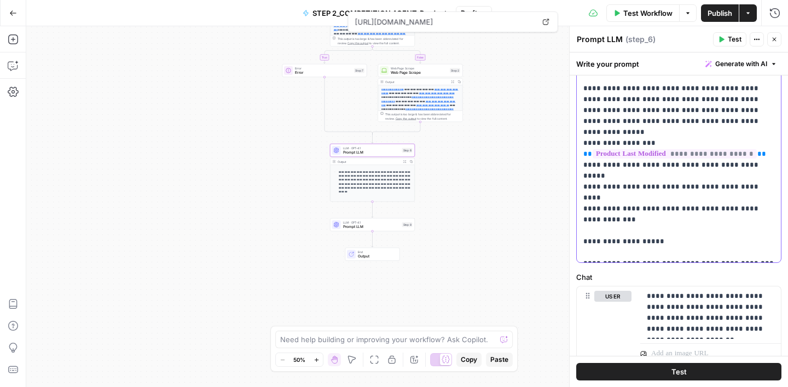
scroll to position [92, 0]
drag, startPoint x: 585, startPoint y: 228, endPoint x: 580, endPoint y: 206, distance: 22.4
click at [580, 206] on div "**********" at bounding box center [678, 148] width 204 height 228
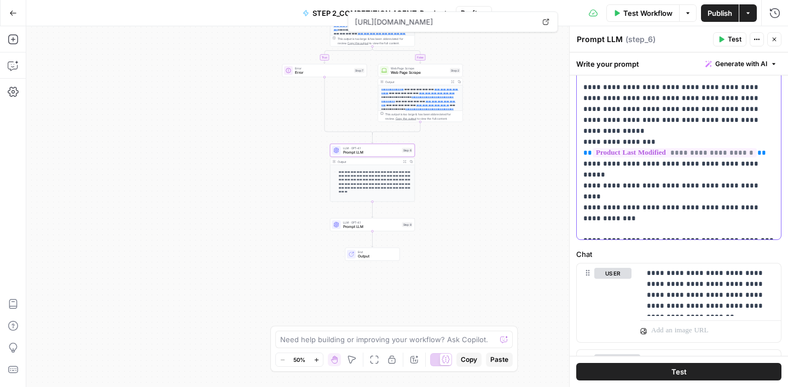
click at [592, 220] on p "**********" at bounding box center [678, 136] width 191 height 197
click at [639, 220] on p "**********" at bounding box center [678, 136] width 191 height 197
click at [703, 220] on p "**********" at bounding box center [678, 136] width 191 height 197
click at [652, 220] on p "**********" at bounding box center [678, 136] width 191 height 197
click at [716, 220] on p "**********" at bounding box center [678, 136] width 191 height 197
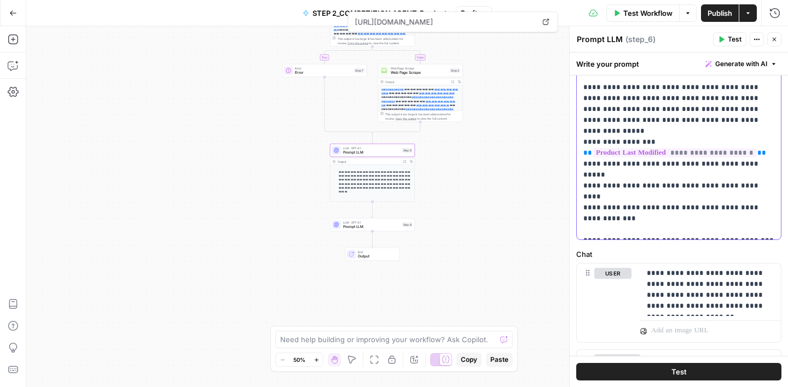
drag, startPoint x: 718, startPoint y: 222, endPoint x: 719, endPoint y: 227, distance: 5.6
click at [719, 227] on p "**********" at bounding box center [678, 136] width 191 height 197
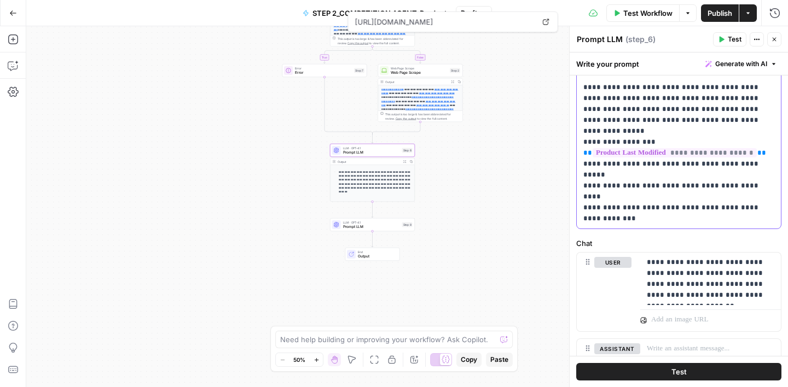
click at [684, 220] on p "**********" at bounding box center [678, 131] width 191 height 186
click at [725, 217] on p "**********" at bounding box center [678, 131] width 191 height 186
click at [777, 219] on div "**********" at bounding box center [678, 131] width 204 height 195
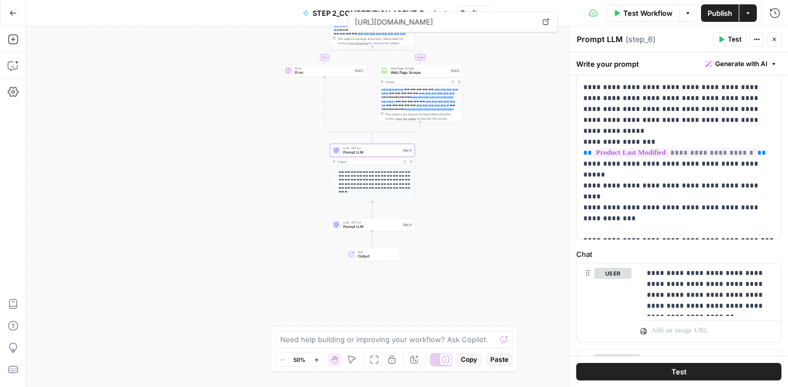
click at [684, 253] on label "Chat" at bounding box center [678, 254] width 205 height 11
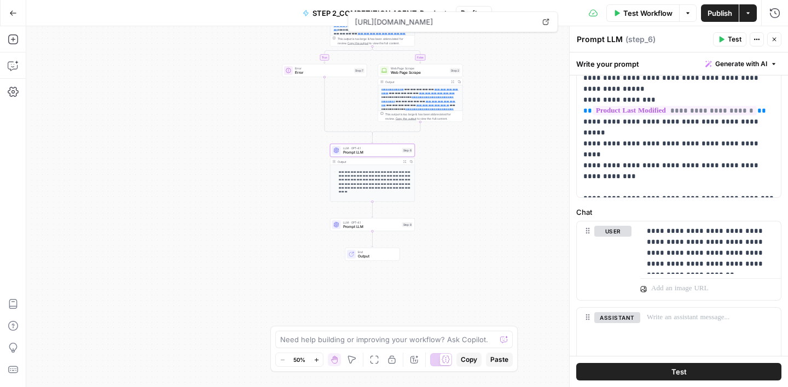
scroll to position [77, 0]
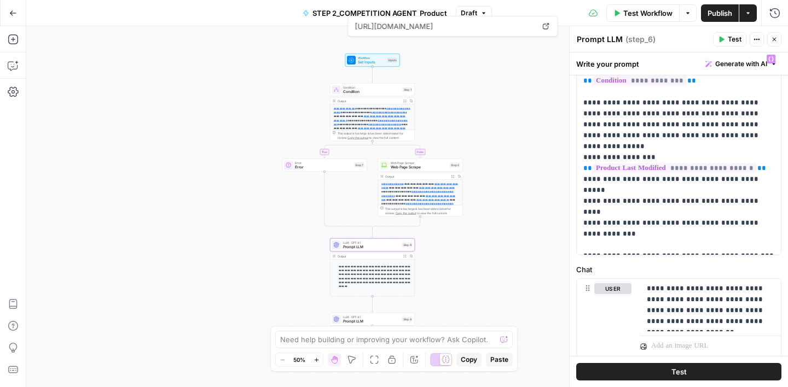
drag, startPoint x: 471, startPoint y: 172, endPoint x: 470, endPoint y: 323, distance: 150.4
click at [470, 323] on div "**********" at bounding box center [406, 206] width 761 height 361
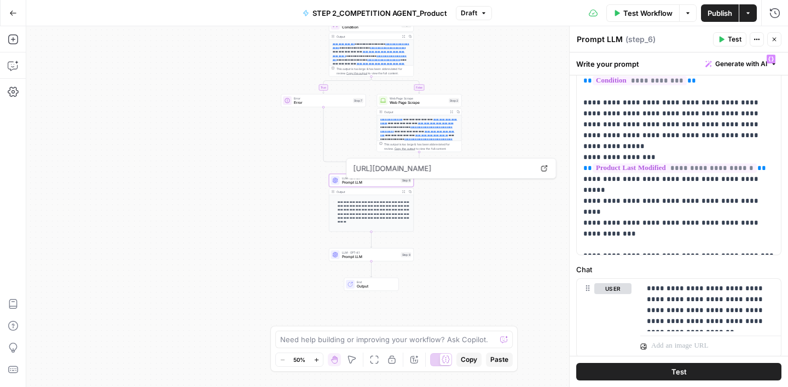
drag, startPoint x: 504, startPoint y: 279, endPoint x: 505, endPoint y: 156, distance: 123.1
click at [505, 156] on div "**********" at bounding box center [406, 206] width 761 height 361
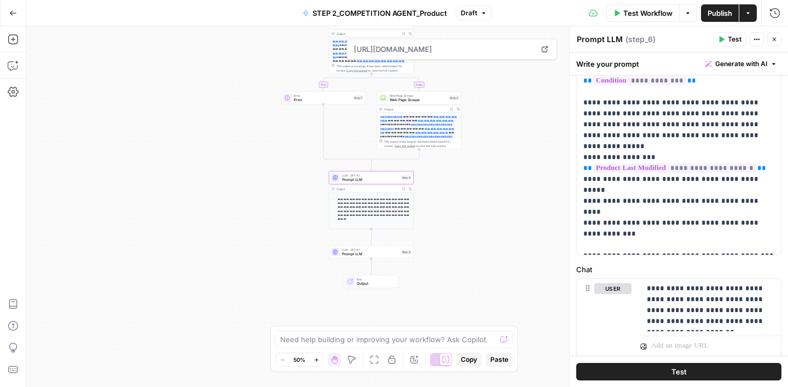
click at [715, 12] on span "Publish" at bounding box center [719, 13] width 25 height 11
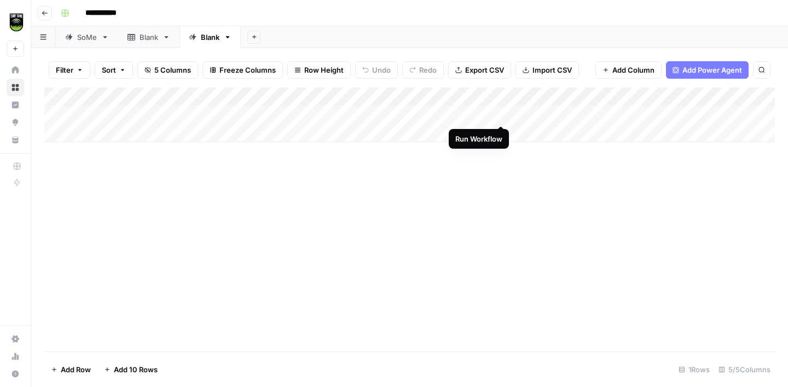
click at [500, 117] on div "Add Column" at bounding box center [409, 115] width 730 height 55
click at [674, 113] on div "Add Column" at bounding box center [409, 115] width 730 height 55
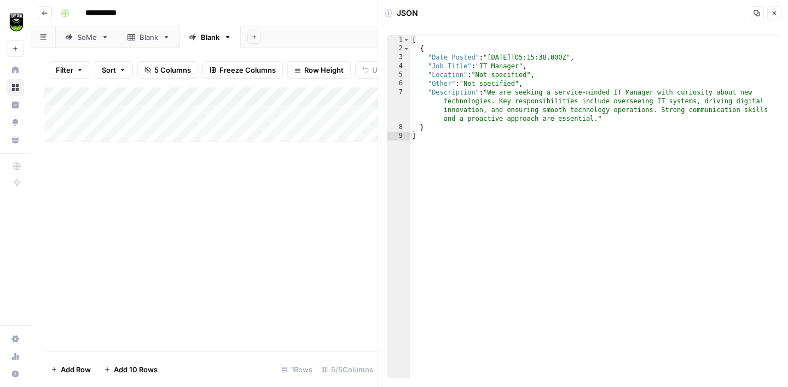
click at [777, 13] on span "Close" at bounding box center [777, 13] width 1 height 1
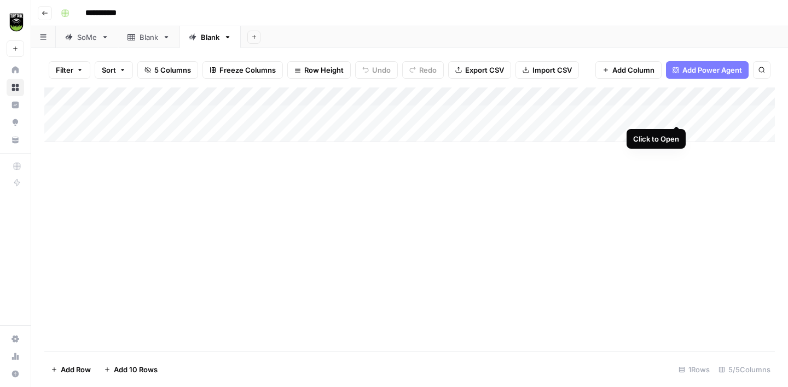
click at [674, 112] on div "Add Column" at bounding box center [409, 115] width 730 height 55
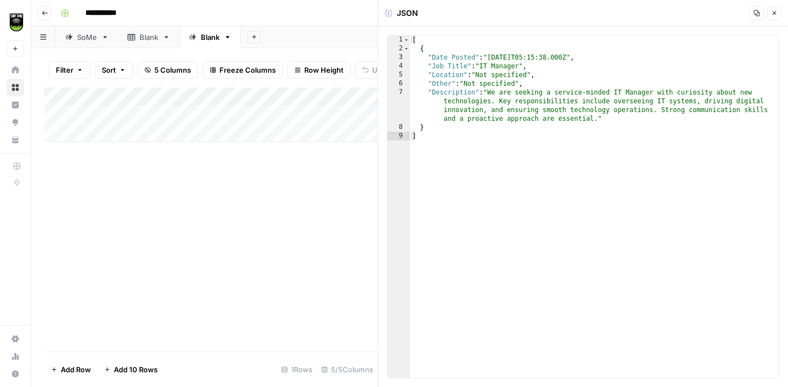
click at [771, 12] on icon "button" at bounding box center [774, 13] width 7 height 7
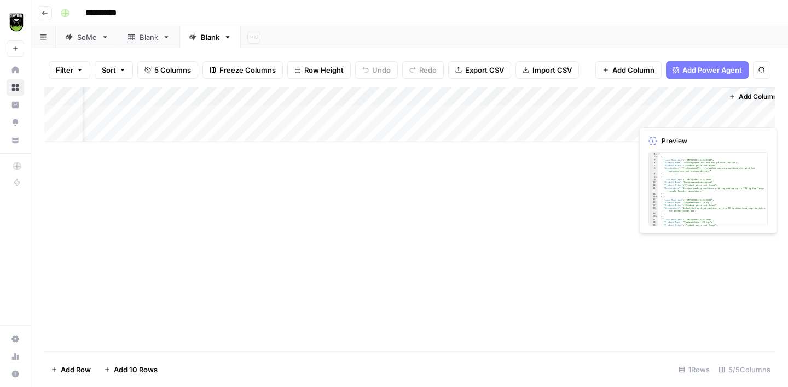
scroll to position [0, 72]
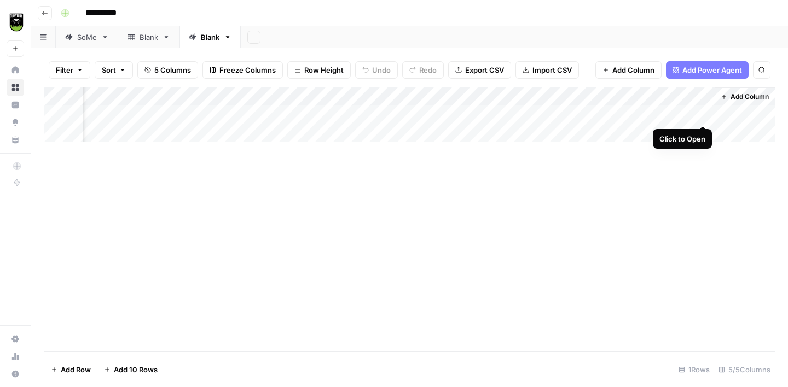
click at [702, 111] on div "Add Column" at bounding box center [409, 115] width 730 height 55
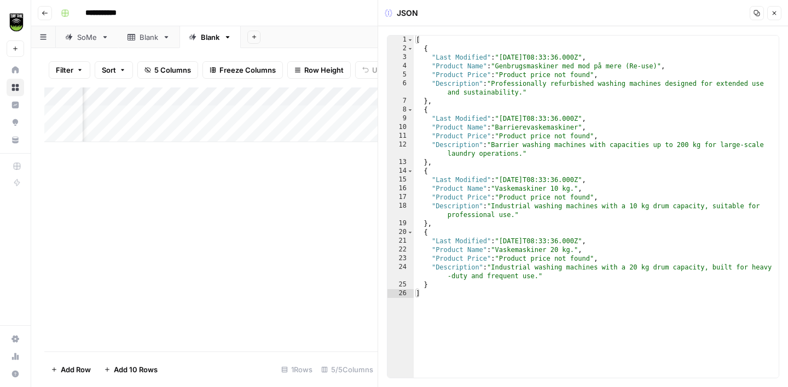
click at [771, 14] on icon "button" at bounding box center [774, 13] width 7 height 7
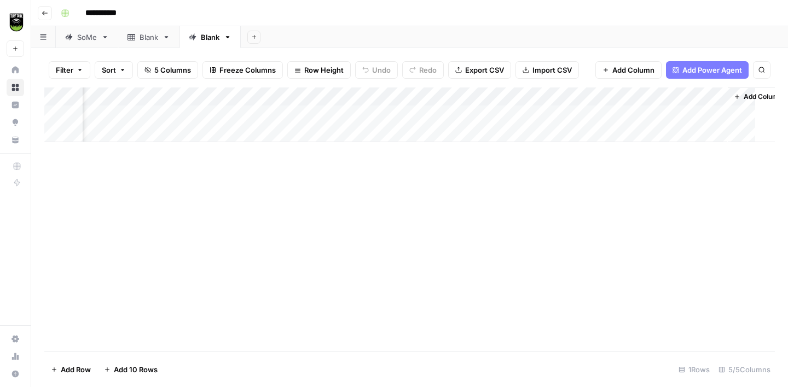
scroll to position [0, 59]
click at [428, 113] on div "Add Column" at bounding box center [409, 115] width 730 height 55
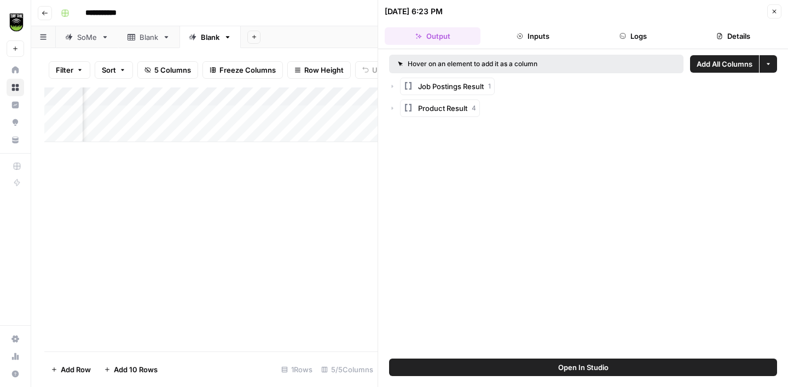
click at [612, 28] on button "Logs" at bounding box center [633, 36] width 96 height 18
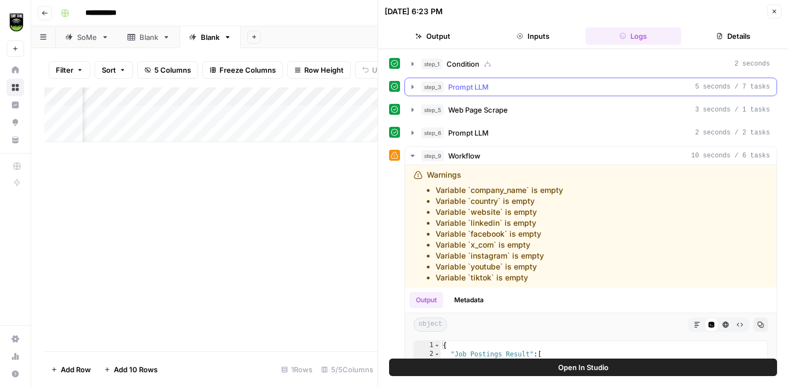
click at [542, 78] on button "step_3 Prompt LLM 5 seconds / 7 tasks" at bounding box center [590, 87] width 371 height 18
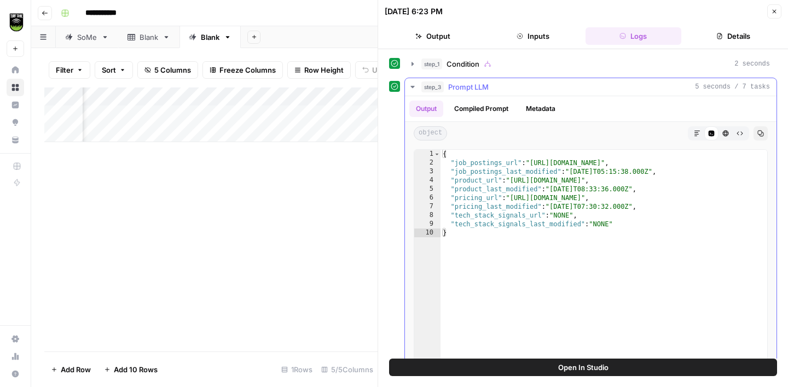
type textarea "**********"
drag, startPoint x: 620, startPoint y: 179, endPoint x: 515, endPoint y: 183, distance: 105.6
click at [515, 183] on div "{ "job_postings_url" : "[URL][DOMAIN_NAME]" , "job_postings_last_modified" : "[…" at bounding box center [603, 266] width 327 height 232
click at [777, 14] on button "Close" at bounding box center [774, 11] width 14 height 14
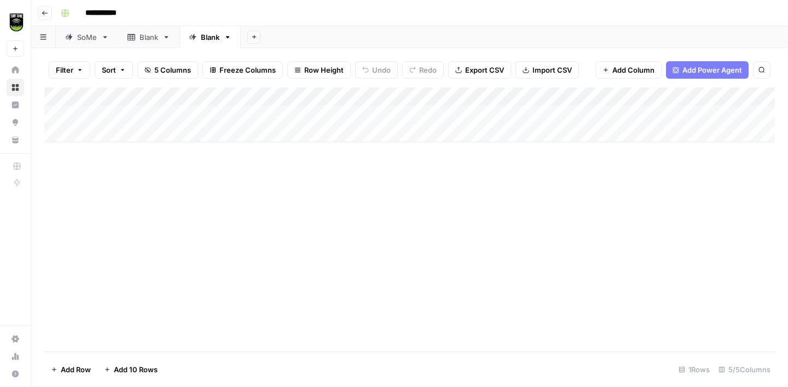
click at [147, 39] on div "Blank" at bounding box center [148, 37] width 19 height 11
click at [491, 68] on span "Export CSV" at bounding box center [487, 70] width 39 height 11
click at [208, 37] on div "Blank" at bounding box center [210, 37] width 19 height 11
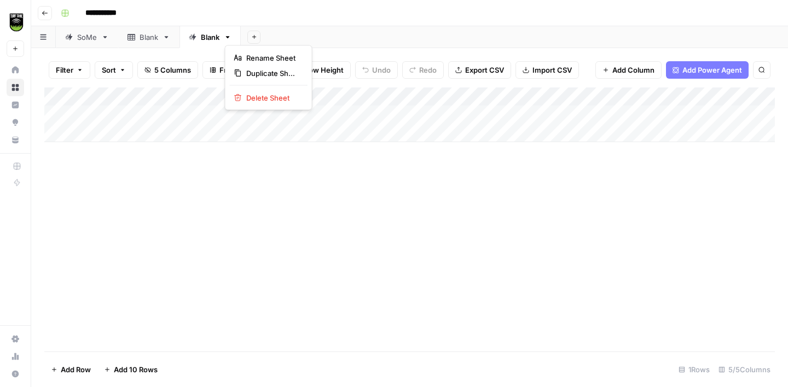
click at [228, 39] on icon "button" at bounding box center [228, 37] width 8 height 8
click at [261, 96] on span "Delete Sheet" at bounding box center [272, 97] width 53 height 11
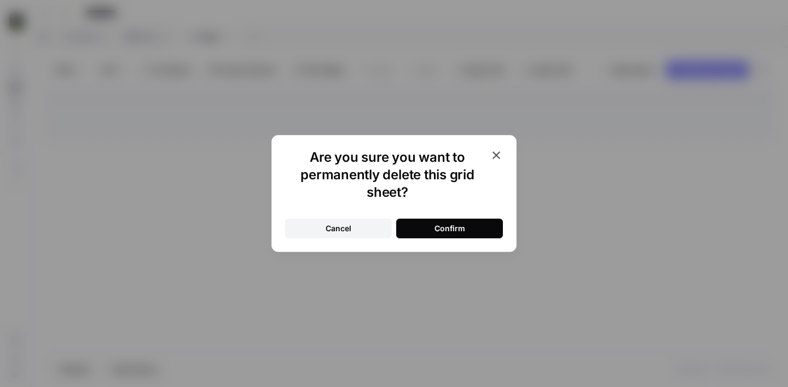
click at [447, 222] on button "Confirm" at bounding box center [449, 229] width 107 height 20
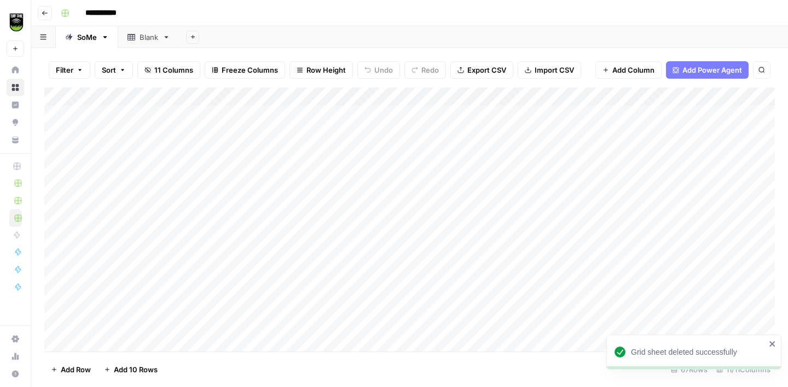
click at [198, 36] on button "Add Sheet" at bounding box center [192, 37] width 13 height 13
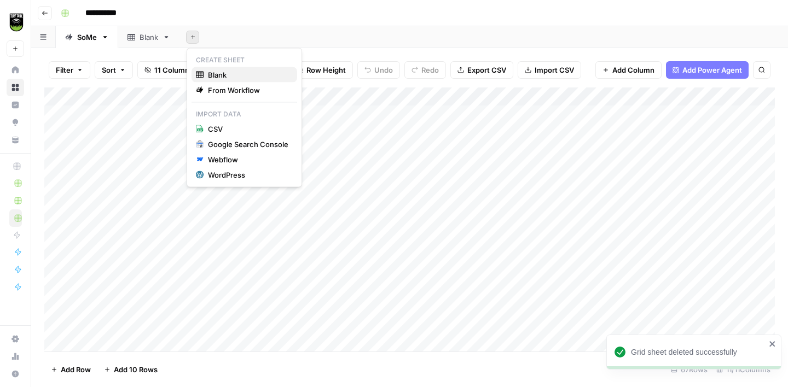
click at [227, 70] on span "Blank" at bounding box center [248, 74] width 80 height 11
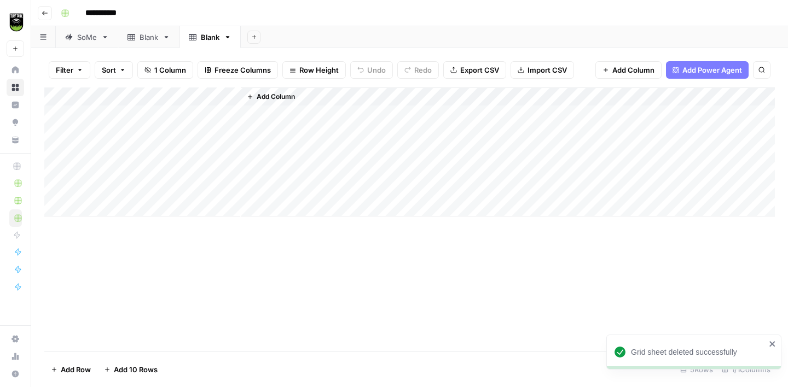
click at [56, 113] on div "Add Column" at bounding box center [409, 152] width 730 height 129
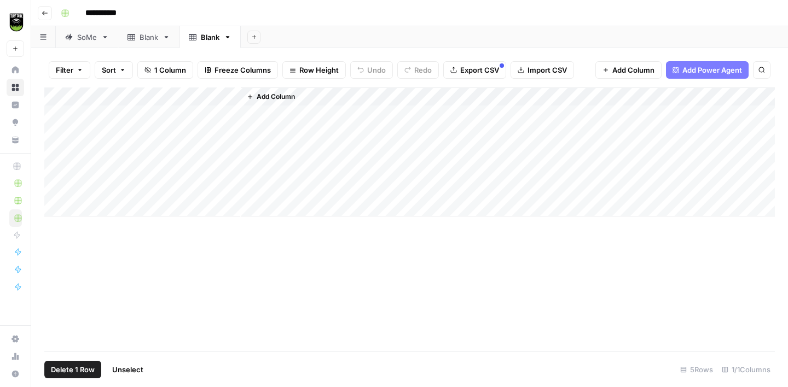
click at [56, 131] on div "Add Column" at bounding box center [409, 152] width 730 height 129
click at [56, 150] on div "Add Column" at bounding box center [409, 152] width 730 height 129
click at [55, 171] on div "Add Column" at bounding box center [409, 152] width 730 height 129
click at [55, 186] on div "Add Column" at bounding box center [409, 152] width 730 height 129
click at [75, 372] on span "Delete 5 Rows" at bounding box center [75, 369] width 49 height 11
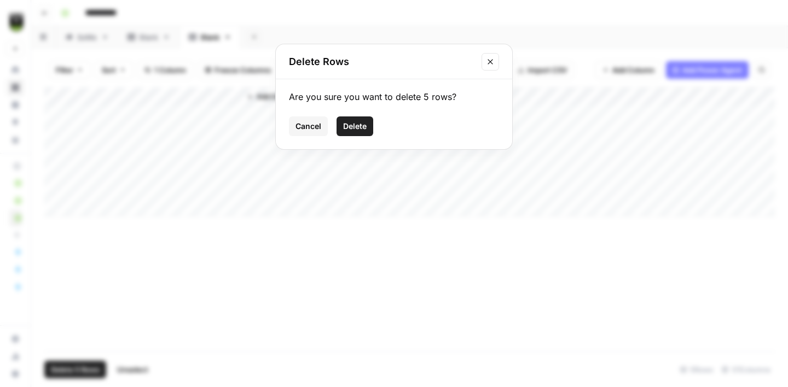
click at [357, 130] on span "Delete" at bounding box center [355, 126] width 24 height 11
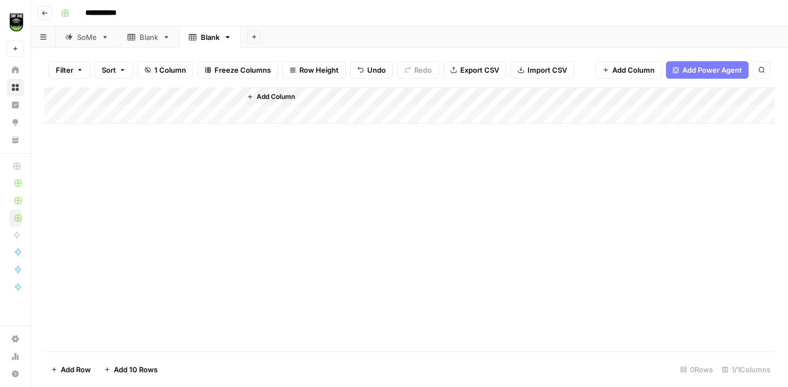
click at [232, 97] on div "Add Column" at bounding box center [409, 106] width 730 height 36
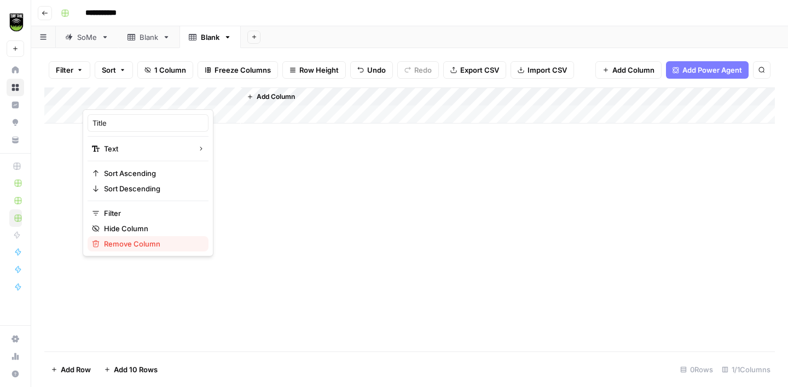
click at [137, 244] on span "Remove Column" at bounding box center [152, 243] width 96 height 11
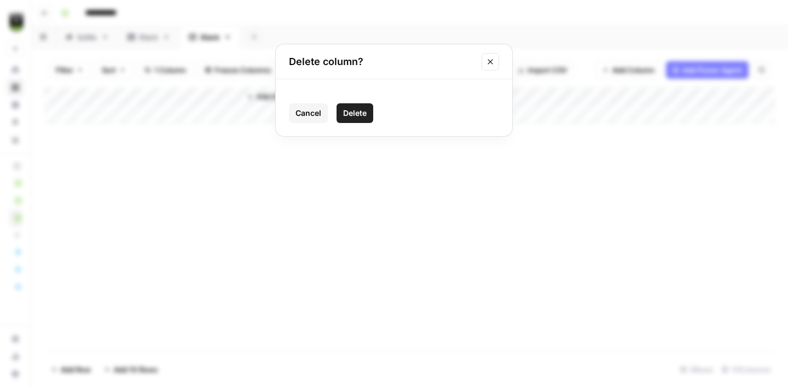
click at [370, 111] on button "Delete" at bounding box center [354, 113] width 37 height 20
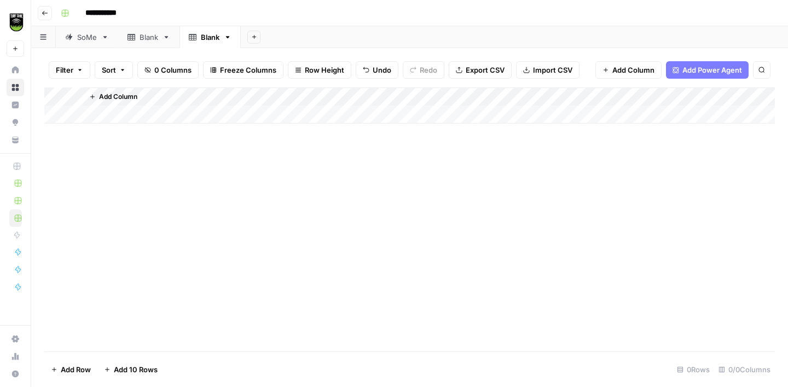
click at [545, 67] on span "Import CSV" at bounding box center [552, 70] width 39 height 11
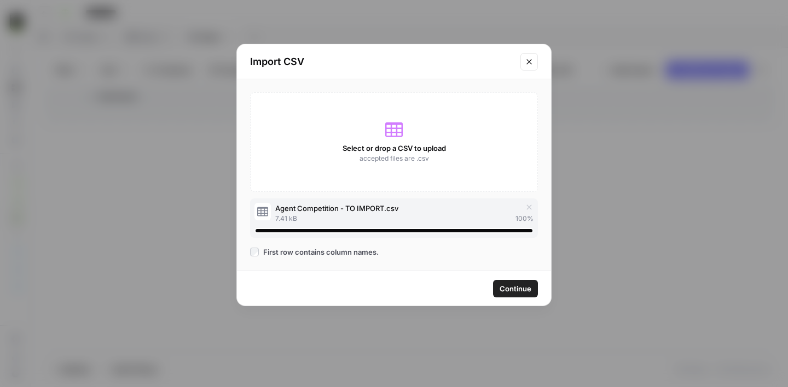
click at [516, 292] on span "Continue" at bounding box center [515, 288] width 32 height 11
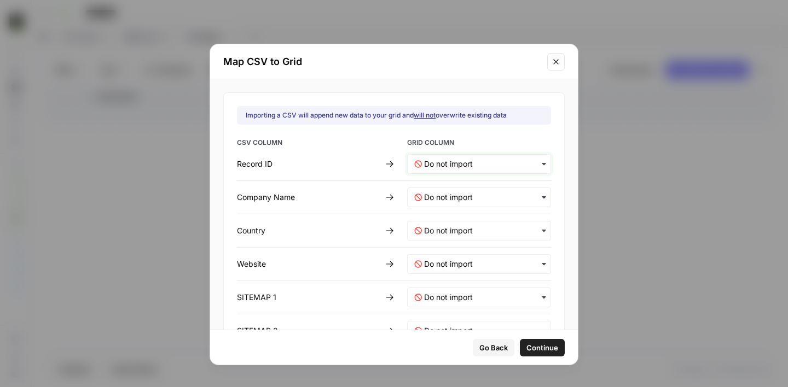
click at [440, 162] on ID-mapping "text" at bounding box center [484, 164] width 120 height 11
click at [442, 190] on span "Create new column" at bounding box center [453, 193] width 61 height 10
click at [441, 192] on Name-mapping "text" at bounding box center [484, 197] width 120 height 11
click at [441, 223] on span "Create new column" at bounding box center [451, 227] width 61 height 10
click at [441, 237] on div "button" at bounding box center [479, 231] width 144 height 20
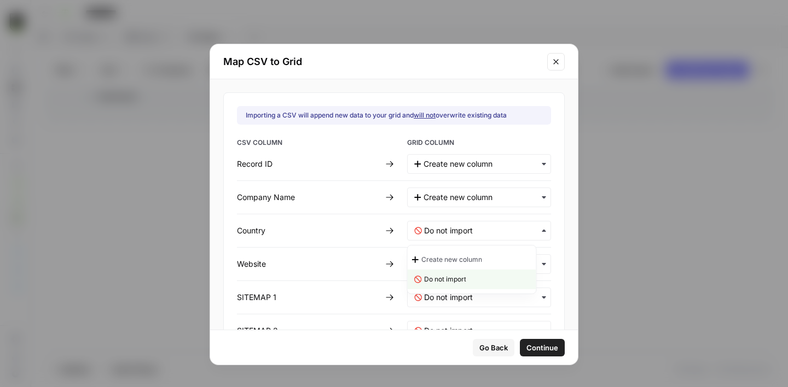
click at [442, 259] on span "Create new column" at bounding box center [451, 260] width 61 height 10
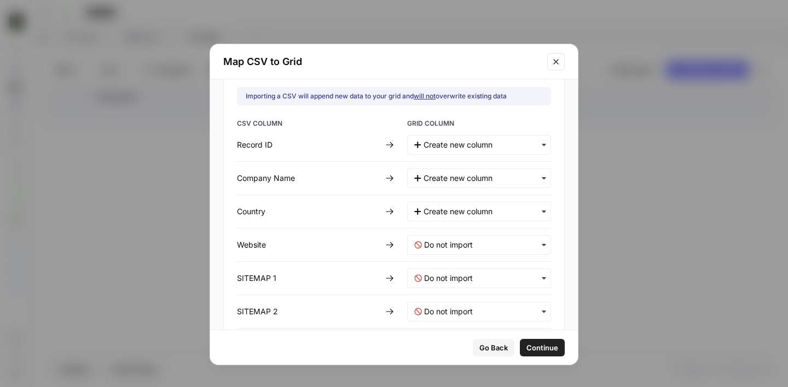
scroll to position [28, 0]
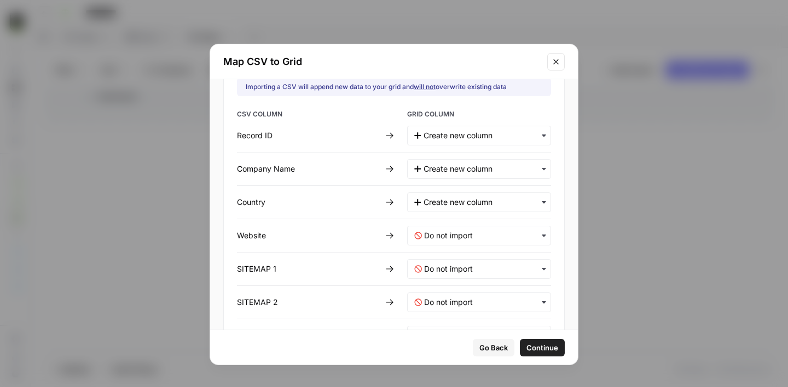
click at [442, 241] on div "button" at bounding box center [479, 236] width 144 height 20
click at [443, 264] on span "Create new column" at bounding box center [451, 265] width 61 height 10
click at [443, 266] on 1-mapping "text" at bounding box center [484, 269] width 120 height 11
click at [444, 294] on span "Create new column" at bounding box center [451, 298] width 61 height 10
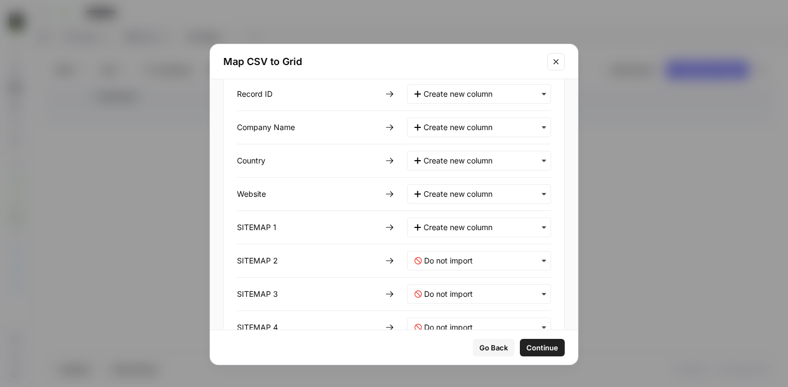
scroll to position [71, 0]
click at [443, 264] on 2-mapping "text" at bounding box center [484, 259] width 120 height 11
click at [445, 284] on span "Create new column" at bounding box center [451, 289] width 61 height 10
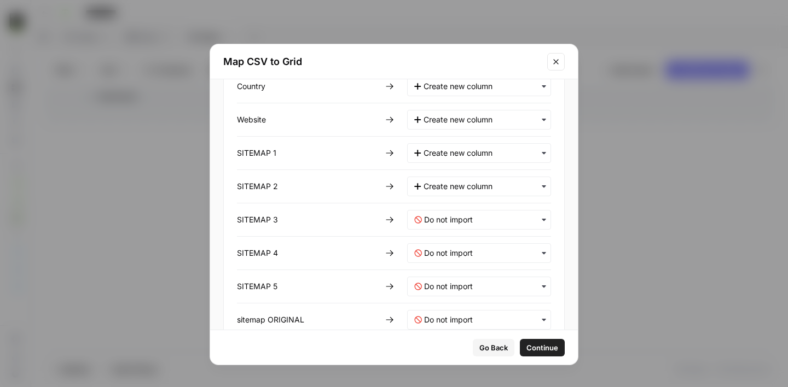
scroll to position [149, 0]
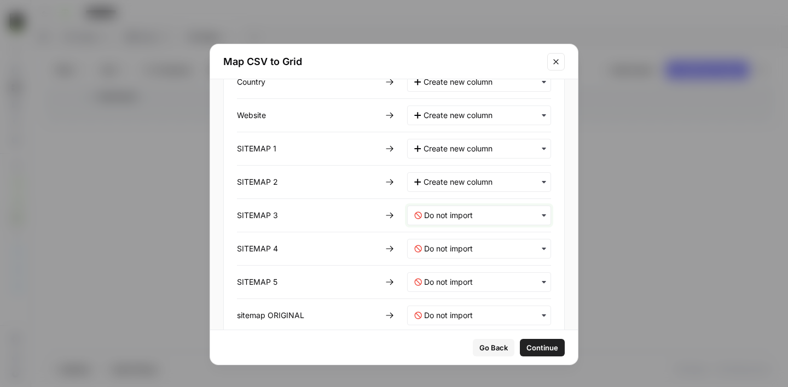
click at [450, 217] on 3-mapping "text" at bounding box center [484, 215] width 120 height 11
click at [448, 247] on span "Create new column" at bounding box center [451, 245] width 61 height 10
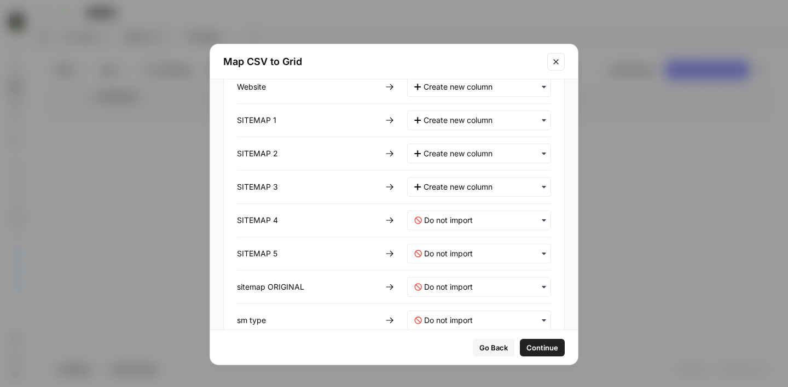
scroll to position [180, 0]
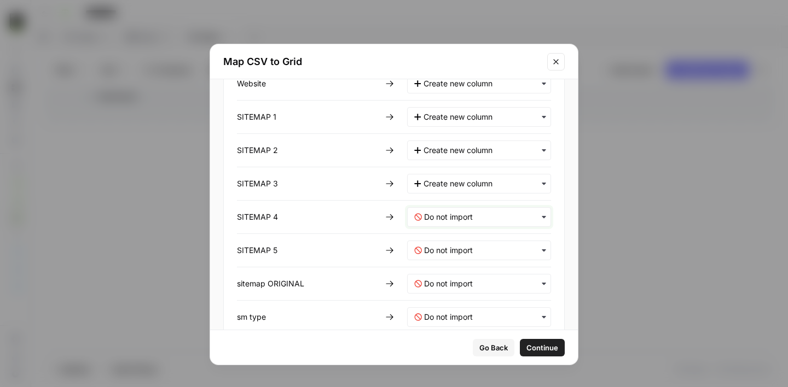
click at [451, 215] on 4-mapping "text" at bounding box center [484, 217] width 120 height 11
click at [455, 244] on span "Create new column" at bounding box center [451, 246] width 61 height 10
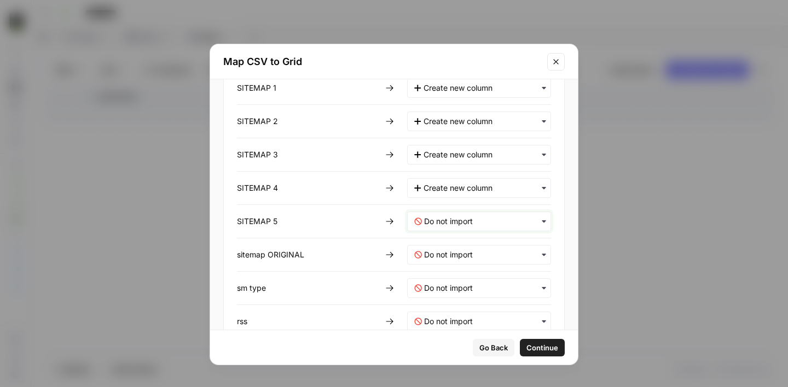
click at [450, 219] on 5-mapping "text" at bounding box center [484, 221] width 120 height 11
click at [442, 249] on span "Create new column" at bounding box center [451, 251] width 61 height 10
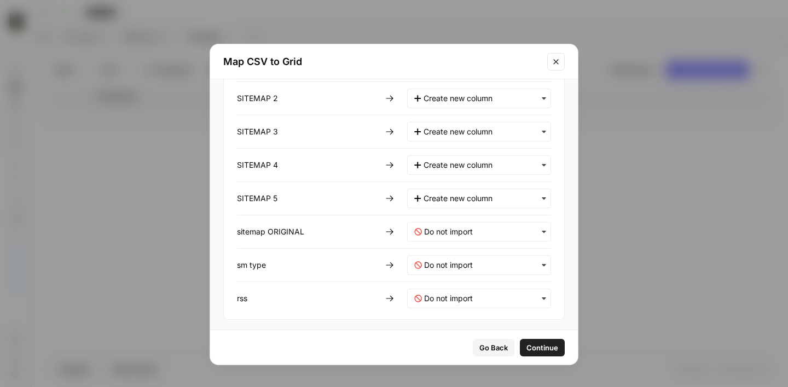
scroll to position [236, 0]
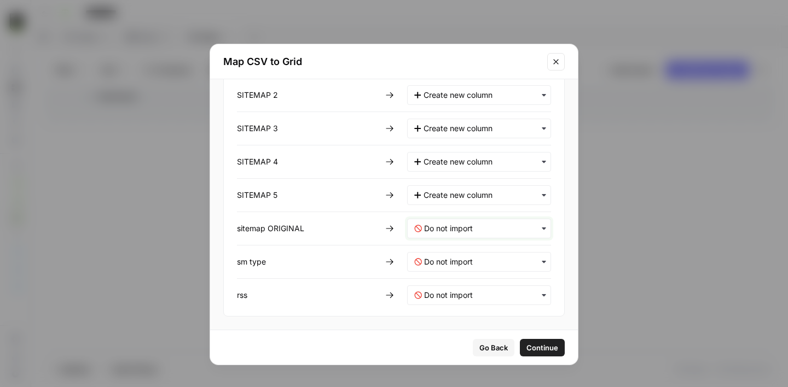
click at [441, 230] on ORIGINAL-mapping "text" at bounding box center [484, 228] width 120 height 11
click at [443, 255] on span "Create new column" at bounding box center [451, 258] width 61 height 10
click at [447, 266] on type-mapping "text" at bounding box center [484, 262] width 120 height 11
click at [445, 289] on span "Create new column" at bounding box center [451, 291] width 61 height 10
click at [455, 300] on input "text" at bounding box center [484, 295] width 120 height 11
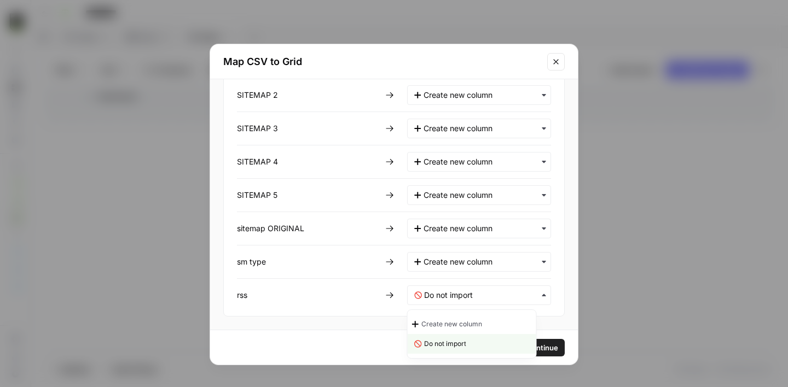
click at [464, 322] on span "Create new column" at bounding box center [451, 324] width 61 height 10
click at [529, 349] on span "Continue" at bounding box center [542, 347] width 32 height 11
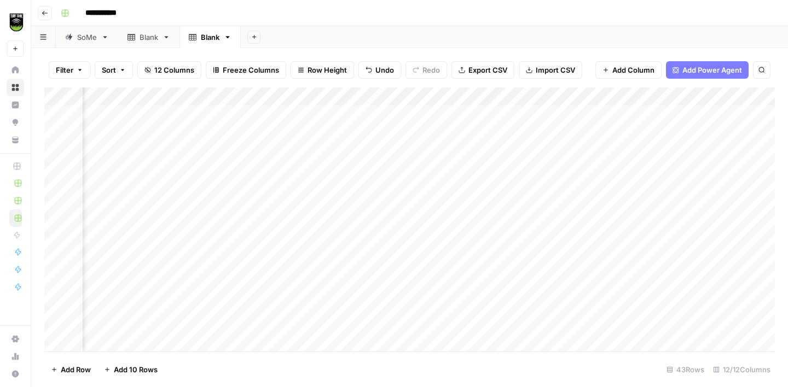
scroll to position [0, 839]
click at [584, 113] on div "Add Column" at bounding box center [409, 220] width 730 height 264
click at [193, 119] on div "Add Column" at bounding box center [409, 220] width 730 height 264
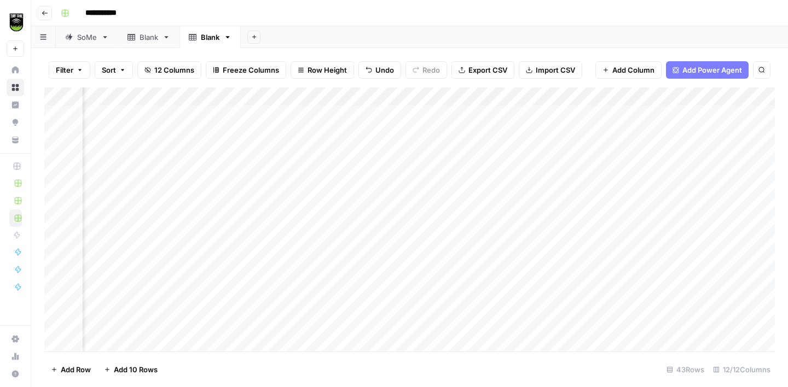
click at [704, 225] on div "Add Column" at bounding box center [409, 220] width 730 height 264
click at [237, 229] on div "Add Column" at bounding box center [409, 220] width 730 height 264
click at [650, 248] on div "Add Column" at bounding box center [409, 220] width 730 height 264
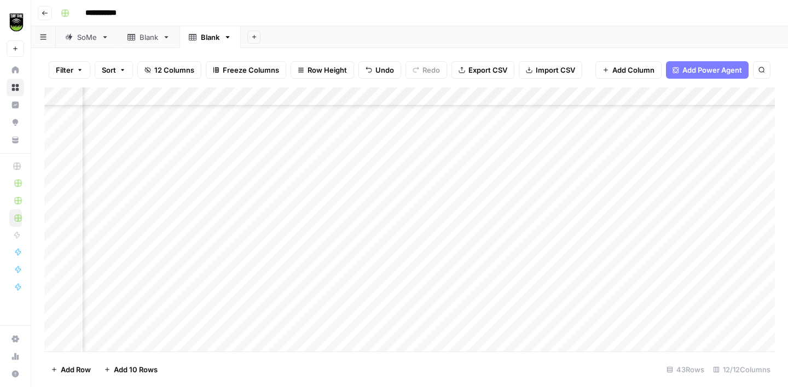
scroll to position [67, 469]
click at [241, 257] on div "Add Column" at bounding box center [409, 220] width 730 height 264
click at [692, 268] on div "Add Column" at bounding box center [409, 220] width 730 height 264
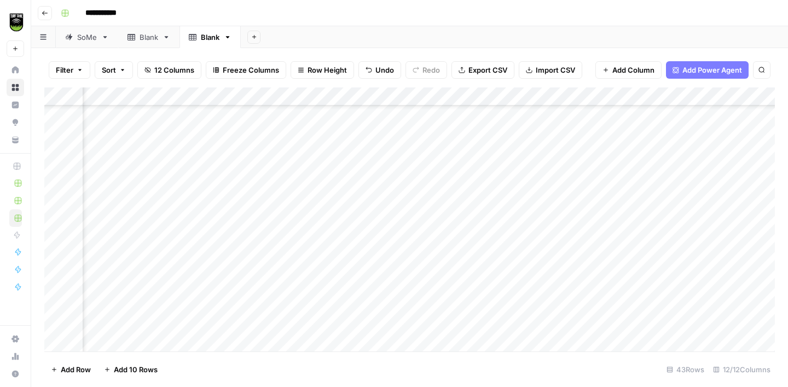
click at [152, 269] on div "Add Column" at bounding box center [409, 220] width 730 height 264
click at [709, 306] on div "Add Column" at bounding box center [409, 220] width 730 height 264
click at [236, 308] on div "Add Column" at bounding box center [409, 220] width 730 height 264
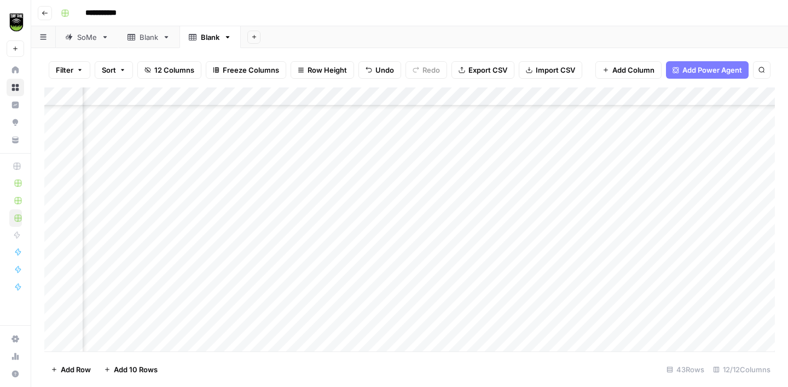
scroll to position [182, 721]
click at [678, 228] on div "Add Column" at bounding box center [409, 220] width 730 height 264
click at [173, 231] on div "Add Column" at bounding box center [409, 220] width 730 height 264
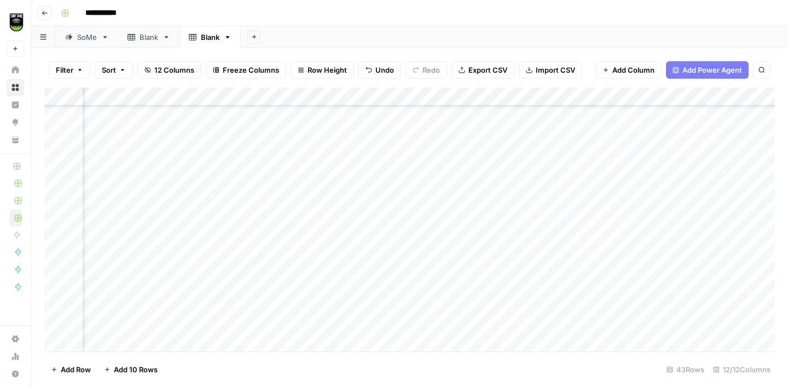
click at [701, 273] on div "Add Column" at bounding box center [409, 220] width 730 height 264
click at [148, 277] on div "Add Column" at bounding box center [409, 220] width 730 height 264
click at [689, 270] on div "Add Column" at bounding box center [409, 220] width 730 height 264
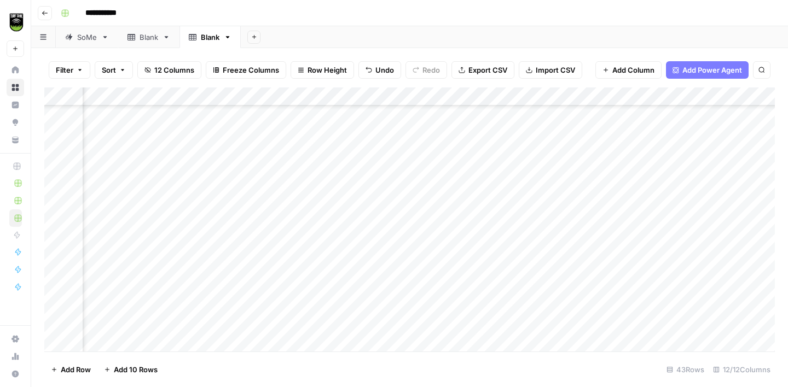
scroll to position [328, 580]
click at [130, 267] on div "Add Column" at bounding box center [409, 220] width 730 height 264
click at [718, 274] on div "Add Column" at bounding box center [409, 220] width 730 height 264
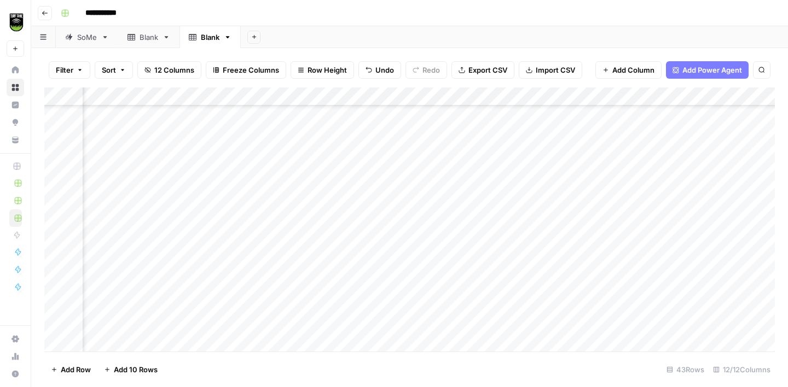
click at [193, 269] on div "Add Column" at bounding box center [409, 220] width 730 height 264
click at [644, 277] on div "Add Column" at bounding box center [409, 220] width 730 height 264
click at [138, 270] on div "Add Column" at bounding box center [409, 220] width 730 height 264
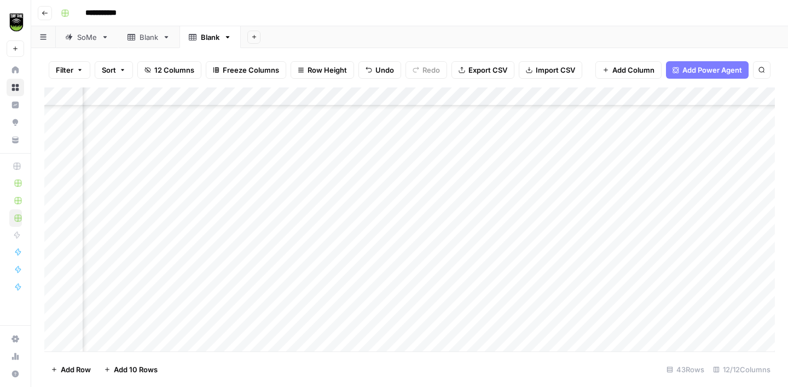
scroll to position [525, 800]
click at [614, 226] on div "Add Column" at bounding box center [409, 220] width 730 height 264
click at [171, 219] on div "Add Column" at bounding box center [409, 220] width 730 height 264
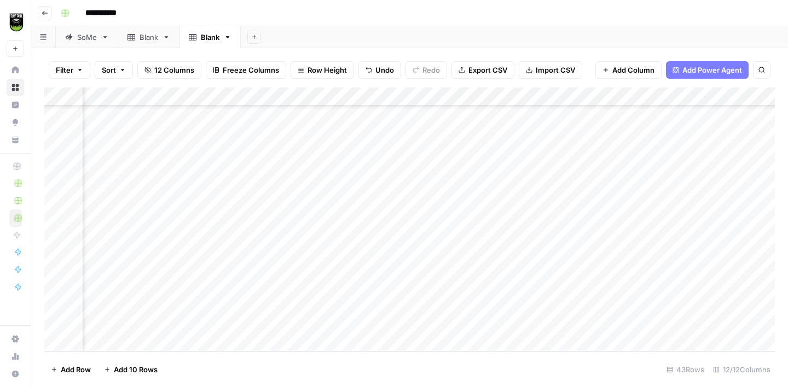
click at [492, 98] on div "Add Column" at bounding box center [409, 220] width 730 height 264
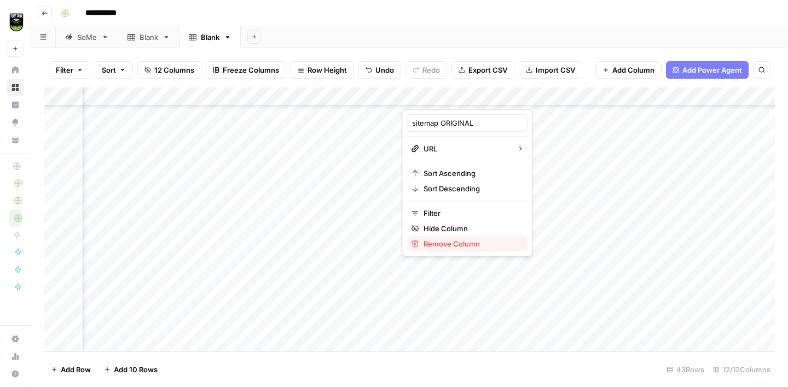
click at [462, 246] on span "Remove Column" at bounding box center [471, 243] width 96 height 11
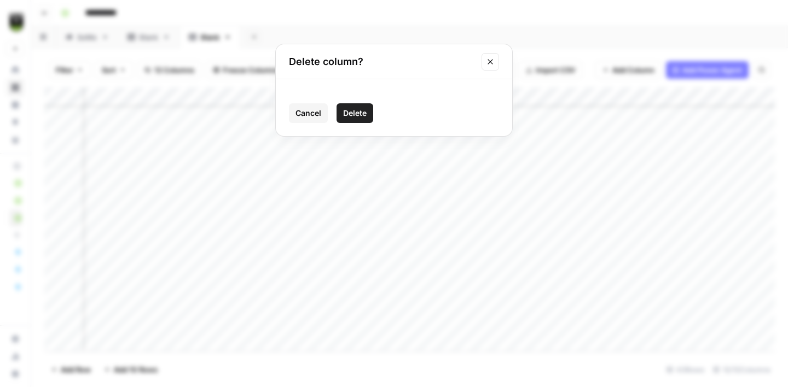
click at [365, 113] on span "Delete" at bounding box center [355, 113] width 24 height 11
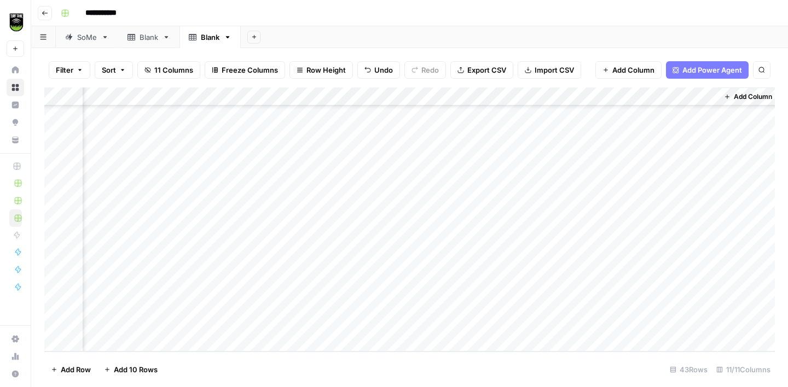
click at [552, 97] on div "Add Column" at bounding box center [409, 220] width 730 height 264
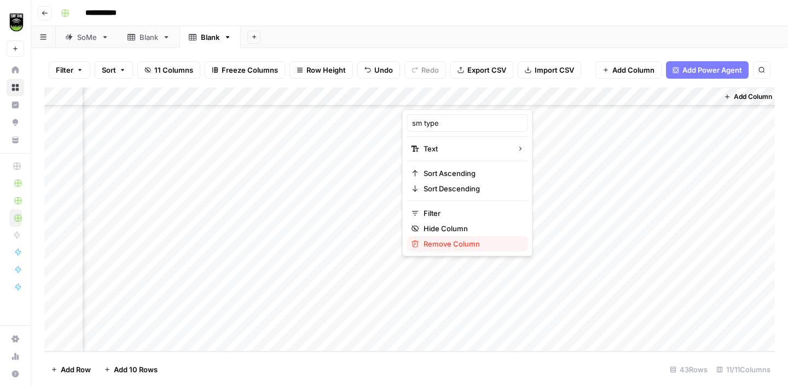
click at [458, 242] on span "Remove Column" at bounding box center [471, 243] width 96 height 11
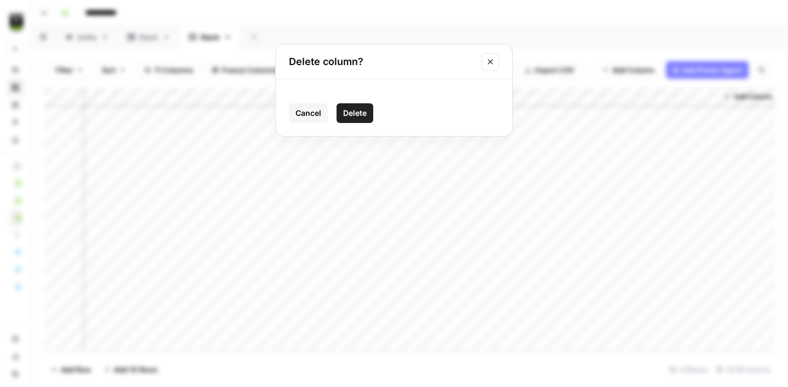
click at [362, 113] on span "Delete" at bounding box center [355, 113] width 24 height 11
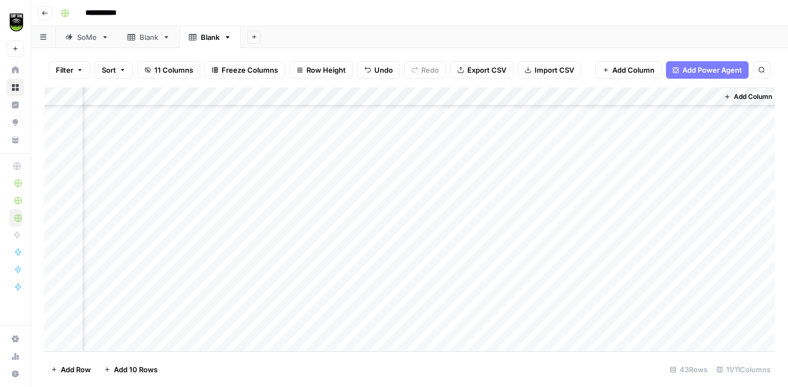
scroll to position [572, 826]
click at [706, 96] on div "Add Column" at bounding box center [409, 220] width 730 height 264
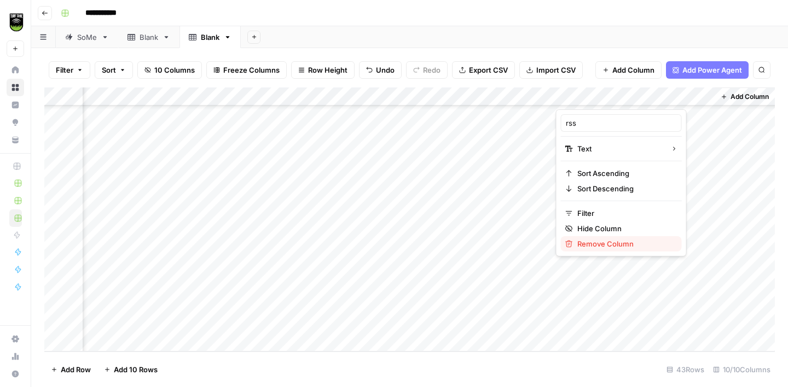
click at [609, 243] on span "Remove Column" at bounding box center [625, 243] width 96 height 11
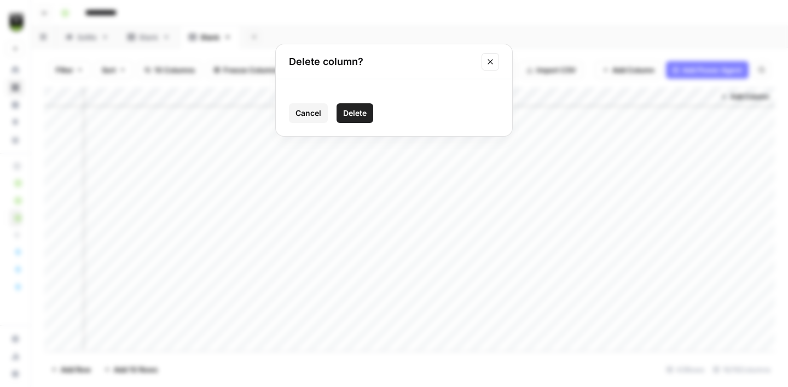
click at [357, 109] on span "Delete" at bounding box center [355, 113] width 24 height 11
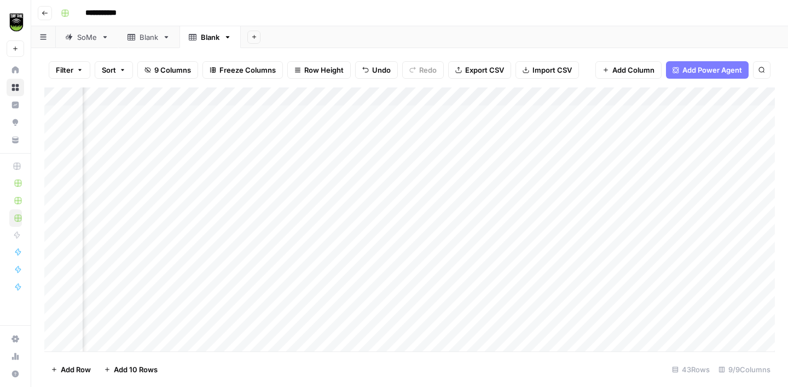
scroll to position [0, 496]
click at [280, 118] on div "Add Column" at bounding box center [409, 220] width 730 height 264
click at [207, 131] on div "Add Column" at bounding box center [409, 220] width 730 height 264
click at [360, 188] on div "Add Column" at bounding box center [409, 220] width 730 height 264
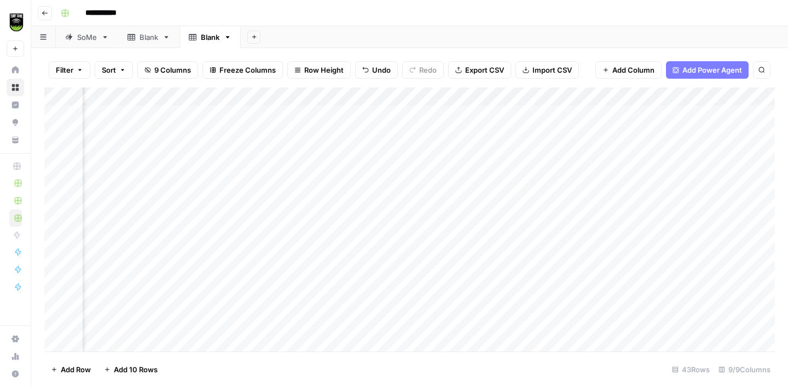
click at [194, 208] on div "Add Column" at bounding box center [409, 220] width 730 height 264
click at [211, 215] on div "Add Column" at bounding box center [409, 220] width 730 height 264
click at [484, 282] on div "Add Column" at bounding box center [409, 220] width 730 height 264
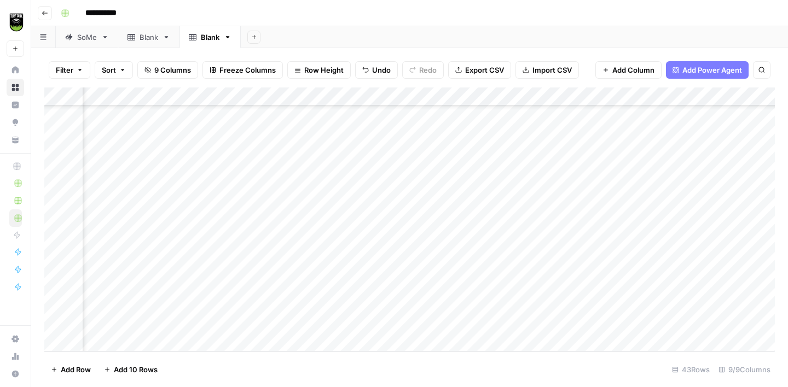
click at [204, 305] on div "Add Column" at bounding box center [409, 220] width 730 height 264
click at [290, 217] on div "Add Column" at bounding box center [409, 220] width 730 height 264
drag, startPoint x: 179, startPoint y: 95, endPoint x: 104, endPoint y: 91, distance: 74.5
click at [104, 91] on div "Add Column" at bounding box center [409, 220] width 730 height 264
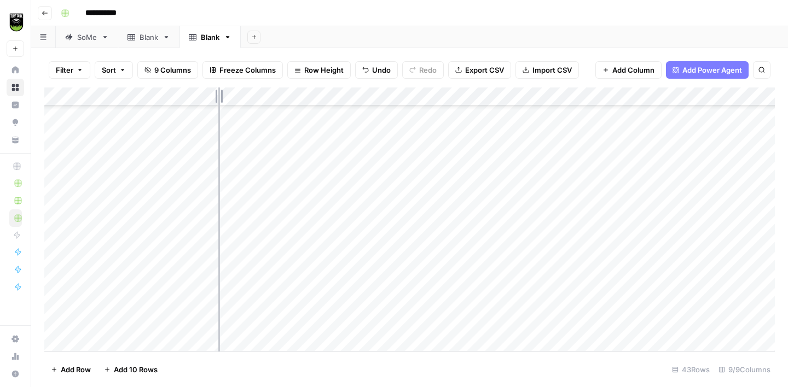
drag, startPoint x: 295, startPoint y: 92, endPoint x: 194, endPoint y: 95, distance: 101.8
click at [194, 95] on div "Add Column" at bounding box center [409, 220] width 730 height 264
drag, startPoint x: 352, startPoint y: 92, endPoint x: 249, endPoint y: 92, distance: 102.3
click at [260, 93] on div "Add Column" at bounding box center [409, 220] width 730 height 264
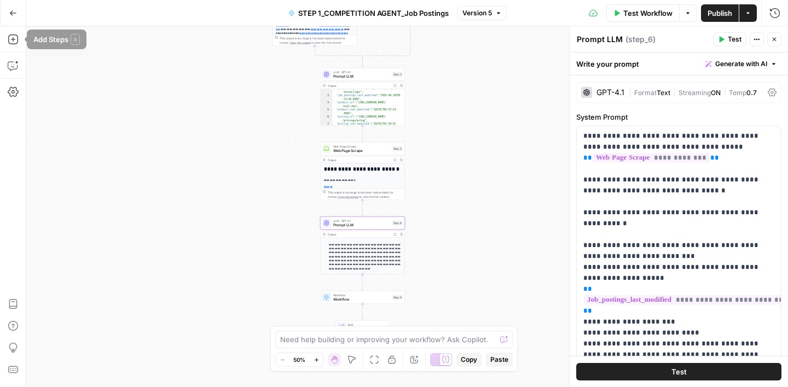
scroll to position [201, 0]
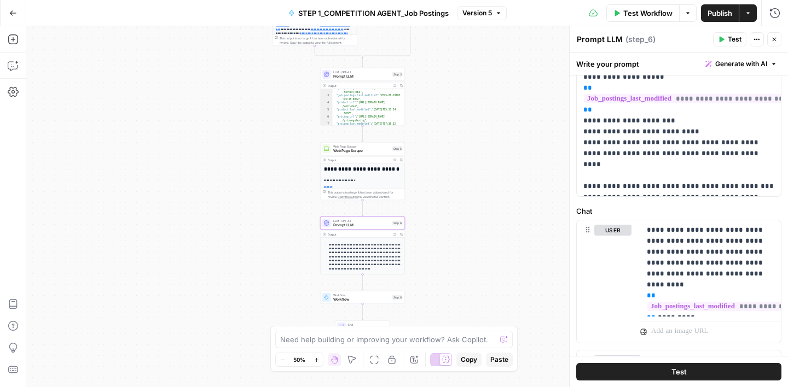
click at [446, 13] on span "STEP 1_COMPETITION AGENT_Job Postings" at bounding box center [373, 13] width 150 height 11
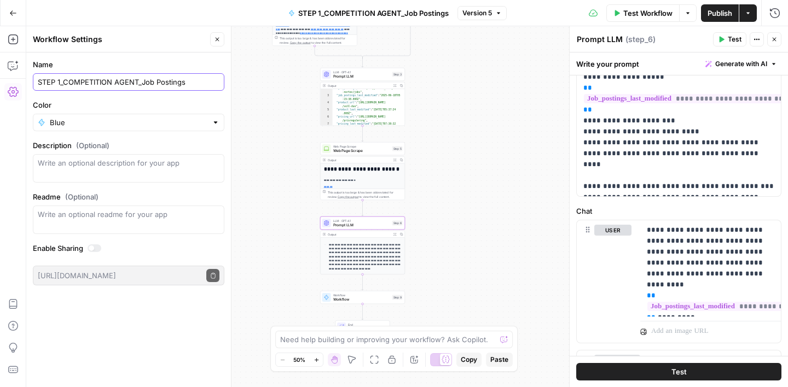
click at [187, 83] on input "STEP 1_COMPETITION AGENT_Job Postings" at bounding box center [129, 82] width 182 height 11
type input "STEP 1_COMPETITION AGENT_PAGE URLS"
click at [197, 57] on form "Name STEP 1_COMPETITION AGENT_PAGE URLS Color Blue Description (Optional) Readm…" at bounding box center [128, 173] width 205 height 240
click at [221, 42] on button "Close" at bounding box center [217, 39] width 14 height 14
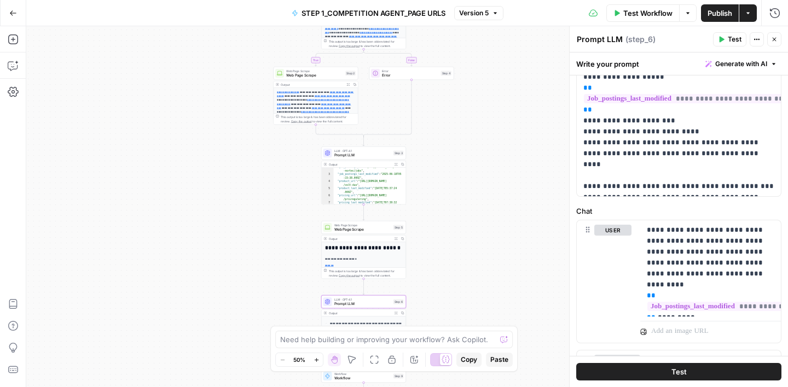
drag, startPoint x: 449, startPoint y: 88, endPoint x: 450, endPoint y: 167, distance: 79.3
click at [450, 167] on div "**********" at bounding box center [406, 206] width 761 height 361
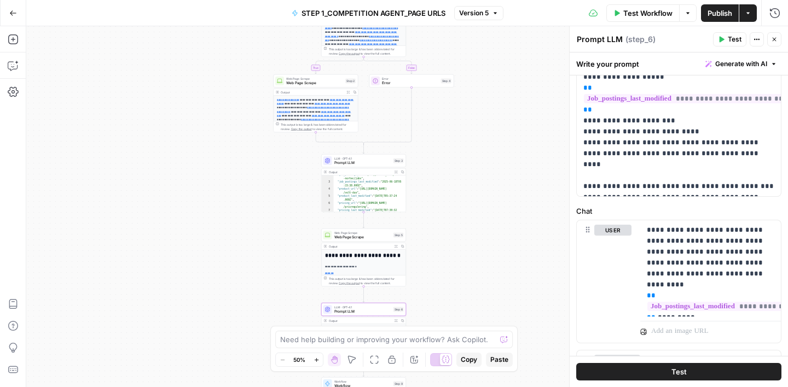
drag, startPoint x: 508, startPoint y: 112, endPoint x: 508, endPoint y: 121, distance: 9.8
click at [508, 121] on div "**********" at bounding box center [406, 206] width 761 height 361
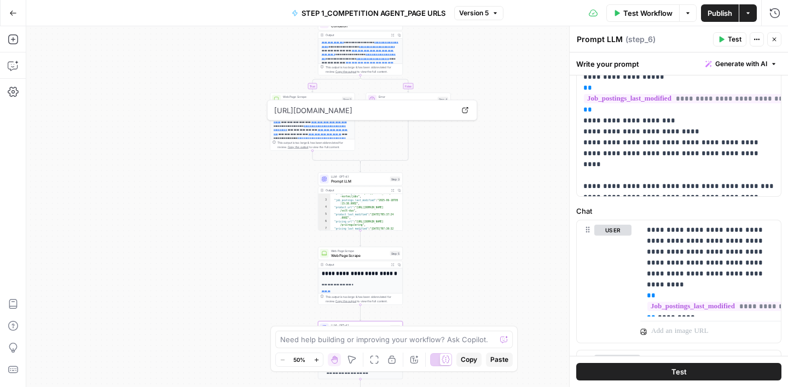
click at [773, 43] on button "Close" at bounding box center [774, 39] width 14 height 14
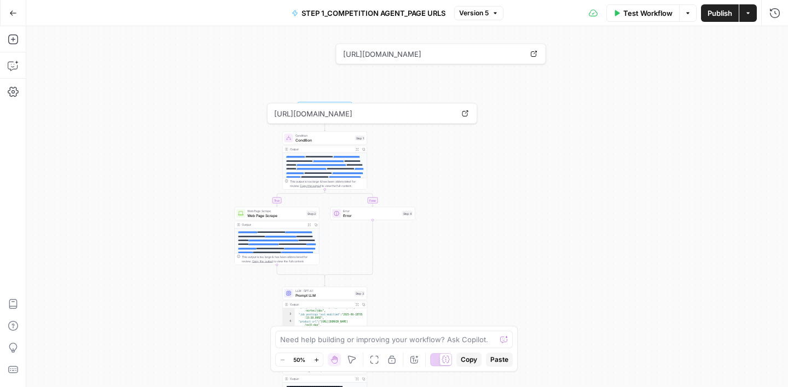
drag, startPoint x: 520, startPoint y: 171, endPoint x: 484, endPoint y: 285, distance: 119.7
click at [484, 285] on div "**********" at bounding box center [406, 206] width 761 height 361
click at [337, 226] on span "[URL][DOMAIN_NAME]" at bounding box center [328, 225] width 184 height 20
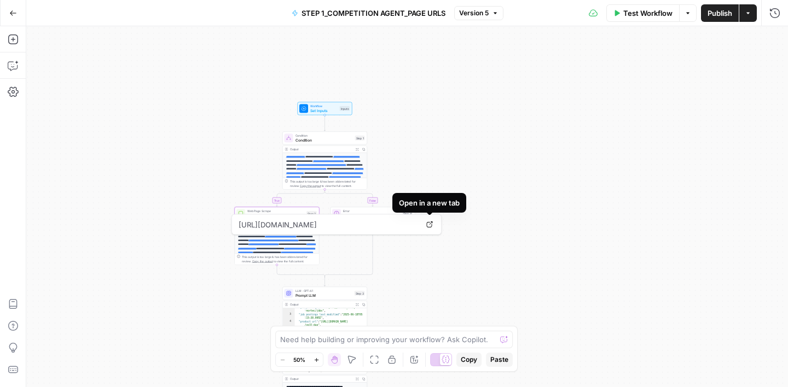
click at [434, 223] on link "Open in a new tab" at bounding box center [429, 225] width 14 height 14
click at [530, 177] on div "**********" at bounding box center [406, 206] width 761 height 361
click at [115, 246] on div "**********" at bounding box center [406, 206] width 761 height 361
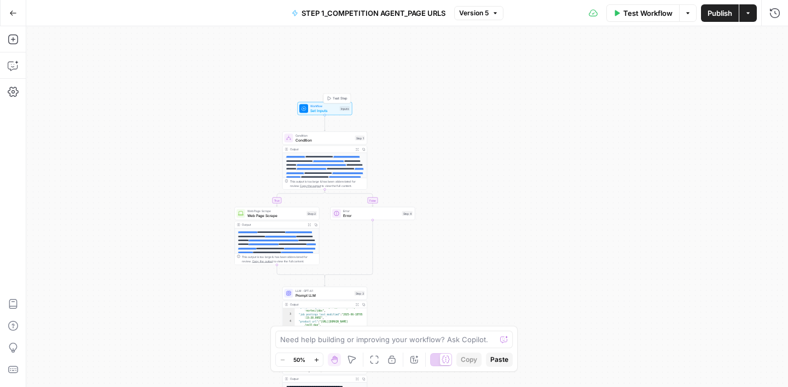
click at [322, 108] on span "Set Inputs" at bounding box center [323, 110] width 27 height 5
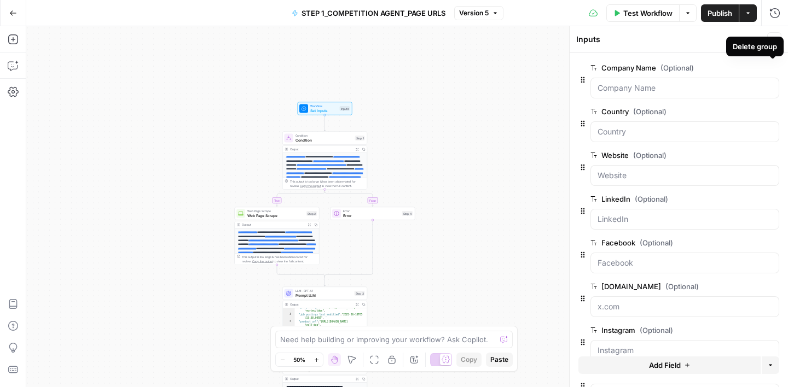
click at [772, 70] on icon "button" at bounding box center [772, 67] width 5 height 5
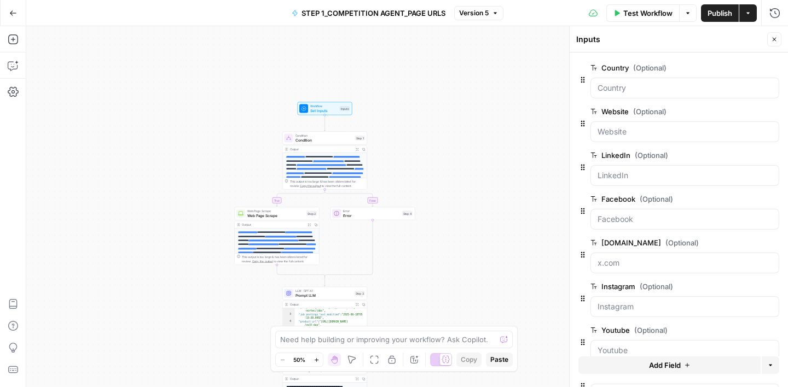
click at [772, 70] on icon "button" at bounding box center [772, 67] width 5 height 5
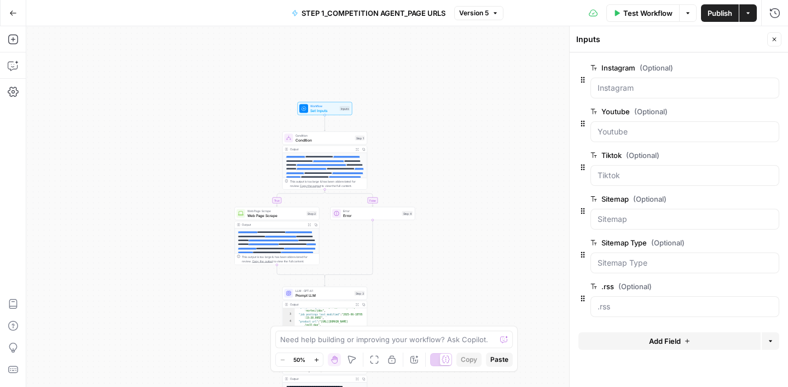
click at [772, 70] on icon "button" at bounding box center [772, 67] width 5 height 5
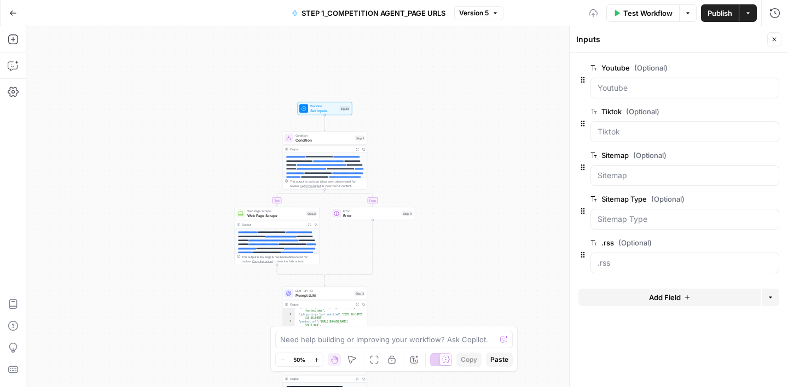
click at [772, 70] on icon "button" at bounding box center [772, 67] width 5 height 5
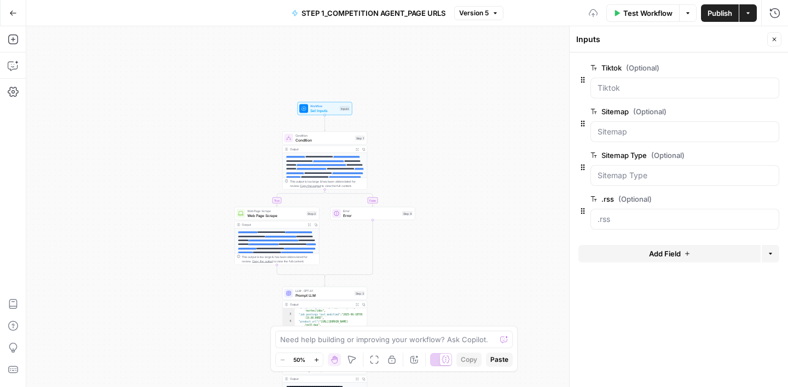
click at [772, 70] on icon "button" at bounding box center [772, 67] width 5 height 5
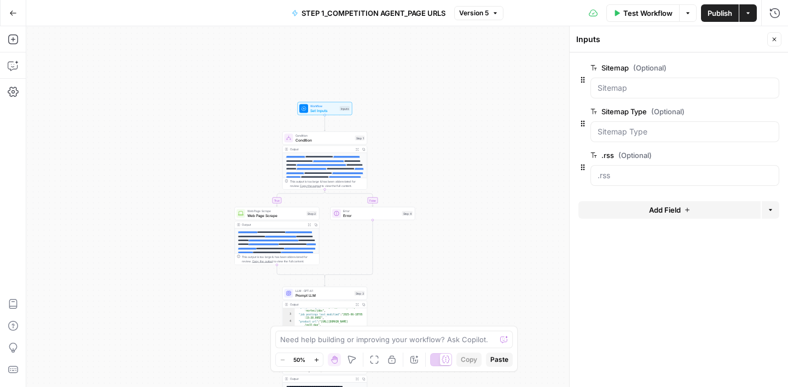
click at [746, 65] on span "edit field" at bounding box center [738, 67] width 24 height 9
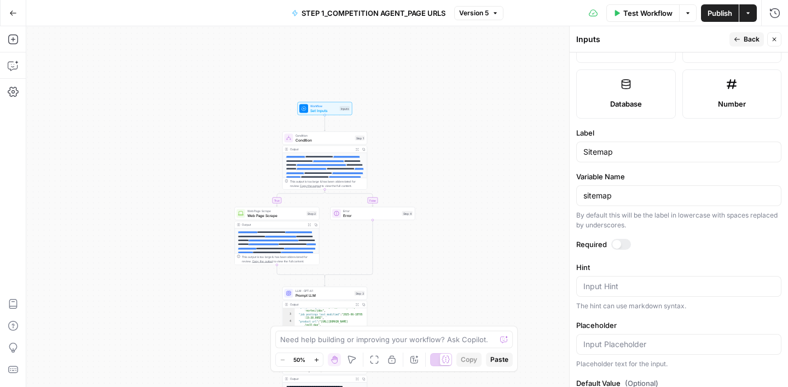
scroll to position [330, 0]
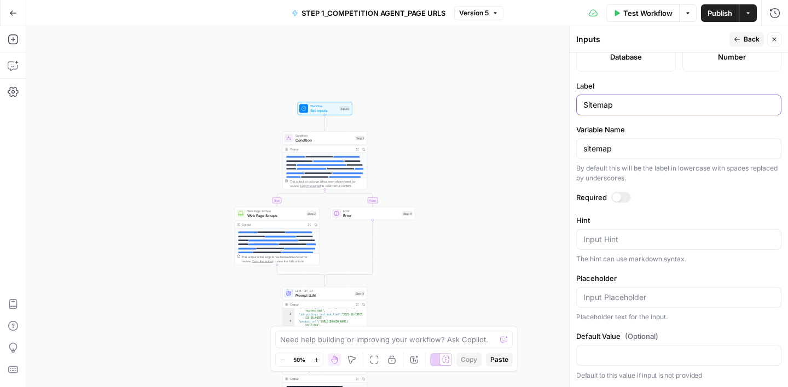
click at [619, 106] on input "Sitemap" at bounding box center [678, 105] width 191 height 11
type input "Sitemap 1"
click at [747, 37] on span "Back" at bounding box center [751, 39] width 16 height 10
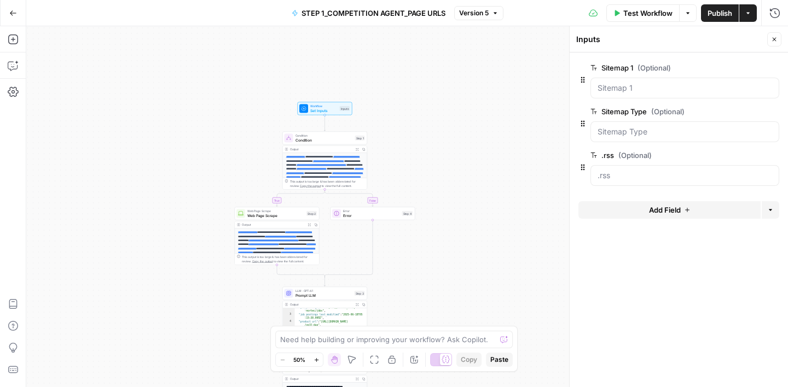
click at [738, 110] on span "edit field" at bounding box center [738, 111] width 24 height 9
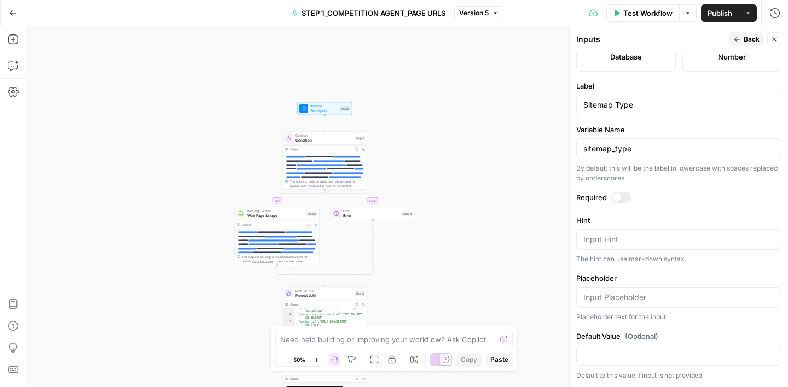
click at [751, 39] on span "Back" at bounding box center [751, 39] width 16 height 10
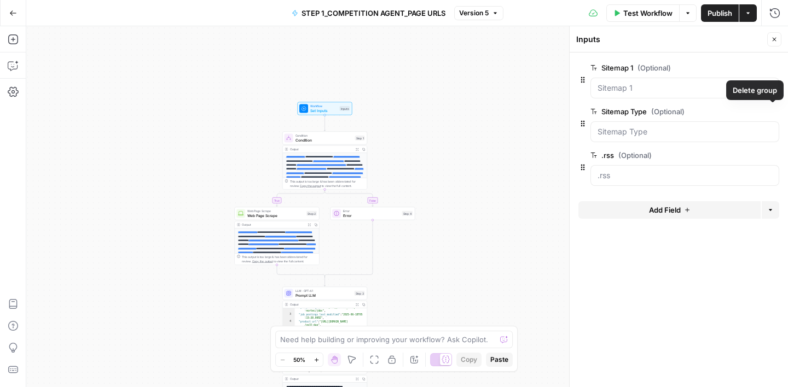
click at [772, 114] on icon "button" at bounding box center [773, 112] width 6 height 6
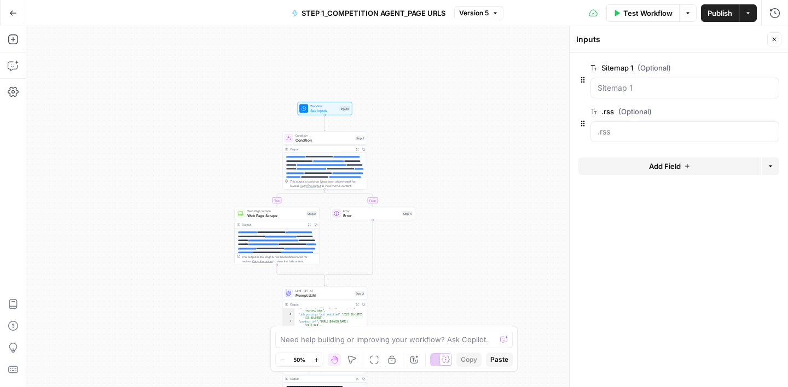
click at [772, 114] on icon "button" at bounding box center [773, 112] width 6 height 6
click at [750, 68] on button "edit field" at bounding box center [742, 67] width 42 height 13
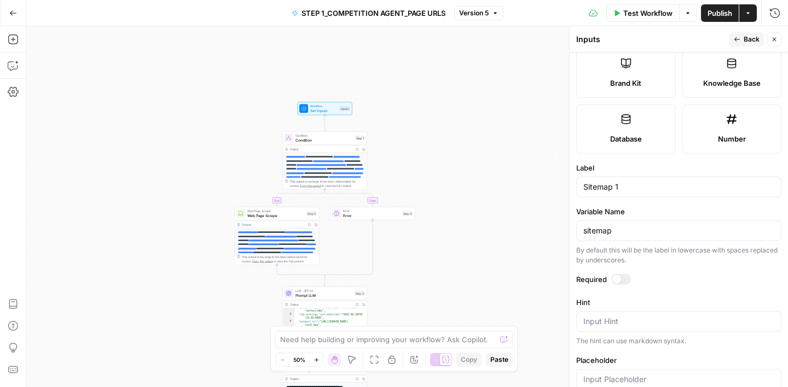
scroll to position [231, 0]
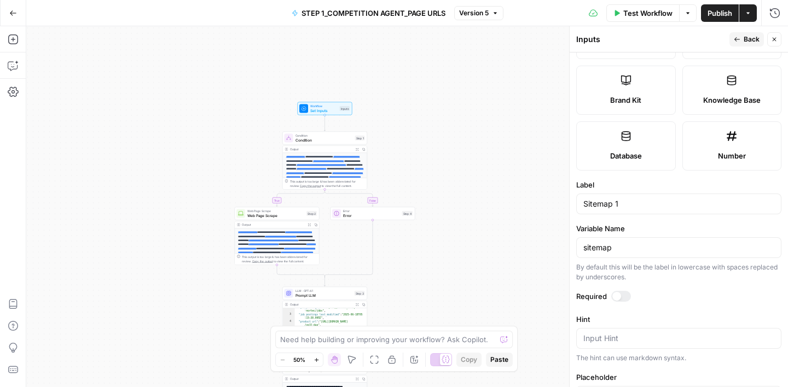
click at [755, 38] on span "Back" at bounding box center [751, 39] width 16 height 10
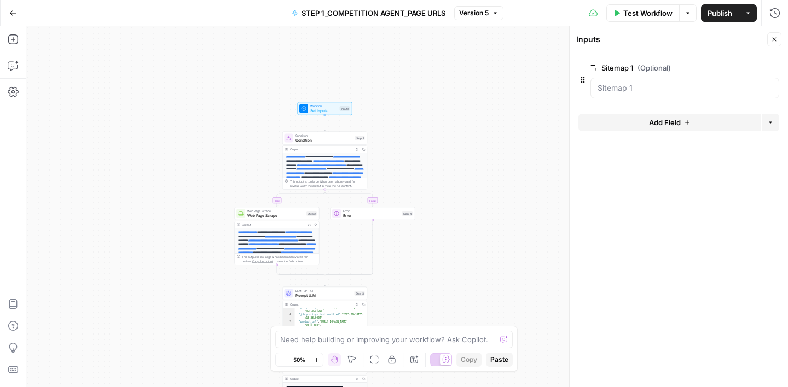
click at [773, 69] on icon "button" at bounding box center [773, 68] width 6 height 6
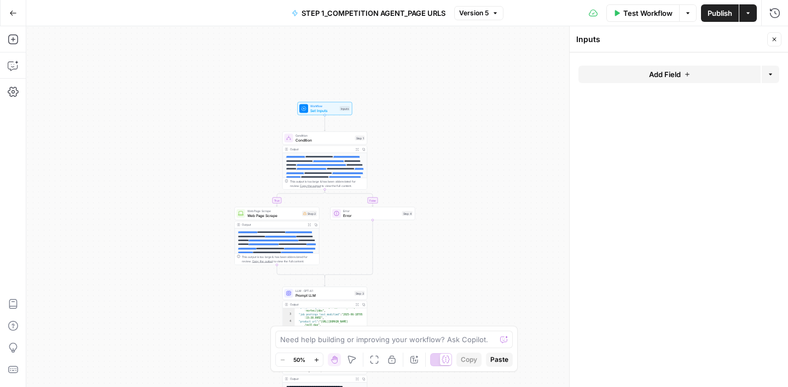
click at [698, 73] on button "Add Field" at bounding box center [669, 75] width 182 height 18
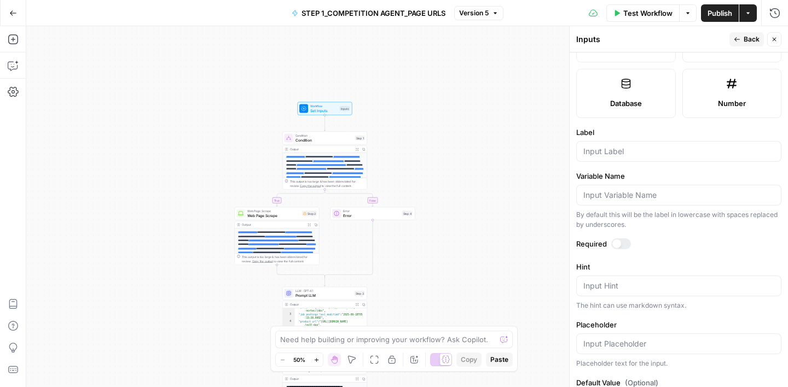
scroll to position [296, 0]
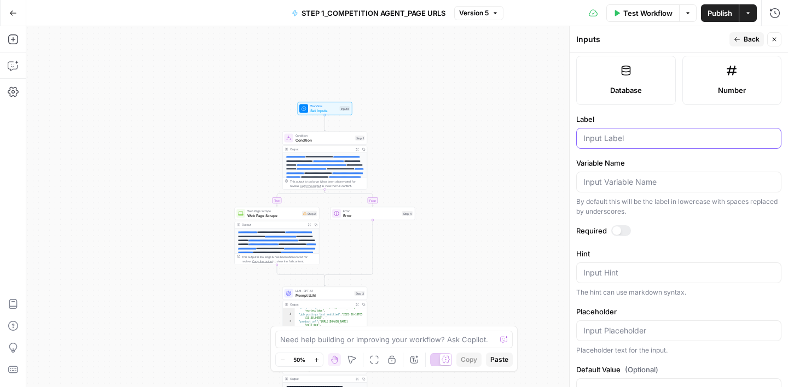
click at [616, 140] on input "Label" at bounding box center [678, 138] width 191 height 11
type input "Sitemap 1"
click at [680, 118] on label "Label" at bounding box center [678, 119] width 205 height 11
click at [680, 133] on input "Sitemap 1" at bounding box center [678, 138] width 191 height 11
click at [734, 39] on icon "button" at bounding box center [736, 39] width 7 height 7
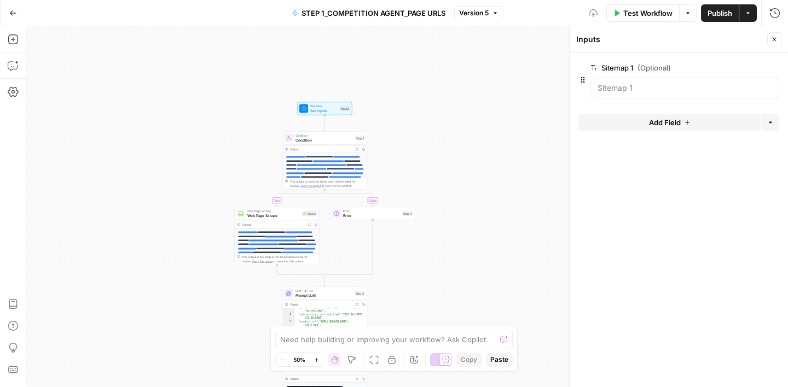
click at [607, 124] on button "Add Field" at bounding box center [669, 123] width 182 height 18
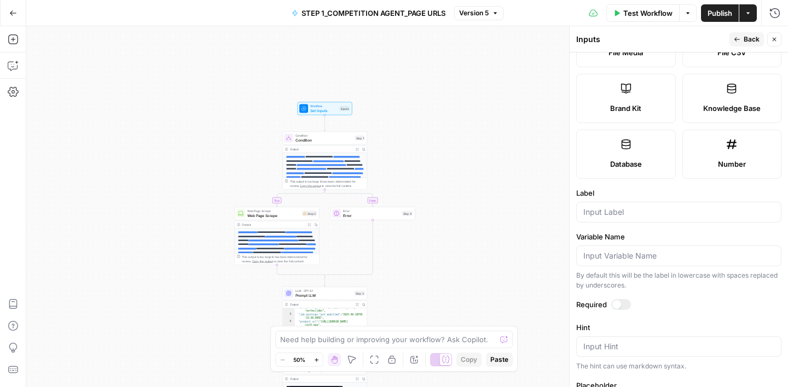
scroll to position [238, 0]
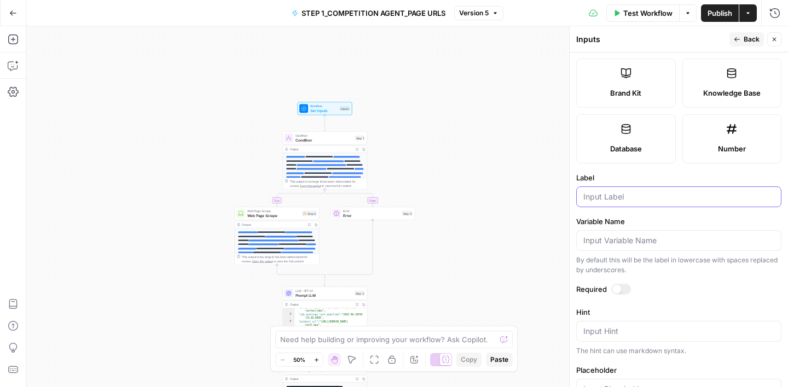
click at [601, 194] on input "Label" at bounding box center [678, 196] width 191 height 11
type input "Sitemap 2"
click at [667, 222] on label "Variable Name" at bounding box center [678, 221] width 205 height 11
click at [667, 235] on input "Variable Name" at bounding box center [678, 240] width 191 height 11
click at [736, 37] on icon "button" at bounding box center [736, 39] width 5 height 4
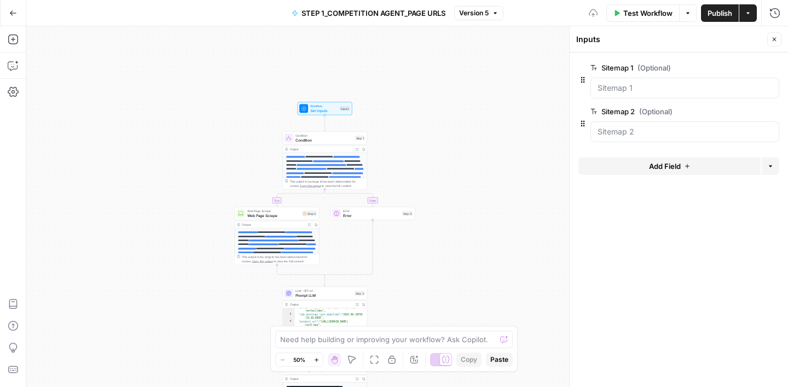
click at [649, 167] on span "Add Field" at bounding box center [665, 166] width 32 height 11
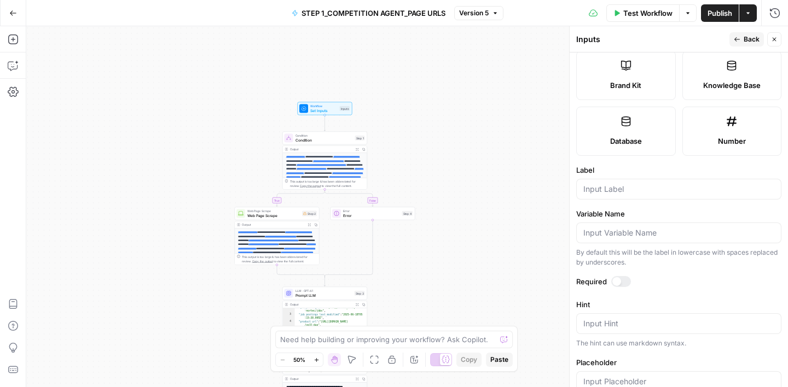
scroll to position [266, 0]
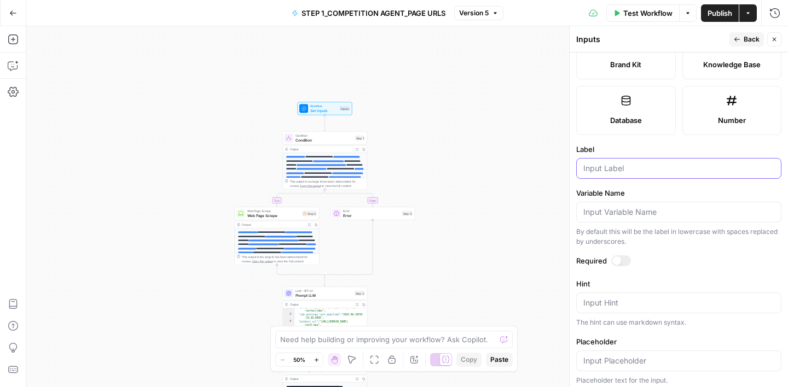
click at [619, 169] on input "Label" at bounding box center [678, 168] width 191 height 11
type input "Sitemap 3"
click at [662, 193] on label "Variable Name" at bounding box center [678, 193] width 205 height 11
click at [662, 207] on input "Variable Name" at bounding box center [678, 212] width 191 height 11
click at [741, 40] on button "Back" at bounding box center [746, 39] width 34 height 14
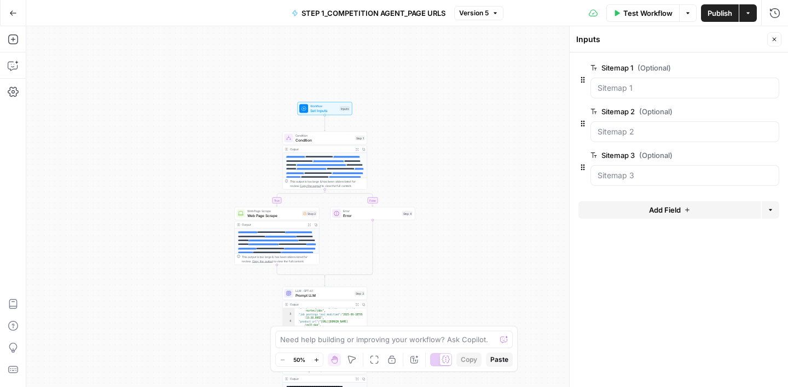
click at [637, 208] on button "Add Field" at bounding box center [669, 210] width 182 height 18
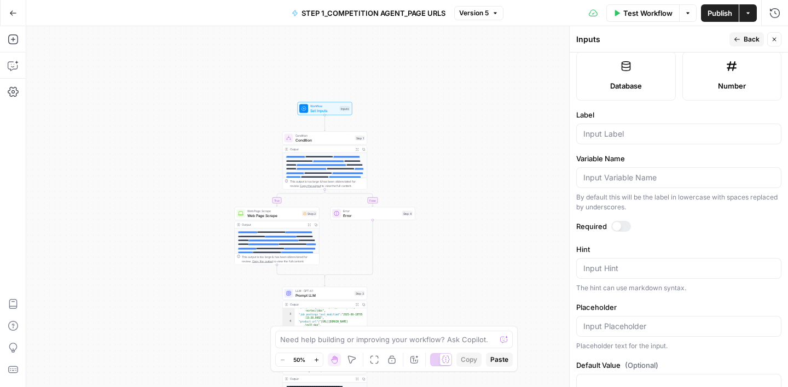
scroll to position [330, 0]
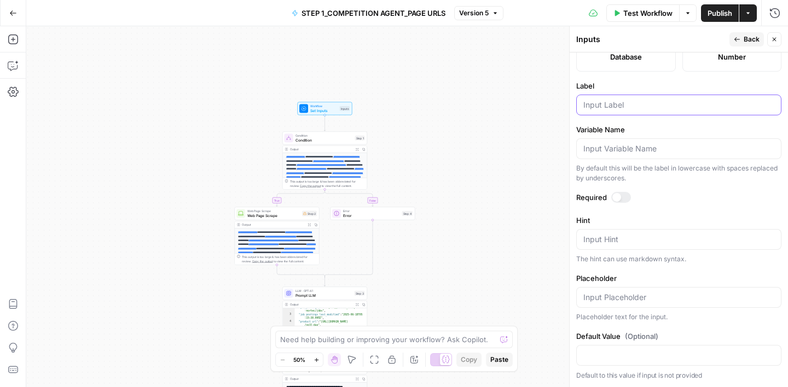
click at [633, 106] on input "Label" at bounding box center [678, 105] width 191 height 11
type input "Sitemap 4"
click at [666, 125] on label "Variable Name" at bounding box center [678, 129] width 205 height 11
click at [666, 143] on input "Variable Name" at bounding box center [678, 148] width 191 height 11
click at [739, 45] on button "Back" at bounding box center [746, 39] width 34 height 14
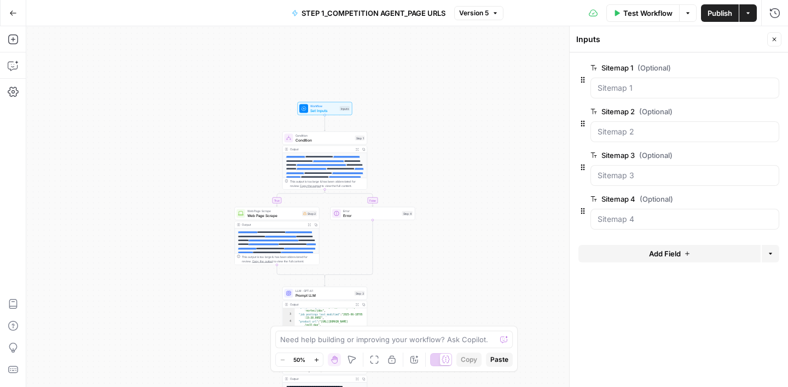
click at [667, 250] on span "Add Field" at bounding box center [665, 253] width 32 height 11
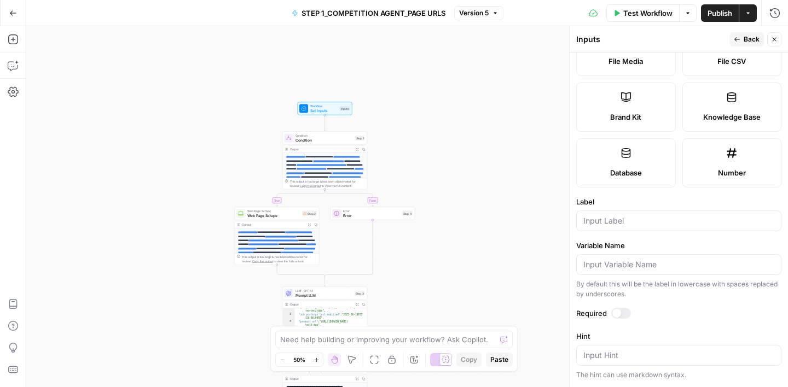
scroll to position [220, 0]
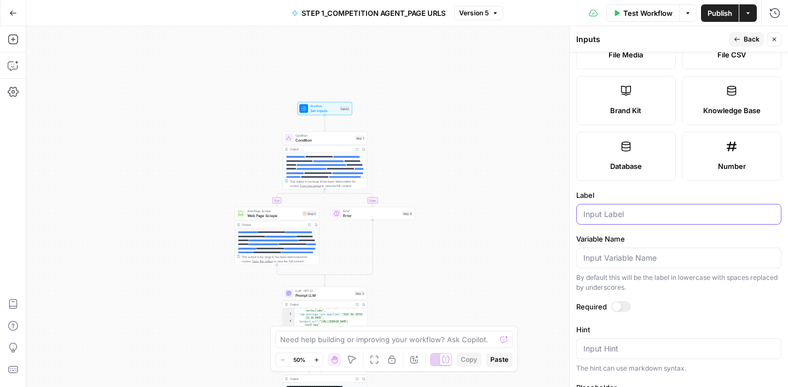
click at [615, 218] on input "Label" at bounding box center [678, 214] width 191 height 11
type input "Sitemap 5"
click at [655, 239] on label "Variable Name" at bounding box center [678, 239] width 205 height 11
click at [655, 253] on input "Variable Name" at bounding box center [678, 258] width 191 height 11
click at [744, 44] on span "Back" at bounding box center [751, 39] width 16 height 10
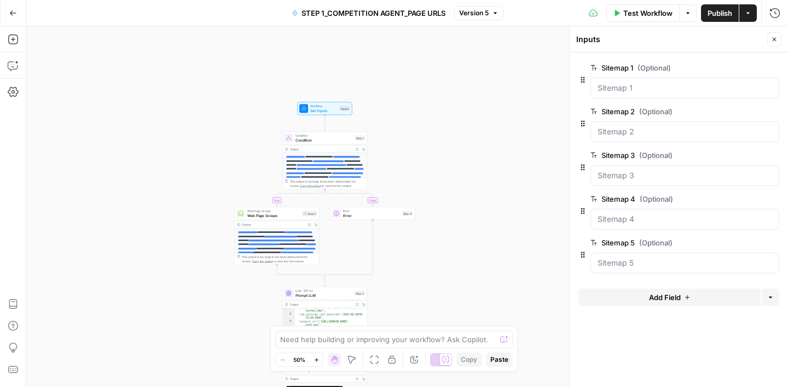
click at [769, 38] on button "Close" at bounding box center [774, 39] width 14 height 14
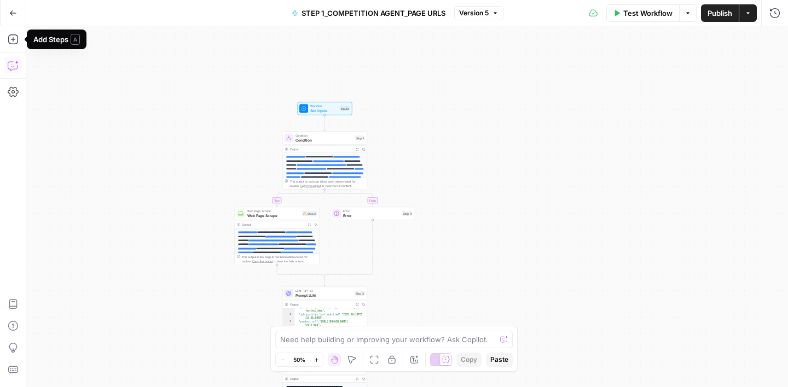
click at [11, 68] on icon "button" at bounding box center [13, 65] width 11 height 11
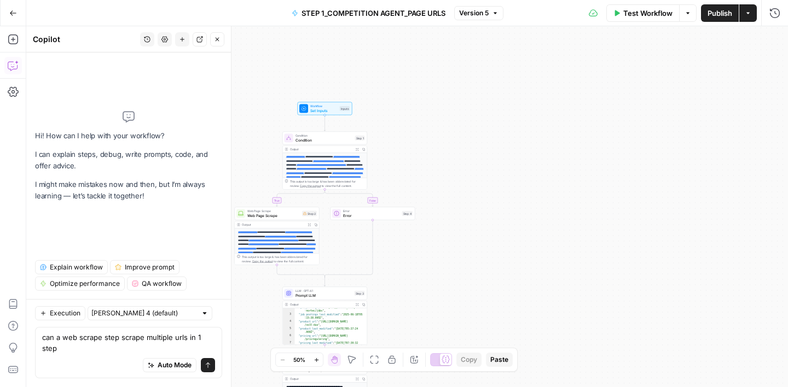
type textarea "can a web scrape step scrape multiple urls in 1 step?"
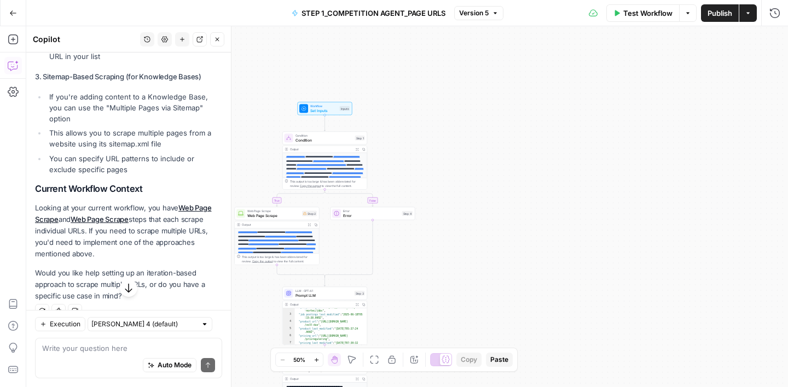
scroll to position [347, 0]
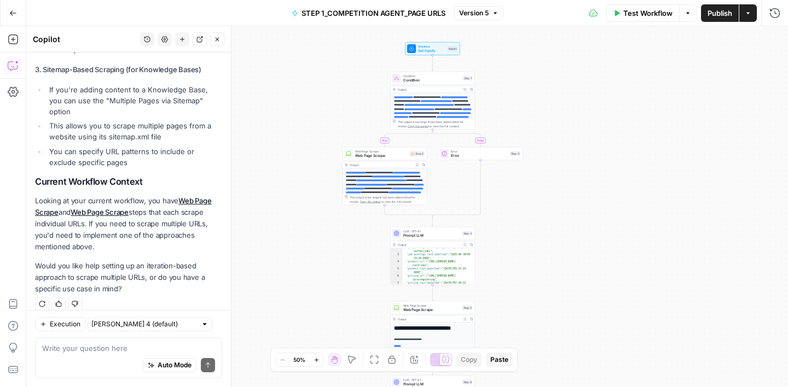
drag, startPoint x: 437, startPoint y: 158, endPoint x: 345, endPoint y: 259, distance: 137.1
click at [345, 259] on div "**********" at bounding box center [406, 206] width 761 height 361
click at [220, 40] on icon "button" at bounding box center [217, 39] width 7 height 7
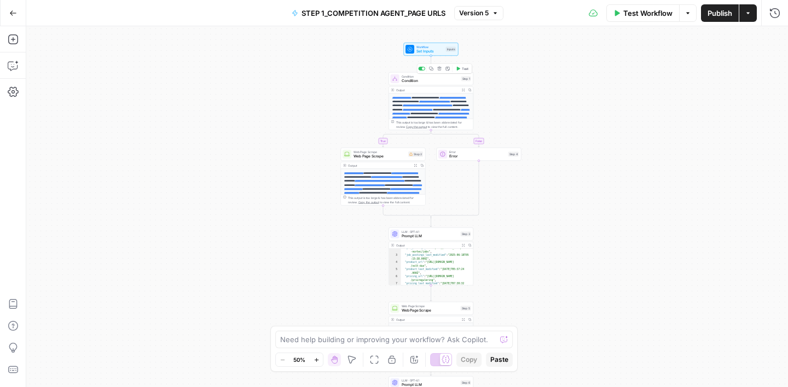
click at [432, 80] on span "Condition" at bounding box center [429, 80] width 57 height 5
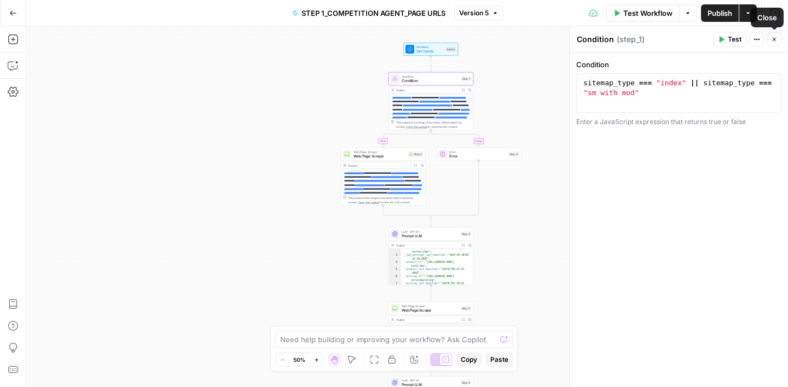
click at [772, 37] on icon "button" at bounding box center [774, 39] width 7 height 7
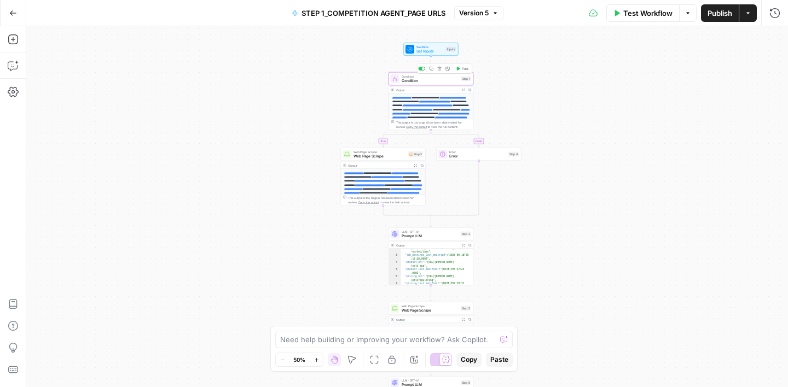
click at [438, 71] on button "Delete step" at bounding box center [439, 68] width 7 height 7
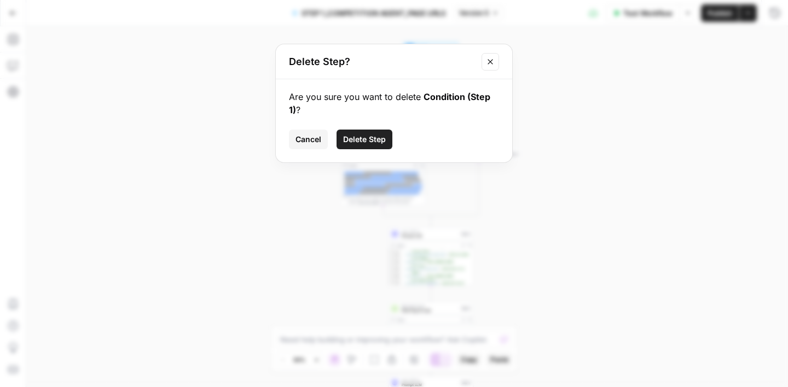
click at [366, 139] on span "Delete Step" at bounding box center [364, 139] width 43 height 11
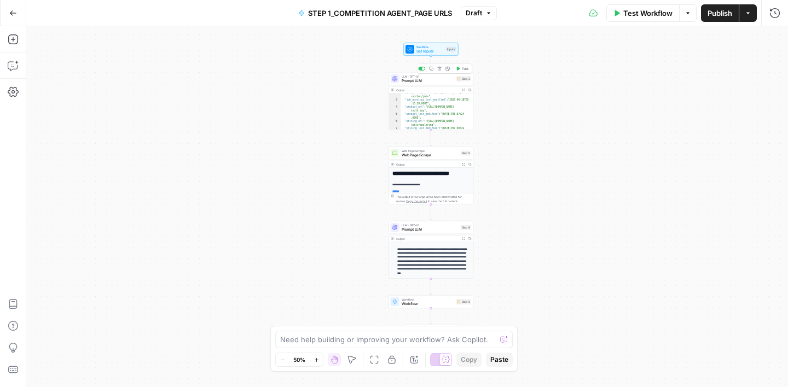
click at [441, 70] on icon "button" at bounding box center [439, 69] width 4 height 4
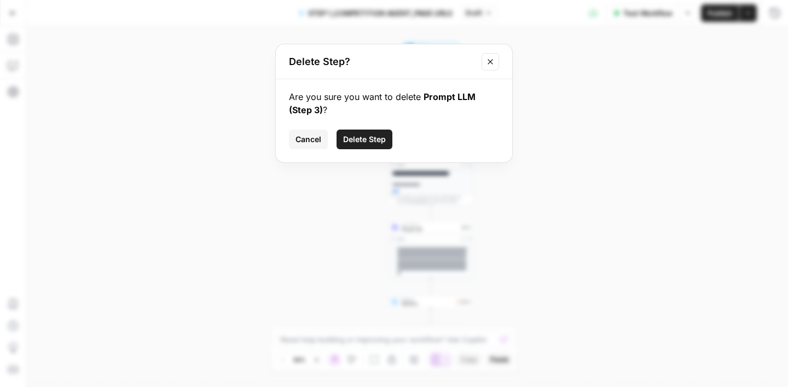
click at [371, 138] on span "Delete Step" at bounding box center [364, 139] width 43 height 11
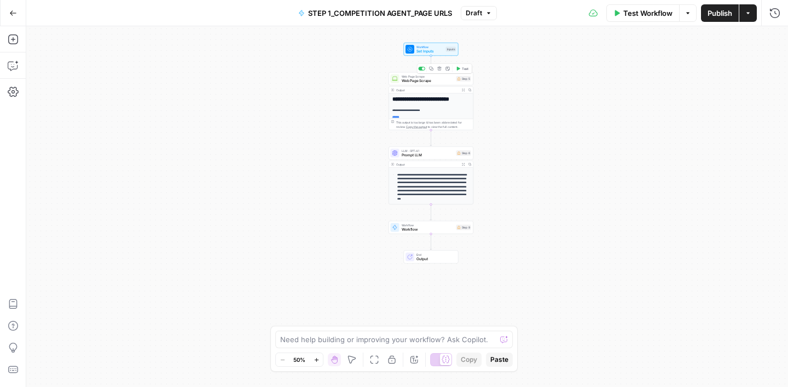
click at [439, 72] on div "Copy step Delete step Add Note Test" at bounding box center [444, 69] width 55 height 10
click at [440, 71] on icon "button" at bounding box center [439, 69] width 4 height 4
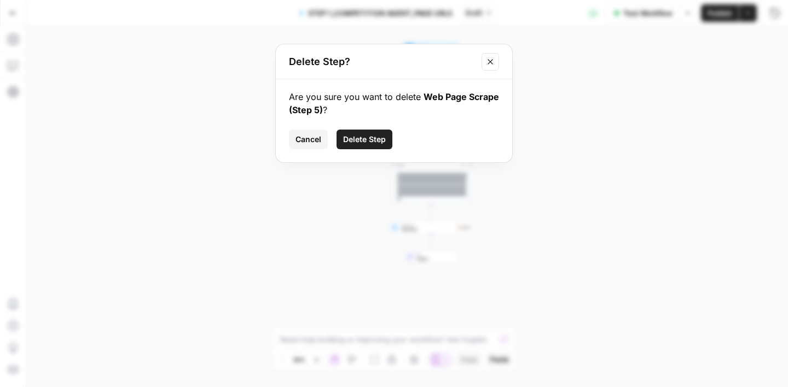
click at [384, 134] on span "Delete Step" at bounding box center [364, 139] width 43 height 11
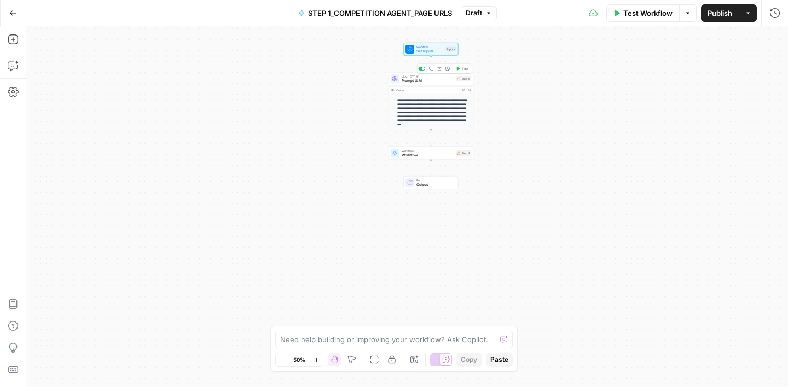
click at [439, 69] on icon "button" at bounding box center [439, 69] width 4 height 4
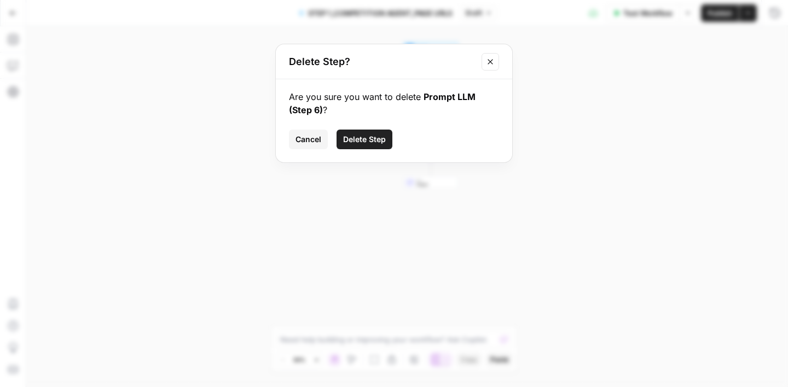
click at [377, 144] on span "Delete Step" at bounding box center [364, 139] width 43 height 11
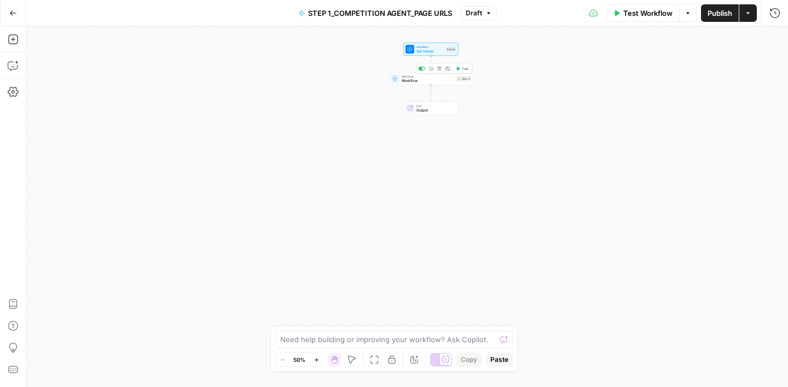
click at [440, 71] on button "Delete step" at bounding box center [439, 68] width 7 height 7
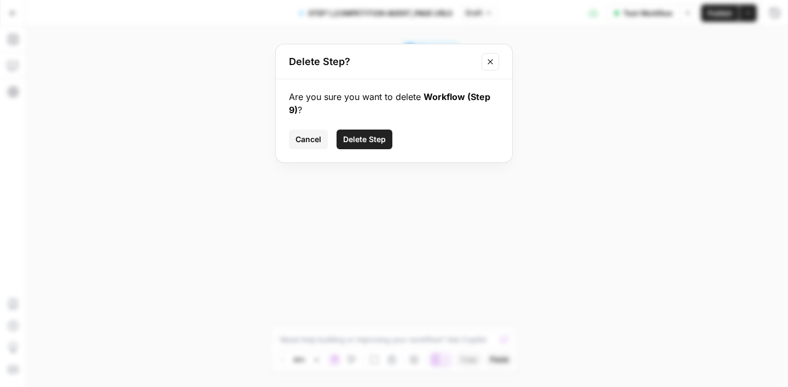
click at [359, 143] on span "Delete Step" at bounding box center [364, 139] width 43 height 11
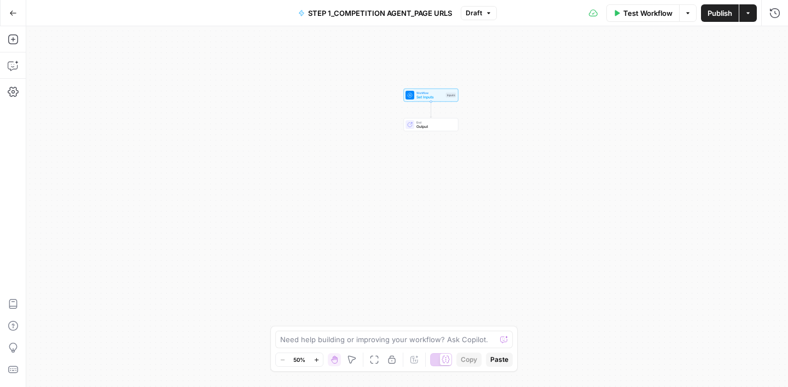
drag, startPoint x: 504, startPoint y: 84, endPoint x: 504, endPoint y: 164, distance: 79.9
click at [504, 164] on div "Workflow Set Inputs Inputs End Output" at bounding box center [406, 206] width 761 height 361
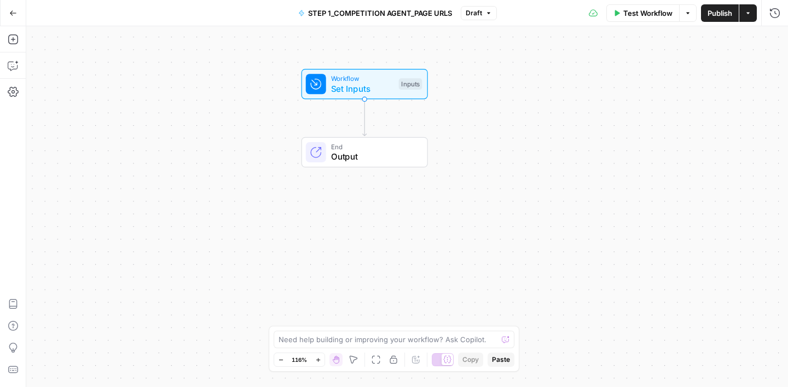
click at [365, 88] on span "Set Inputs" at bounding box center [362, 88] width 62 height 13
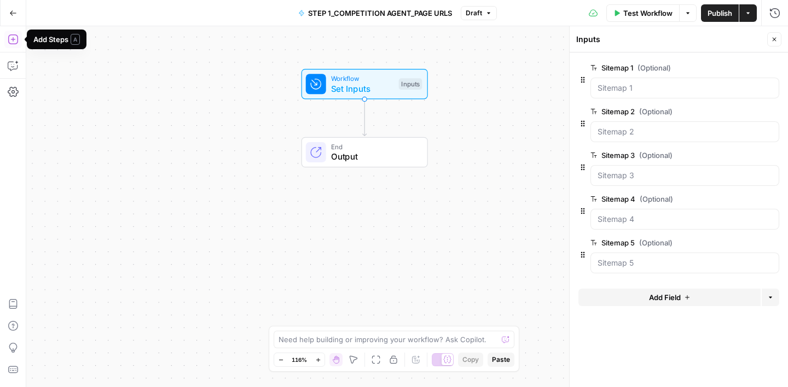
click at [15, 43] on icon "button" at bounding box center [13, 39] width 11 height 11
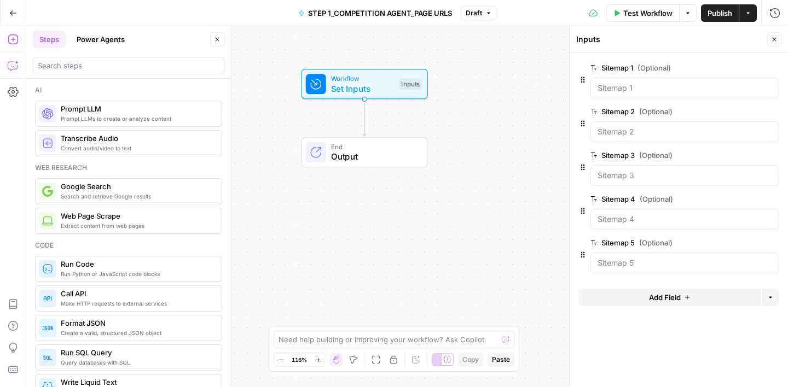
drag, startPoint x: 19, startPoint y: 67, endPoint x: 11, endPoint y: 67, distance: 8.2
click at [11, 67] on icon "button" at bounding box center [13, 65] width 11 height 11
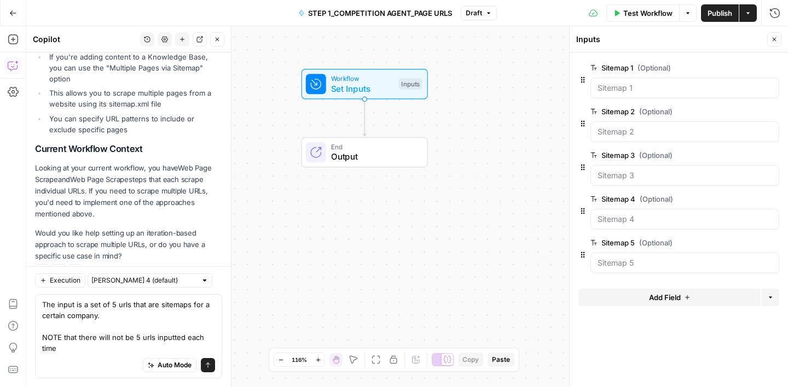
scroll to position [408, 0]
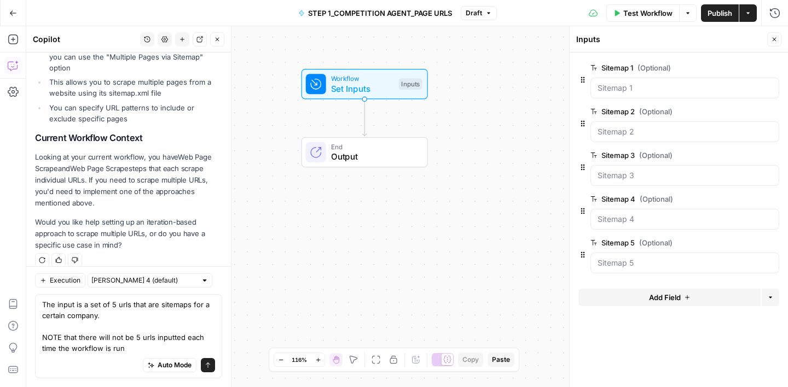
click at [124, 336] on textarea "The input is a set of 5 urls that are sitemaps for a certain company. NOTE that…" at bounding box center [128, 326] width 173 height 55
click at [158, 343] on textarea "The input is a set of 5 urls that are sitemaps for a certain company. NOTE that…" at bounding box center [128, 326] width 173 height 55
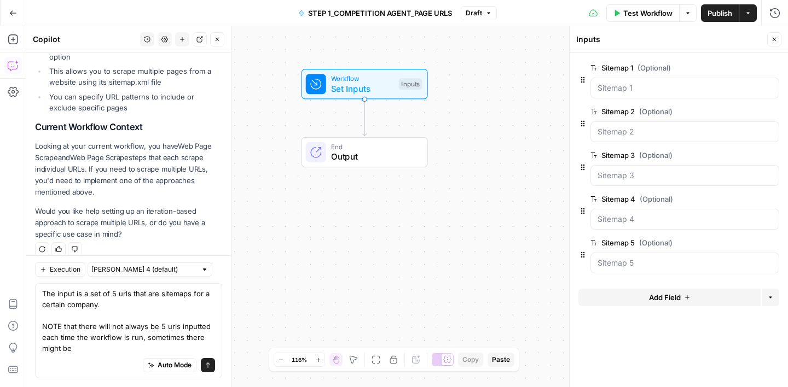
drag, startPoint x: 96, startPoint y: 348, endPoint x: 145, endPoint y: 341, distance: 49.7
click at [145, 341] on textarea "The input is a set of 5 urls that are sitemaps for a certain company. NOTE that…" at bounding box center [128, 321] width 173 height 66
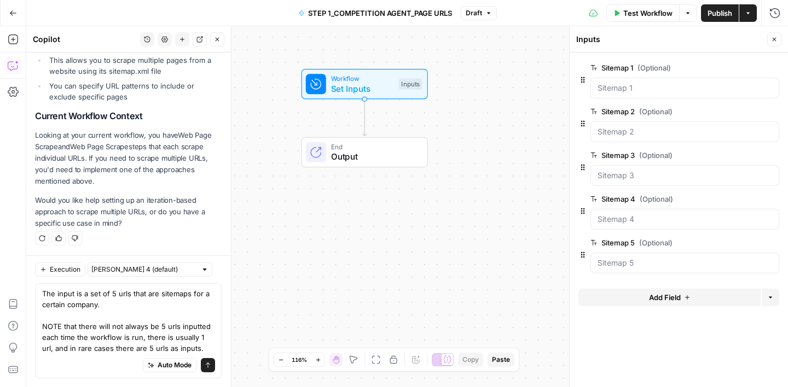
type textarea "The input is a set of 5 urls that are sitemaps for a certain company. NOTE that…"
